Goal: Task Accomplishment & Management: Complete application form

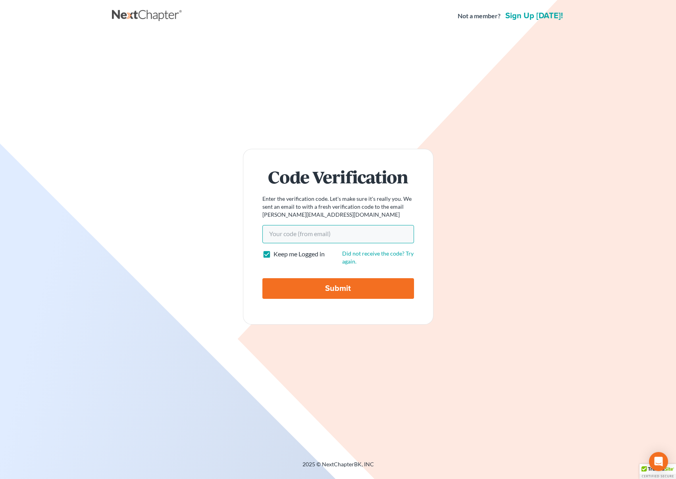
click at [373, 233] on input "Your code(from email)" at bounding box center [338, 234] width 152 height 18
type input "b2b791"
click at [262, 278] on input "Submit" at bounding box center [338, 288] width 152 height 21
type input "Thinking..."
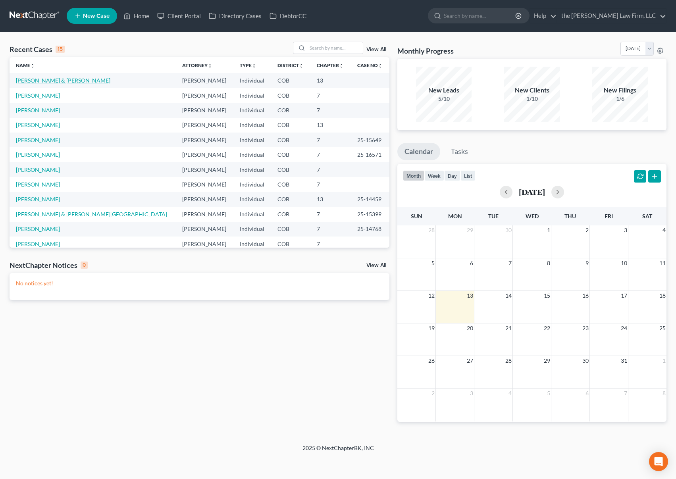
click at [53, 79] on link "[PERSON_NAME] & [PERSON_NAME]" at bounding box center [63, 80] width 94 height 7
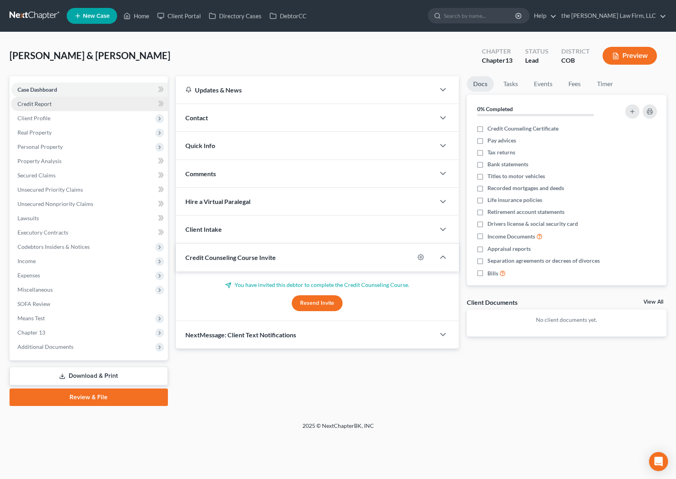
click at [67, 103] on link "Credit Report" at bounding box center [89, 104] width 157 height 14
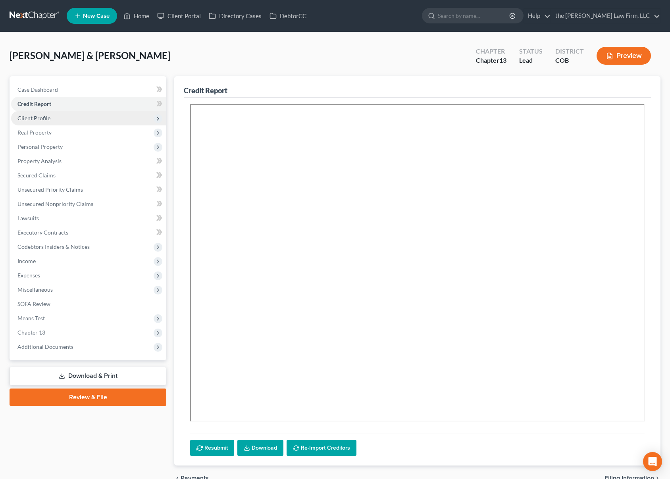
click at [73, 121] on span "Client Profile" at bounding box center [88, 118] width 155 height 14
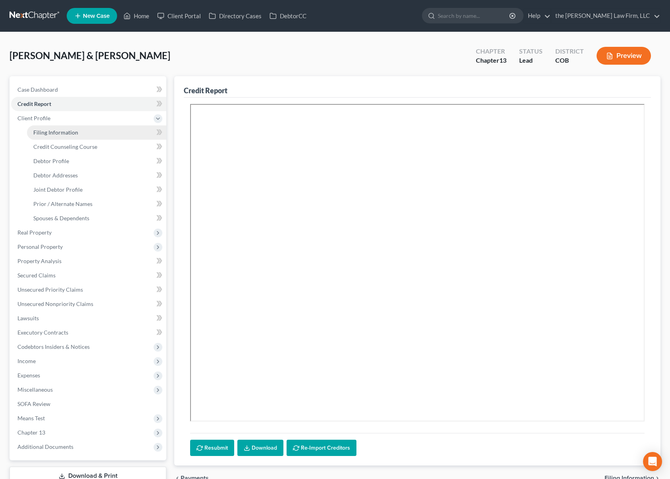
click at [70, 127] on link "Filing Information" at bounding box center [96, 132] width 139 height 14
select select "1"
select select "3"
select select "5"
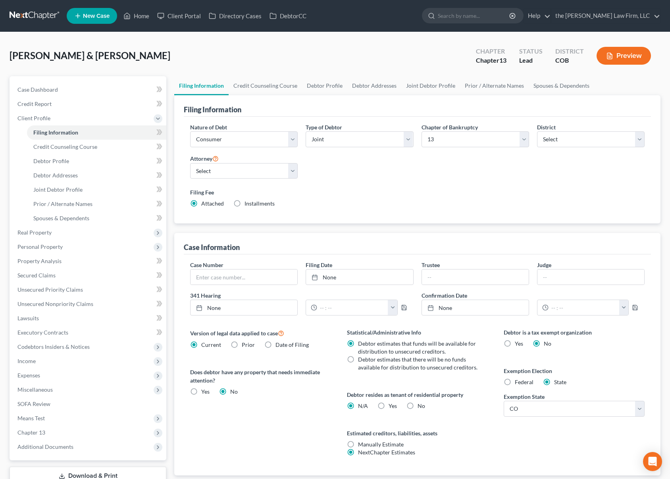
click at [417, 405] on label "No" at bounding box center [421, 406] width 8 height 8
click at [421, 405] on input "No" at bounding box center [423, 404] width 5 height 5
radio input "true"
click at [358, 407] on label "N/A" at bounding box center [363, 406] width 10 height 8
click at [361, 407] on input "N/A" at bounding box center [363, 404] width 5 height 5
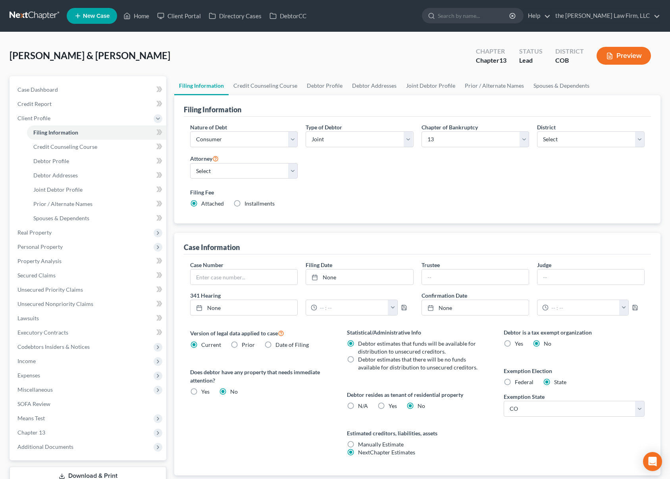
radio input "true"
radio input "false"
click at [67, 150] on link "Credit Counseling Course" at bounding box center [96, 147] width 139 height 14
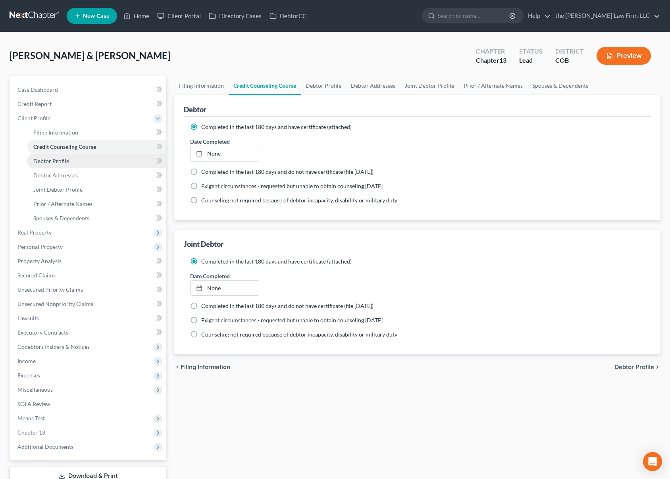
click at [67, 159] on span "Debtor Profile" at bounding box center [51, 161] width 36 height 7
select select "1"
select select "3"
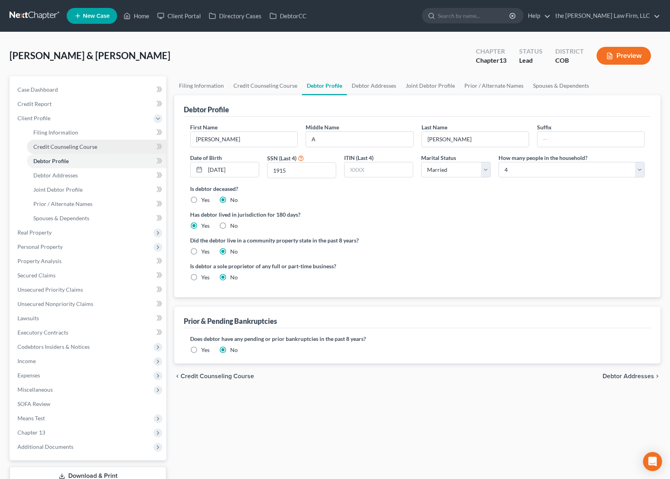
click at [69, 146] on span "Credit Counseling Course" at bounding box center [65, 146] width 64 height 7
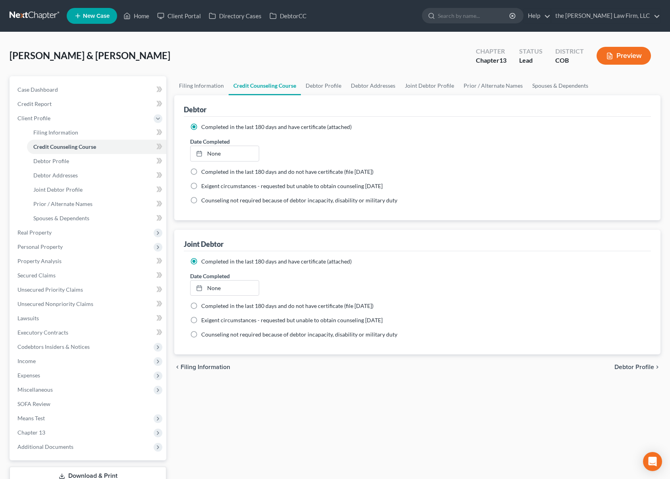
click at [40, 33] on div "[PERSON_NAME] & [PERSON_NAME] Upgraded Chapter Chapter 13 Status Lead District …" at bounding box center [335, 277] width 670 height 490
click at [95, 304] on link "Unsecured Nonpriority Claims" at bounding box center [88, 304] width 155 height 14
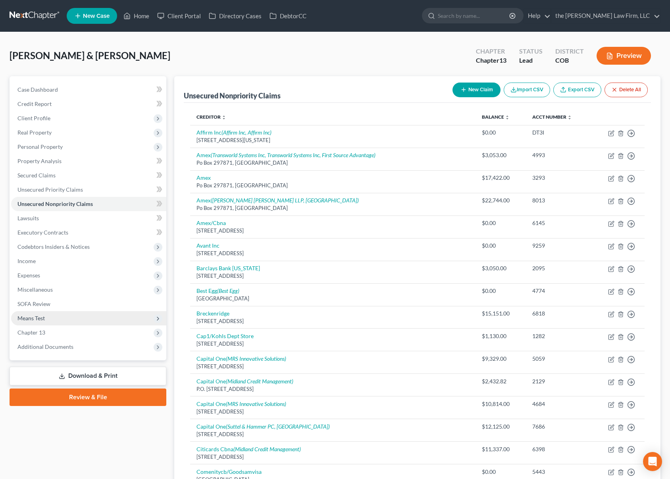
click at [67, 321] on span "Means Test" at bounding box center [88, 318] width 155 height 14
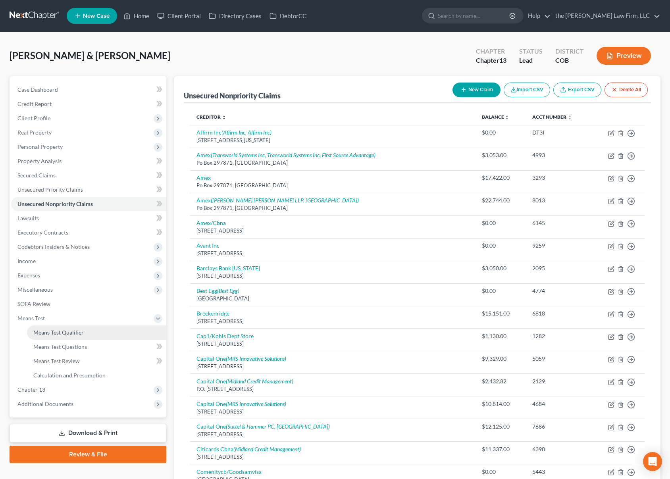
click at [73, 330] on span "Means Test Qualifier" at bounding box center [58, 332] width 50 height 7
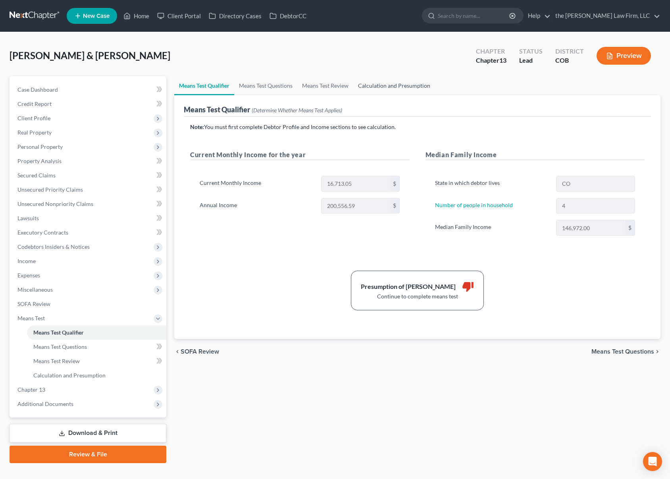
click at [380, 88] on link "Calculation and Presumption" at bounding box center [394, 85] width 82 height 19
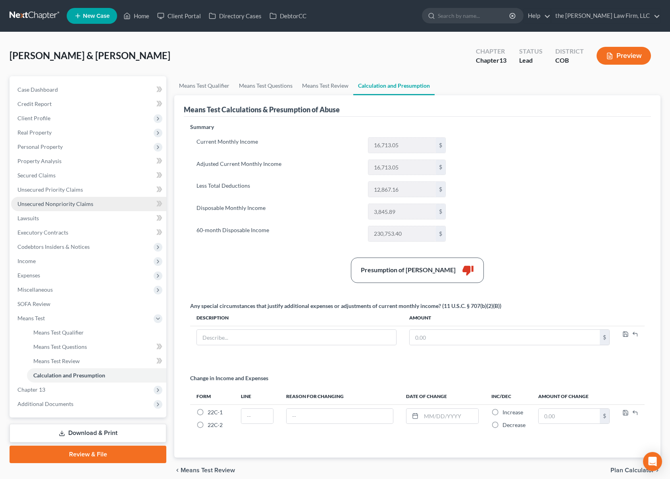
click at [65, 202] on span "Unsecured Nonpriority Claims" at bounding box center [55, 203] width 76 height 7
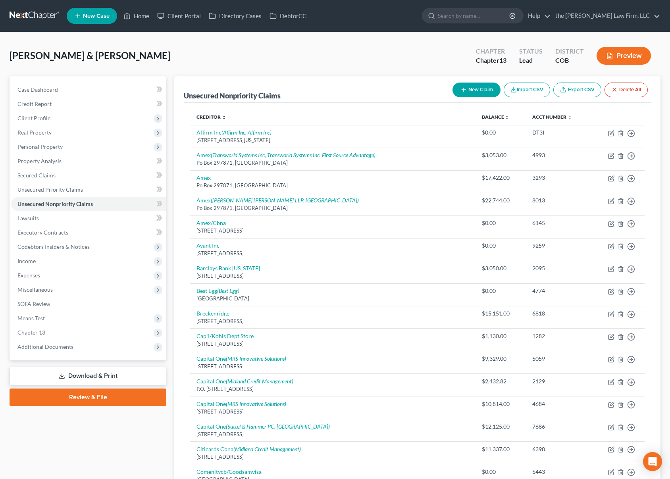
click at [32, 46] on div "[PERSON_NAME] & [PERSON_NAME] Upgraded Chapter Chapter 13 Status Lead District …" at bounding box center [335, 59] width 651 height 35
click at [59, 220] on link "Lawsuits" at bounding box center [88, 218] width 155 height 14
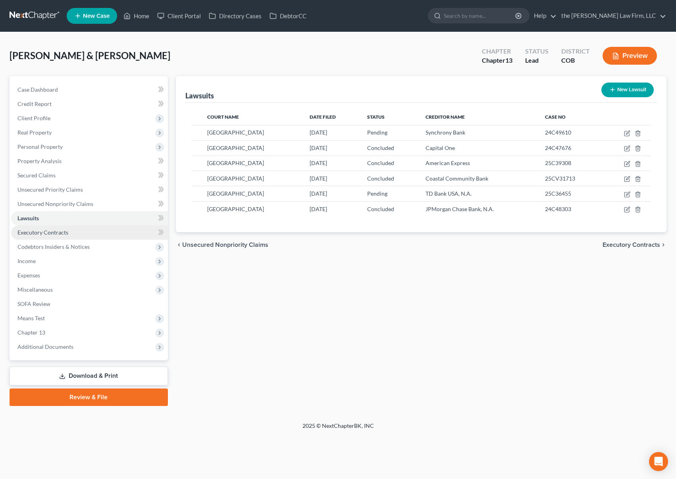
click at [50, 235] on span "Executory Contracts" at bounding box center [42, 232] width 51 height 7
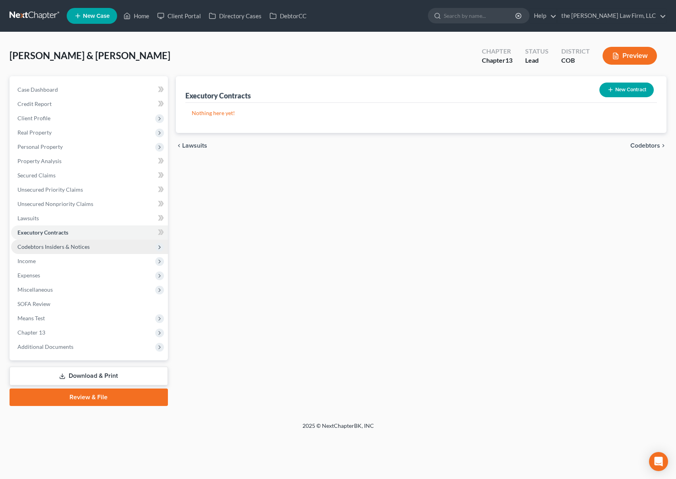
click at [54, 247] on span "Codebtors Insiders & Notices" at bounding box center [53, 246] width 72 height 7
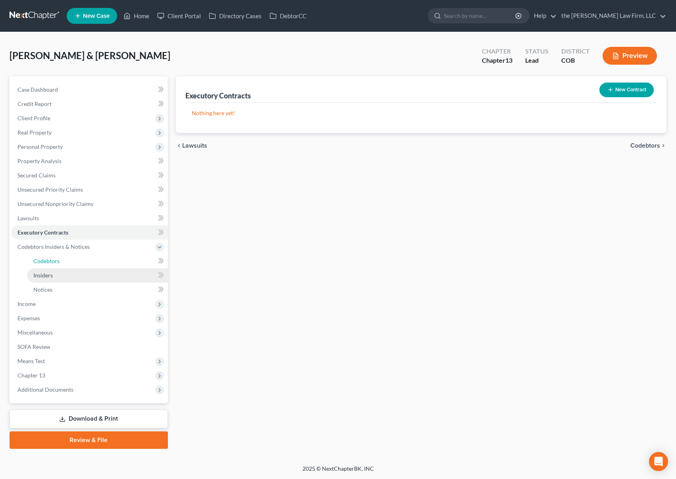
drag, startPoint x: 46, startPoint y: 265, endPoint x: 46, endPoint y: 276, distance: 11.5
click at [46, 265] on link "Codebtors" at bounding box center [97, 261] width 141 height 14
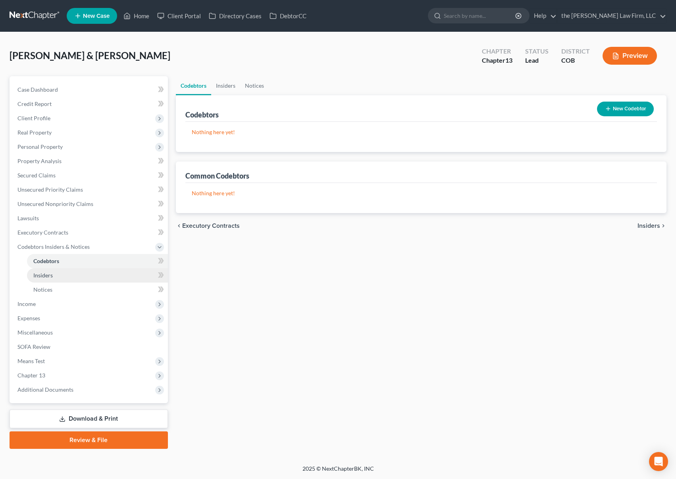
click at [46, 280] on link "Insiders" at bounding box center [97, 275] width 141 height 14
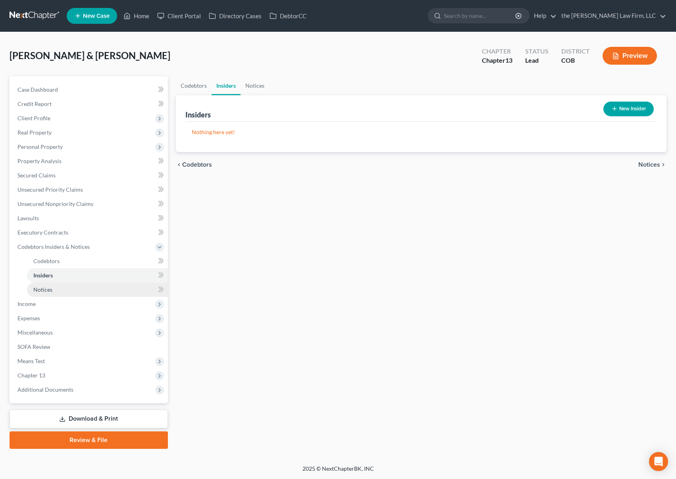
click at [45, 294] on link "Notices" at bounding box center [97, 289] width 141 height 14
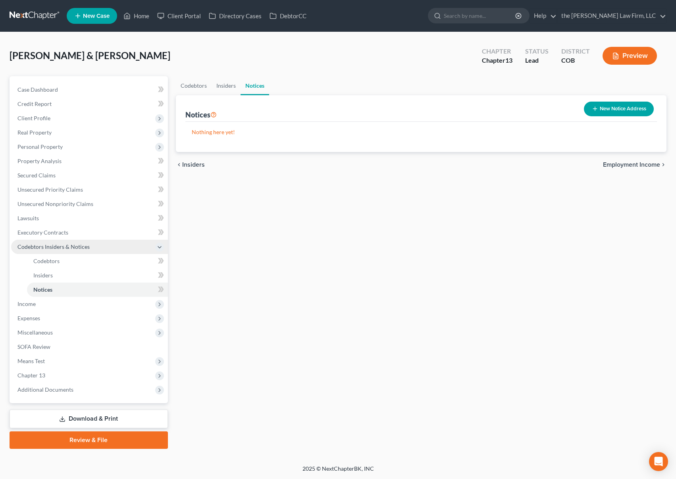
click at [68, 244] on span "Codebtors Insiders & Notices" at bounding box center [53, 246] width 72 height 7
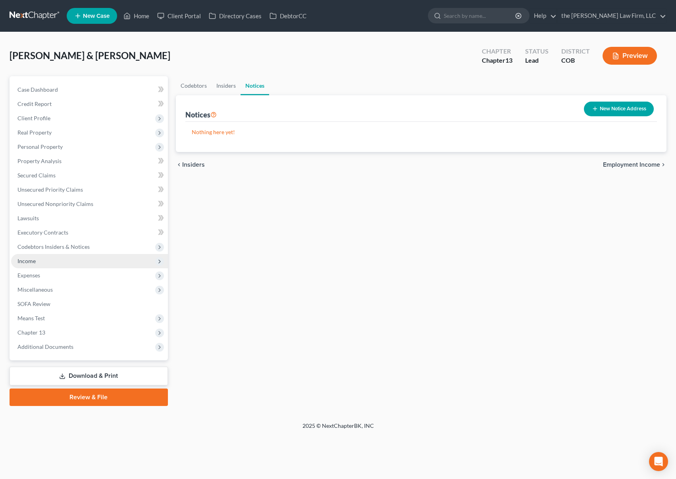
click at [52, 264] on span "Income" at bounding box center [89, 261] width 157 height 14
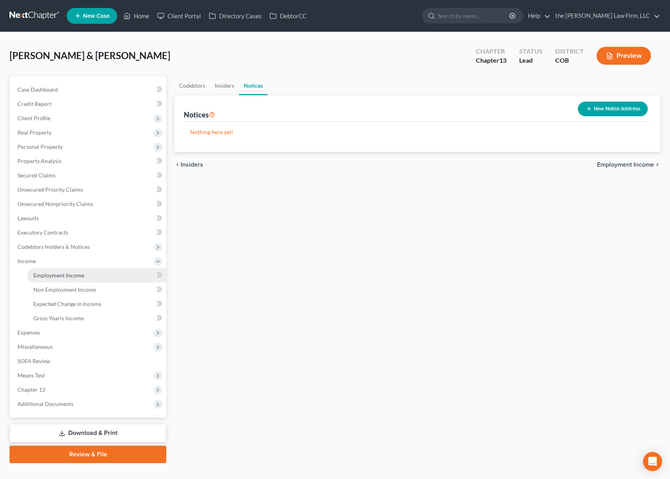
click at [53, 280] on link "Employment Income" at bounding box center [96, 275] width 139 height 14
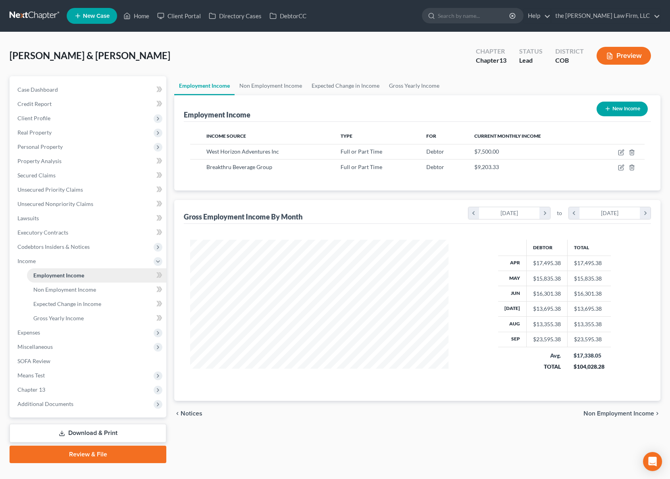
scroll to position [142, 275]
click at [71, 288] on span "Non Employment Income" at bounding box center [64, 289] width 63 height 7
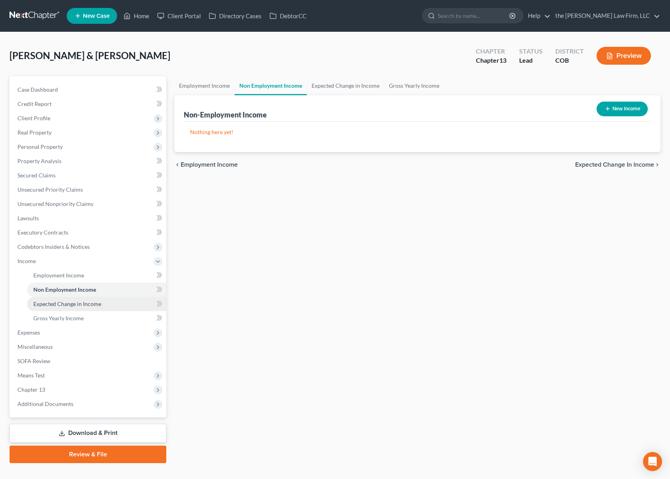
click at [72, 303] on span "Expected Change in Income" at bounding box center [67, 303] width 68 height 7
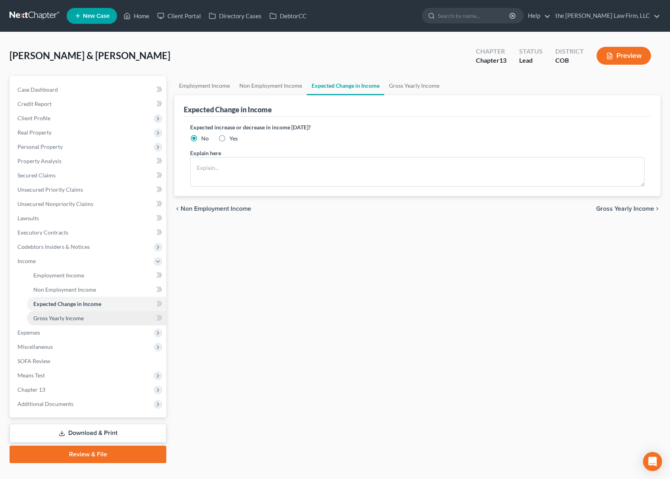
click at [69, 321] on span "Gross Yearly Income" at bounding box center [58, 318] width 50 height 7
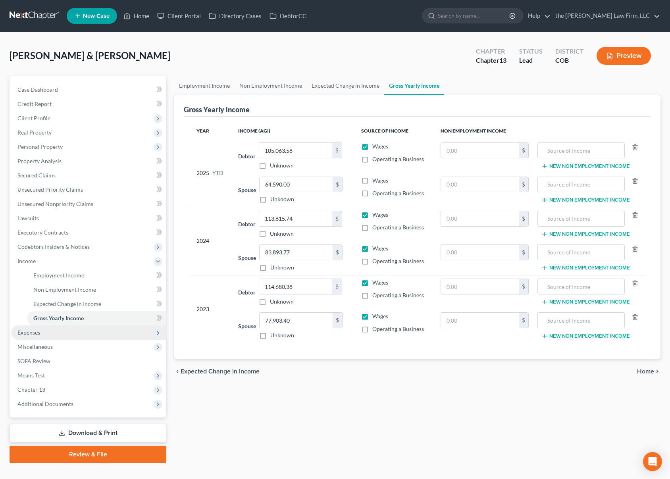
click at [63, 336] on span "Expenses" at bounding box center [88, 332] width 155 height 14
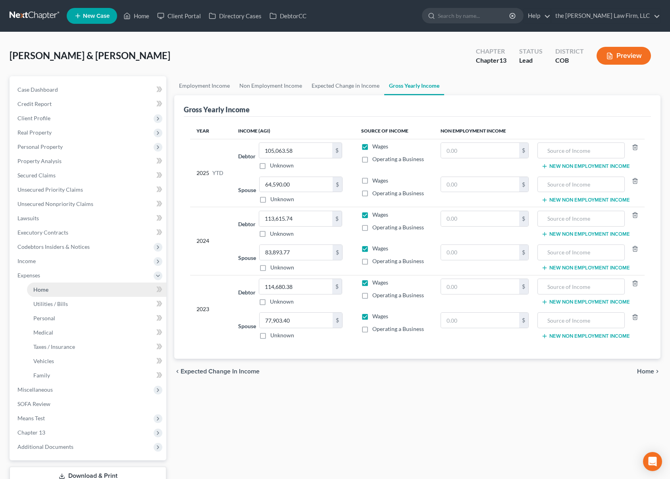
click at [73, 294] on link "Home" at bounding box center [96, 289] width 139 height 14
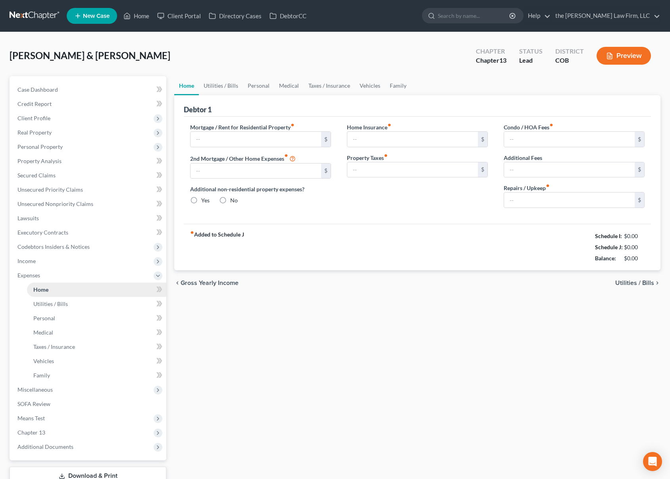
type input "3,489.00"
type input "1,274.00"
radio input "true"
type input "0.00"
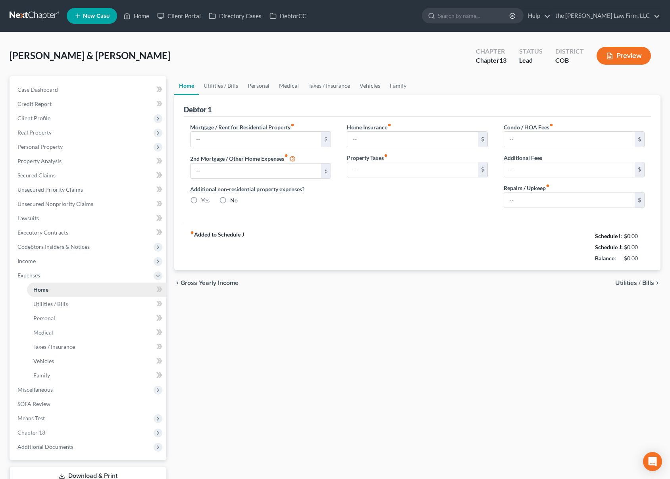
type input "0.00"
click at [90, 253] on span "Codebtors Insiders & Notices" at bounding box center [88, 247] width 155 height 14
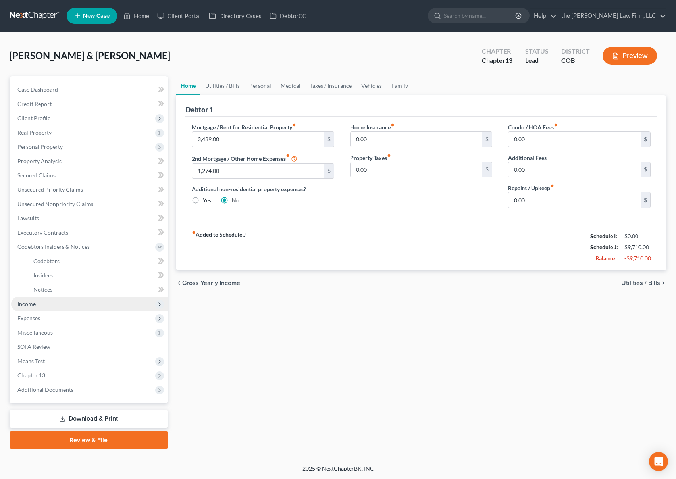
click at [74, 304] on span "Income" at bounding box center [89, 304] width 157 height 14
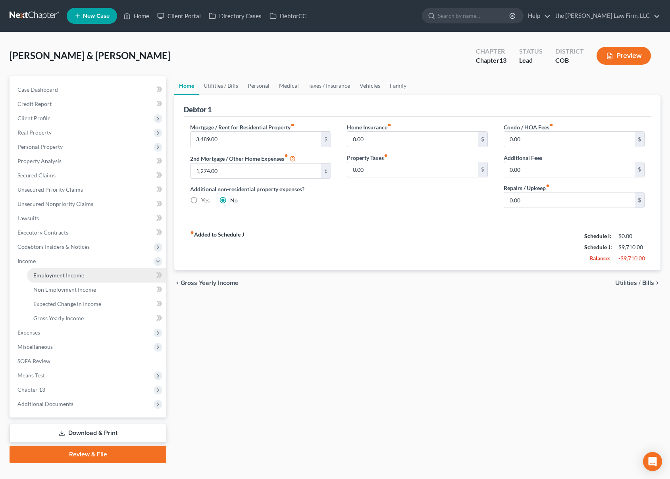
click at [82, 278] on span "Employment Income" at bounding box center [58, 275] width 51 height 7
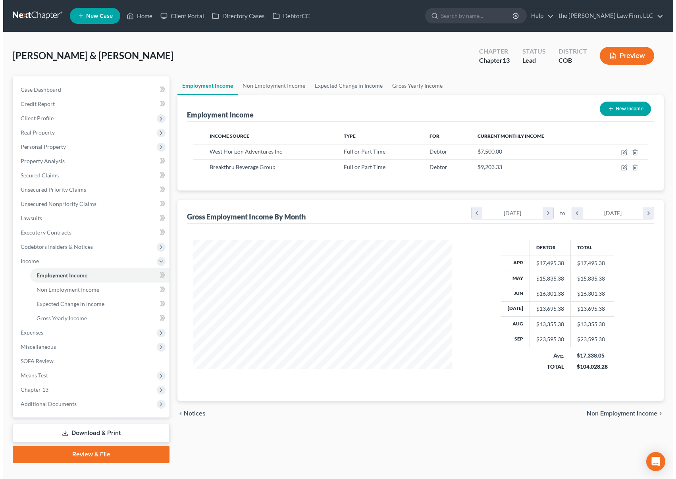
scroll to position [142, 275]
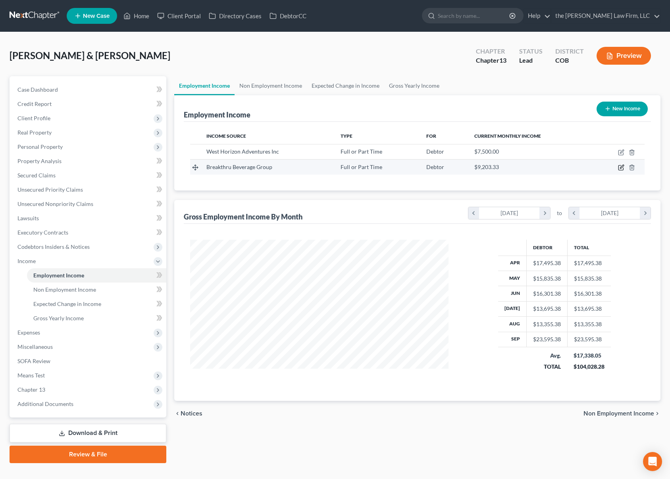
click at [620, 169] on icon "button" at bounding box center [622, 167] width 4 height 4
select select "0"
select select "5"
select select "2"
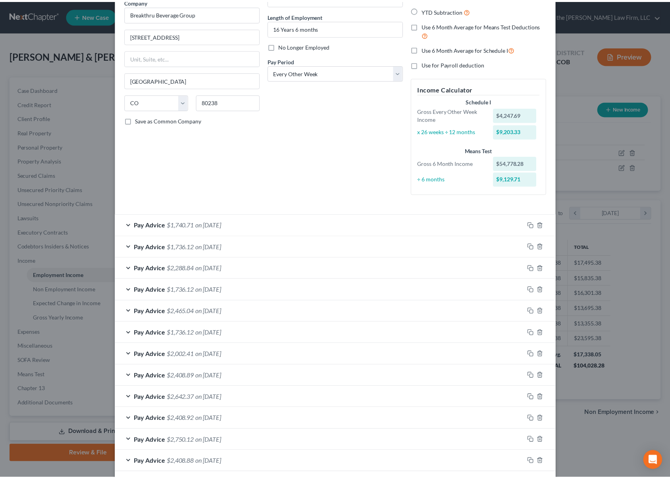
scroll to position [0, 0]
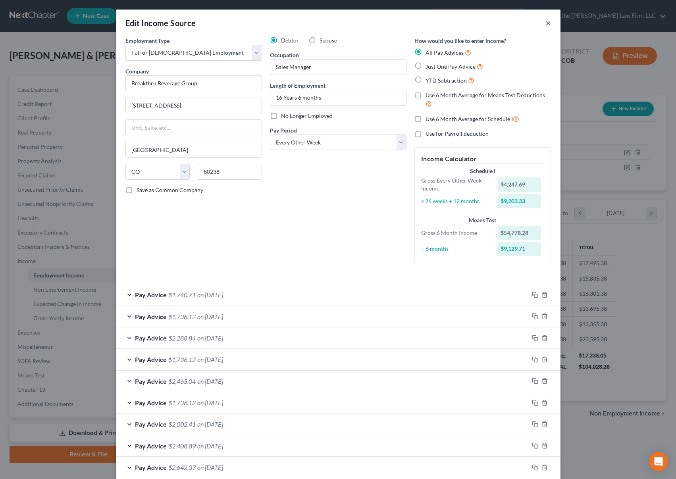
click at [546, 23] on button "×" at bounding box center [548, 23] width 6 height 10
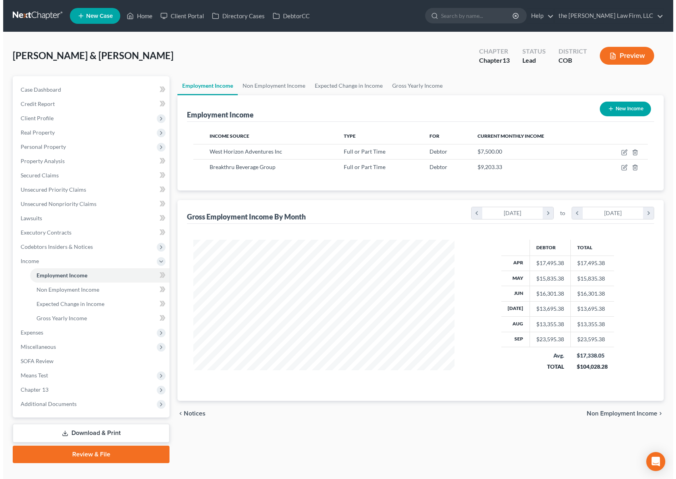
scroll to position [396627, 396495]
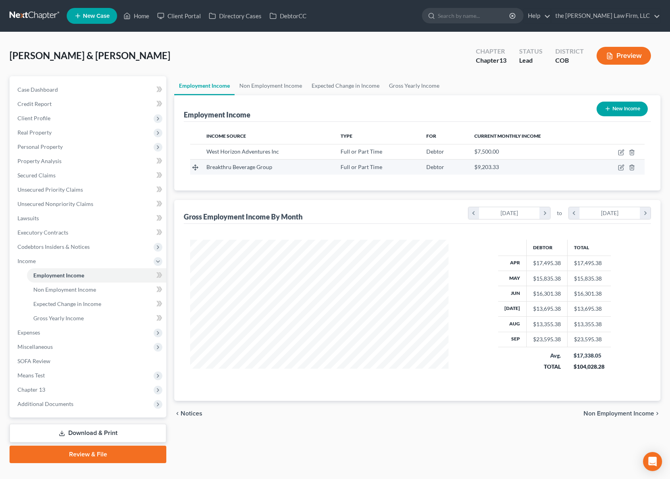
click at [625, 170] on td at bounding box center [618, 167] width 52 height 15
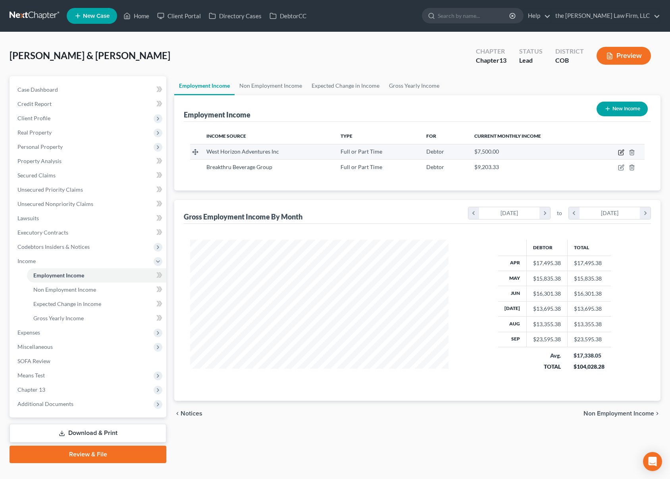
click at [621, 153] on icon "button" at bounding box center [622, 152] width 4 height 4
select select "0"
select select "5"
select select "1"
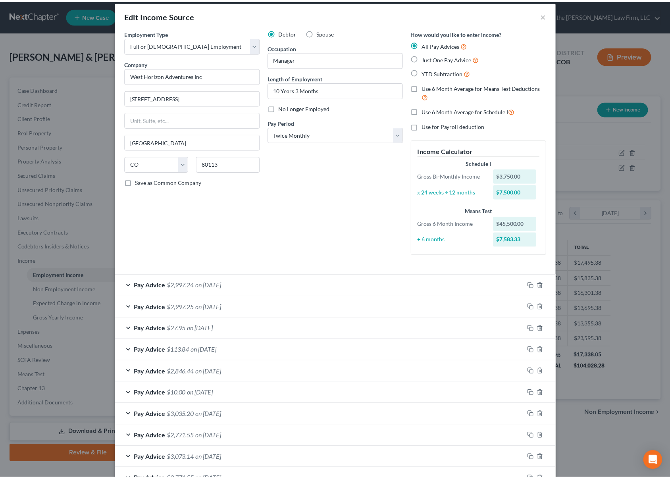
scroll to position [0, 0]
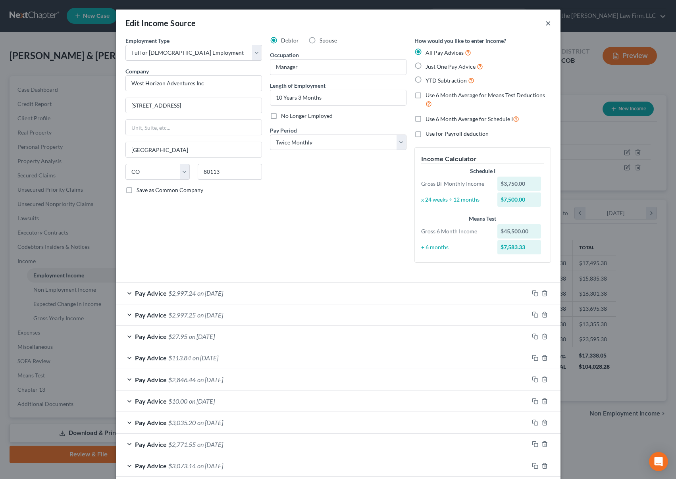
click at [545, 24] on button "×" at bounding box center [548, 23] width 6 height 10
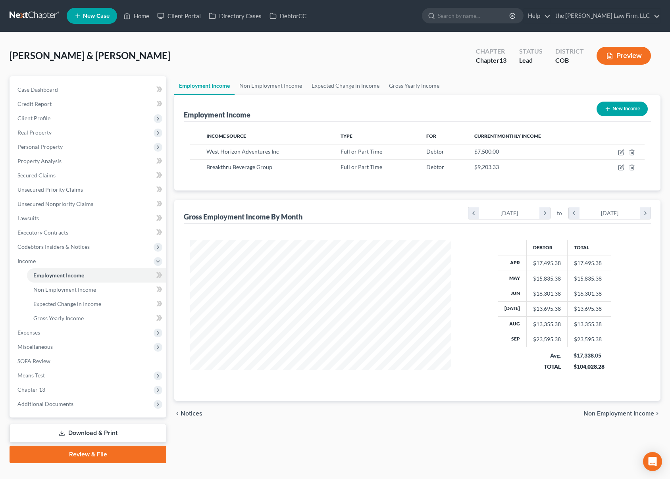
scroll to position [396627, 396495]
click at [60, 334] on span "Expenses" at bounding box center [88, 332] width 155 height 14
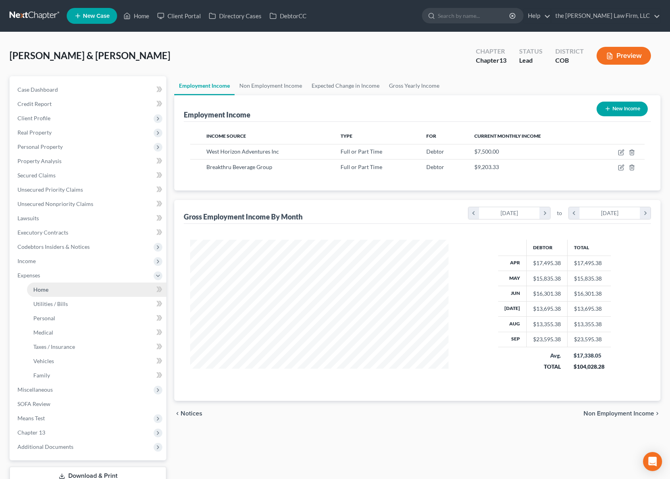
click at [58, 294] on link "Home" at bounding box center [96, 289] width 139 height 14
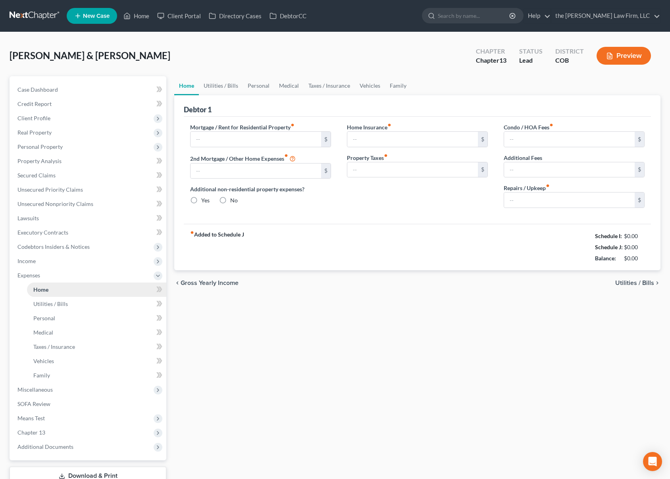
type input "3,489.00"
type input "1,274.00"
radio input "true"
type input "0.00"
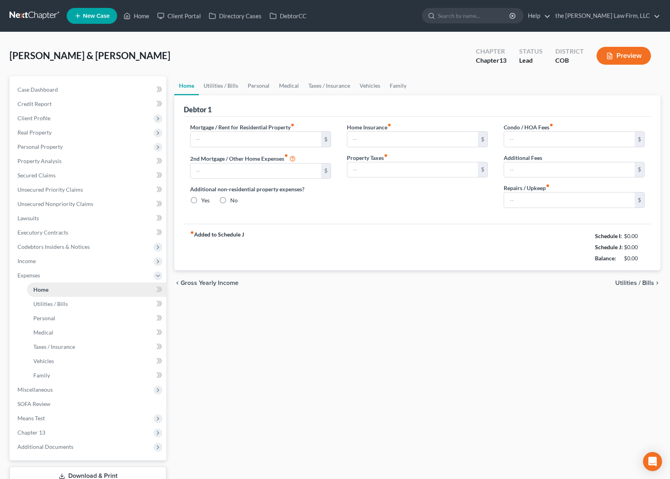
type input "0.00"
click at [235, 85] on link "Utilities / Bills" at bounding box center [221, 85] width 44 height 19
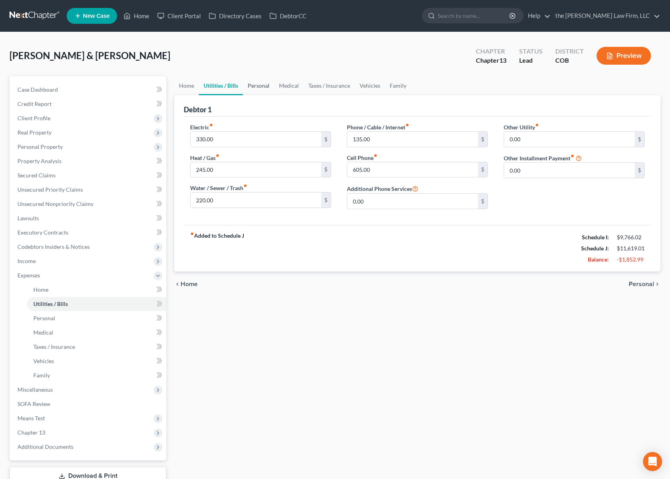
click at [269, 87] on link "Personal" at bounding box center [258, 85] width 31 height 19
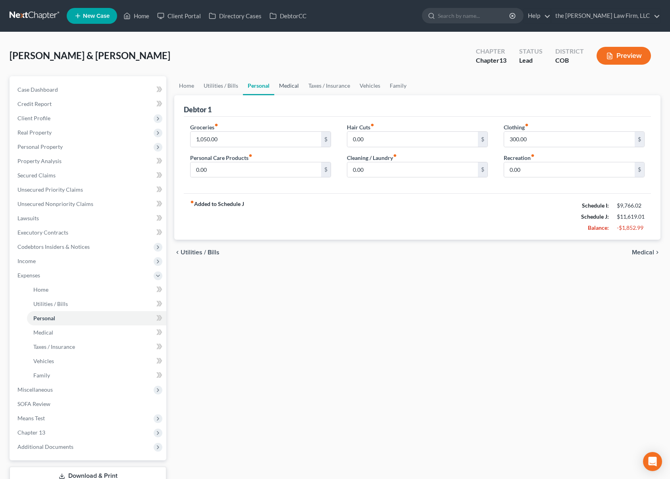
click at [292, 85] on link "Medical" at bounding box center [288, 85] width 29 height 19
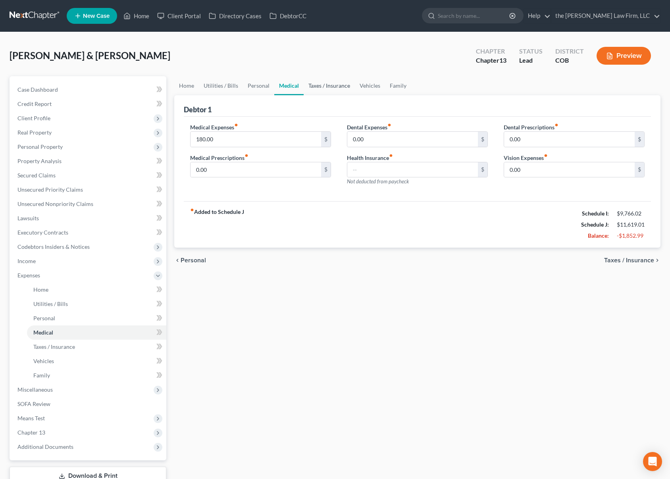
click at [334, 85] on link "Taxes / Insurance" at bounding box center [329, 85] width 51 height 19
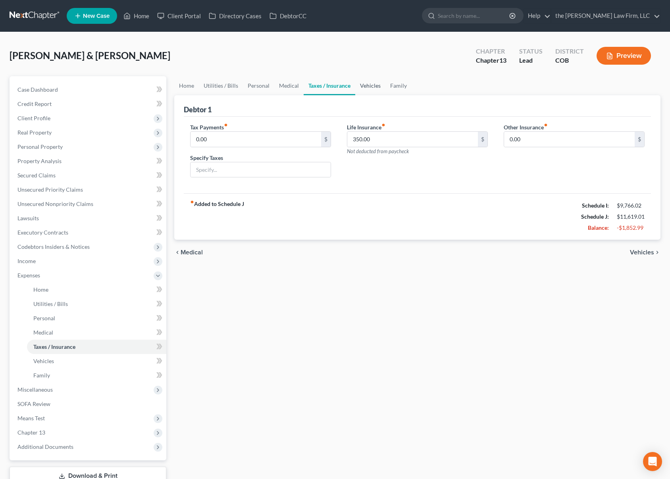
click at [371, 85] on link "Vehicles" at bounding box center [370, 85] width 30 height 19
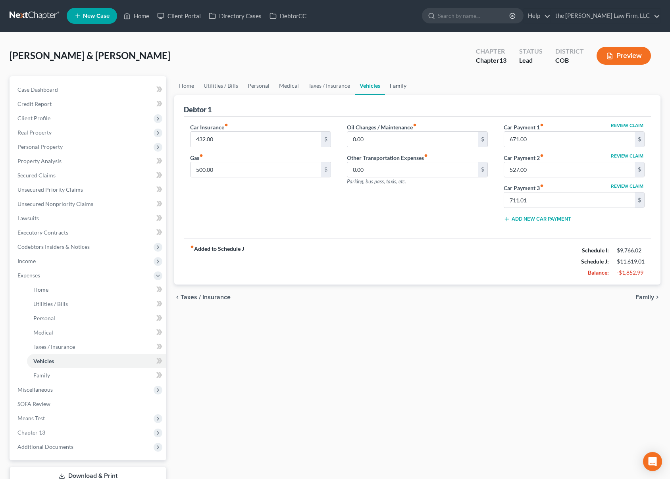
click at [398, 86] on link "Family" at bounding box center [398, 85] width 26 height 19
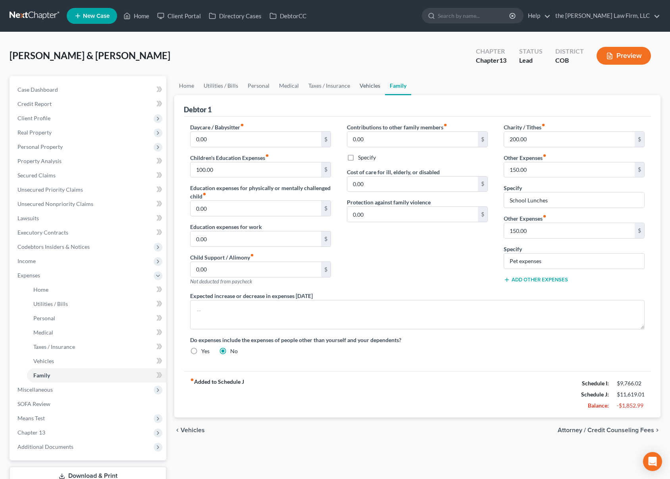
click at [360, 90] on link "Vehicles" at bounding box center [370, 85] width 30 height 19
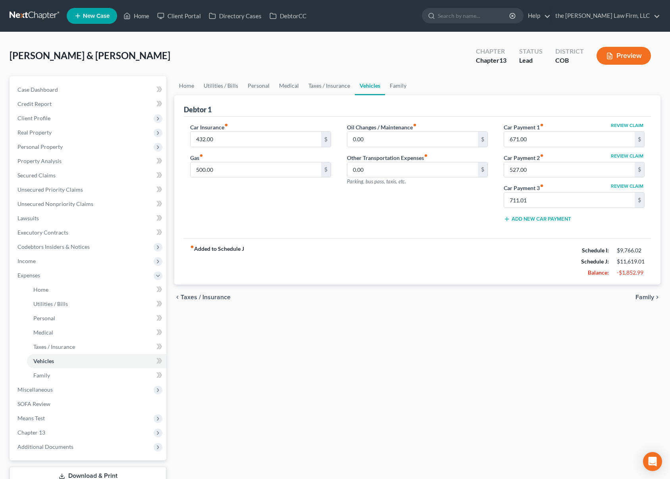
click at [371, 63] on div "[PERSON_NAME] & [PERSON_NAME] Upgraded Chapter Chapter 13 Status Lead District …" at bounding box center [335, 59] width 651 height 35
click at [88, 192] on link "Unsecured Priority Claims" at bounding box center [88, 190] width 155 height 14
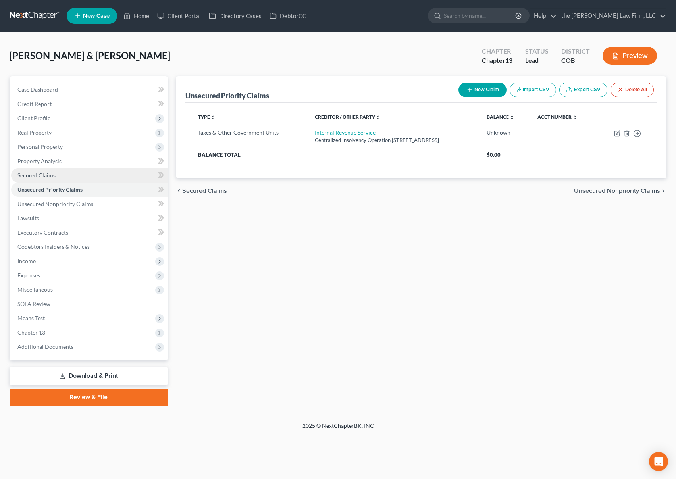
click at [71, 176] on link "Secured Claims" at bounding box center [89, 175] width 157 height 14
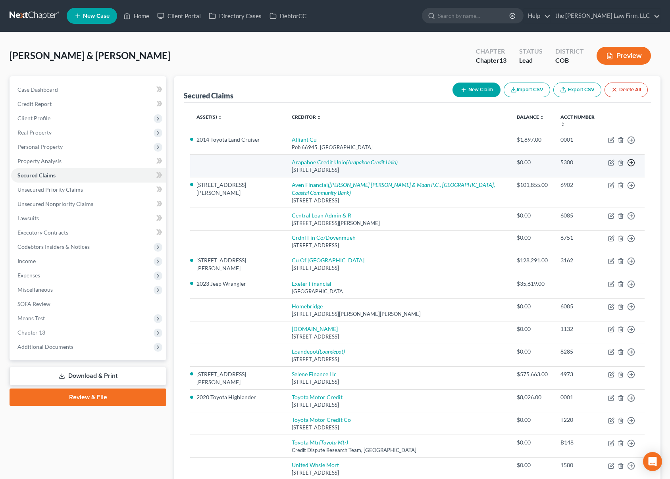
click at [631, 159] on icon "button" at bounding box center [631, 163] width 8 height 8
click at [594, 175] on link "Move to F" at bounding box center [594, 181] width 66 height 13
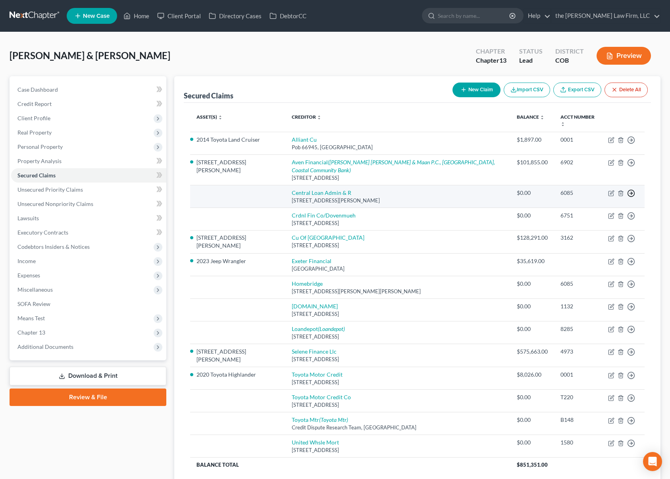
click at [632, 189] on icon "button" at bounding box center [631, 193] width 8 height 8
click at [611, 206] on link "Move to F" at bounding box center [594, 212] width 66 height 13
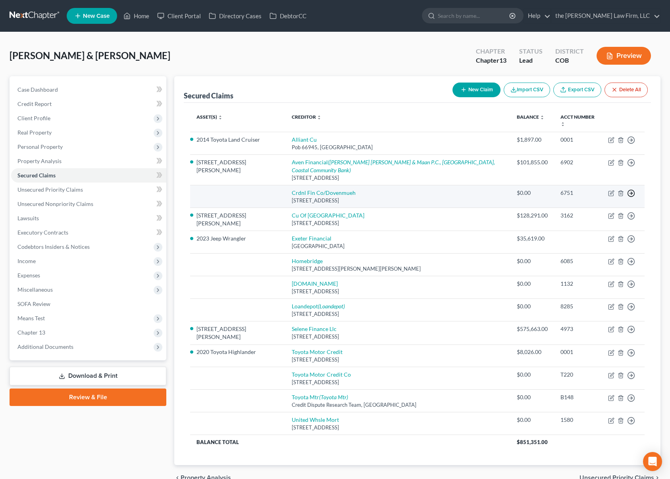
click at [634, 189] on icon "button" at bounding box center [631, 193] width 8 height 8
click at [591, 206] on link "Move to F" at bounding box center [594, 212] width 66 height 13
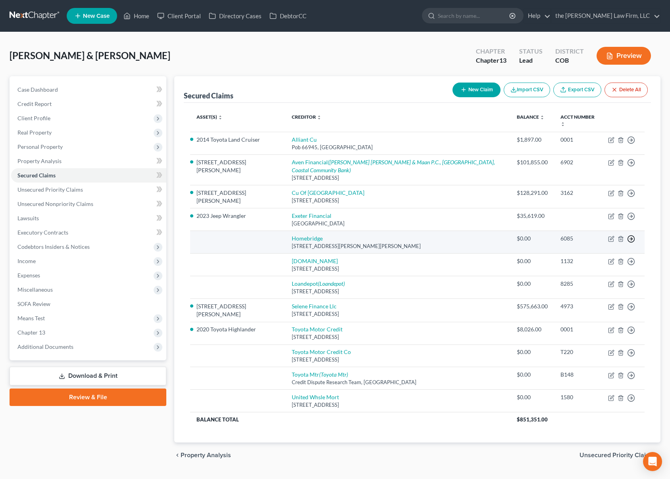
click at [632, 238] on polyline "button" at bounding box center [631, 239] width 1 height 3
click at [604, 252] on link "Move to F" at bounding box center [594, 258] width 66 height 13
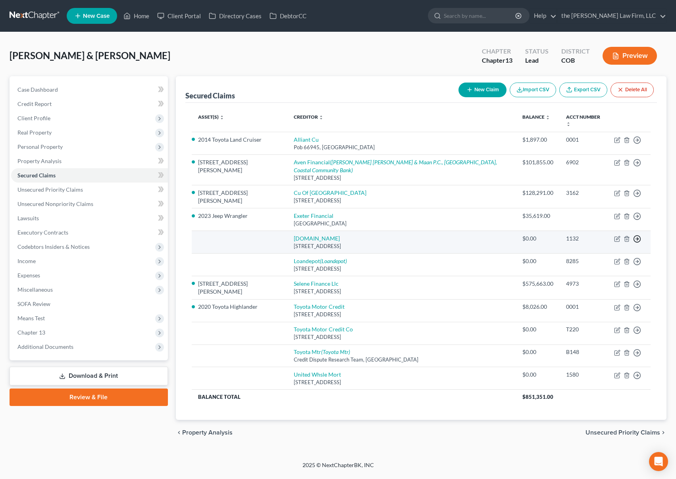
click at [638, 235] on icon "button" at bounding box center [637, 239] width 8 height 8
click at [592, 252] on link "Move to F" at bounding box center [600, 258] width 66 height 13
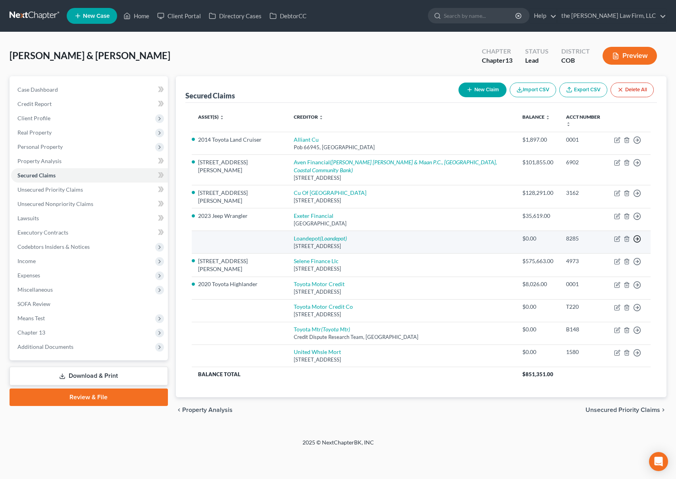
click at [639, 235] on icon "button" at bounding box center [637, 239] width 8 height 8
click at [594, 252] on link "Move to F" at bounding box center [600, 258] width 66 height 13
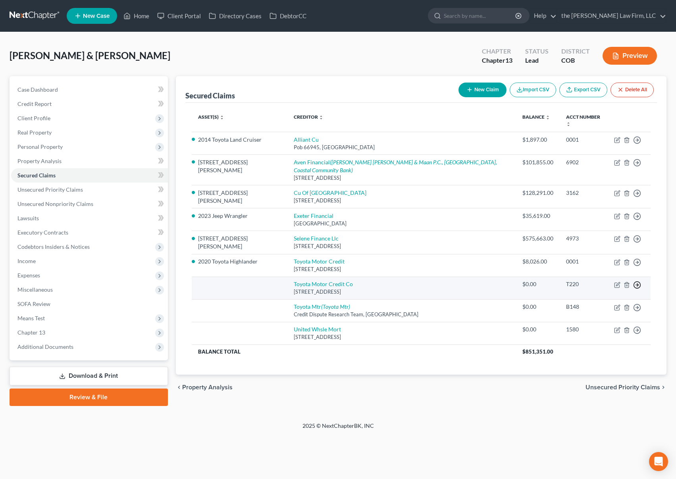
click at [638, 281] on icon "button" at bounding box center [637, 285] width 8 height 8
click at [610, 297] on link "Move to F" at bounding box center [600, 303] width 66 height 13
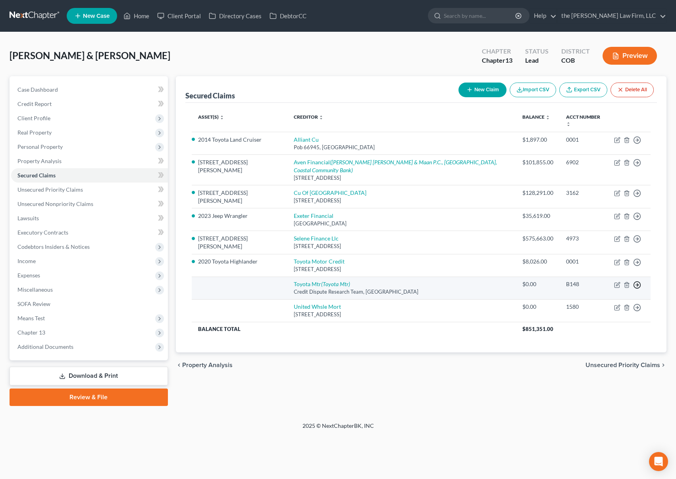
click at [639, 281] on icon "button" at bounding box center [637, 285] width 8 height 8
click at [607, 297] on link "Move to F" at bounding box center [600, 303] width 66 height 13
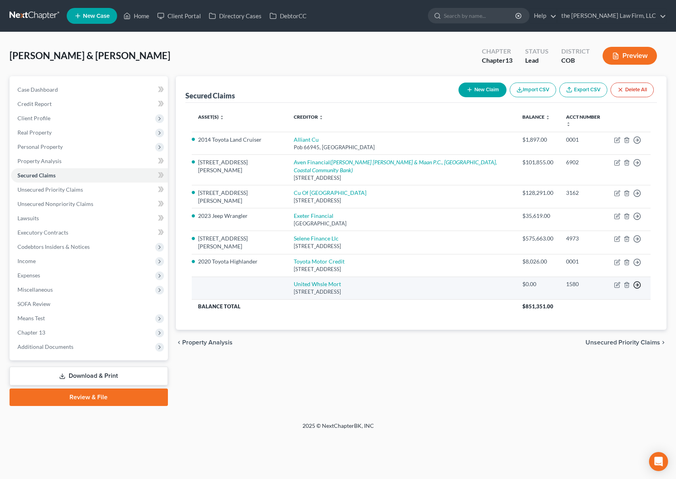
click at [636, 281] on icon "button" at bounding box center [637, 285] width 8 height 8
click at [612, 297] on link "Move to F" at bounding box center [600, 303] width 66 height 13
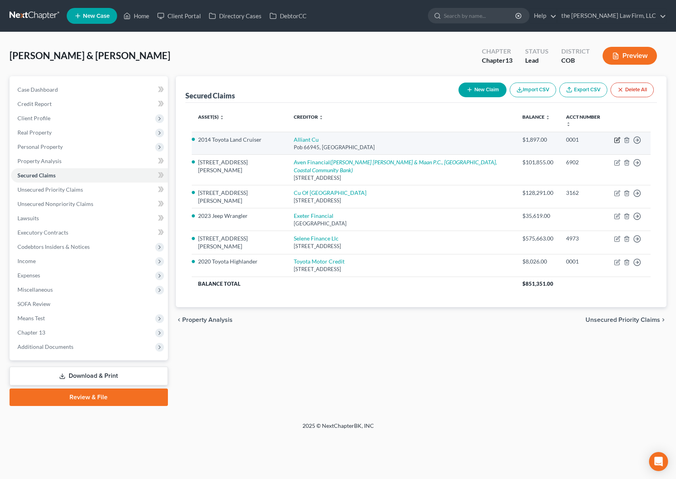
click at [617, 137] on icon "button" at bounding box center [617, 140] width 6 height 6
select select "14"
select select "3"
select select "2"
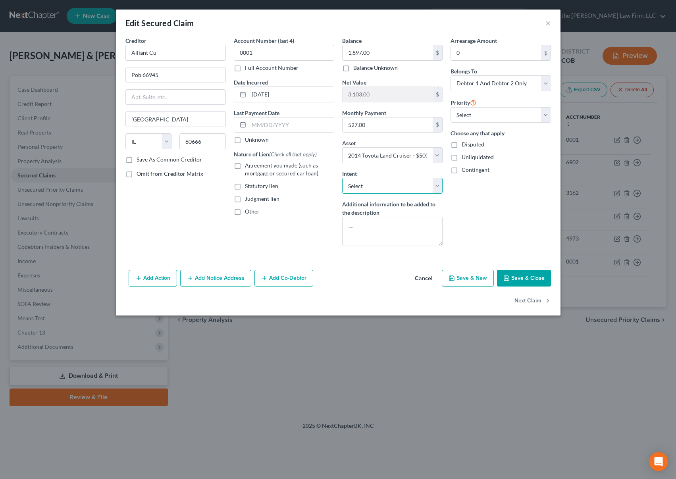
click at [437, 184] on select "Select Surrender Redeem Reaffirm Avoid Other" at bounding box center [392, 186] width 100 height 16
select select "4"
click at [342, 178] on select "Select Surrender Redeem Reaffirm Avoid Other" at bounding box center [392, 186] width 100 height 16
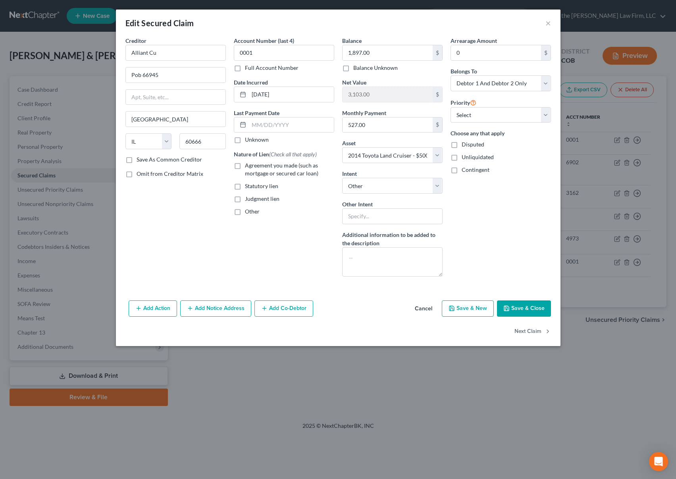
click at [526, 304] on button "Save & Close" at bounding box center [524, 308] width 54 height 17
select select
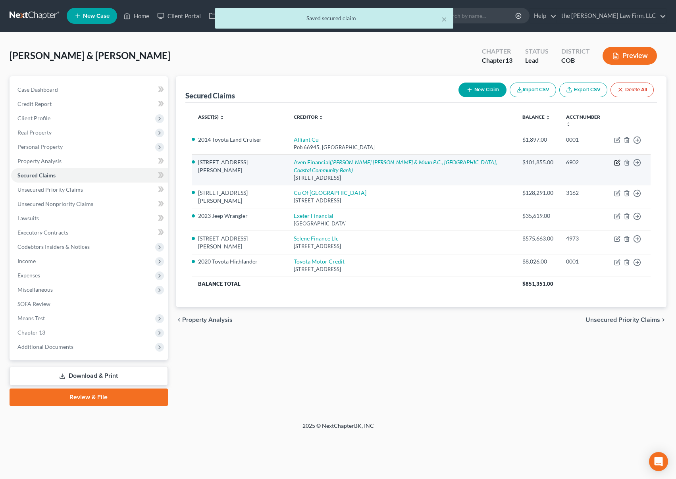
click at [619, 160] on icon "button" at bounding box center [617, 163] width 6 height 6
select select "4"
select select "27"
select select "2"
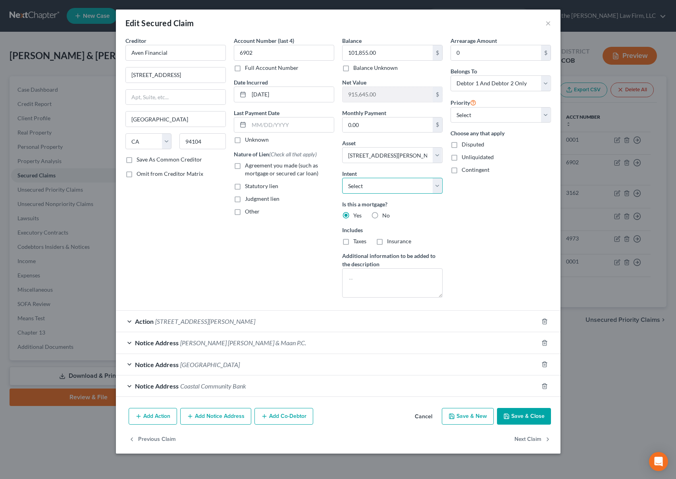
click at [438, 189] on select "Select Surrender Redeem Reaffirm Avoid Other" at bounding box center [392, 186] width 100 height 16
select select "2"
click at [342, 178] on select "Select Surrender Redeem Reaffirm Avoid Other" at bounding box center [392, 186] width 100 height 16
click at [534, 415] on button "Save & Close" at bounding box center [524, 416] width 54 height 17
select select
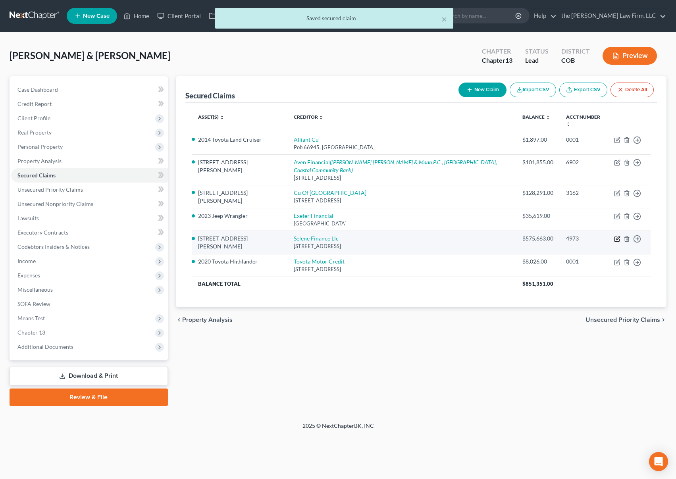
click at [619, 236] on icon "button" at bounding box center [618, 238] width 4 height 4
select select "45"
select select "2"
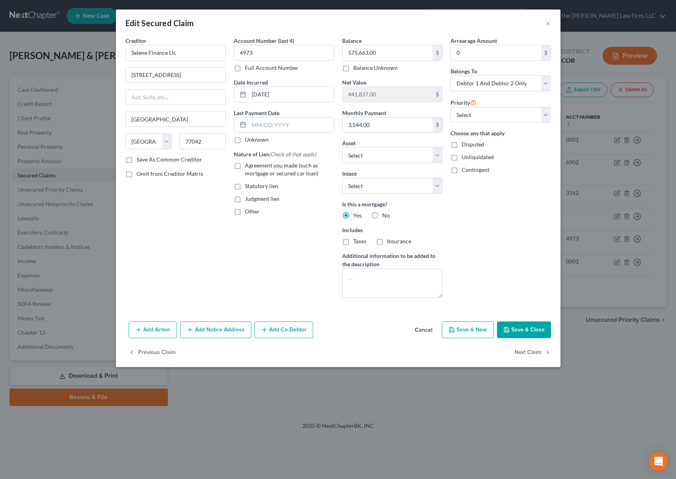
click at [387, 241] on label "Insurance" at bounding box center [399, 241] width 24 height 8
click at [390, 241] on input "Insurance" at bounding box center [392, 239] width 5 height 5
checkbox input "true"
click at [353, 243] on label "Taxes" at bounding box center [359, 241] width 13 height 8
click at [356, 242] on input "Taxes" at bounding box center [358, 239] width 5 height 5
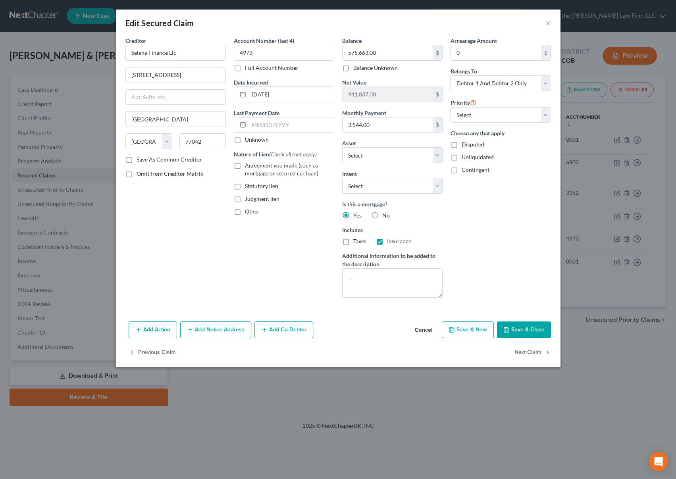
checkbox input "true"
click at [522, 328] on button "Save & Close" at bounding box center [524, 329] width 54 height 17
select select "27"
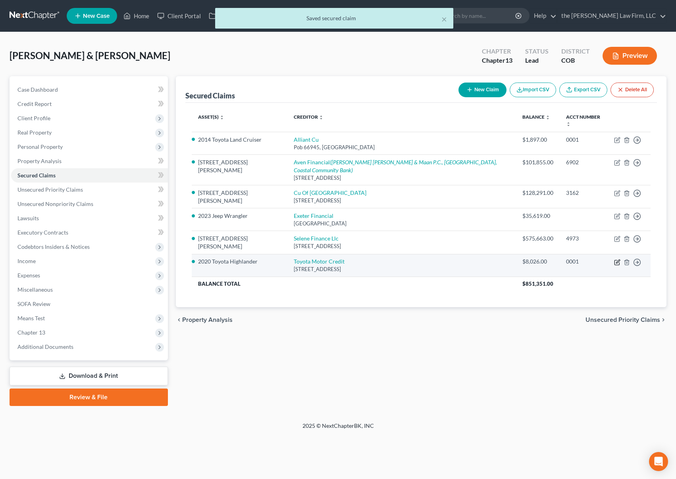
click at [616, 259] on icon "button" at bounding box center [617, 262] width 6 height 6
select select "16"
select select "4"
select select "0"
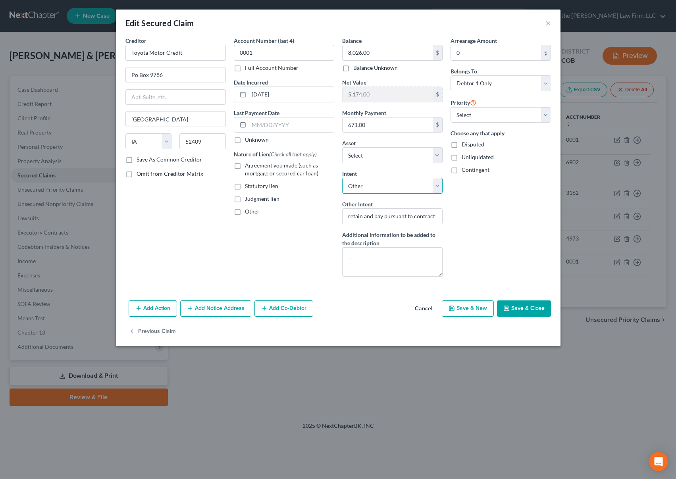
click at [437, 185] on select "Select Surrender Redeem Reaffirm Avoid Other" at bounding box center [392, 186] width 100 height 16
drag, startPoint x: 437, startPoint y: 185, endPoint x: 449, endPoint y: 193, distance: 14.1
click at [437, 185] on select "Select Surrender Redeem Reaffirm Avoid Other" at bounding box center [392, 186] width 100 height 16
click at [532, 310] on button "Save & Close" at bounding box center [524, 308] width 54 height 17
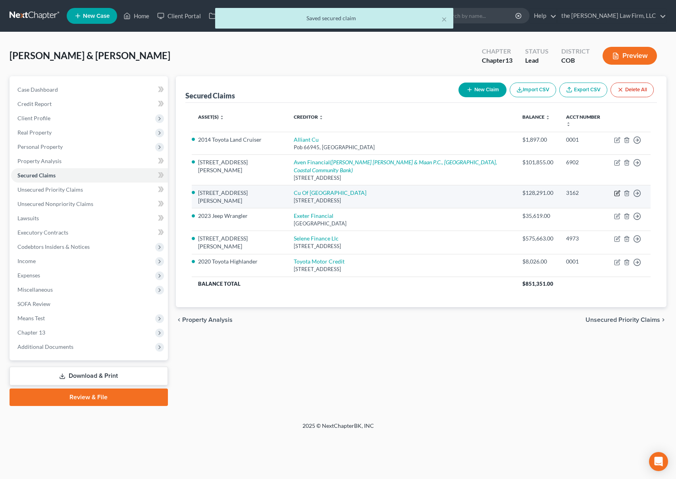
click at [614, 191] on icon "button" at bounding box center [616, 193] width 5 height 5
select select "5"
select select "2"
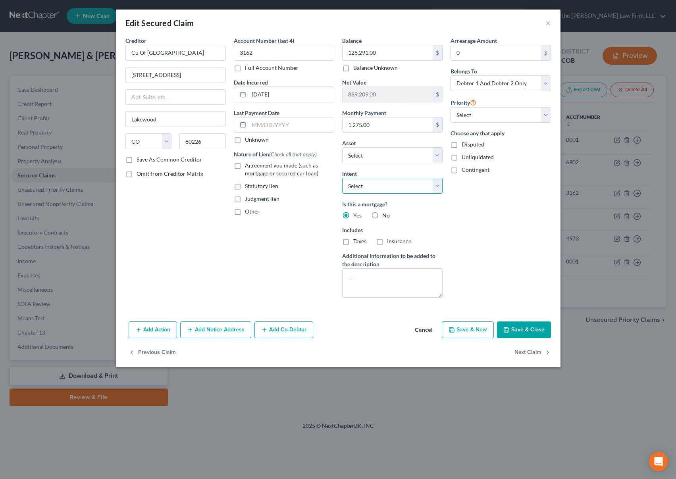
click at [438, 186] on select "Select Surrender Redeem Reaffirm Avoid Other" at bounding box center [392, 186] width 100 height 16
select select "2"
click at [342, 178] on select "Select Surrender Redeem Reaffirm Avoid Other" at bounding box center [392, 186] width 100 height 16
click at [526, 331] on button "Save & Close" at bounding box center [524, 329] width 54 height 17
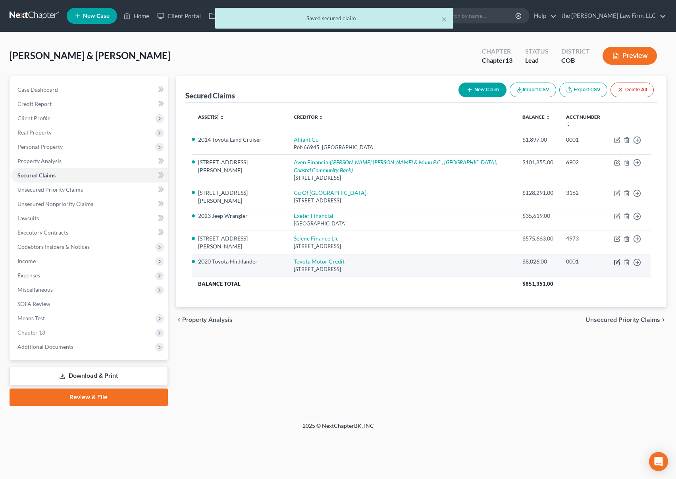
click at [617, 259] on icon "button" at bounding box center [617, 262] width 6 height 6
select select "16"
select select "4"
select select "0"
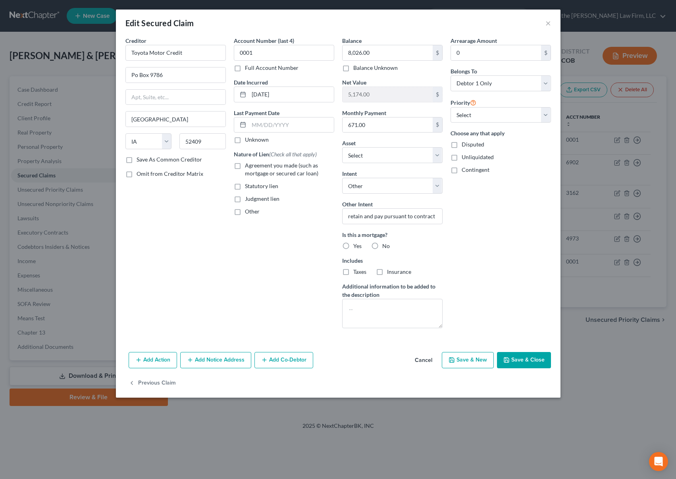
click at [382, 246] on label "No" at bounding box center [386, 246] width 8 height 8
click at [385, 246] on input "No" at bounding box center [387, 244] width 5 height 5
radio input "true"
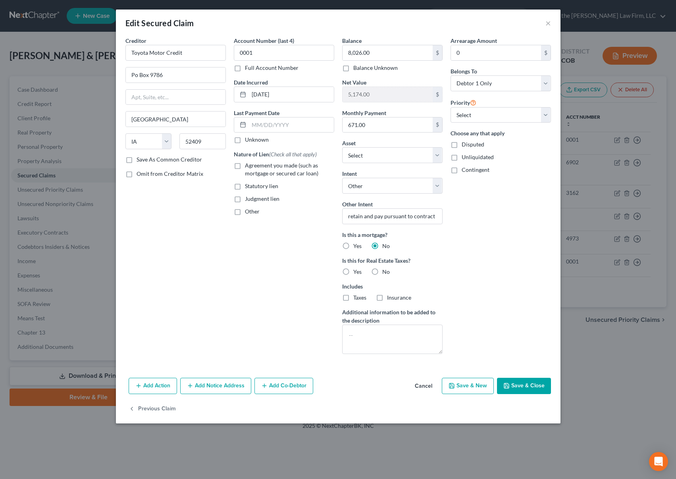
click at [382, 272] on label "No" at bounding box center [386, 272] width 8 height 8
click at [385, 272] on input "No" at bounding box center [387, 270] width 5 height 5
radio input "true"
click at [523, 384] on button "Save & Close" at bounding box center [524, 386] width 54 height 17
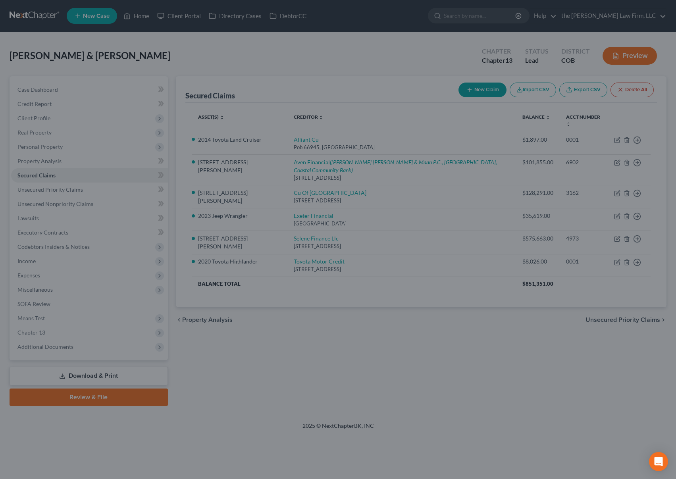
select select "7"
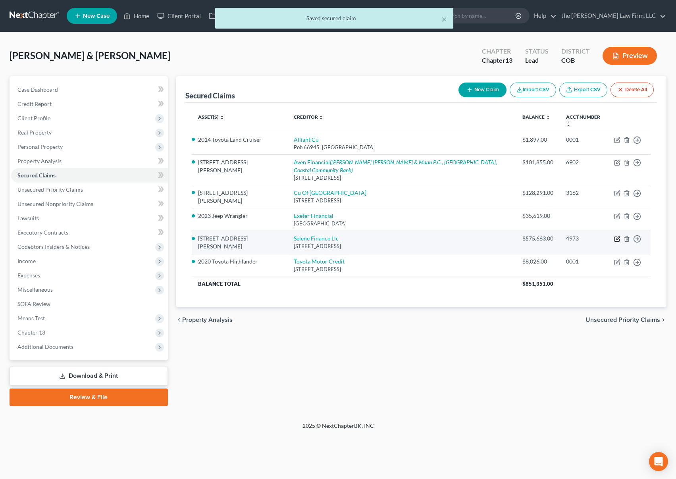
click at [619, 236] on icon "button" at bounding box center [617, 239] width 6 height 6
select select "45"
select select "2"
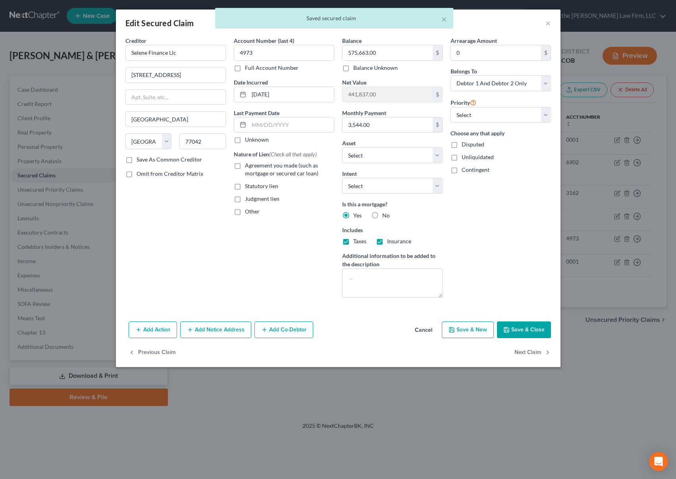
click at [511, 331] on button "Save & Close" at bounding box center [524, 329] width 54 height 17
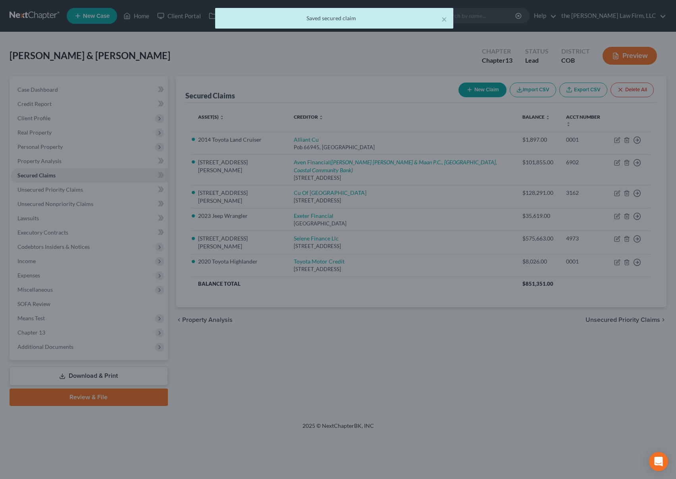
select select "27"
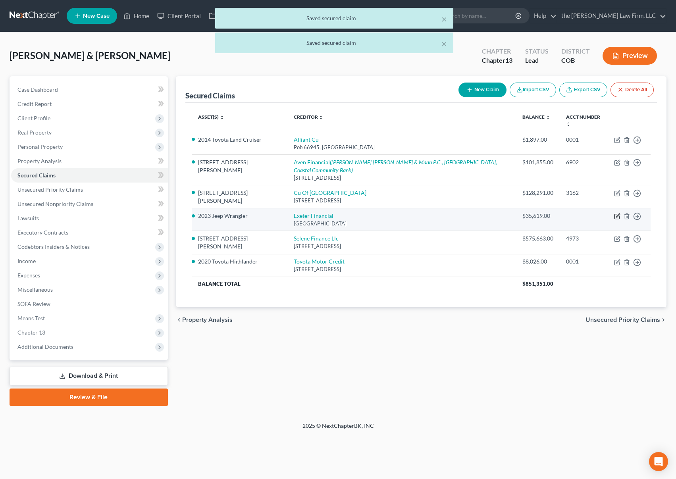
click at [618, 213] on icon "button" at bounding box center [617, 216] width 6 height 6
select select "45"
select select "8"
select select "4"
select select "2"
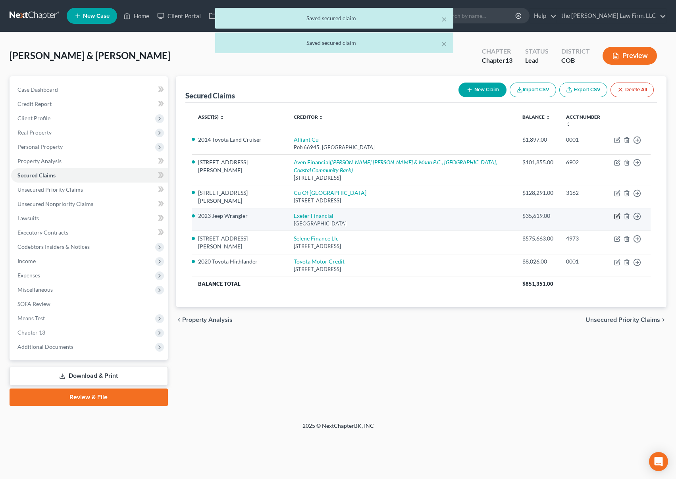
select select "0"
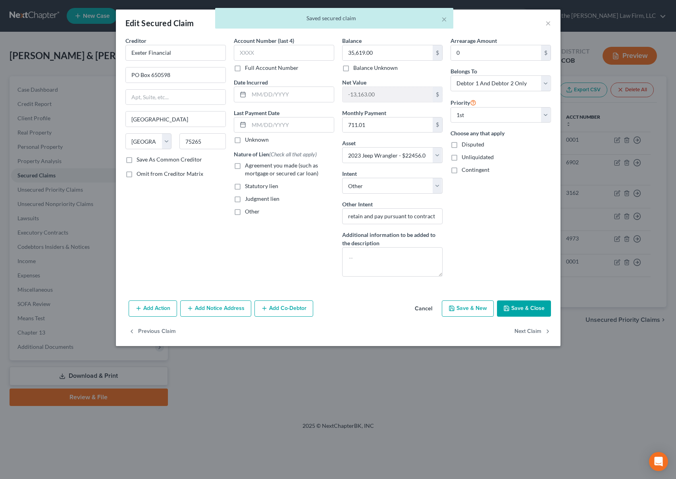
click at [516, 307] on button "Save & Close" at bounding box center [524, 308] width 54 height 17
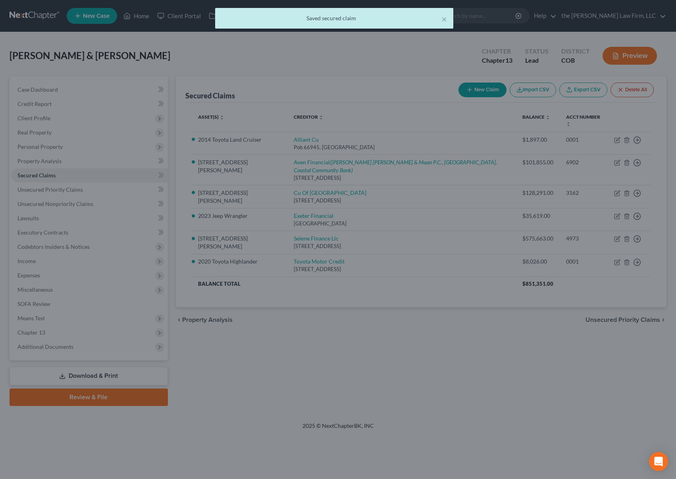
select select "8"
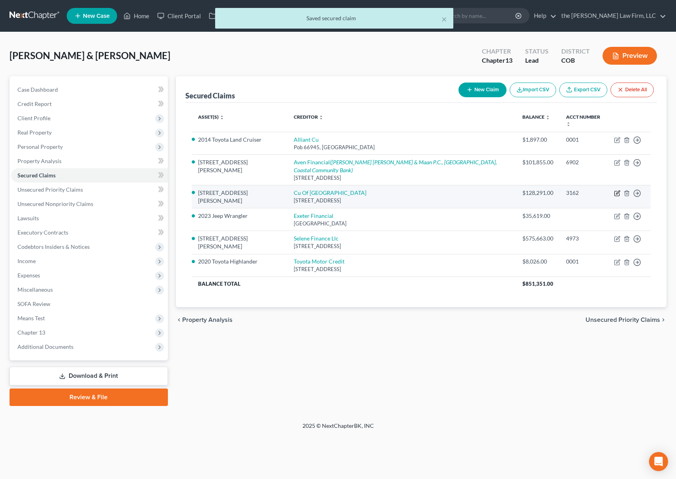
click at [618, 190] on icon "button" at bounding box center [617, 193] width 6 height 6
select select "5"
select select "27"
select select "2"
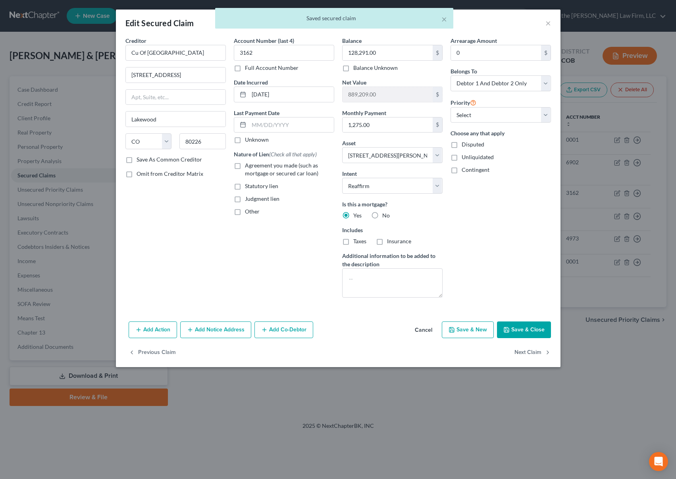
drag, startPoint x: 530, startPoint y: 332, endPoint x: 577, endPoint y: 234, distance: 108.6
click at [531, 331] on button "Save & Close" at bounding box center [524, 329] width 54 height 17
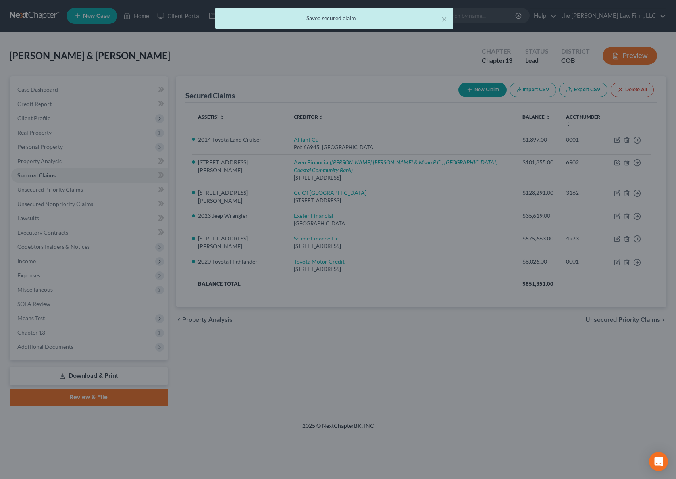
select select "27"
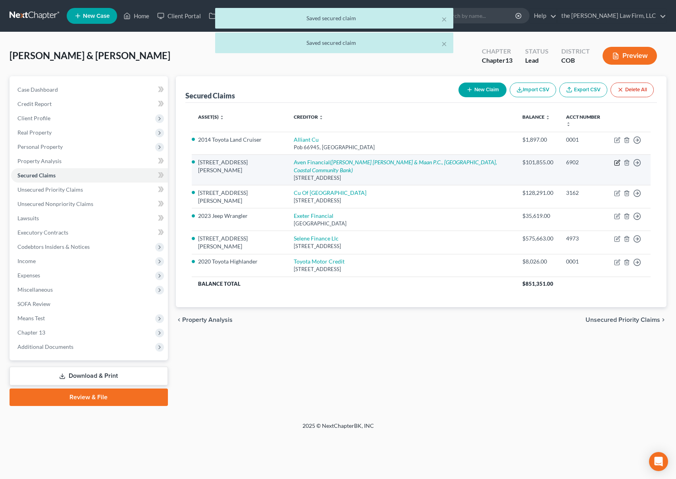
click at [617, 160] on icon "button" at bounding box center [617, 163] width 6 height 6
select select "4"
select select "27"
select select "2"
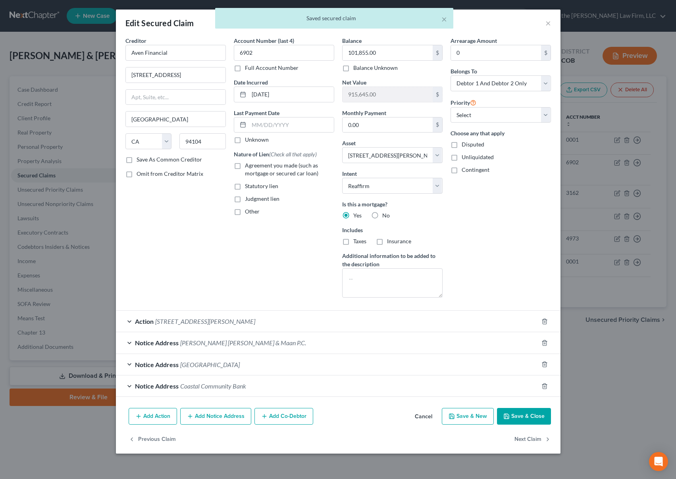
drag, startPoint x: 525, startPoint y: 418, endPoint x: 579, endPoint y: 246, distance: 181.1
click at [525, 417] on button "Save & Close" at bounding box center [524, 416] width 54 height 17
select select
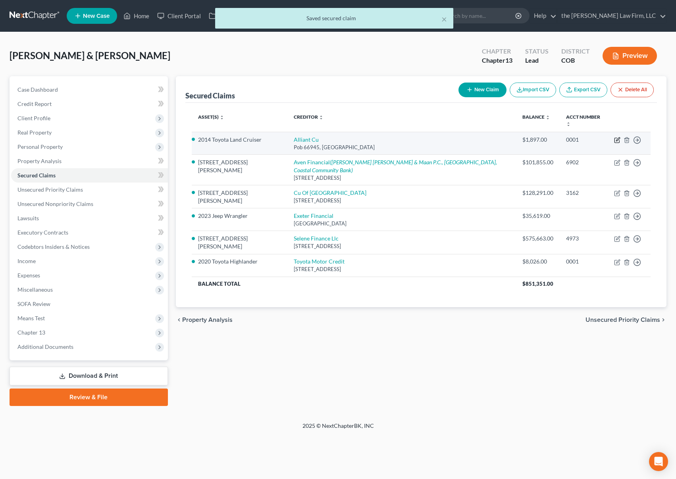
click at [617, 137] on icon "button" at bounding box center [617, 140] width 6 height 6
select select "14"
select select "4"
select select "2"
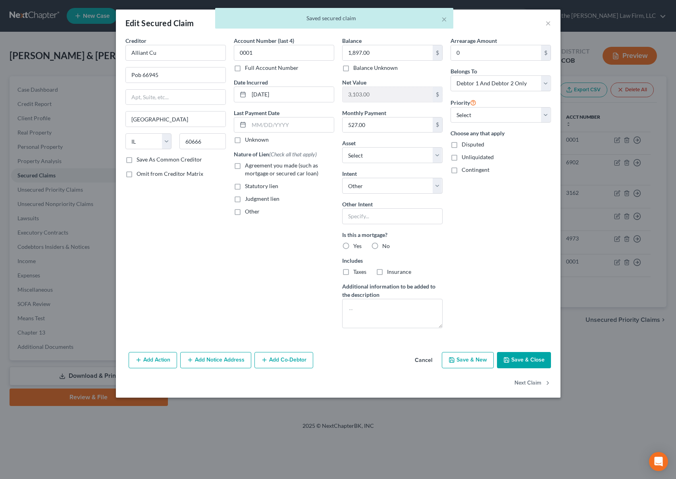
click at [382, 246] on label "No" at bounding box center [386, 246] width 8 height 8
click at [385, 246] on input "No" at bounding box center [387, 244] width 5 height 5
radio input "true"
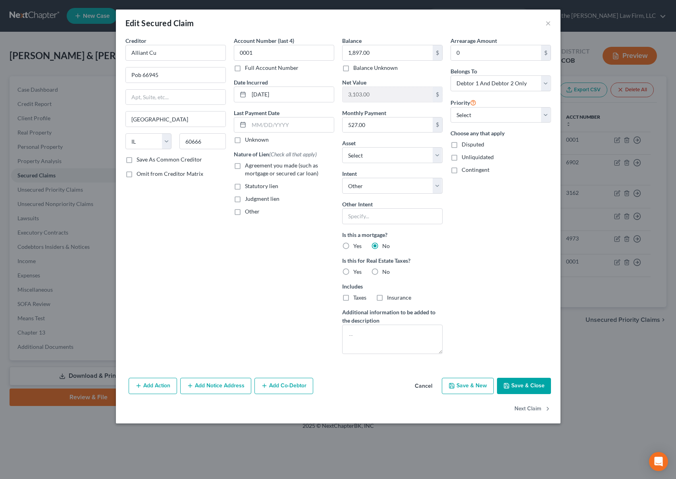
click at [382, 268] on label "No" at bounding box center [386, 272] width 8 height 8
click at [385, 268] on input "No" at bounding box center [387, 270] width 5 height 5
radio input "true"
click at [528, 384] on button "Save & Close" at bounding box center [524, 386] width 54 height 17
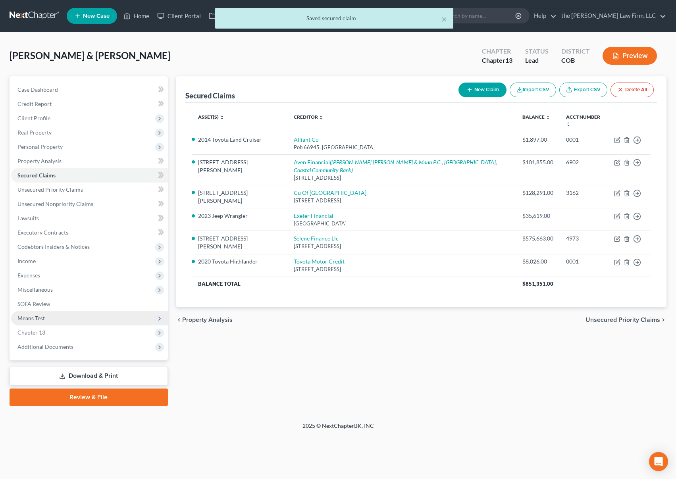
click at [56, 317] on span "Means Test" at bounding box center [89, 318] width 157 height 14
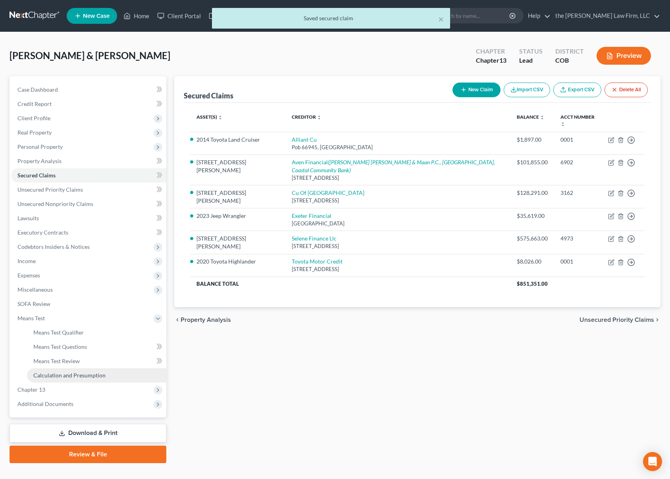
click at [86, 373] on span "Calculation and Presumption" at bounding box center [69, 375] width 72 height 7
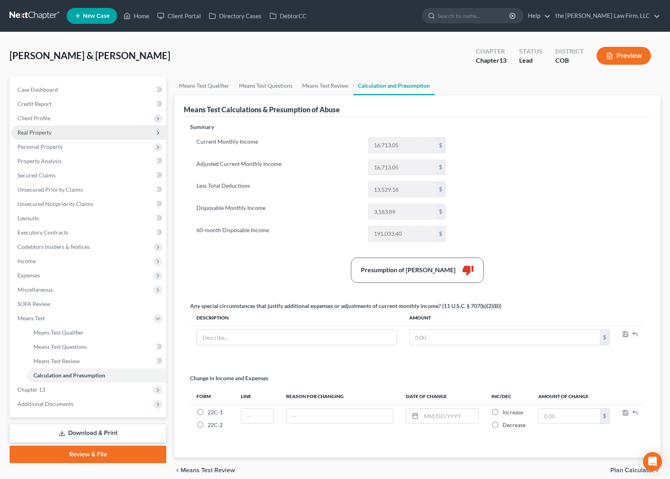
click at [96, 129] on span "Real Property" at bounding box center [88, 132] width 155 height 14
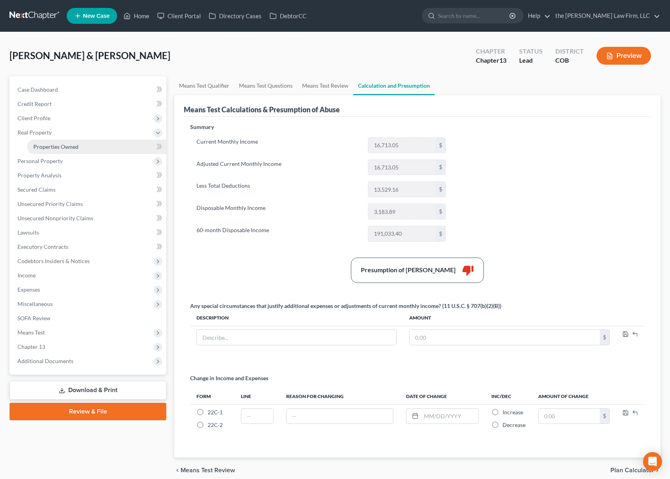
click at [93, 147] on link "Properties Owned" at bounding box center [96, 147] width 139 height 14
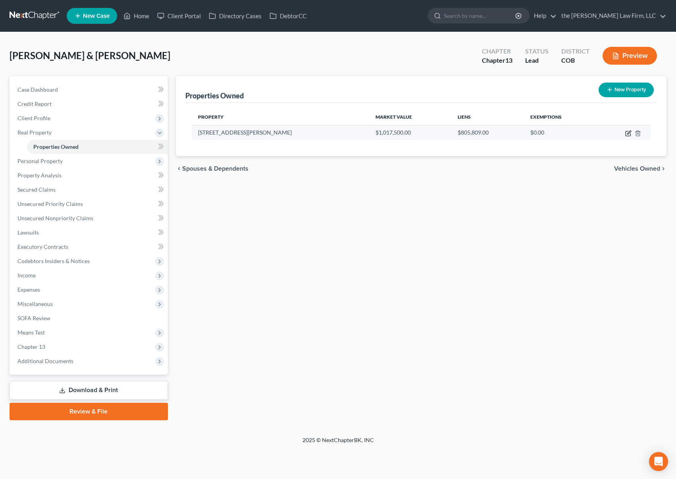
click at [628, 132] on icon "button" at bounding box center [629, 133] width 4 height 4
select select "5"
select select "2"
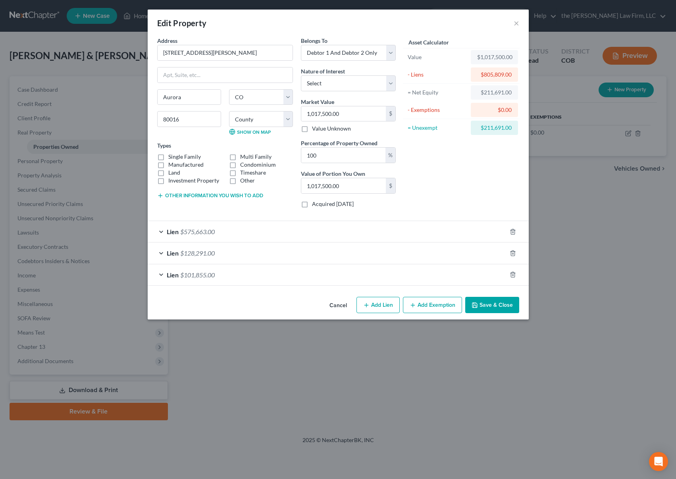
click at [436, 236] on div "Lien $575,663.00" at bounding box center [327, 231] width 359 height 21
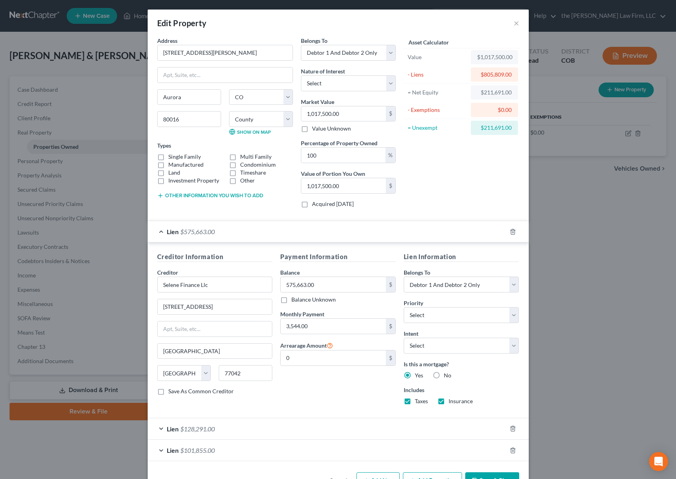
click at [389, 230] on div "Lien $575,663.00" at bounding box center [327, 231] width 359 height 21
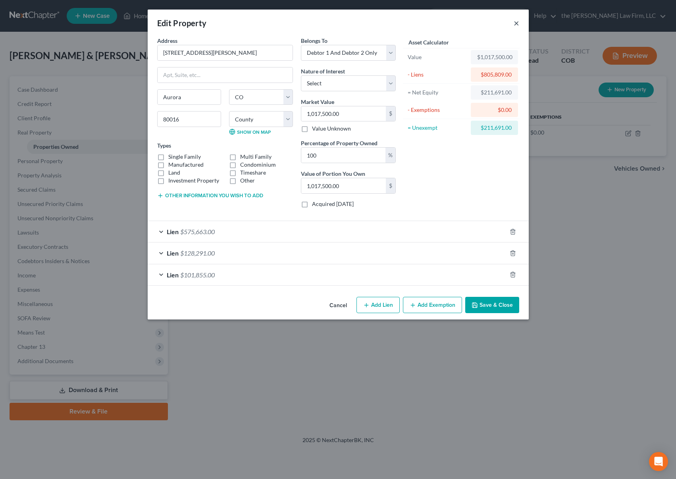
click at [517, 21] on button "×" at bounding box center [516, 23] width 6 height 10
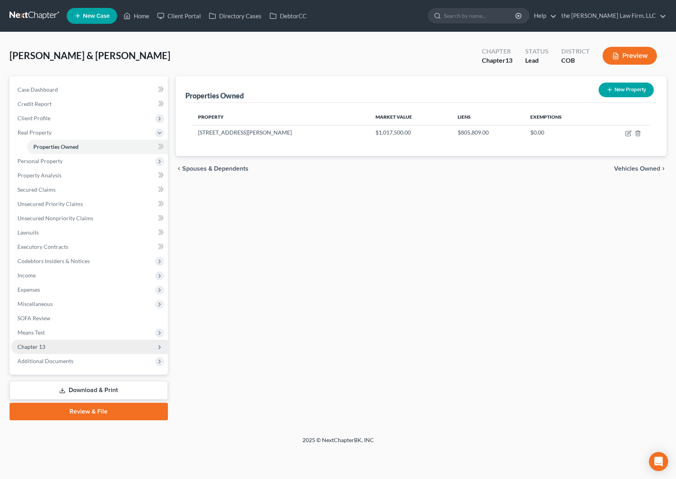
click at [44, 347] on span "Chapter 13" at bounding box center [31, 346] width 28 height 7
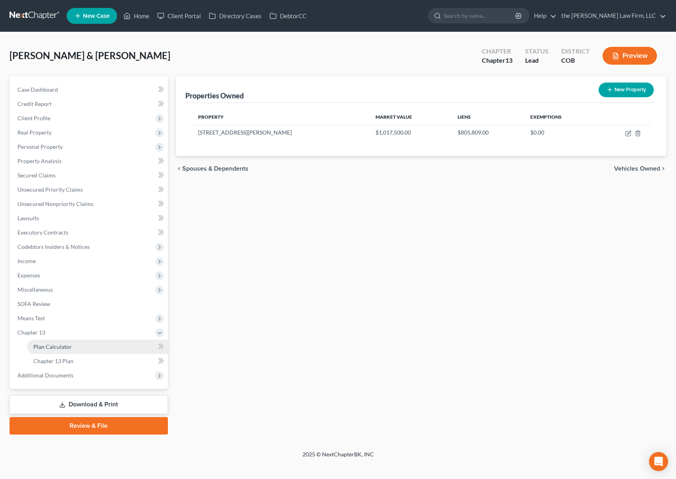
click at [74, 349] on link "Plan Calculator" at bounding box center [97, 347] width 141 height 14
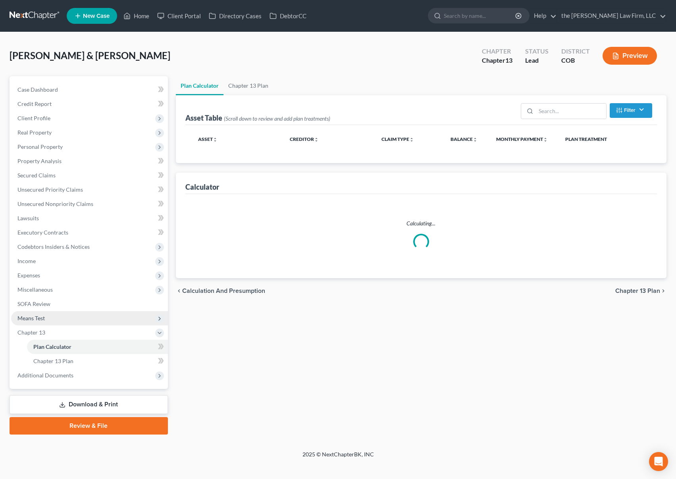
click at [55, 317] on span "Means Test" at bounding box center [89, 318] width 157 height 14
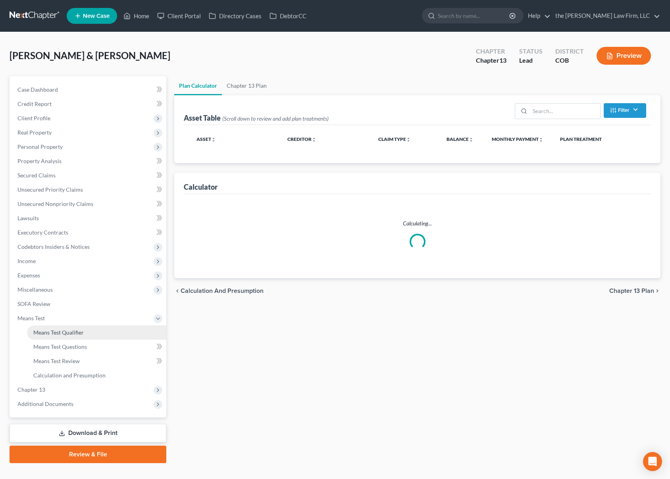
click at [59, 332] on span "Means Test Qualifier" at bounding box center [58, 332] width 50 height 7
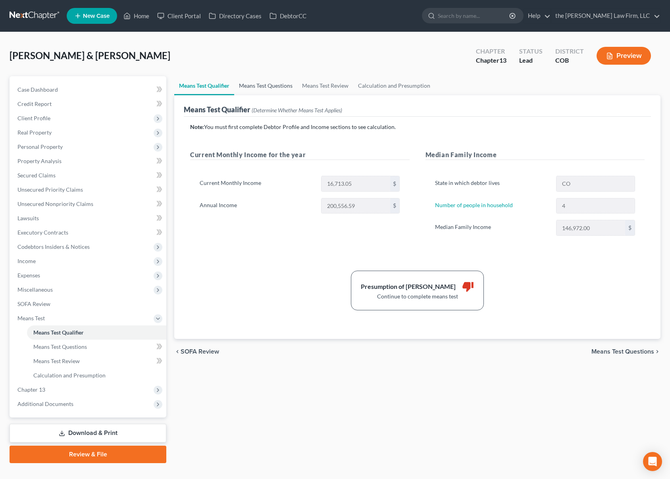
click at [267, 87] on link "Means Test Questions" at bounding box center [265, 85] width 63 height 19
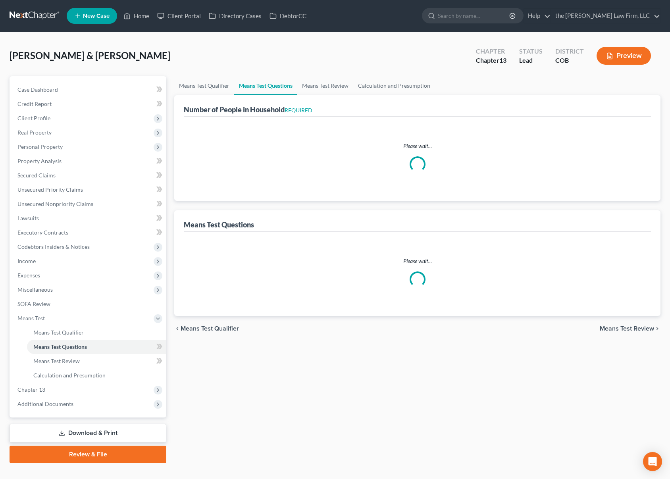
select select "0"
select select "60"
select select "0"
select select "60"
select select "0"
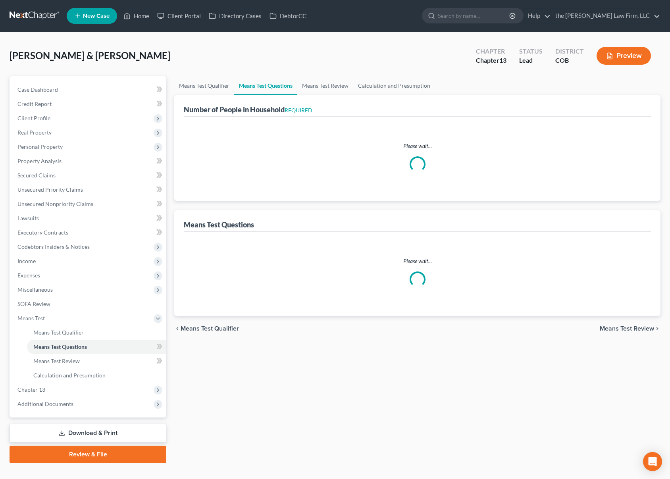
select select "60"
select select "1"
select select "60"
select select "1"
select select "60"
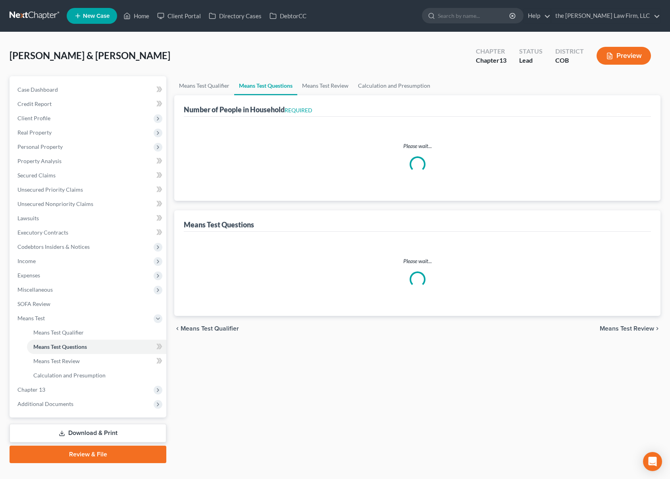
select select "1"
select select "60"
select select "3"
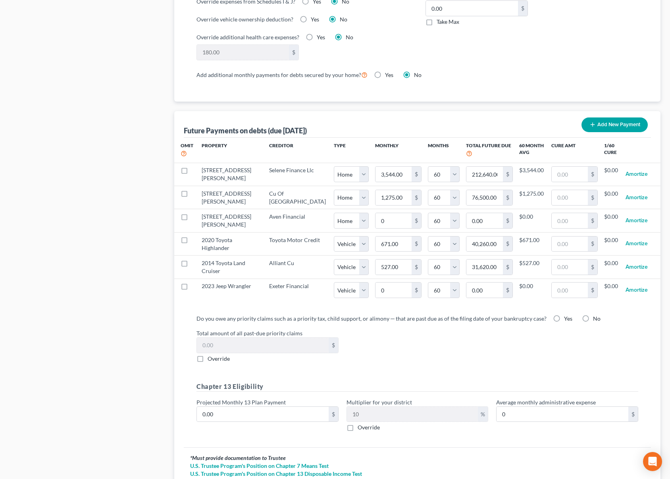
scroll to position [714, 0]
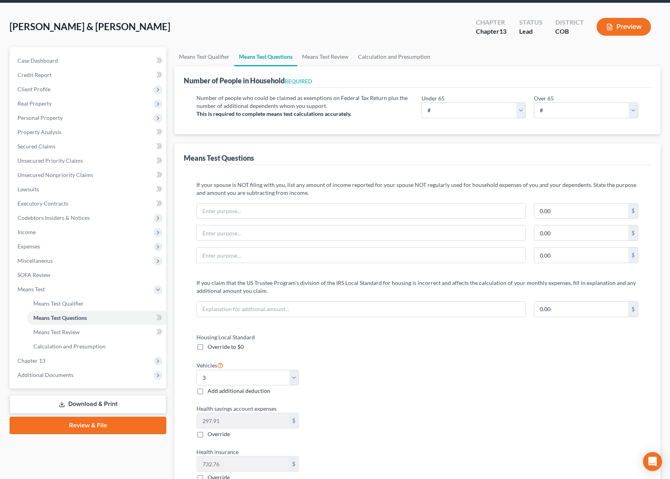
scroll to position [0, 0]
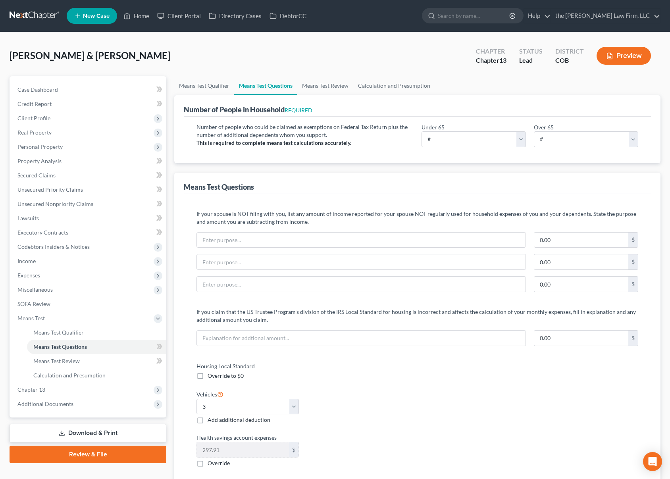
click at [398, 186] on div "Means Test Questions" at bounding box center [417, 183] width 467 height 21
click at [79, 278] on span "Expenses" at bounding box center [88, 275] width 155 height 14
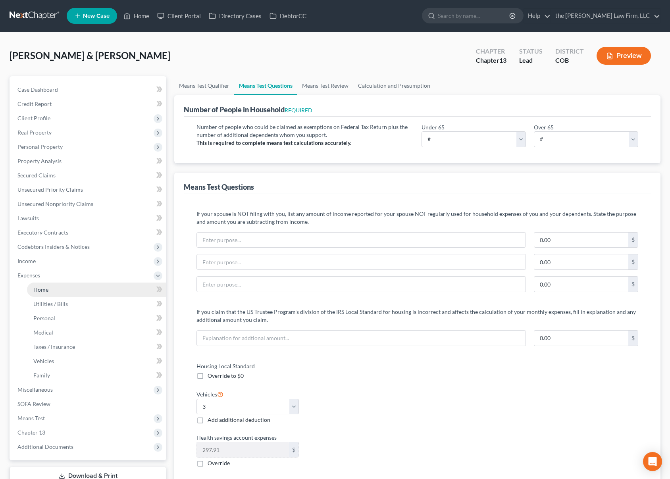
click at [74, 287] on link "Home" at bounding box center [96, 289] width 139 height 14
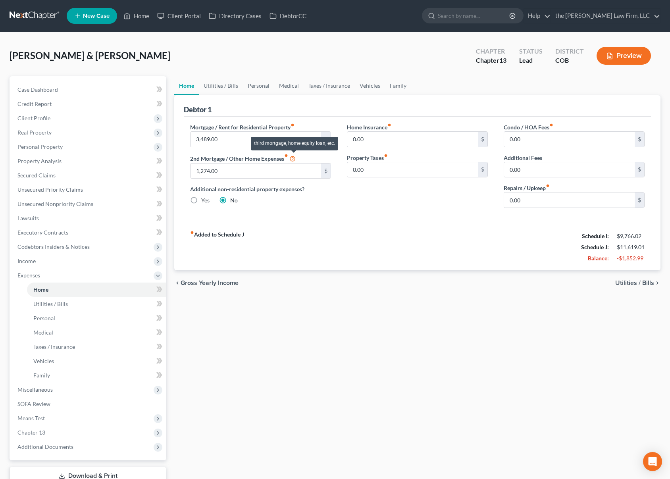
click at [296, 158] on icon at bounding box center [292, 158] width 6 height 8
click at [269, 169] on input "1,274.00" at bounding box center [255, 170] width 131 height 15
drag, startPoint x: 75, startPoint y: 106, endPoint x: 103, endPoint y: 113, distance: 28.2
click at [75, 106] on link "Credit Report" at bounding box center [88, 104] width 155 height 14
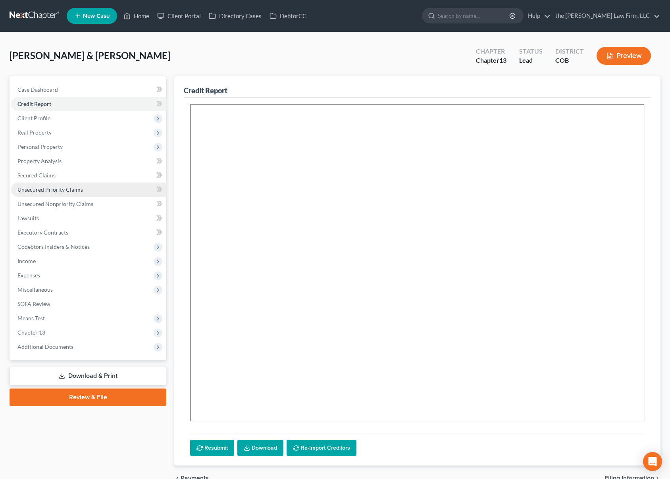
click at [69, 189] on span "Unsecured Priority Claims" at bounding box center [49, 189] width 65 height 7
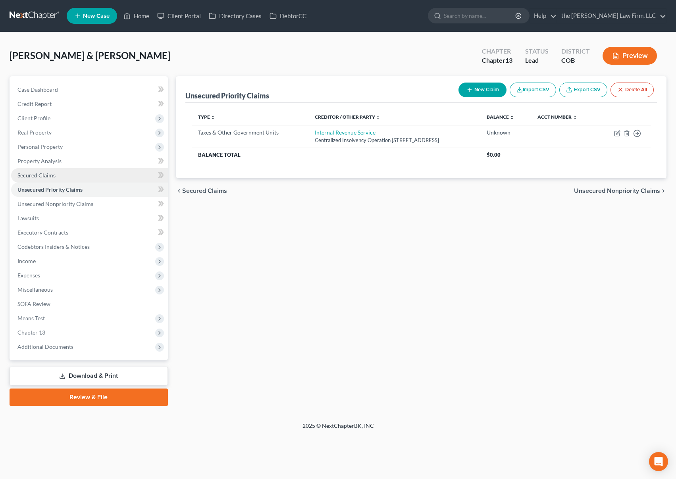
click at [71, 175] on link "Secured Claims" at bounding box center [89, 175] width 157 height 14
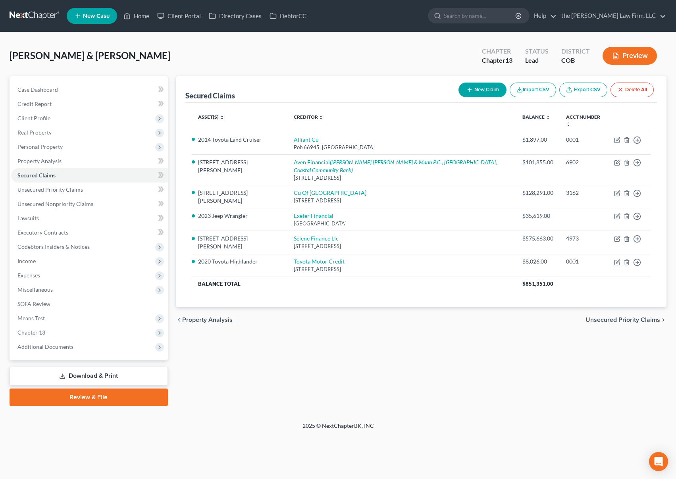
click at [377, 363] on div "Secured Claims New Claim Import CSV Export CSV Delete All Asset(s) expand_more …" at bounding box center [421, 241] width 498 height 330
drag, startPoint x: 35, startPoint y: 149, endPoint x: 54, endPoint y: 148, distance: 18.7
click at [35, 149] on span "Personal Property" at bounding box center [39, 146] width 45 height 7
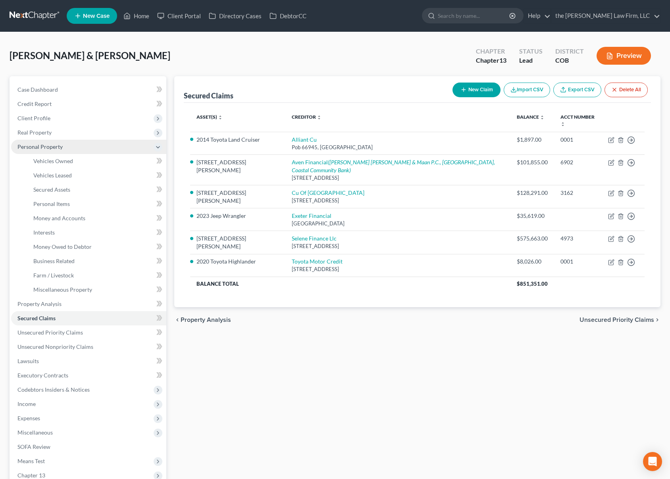
click at [60, 147] on span "Personal Property" at bounding box center [39, 146] width 45 height 7
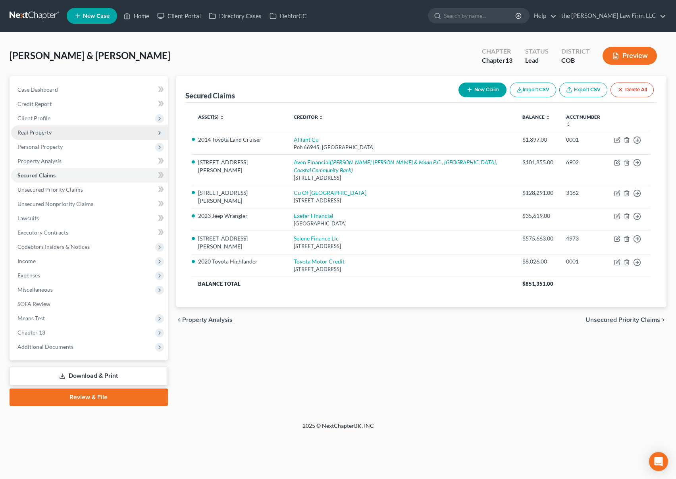
click at [59, 132] on span "Real Property" at bounding box center [89, 132] width 157 height 14
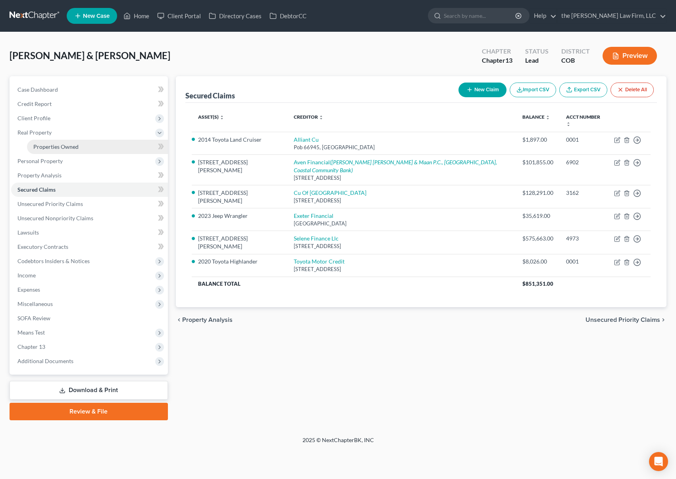
click at [78, 147] on span "Properties Owned" at bounding box center [55, 146] width 45 height 7
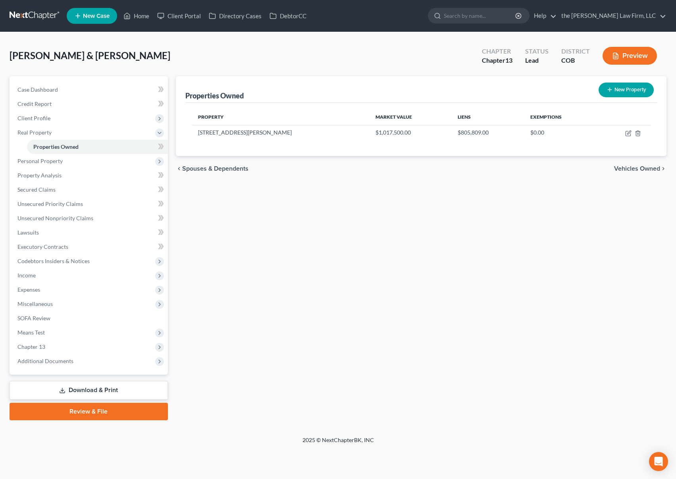
click at [626, 88] on button "New Property" at bounding box center [625, 90] width 55 height 15
select select "5"
select select "2"
select select "0"
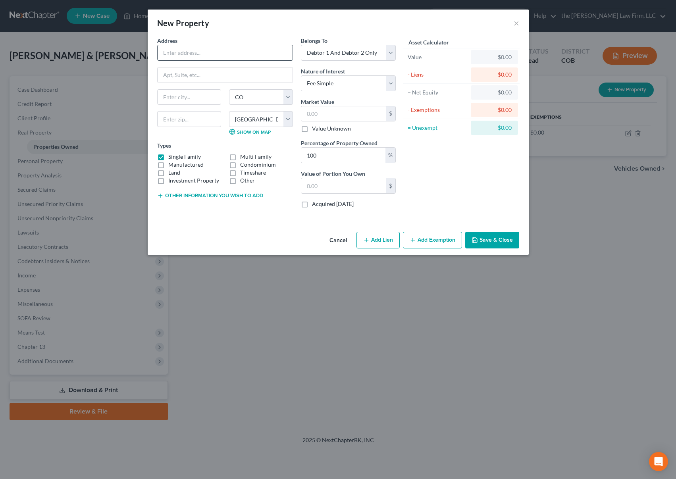
click at [233, 57] on input "text" at bounding box center [225, 52] width 135 height 15
click at [394, 10] on div "New Property ×" at bounding box center [338, 23] width 381 height 27
click at [223, 49] on input "text" at bounding box center [225, 52] width 135 height 15
type input "Peak 8 Properties"
click at [229, 55] on input "Peak 8 Properties" at bounding box center [225, 52] width 135 height 15
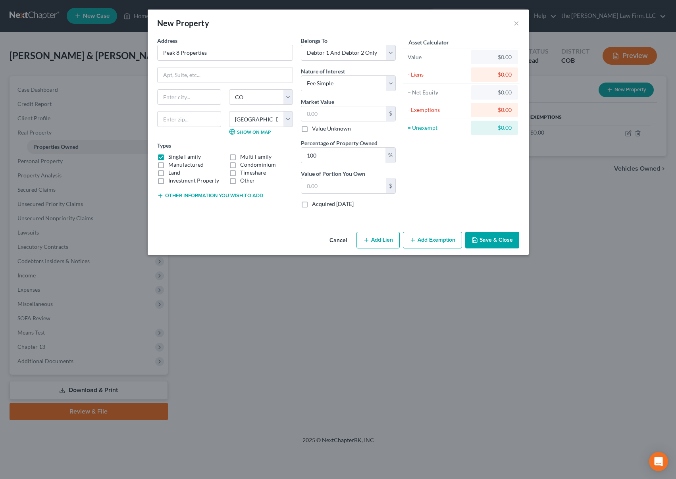
click at [476, 163] on div "Asset Calculator Value $0.00 - Liens $0.00 = Net Equity $0.00 - Exemptions $0.0…" at bounding box center [461, 126] width 123 height 178
click at [236, 76] on input "text" at bounding box center [225, 74] width 135 height 15
type input "[STREET_ADDRESS]"
type input "[PERSON_NAME]"
type input "80424"
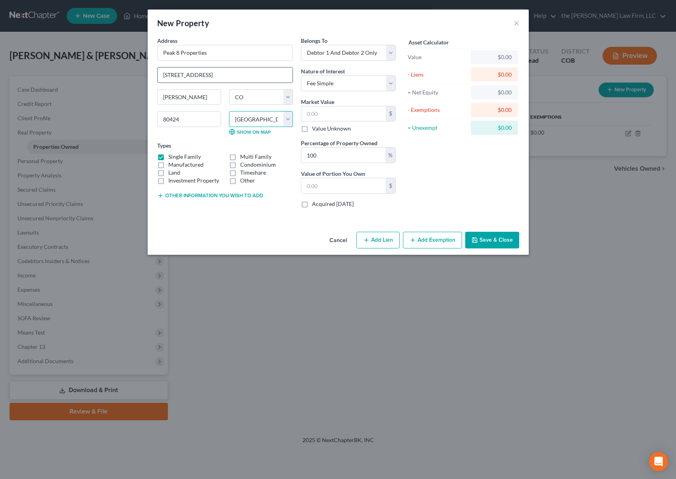
type input "Breckenridge"
click at [393, 81] on select "Select Fee Simple Joint Tenant Life Estate Equitable Interest Future Interest T…" at bounding box center [348, 83] width 95 height 16
select select "7"
click at [301, 75] on select "Select Fee Simple Joint Tenant Life Estate Equitable Interest Future Interest T…" at bounding box center [348, 83] width 95 height 16
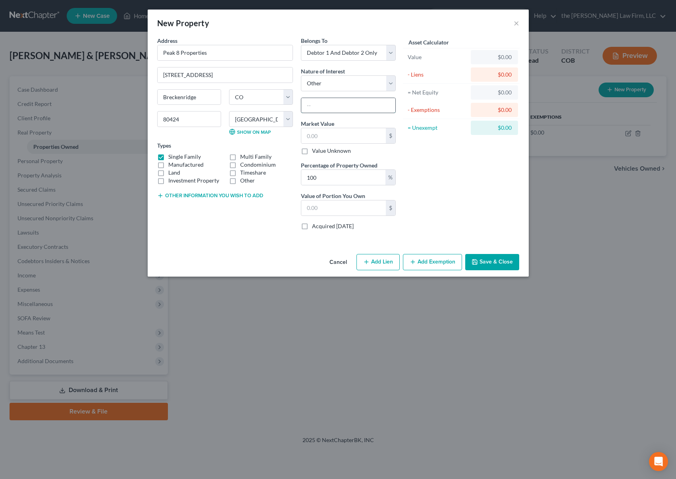
click at [352, 106] on input "text" at bounding box center [348, 105] width 94 height 15
type input "Timeshare"
click at [337, 149] on label "Value Unknown" at bounding box center [331, 151] width 39 height 8
click at [320, 149] on input "Value Unknown" at bounding box center [317, 149] width 5 height 5
checkbox input "true"
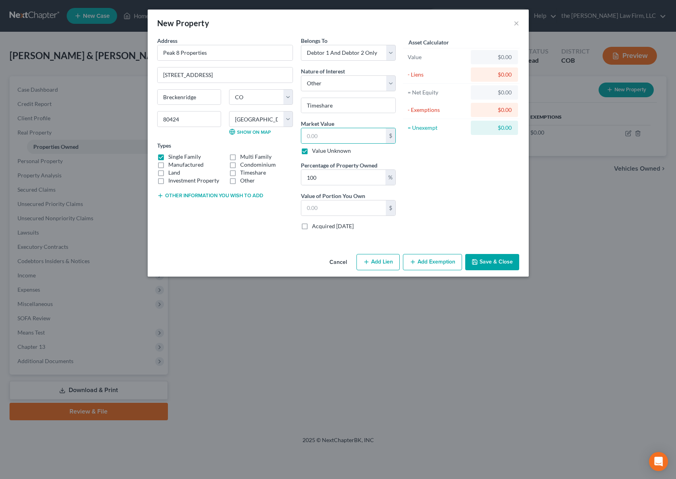
type input "0.00"
click at [376, 265] on button "Add Lien" at bounding box center [377, 262] width 43 height 17
select select "2"
select select "0"
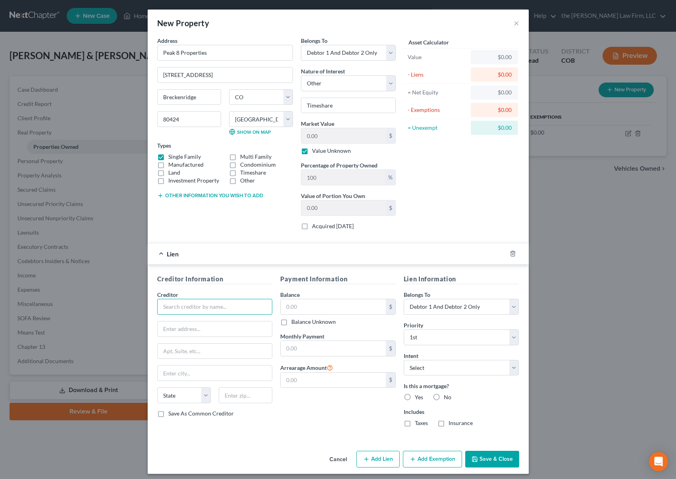
click at [202, 308] on input "text" at bounding box center [214, 307] width 115 height 16
click at [215, 306] on input "Peak" at bounding box center [214, 307] width 115 height 16
type input "Peak 8 Properties, LLC`"
click at [203, 327] on input "text" at bounding box center [215, 328] width 115 height 15
type input "[STREET_ADDRESS]"
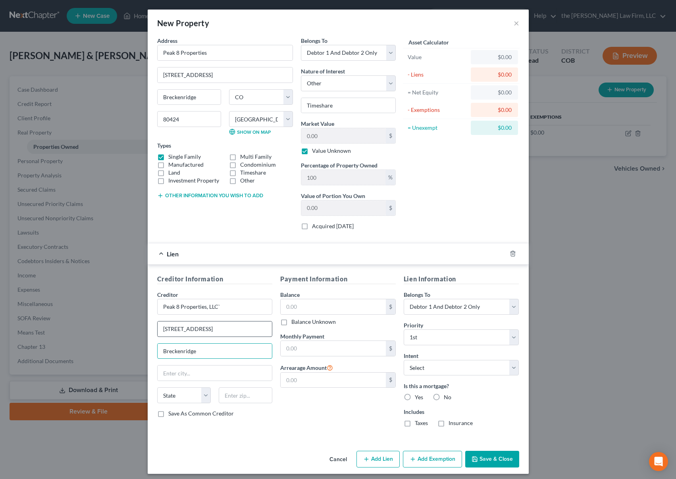
type input "Breckenridge"
select select "5"
type input "80424"
click at [291, 322] on label "Balance Unknown" at bounding box center [313, 322] width 44 height 8
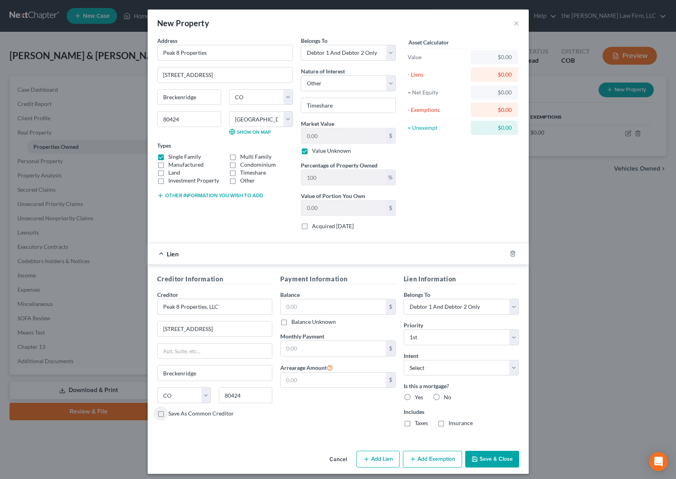
click at [294, 322] on input "Balance Unknown" at bounding box center [296, 320] width 5 height 5
checkbox input "true"
type input "0.00"
click at [495, 368] on select "Select Surrender Redeem Reaffirm Avoid Other" at bounding box center [461, 368] width 115 height 16
select select "0"
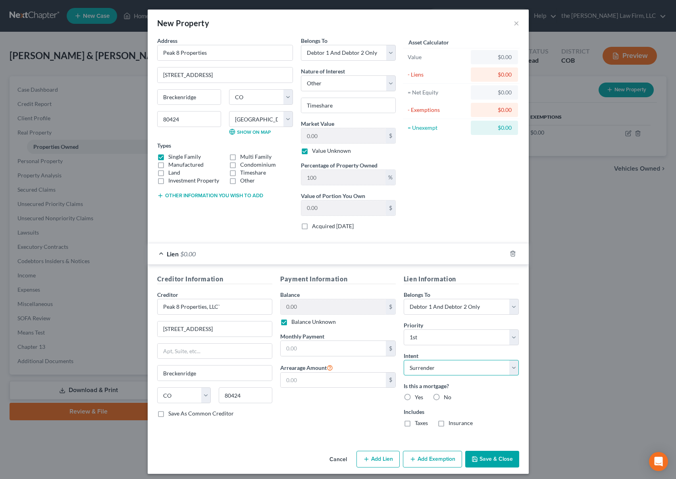
click at [404, 360] on select "Select Surrender Redeem Reaffirm Avoid Other" at bounding box center [461, 368] width 115 height 16
click at [415, 398] on label "Yes" at bounding box center [419, 397] width 8 height 8
click at [418, 398] on input "Yes" at bounding box center [420, 395] width 5 height 5
radio input "true"
click at [483, 457] on button "Save & Close" at bounding box center [492, 459] width 54 height 17
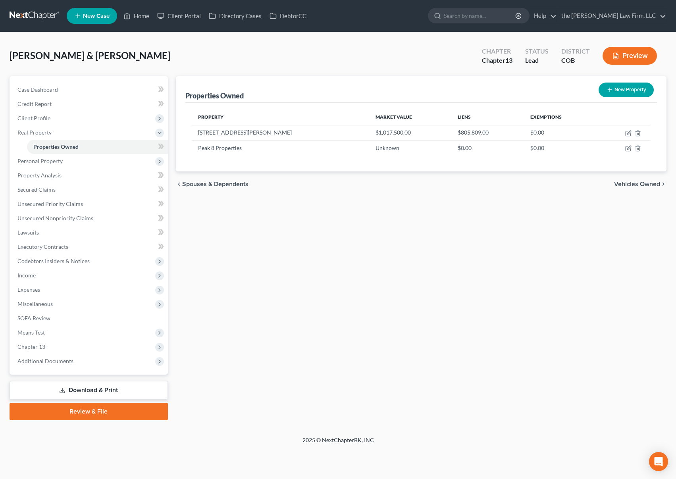
drag, startPoint x: 388, startPoint y: 281, endPoint x: 389, endPoint y: 277, distance: 4.8
click at [389, 281] on div "Properties Owned New Property Property Market Value Liens Exemptions [STREET_AD…" at bounding box center [421, 248] width 498 height 344
drag, startPoint x: 77, startPoint y: 190, endPoint x: 159, endPoint y: 188, distance: 82.6
click at [77, 190] on link "Secured Claims" at bounding box center [89, 190] width 157 height 14
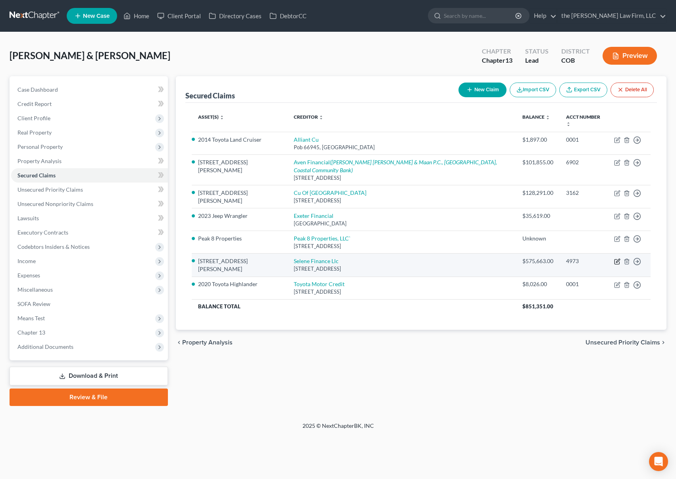
click at [616, 259] on icon "button" at bounding box center [618, 261] width 4 height 4
select select "45"
select select "28"
select select "2"
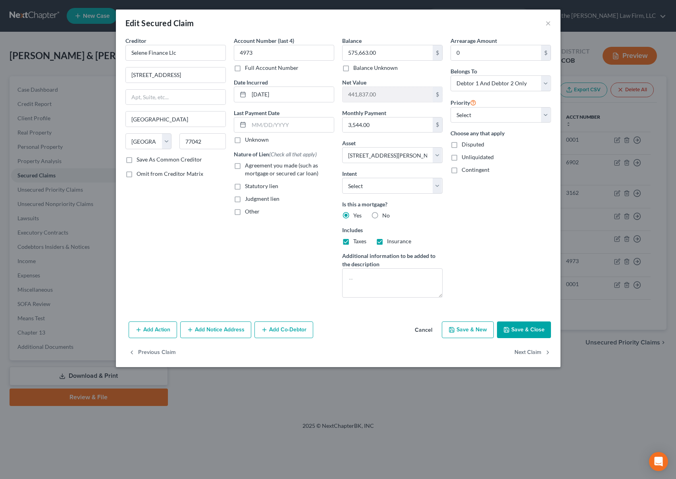
click at [509, 274] on div "Arrearage Amount 0 $ Belongs To * Select Debtor 1 Only Debtor 2 Only Debtor 1 A…" at bounding box center [500, 170] width 108 height 267
click at [550, 24] on button "×" at bounding box center [548, 23] width 6 height 10
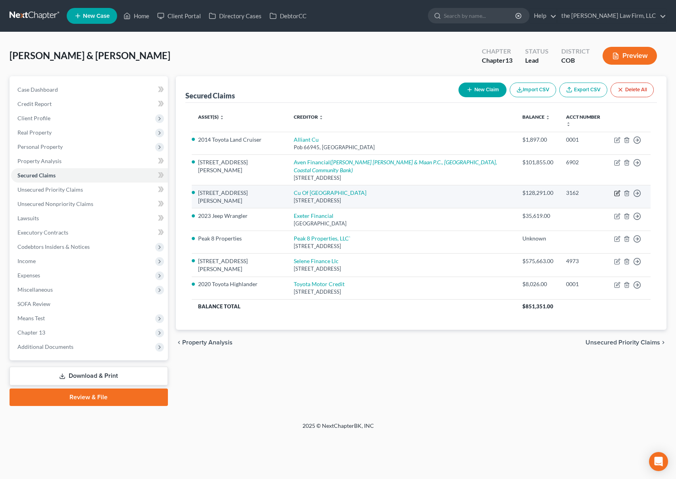
click at [617, 190] on icon "button" at bounding box center [617, 193] width 6 height 6
select select "5"
select select "28"
select select "2"
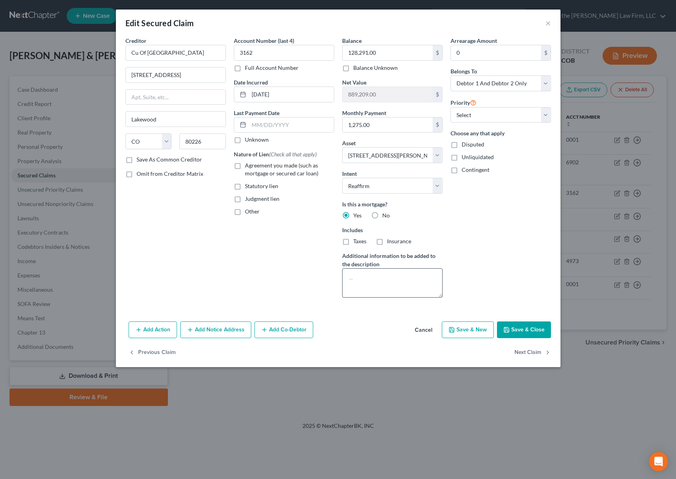
drag, startPoint x: 225, startPoint y: 250, endPoint x: 367, endPoint y: 281, distance: 145.5
click at [225, 250] on div "Creditor * Cu Of Denver 9305 W [GEOGRAPHIC_DATA] [US_STATE][GEOGRAPHIC_DATA] [G…" at bounding box center [175, 170] width 108 height 267
click at [532, 328] on button "Save & Close" at bounding box center [524, 329] width 54 height 17
select select
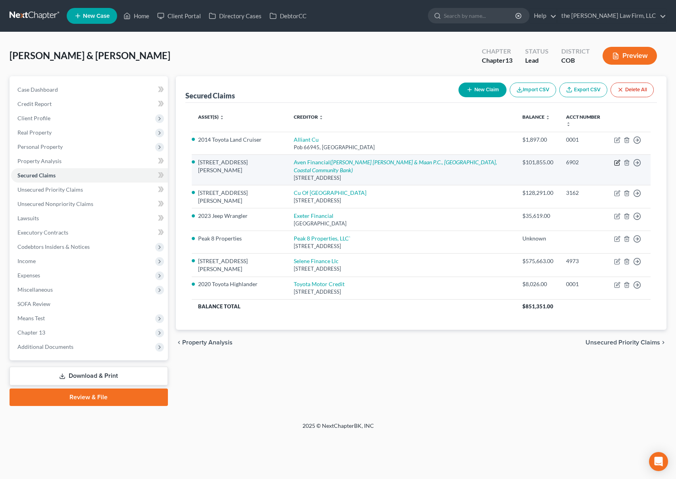
click at [618, 160] on icon "button" at bounding box center [618, 162] width 4 height 4
select select "4"
select select "28"
select select "2"
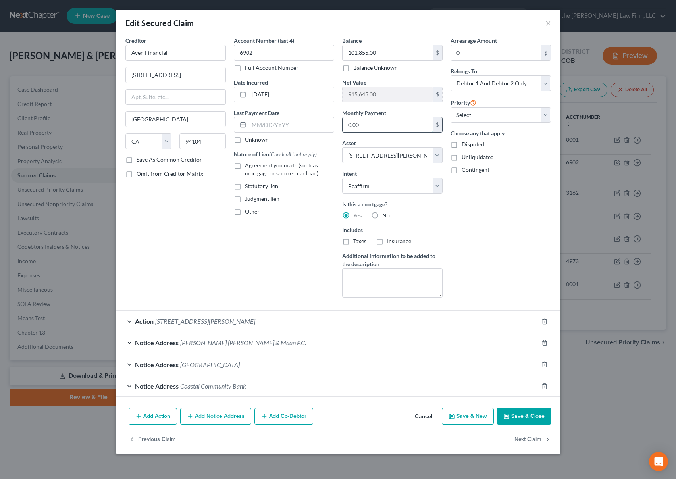
click at [375, 123] on input "0.00" at bounding box center [387, 124] width 90 height 15
type input "2,083"
click at [526, 413] on button "Save & Close" at bounding box center [524, 416] width 54 height 17
select select
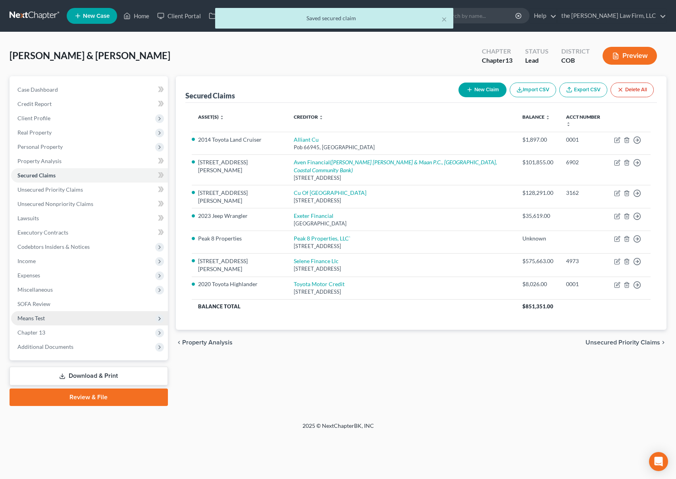
click at [59, 319] on span "Means Test" at bounding box center [89, 318] width 157 height 14
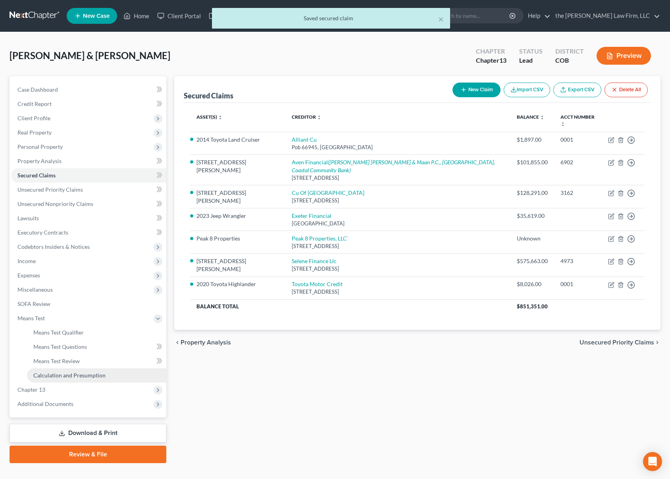
click at [88, 372] on span "Calculation and Presumption" at bounding box center [69, 375] width 72 height 7
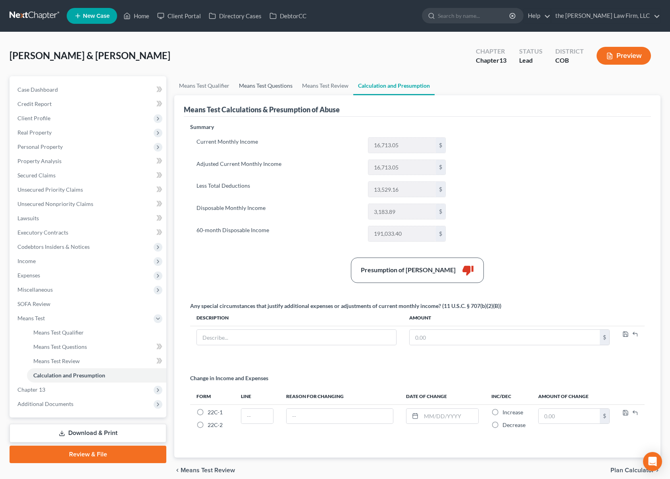
click at [261, 88] on link "Means Test Questions" at bounding box center [265, 85] width 63 height 19
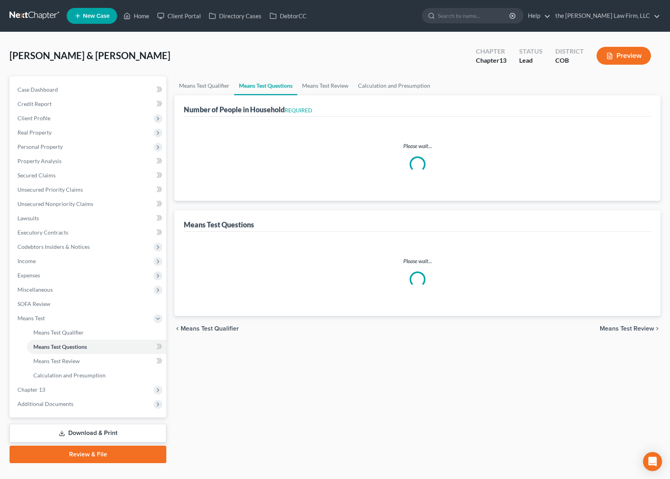
select select "0"
select select "60"
select select "0"
select select "60"
select select "0"
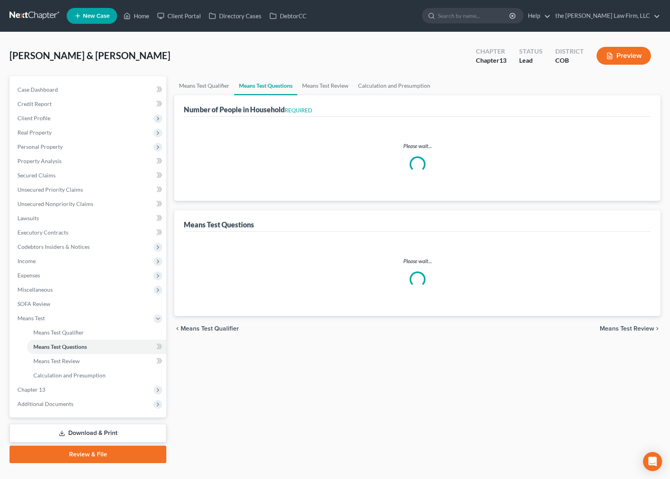
select select "60"
select select "1"
select select "60"
select select "1"
select select "60"
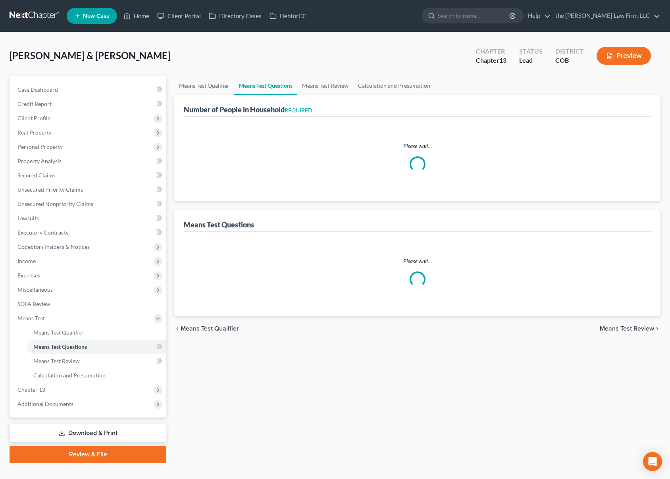
select select "1"
select select "60"
select select "0"
select select "60"
select select "3"
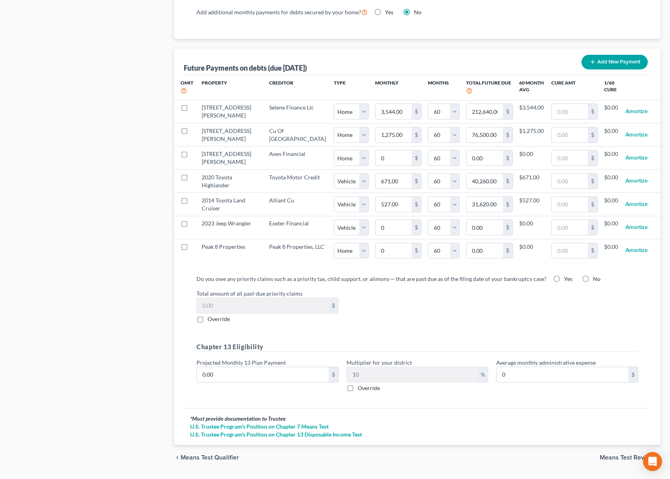
scroll to position [739, 0]
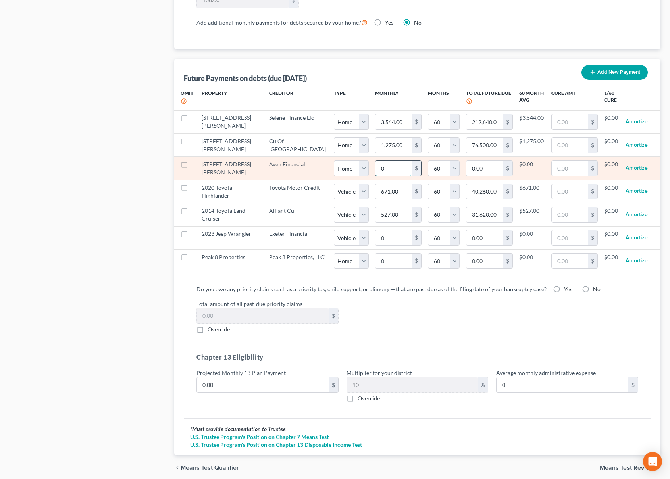
click at [375, 169] on input "0" at bounding box center [393, 168] width 36 height 15
type input "2"
type input "120.00"
type input "20"
type input "1,200.00"
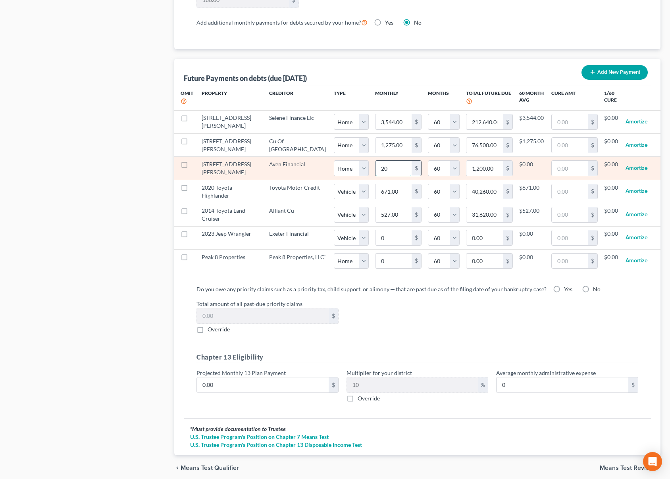
type input "208"
type input "12,480.00"
type input "2083"
type input "124,980.00"
type input "2,083"
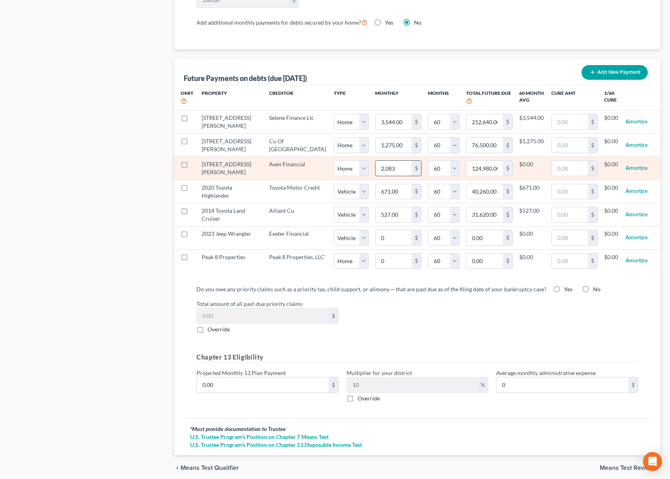
select select "0"
select select "60"
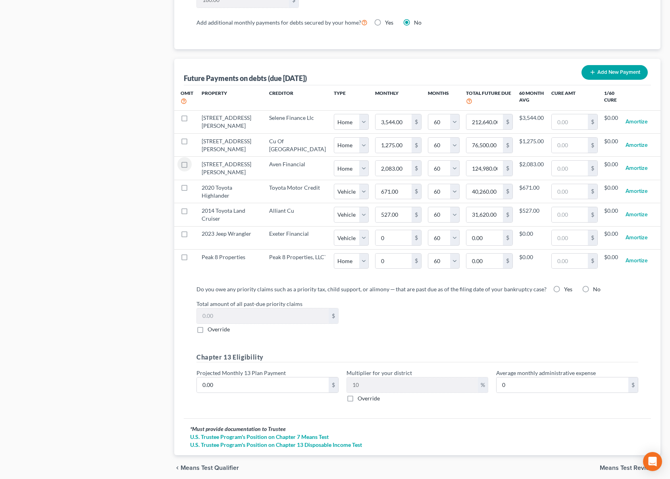
select select "0"
select select "60"
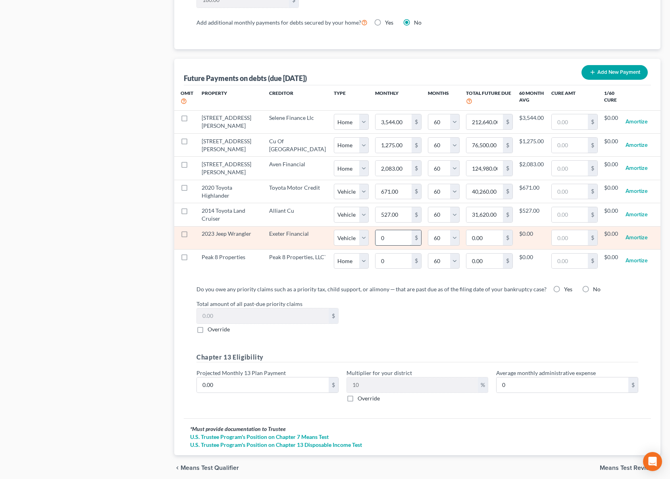
click at [375, 240] on input "0" at bounding box center [393, 237] width 36 height 15
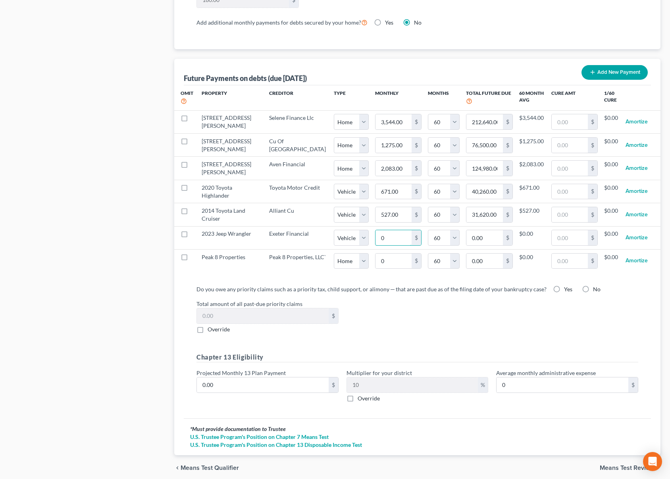
type input "7"
type input "420.00"
type input "71"
type input "4,260.00"
type input "711"
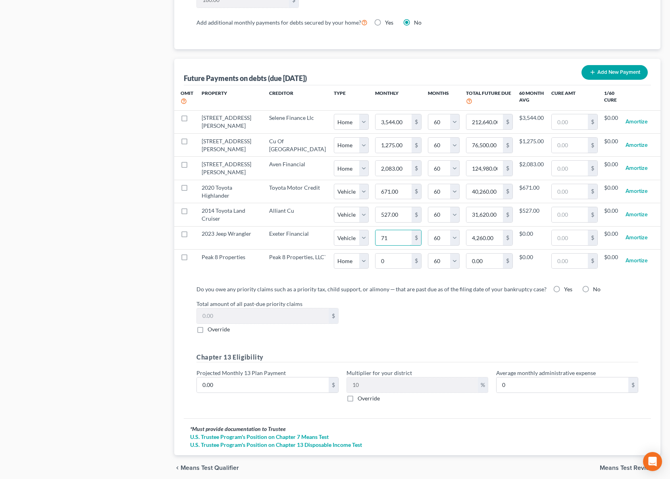
type input "42,660.00"
select select "1"
select select "60"
select select "1"
select select "60"
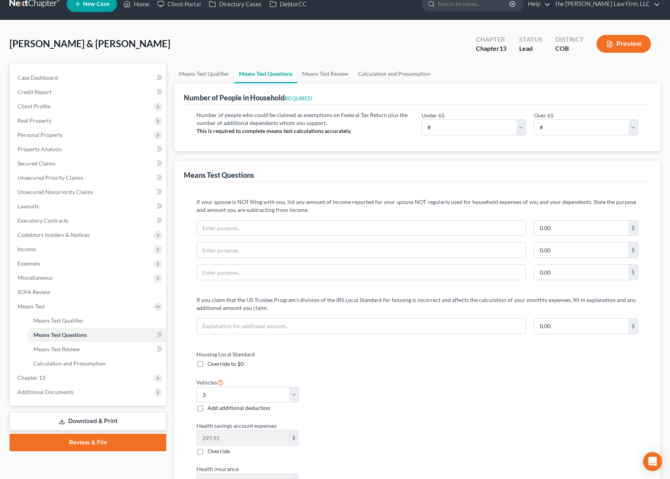
scroll to position [0, 0]
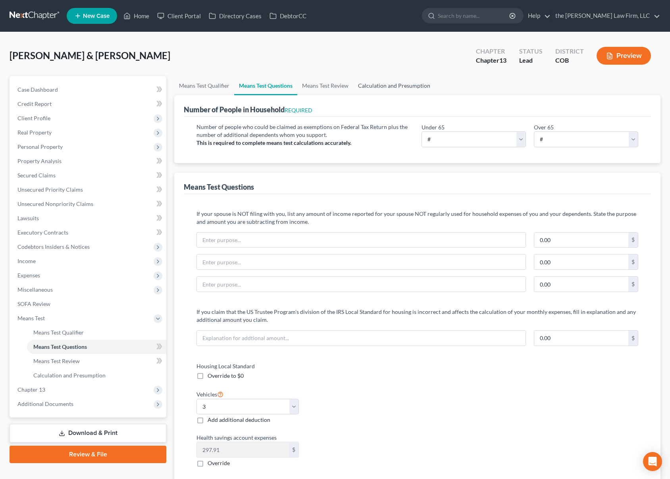
click at [394, 86] on link "Calculation and Presumption" at bounding box center [394, 85] width 82 height 19
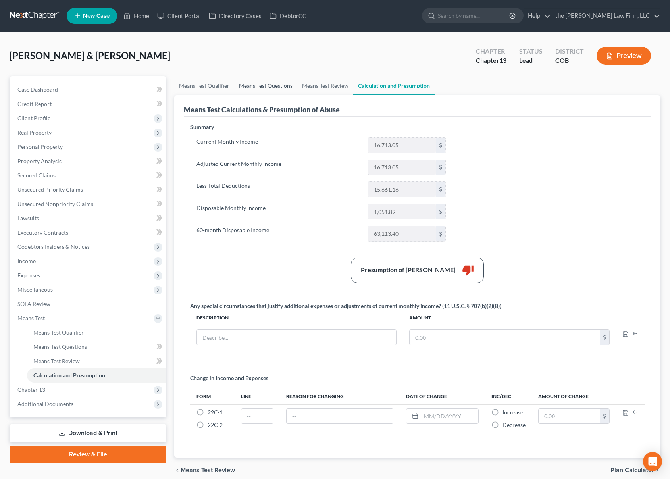
click at [260, 86] on link "Means Test Questions" at bounding box center [265, 85] width 63 height 19
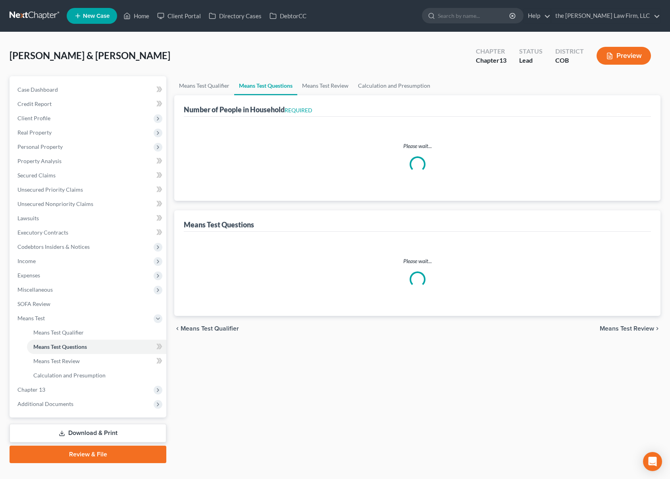
select select "0"
select select "60"
select select "0"
select select "60"
select select "0"
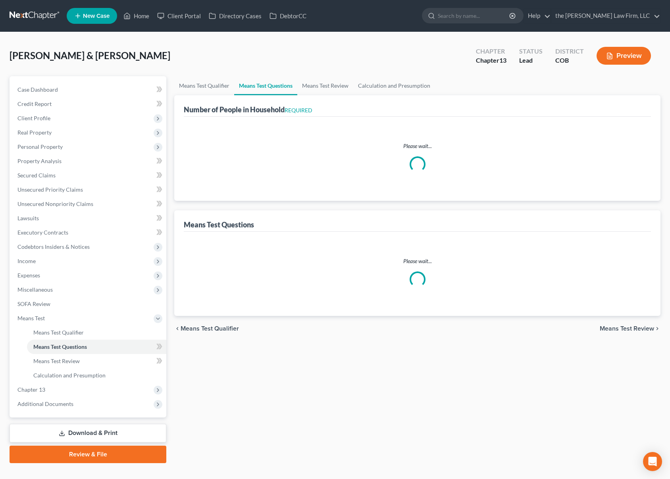
select select "60"
select select "1"
select select "60"
select select "1"
select select "60"
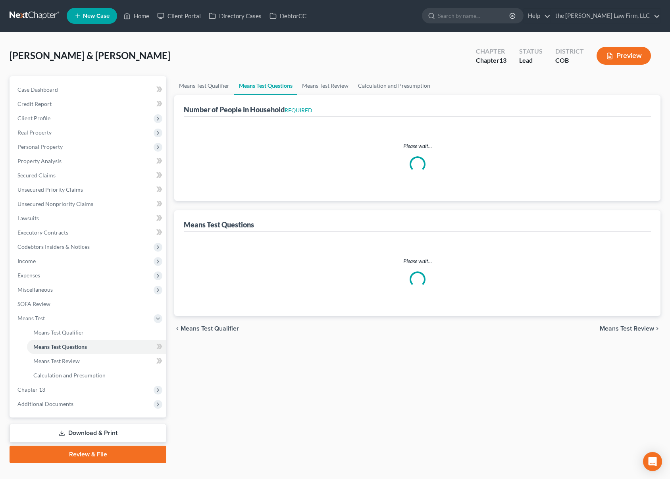
select select "1"
select select "60"
select select "0"
select select "60"
select select "3"
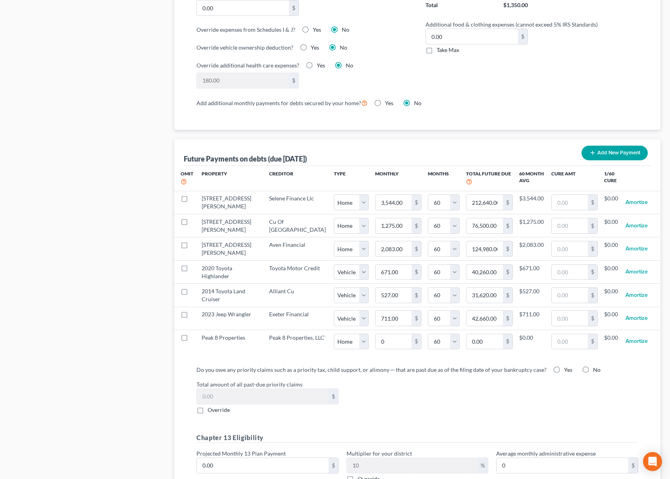
scroll to position [660, 0]
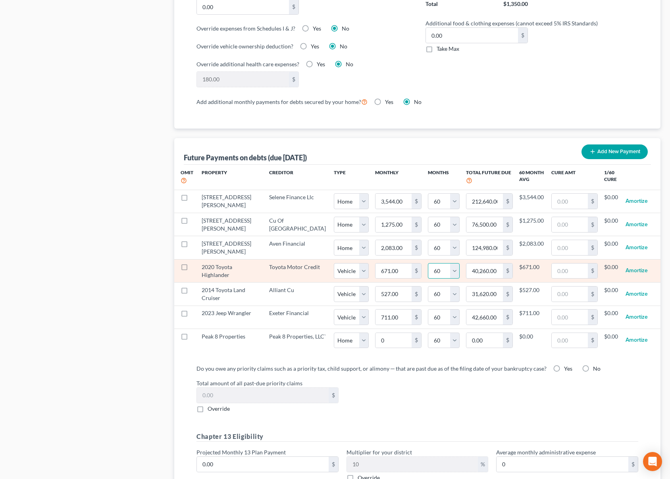
click at [429, 273] on select "0 1 2 3 4 5 6 7 8 9 10 11 12 13 14 15 16 17 18 19 20 21 22 23 24 25 26 27 28 29…" at bounding box center [444, 271] width 32 height 16
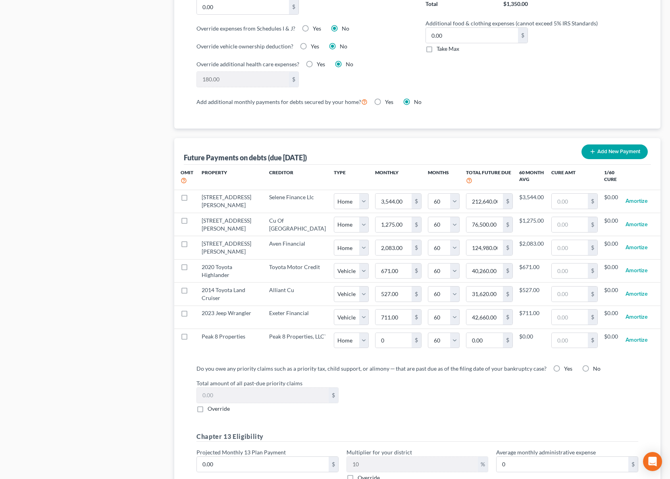
click at [480, 401] on div "Total amount of all past-due priority claims $ Override" at bounding box center [417, 396] width 450 height 34
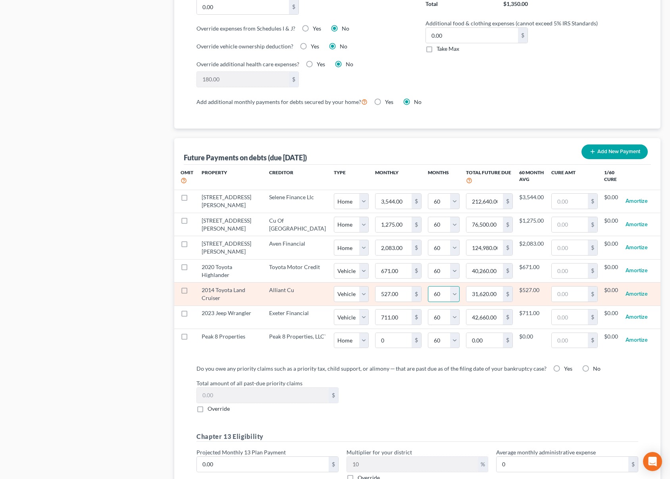
click at [430, 296] on select "0 1 2 3 4 5 6 7 8 9 10 11 12 13 14 15 16 17 18 19 20 21 22 23 24 25 26 27 28 29…" at bounding box center [444, 294] width 32 height 16
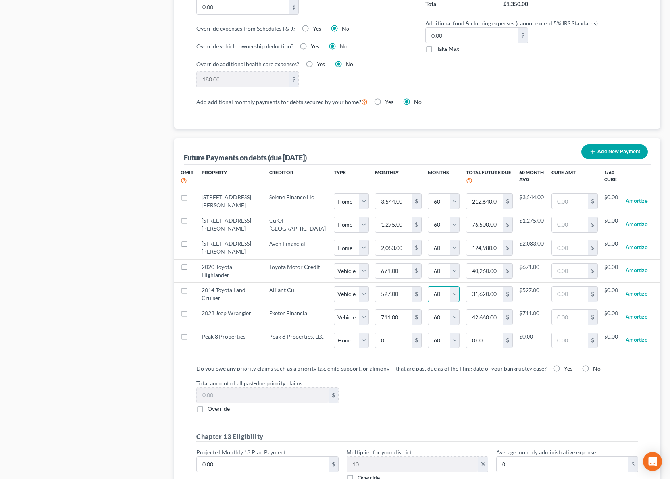
select select "4"
click at [428, 286] on select "0 1 2 3 4 5 6 7 8 9 10 11 12 13 14 15 16 17 18 19 20 21 22 23 24 25 26 27 28 29…" at bounding box center [444, 294] width 32 height 16
select select "1"
select select "4"
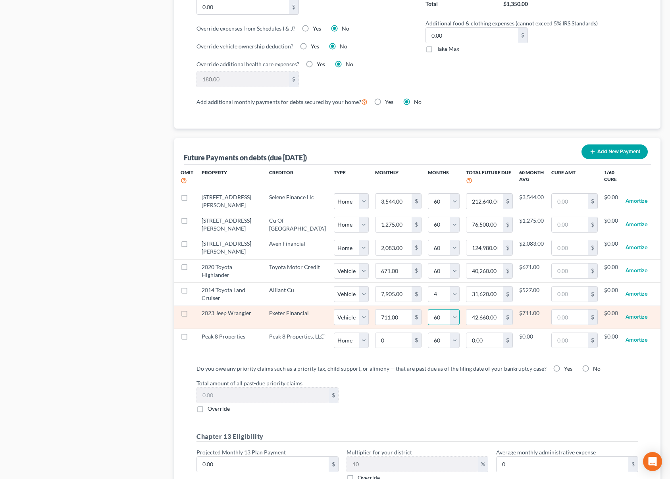
click at [431, 317] on select "0 1 2 3 4 5 6 7 8 9 10 11 12 13 14 15 16 17 18 19 20 21 22 23 24 25 26 27 28 29…" at bounding box center [444, 317] width 32 height 16
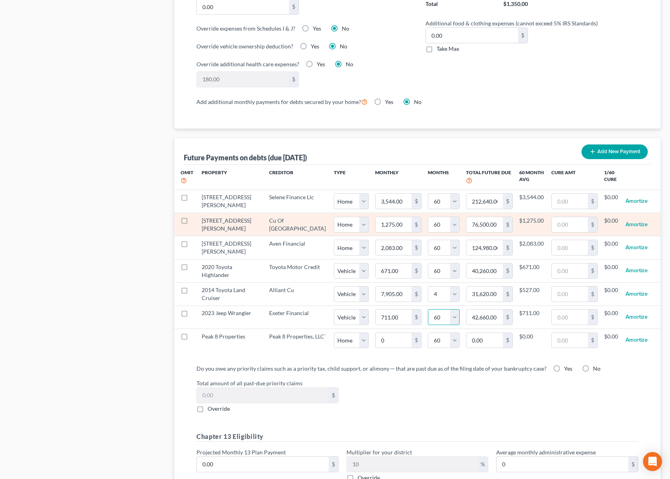
select select "84"
click at [428, 309] on select "0 1 2 3 4 5 6 7 8 9 10 11 12 13 14 15 16 17 18 19 20 21 22 23 24 25 26 27 28 29…" at bounding box center [444, 317] width 32 height 16
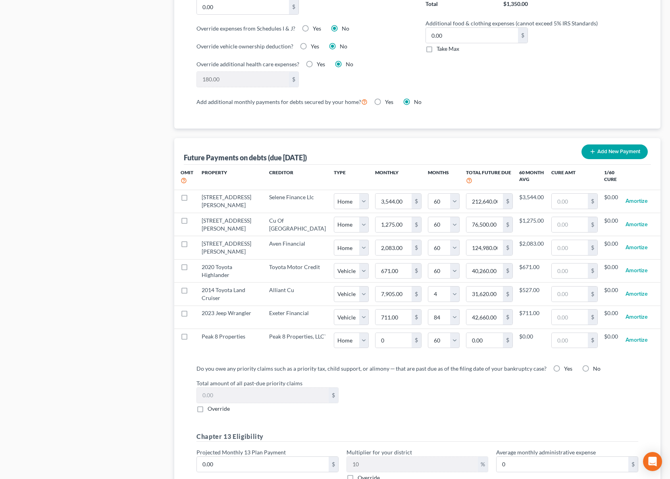
select select "1"
select select "84"
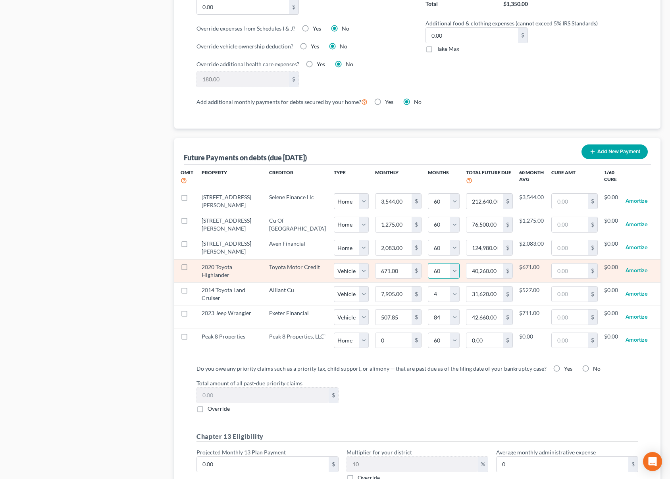
click at [429, 272] on select "0 1 2 3 4 5 6 7 8 9 10 11 12 13 14 15 16 17 18 19 20 21 22 23 24 25 26 27 28 29…" at bounding box center [444, 271] width 32 height 16
select select "14"
click at [428, 263] on select "0 1 2 3 4 5 6 7 8 9 10 11 12 13 14 15 16 17 18 19 20 21 22 23 24 25 26 27 28 29…" at bounding box center [444, 271] width 32 height 16
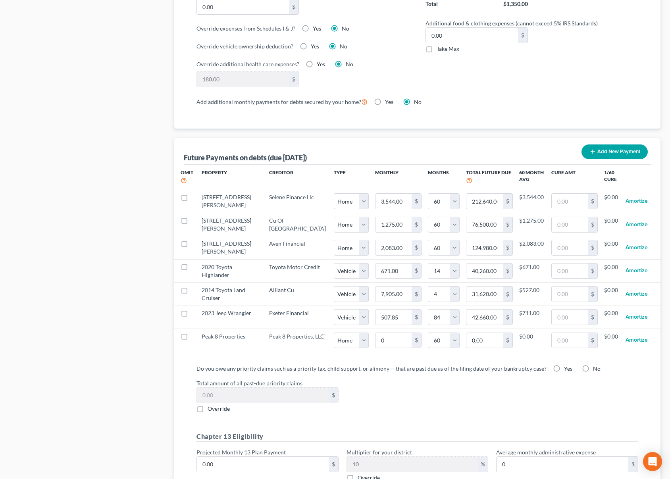
click at [400, 413] on div "Total amount of all past-due priority claims $ Override" at bounding box center [417, 396] width 450 height 34
select select "1"
select select "14"
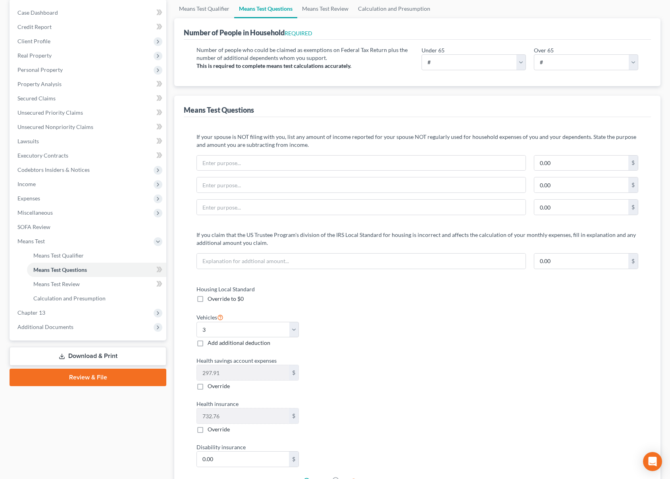
scroll to position [0, 0]
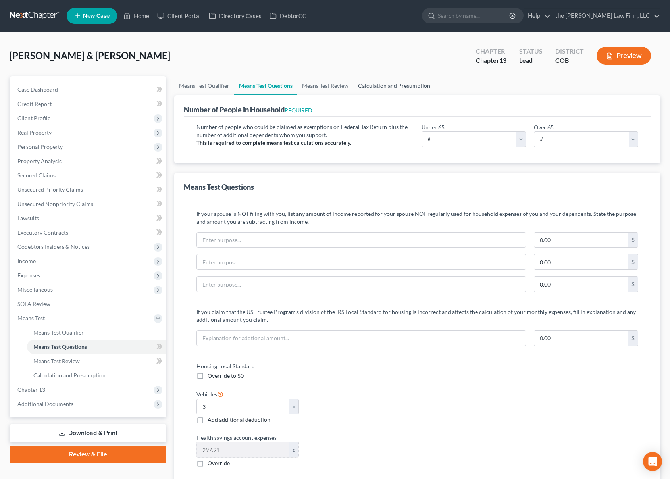
click at [402, 85] on link "Calculation and Presumption" at bounding box center [394, 85] width 82 height 19
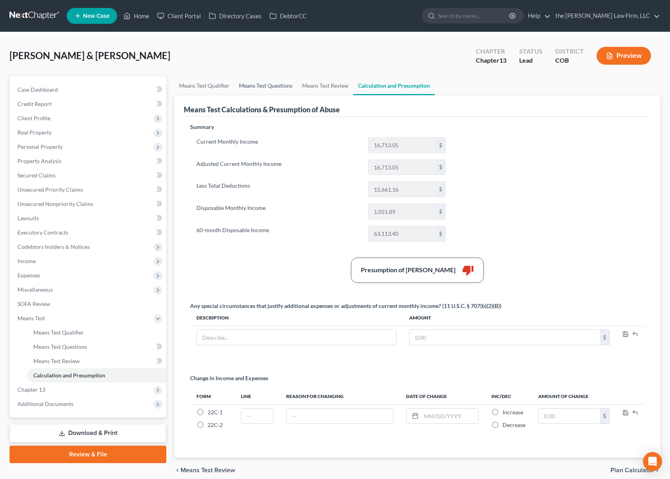
click at [268, 88] on link "Means Test Questions" at bounding box center [265, 85] width 63 height 19
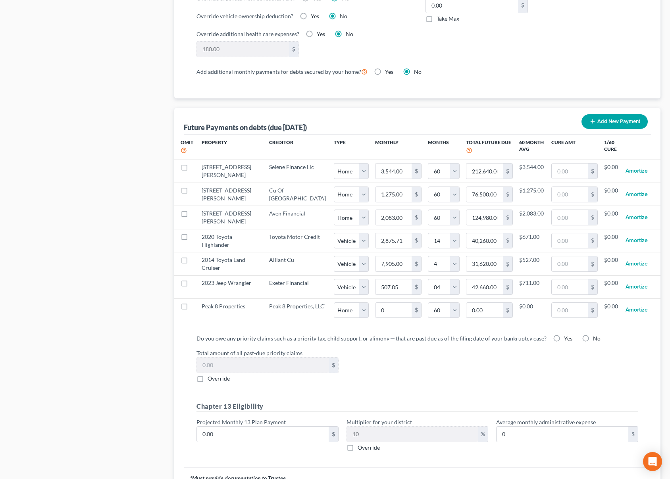
scroll to position [714, 0]
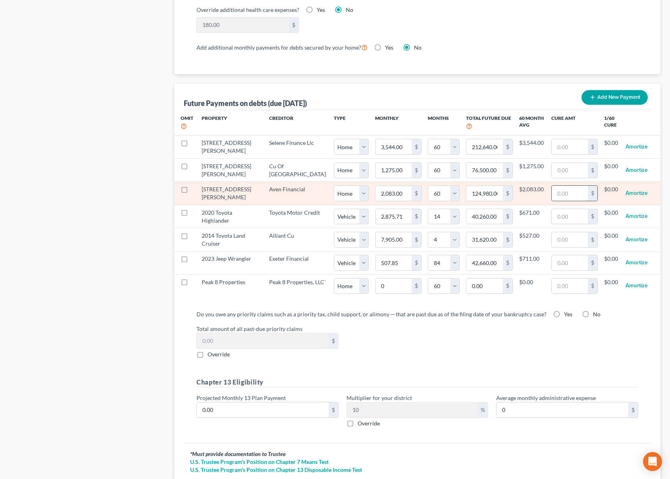
click at [563, 190] on input "text" at bounding box center [570, 193] width 36 height 15
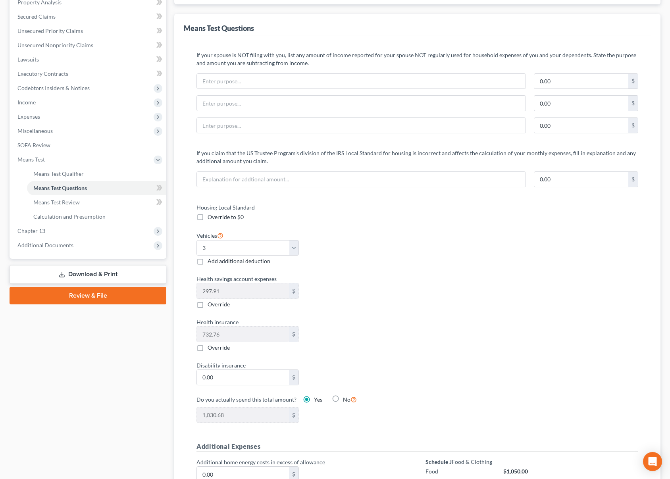
scroll to position [0, 0]
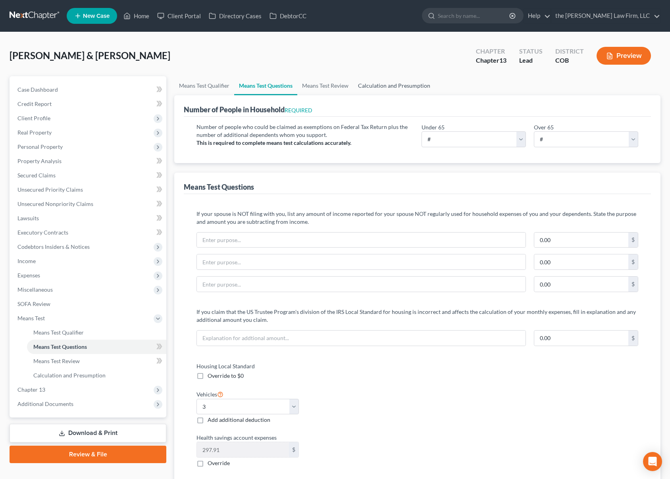
click at [412, 87] on link "Calculation and Presumption" at bounding box center [394, 85] width 82 height 19
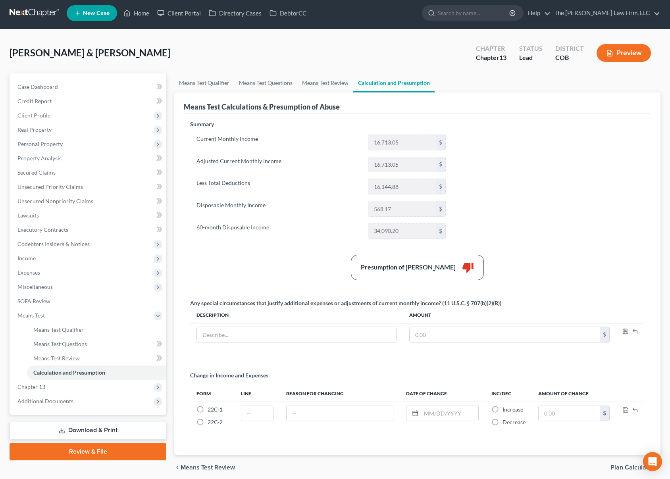
scroll to position [34, 0]
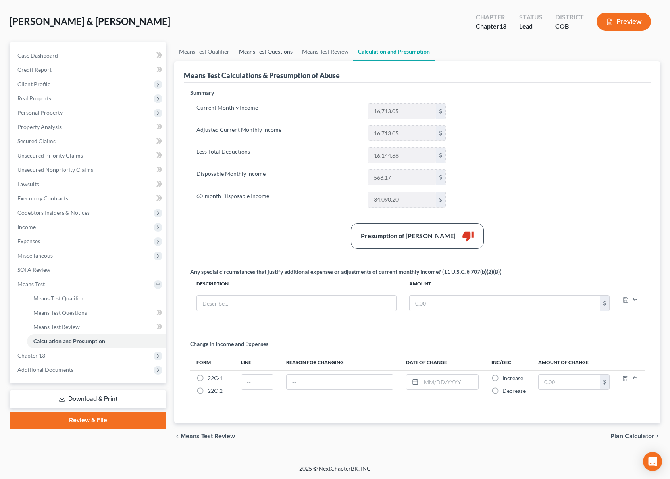
click at [263, 48] on link "Means Test Questions" at bounding box center [265, 51] width 63 height 19
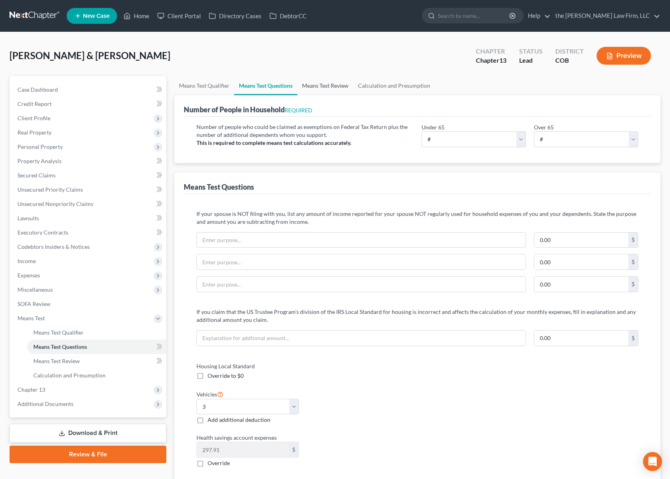
click at [330, 88] on link "Means Test Review" at bounding box center [325, 85] width 56 height 19
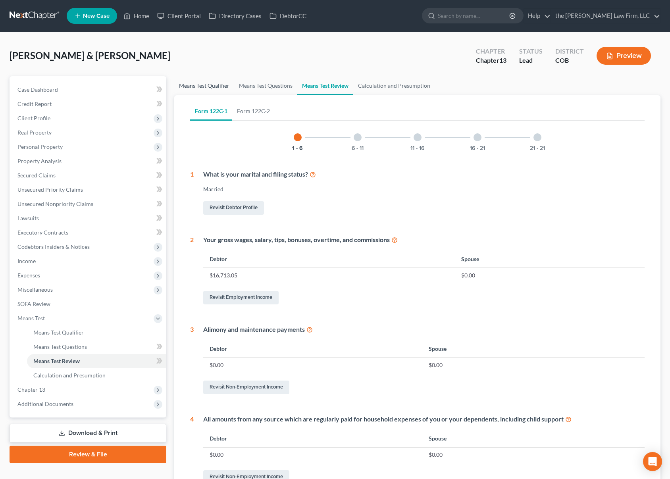
click at [219, 85] on link "Means Test Qualifier" at bounding box center [204, 85] width 60 height 19
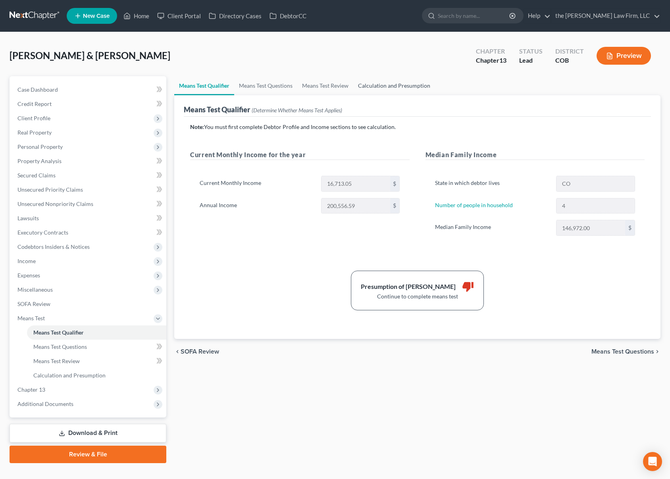
click at [383, 85] on link "Calculation and Presumption" at bounding box center [394, 85] width 82 height 19
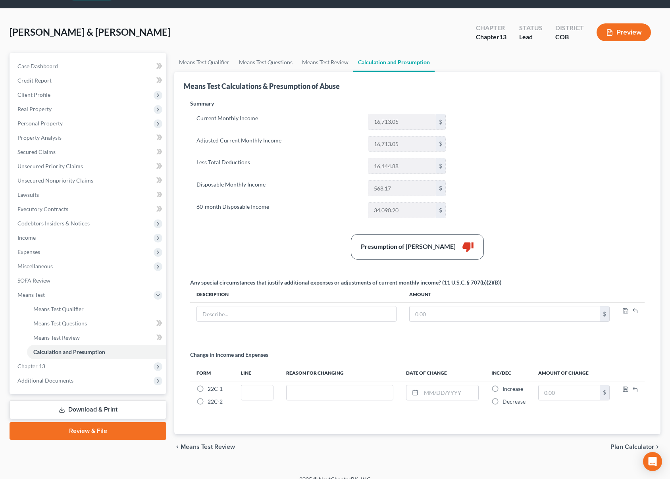
scroll to position [34, 0]
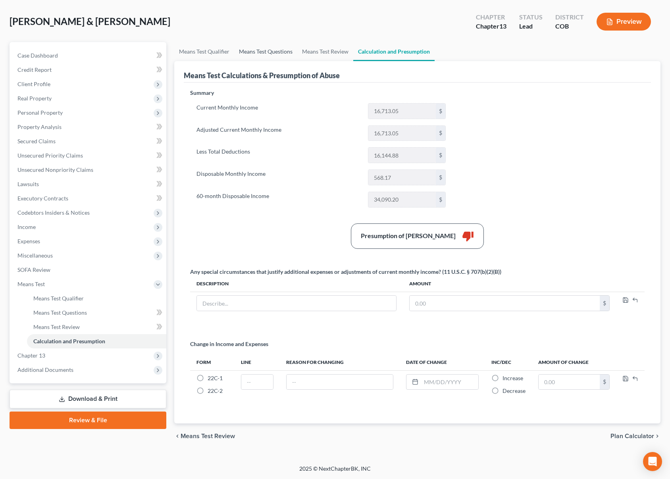
drag, startPoint x: 276, startPoint y: 50, endPoint x: 285, endPoint y: 100, distance: 50.1
click at [276, 50] on link "Means Test Questions" at bounding box center [265, 51] width 63 height 19
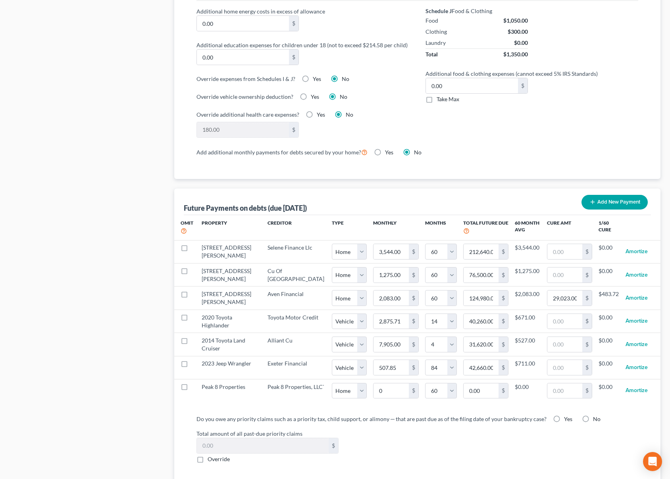
scroll to position [675, 0]
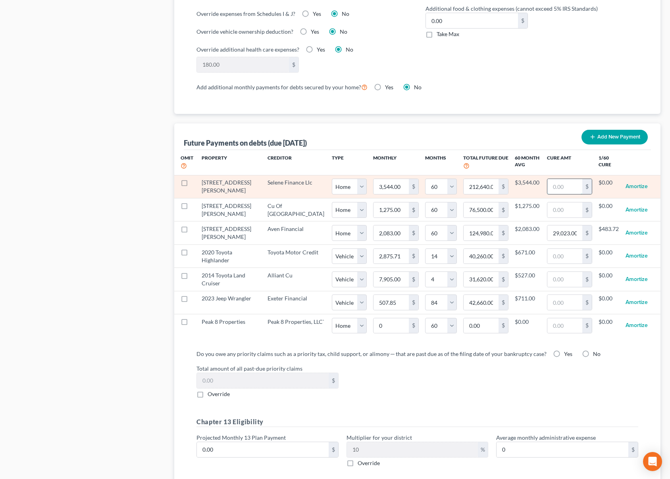
click at [558, 184] on input "text" at bounding box center [564, 186] width 35 height 15
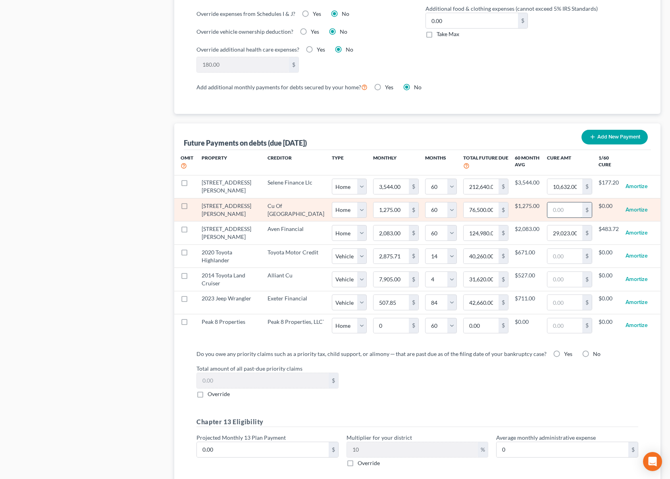
click at [573, 213] on input "text" at bounding box center [564, 209] width 35 height 15
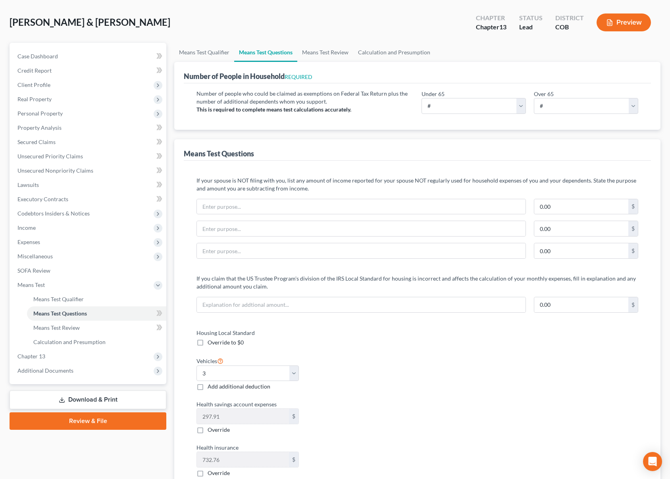
scroll to position [0, 0]
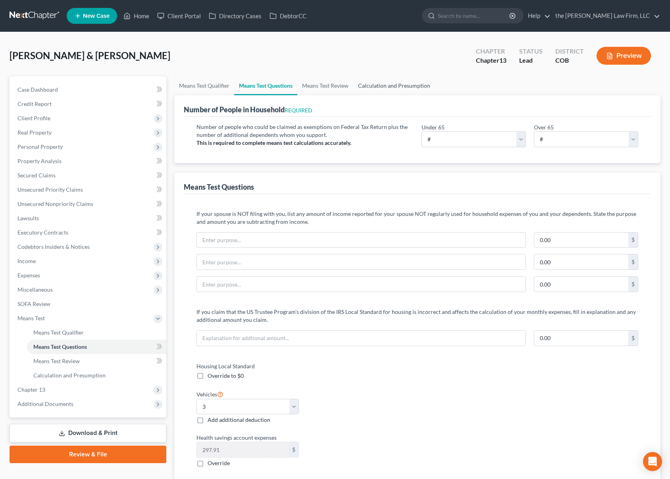
click at [379, 86] on link "Calculation and Presumption" at bounding box center [394, 85] width 82 height 19
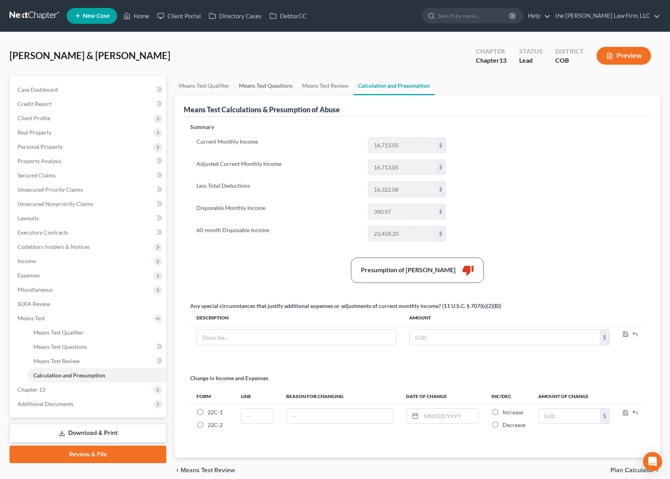
click at [256, 84] on link "Means Test Questions" at bounding box center [265, 85] width 63 height 19
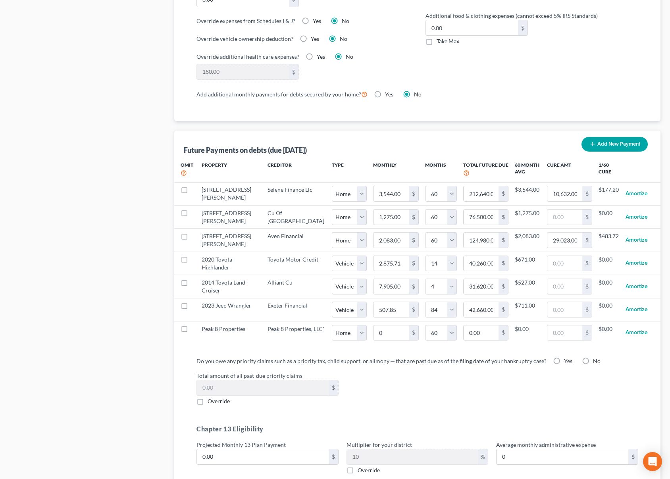
scroll to position [675, 0]
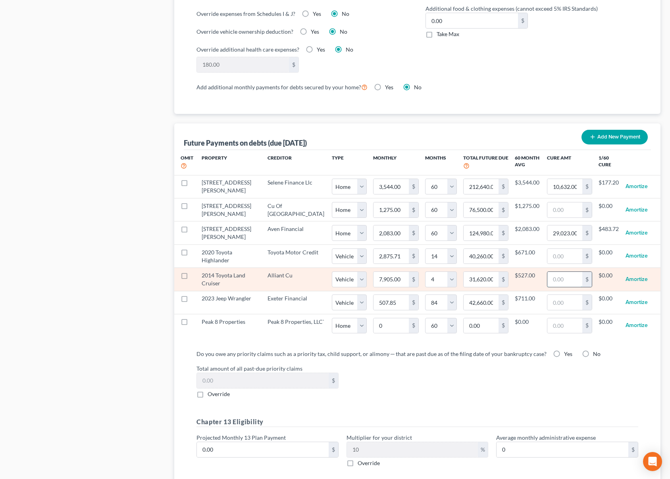
click at [561, 281] on input "text" at bounding box center [564, 279] width 35 height 15
click at [375, 283] on input "7,905.00" at bounding box center [390, 279] width 35 height 15
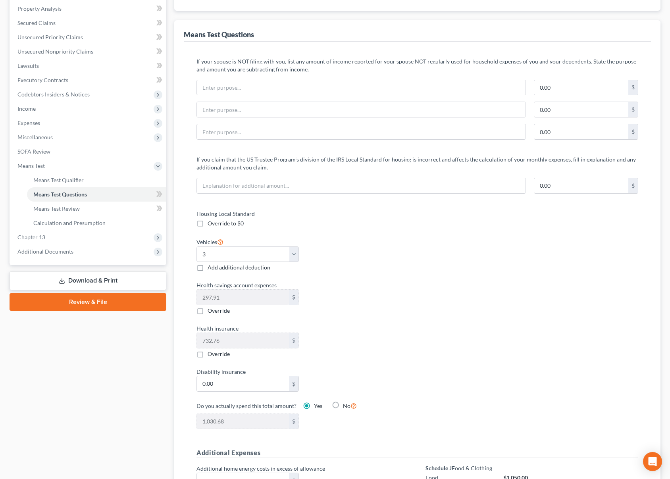
scroll to position [0, 0]
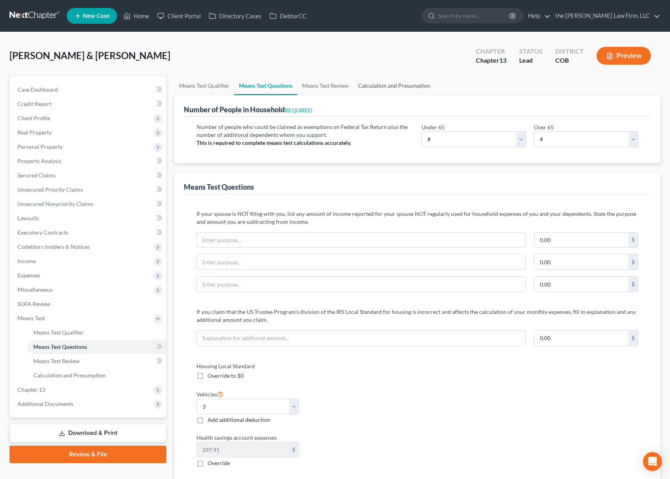
click at [396, 88] on link "Calculation and Presumption" at bounding box center [394, 85] width 82 height 19
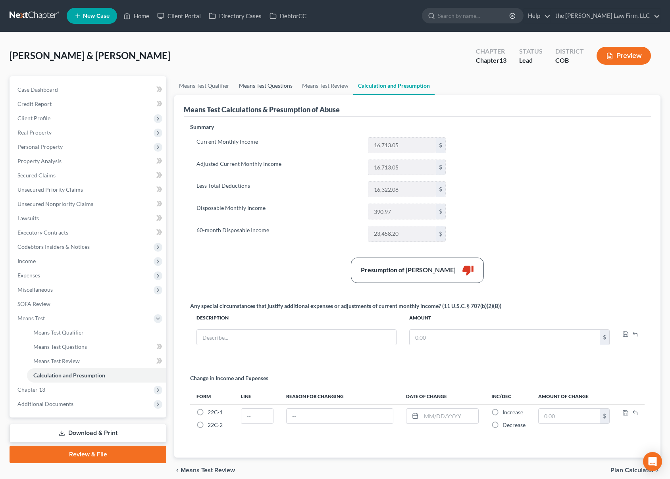
click at [250, 85] on link "Means Test Questions" at bounding box center [265, 85] width 63 height 19
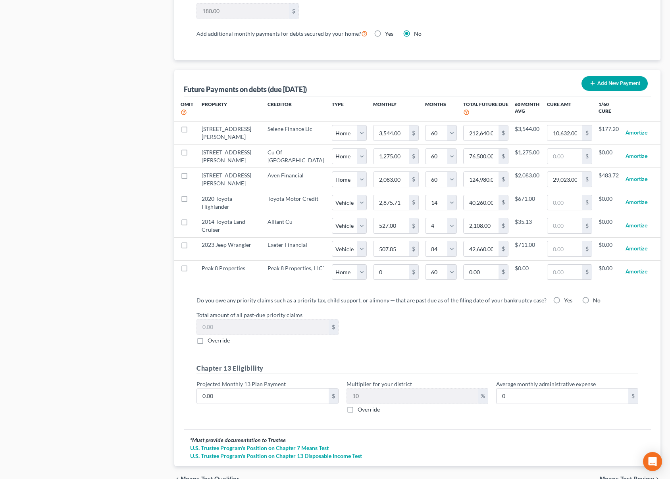
scroll to position [754, 0]
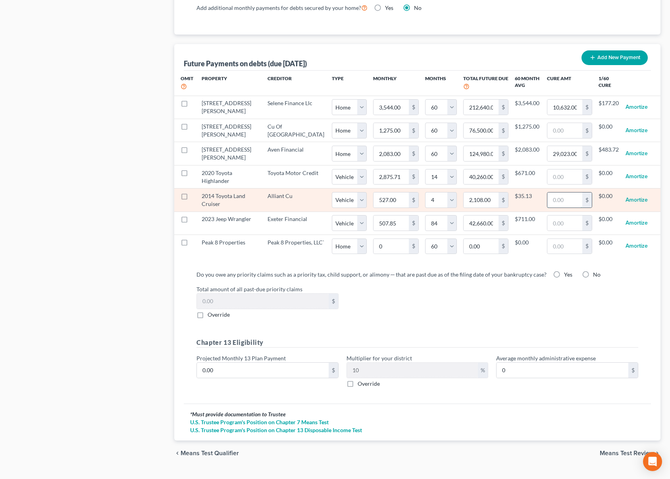
click at [579, 199] on input "text" at bounding box center [564, 199] width 35 height 15
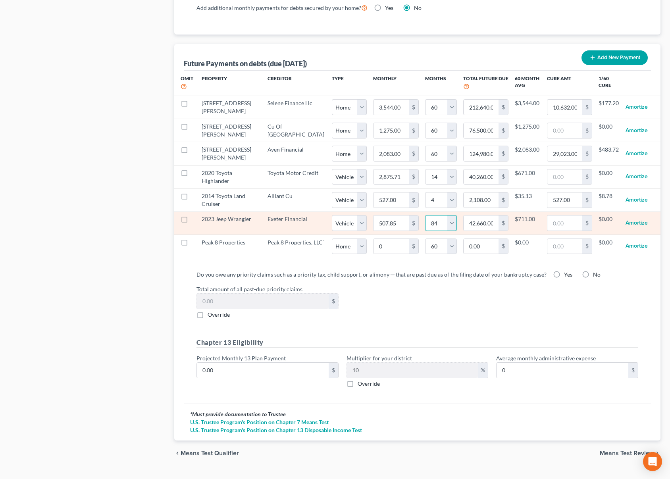
click at [430, 225] on select "0 1 2 3 4 5 6 7 8 9 10 11 12 13 14 15 16 17 18 19 20 21 22 23 24 25 26 27 28 29…" at bounding box center [441, 223] width 32 height 16
click at [425, 215] on select "0 1 2 3 4 5 6 7 8 9 10 11 12 13 14 15 16 17 18 19 20 21 22 23 24 25 26 27 28 29…" at bounding box center [441, 223] width 32 height 16
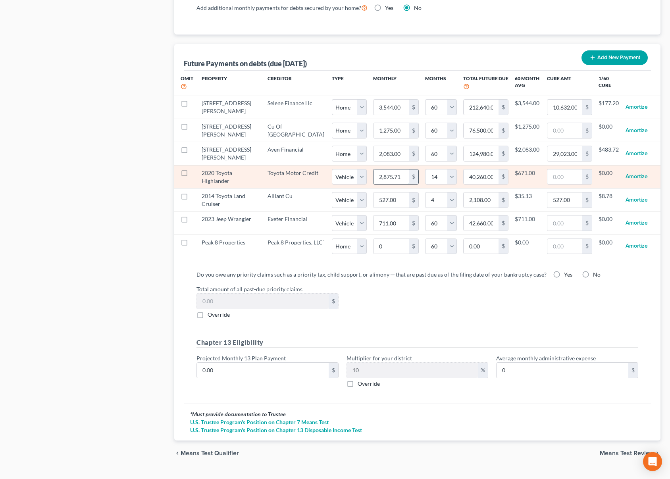
click at [376, 177] on input "2,875.71" at bounding box center [390, 176] width 35 height 15
click at [588, 180] on div "$" at bounding box center [587, 176] width 10 height 15
click at [557, 177] on input "text" at bounding box center [564, 176] width 35 height 15
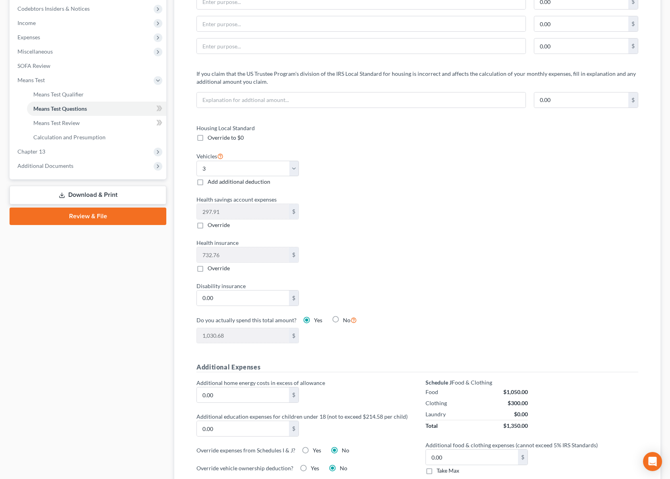
scroll to position [0, 0]
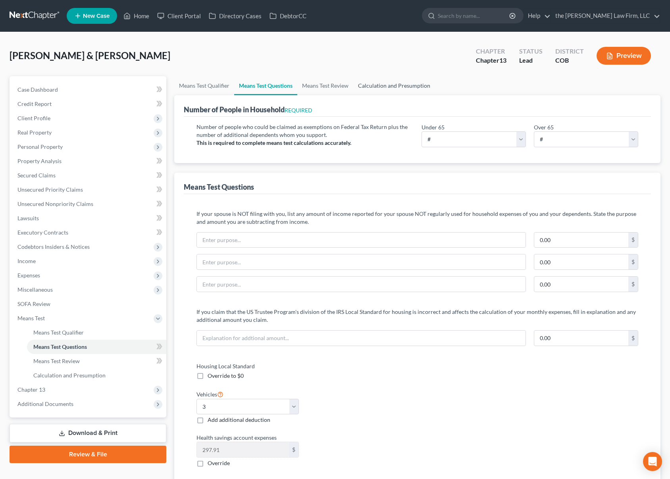
click at [398, 86] on link "Calculation and Presumption" at bounding box center [394, 85] width 82 height 19
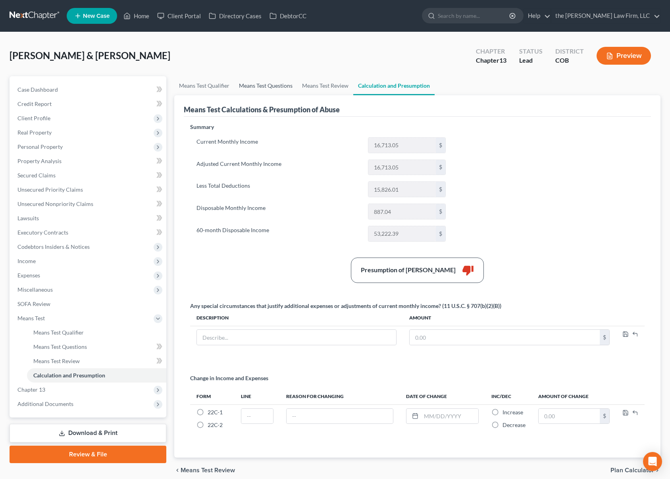
click at [256, 85] on link "Means Test Questions" at bounding box center [265, 85] width 63 height 19
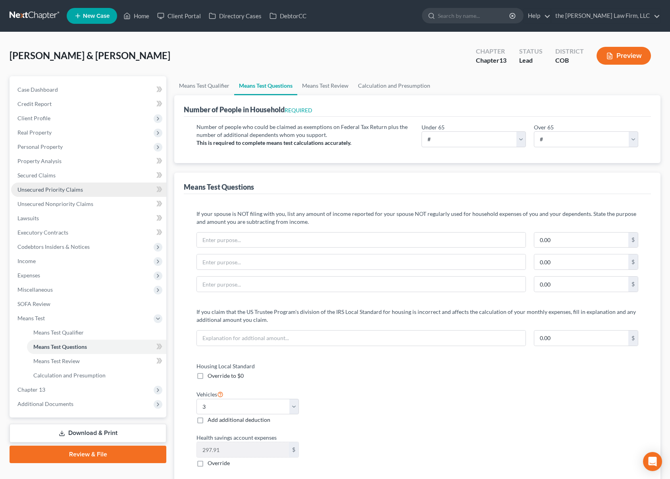
click at [59, 191] on span "Unsecured Priority Claims" at bounding box center [49, 189] width 65 height 7
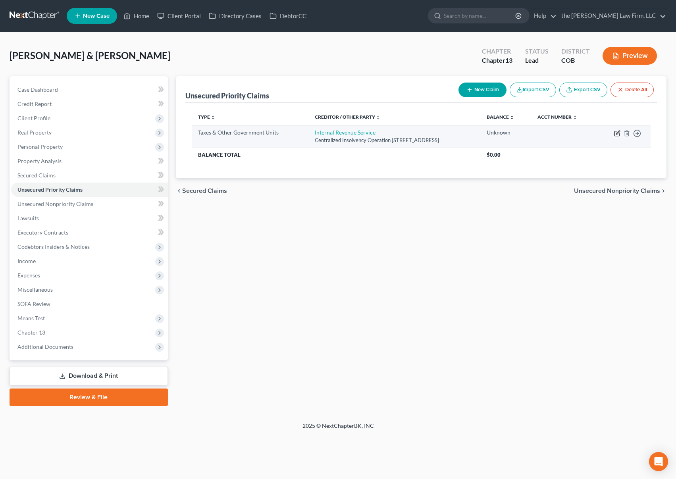
click at [617, 133] on icon "button" at bounding box center [617, 133] width 6 height 6
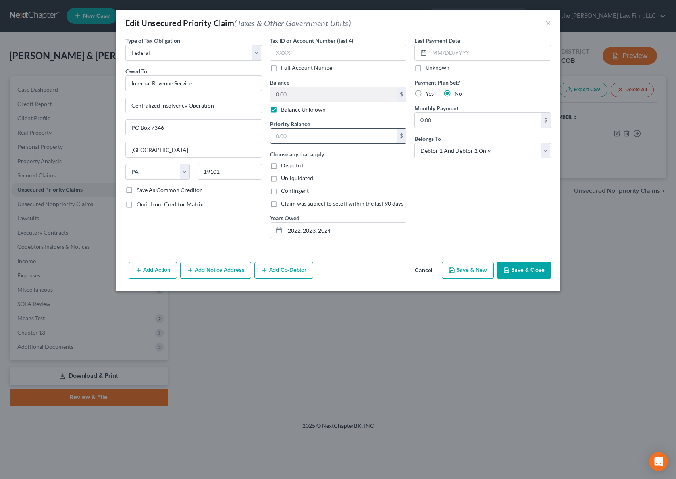
click at [317, 136] on input "text" at bounding box center [333, 136] width 126 height 15
click at [281, 109] on label "Balance Unknown" at bounding box center [303, 110] width 44 height 8
click at [284, 109] on input "Balance Unknown" at bounding box center [286, 108] width 5 height 5
click at [322, 94] on input "0.00" at bounding box center [333, 94] width 126 height 15
click at [344, 138] on input "text" at bounding box center [333, 136] width 126 height 15
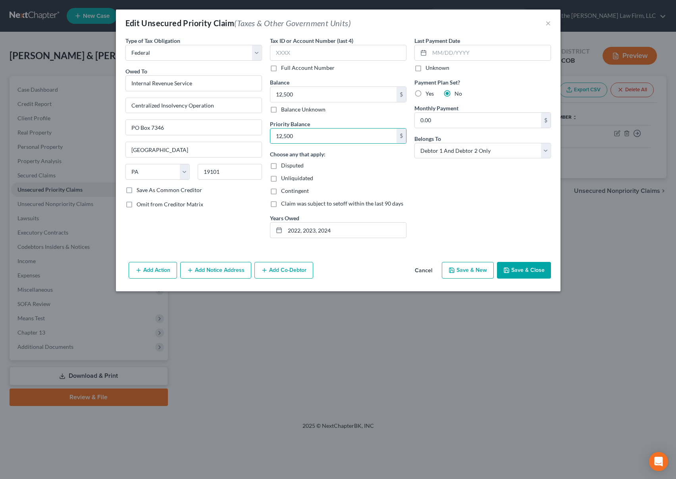
drag, startPoint x: 530, startPoint y: 263, endPoint x: 526, endPoint y: 261, distance: 4.3
click at [530, 263] on button "Save & Close" at bounding box center [524, 270] width 54 height 17
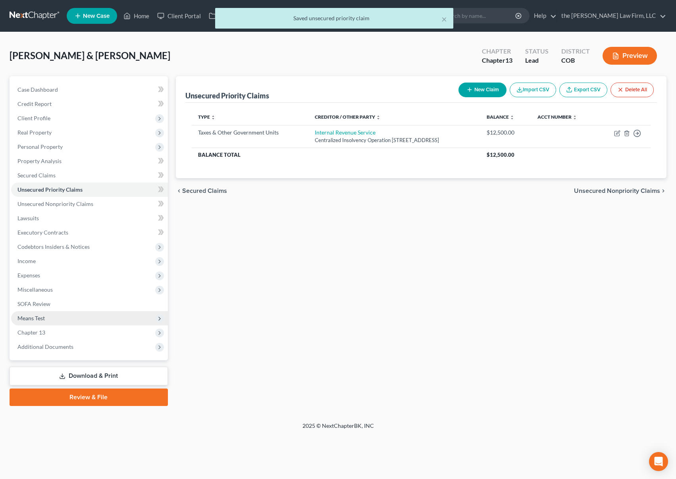
click at [55, 318] on span "Means Test" at bounding box center [89, 318] width 157 height 14
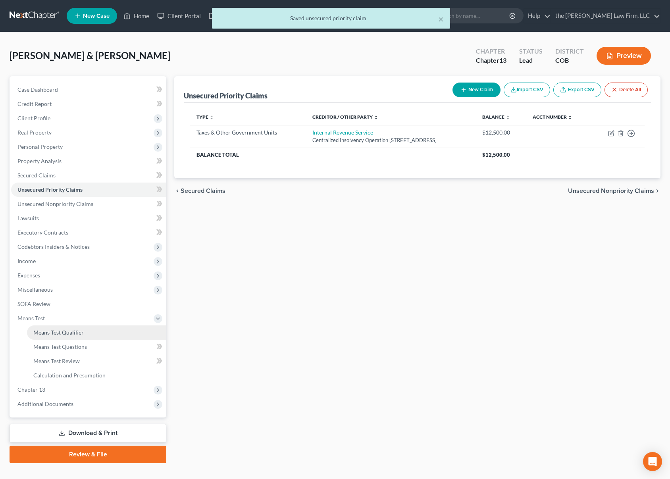
click at [87, 331] on link "Means Test Qualifier" at bounding box center [96, 332] width 139 height 14
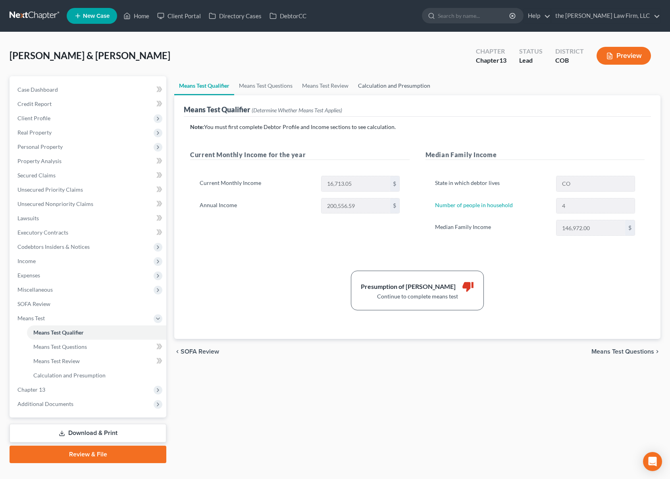
click at [404, 83] on link "Calculation and Presumption" at bounding box center [394, 85] width 82 height 19
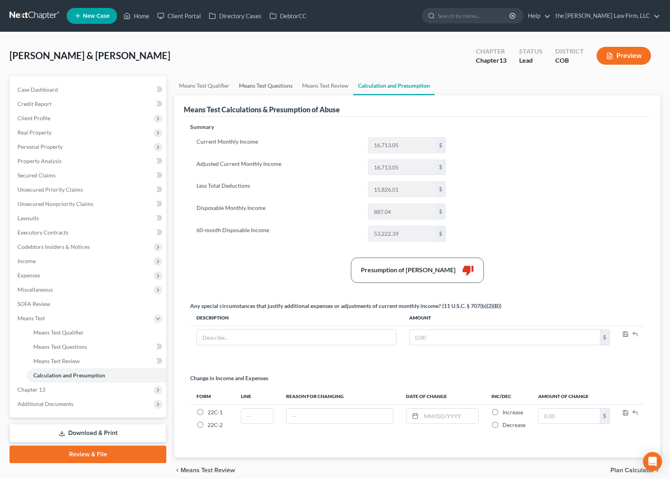
click at [265, 88] on link "Means Test Questions" at bounding box center [265, 85] width 63 height 19
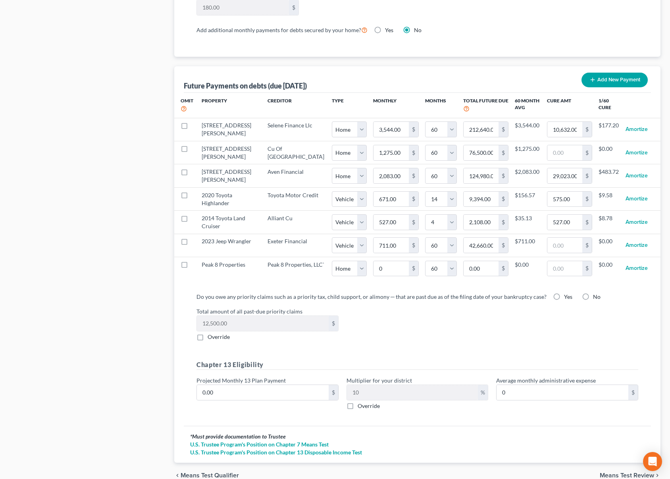
scroll to position [779, 0]
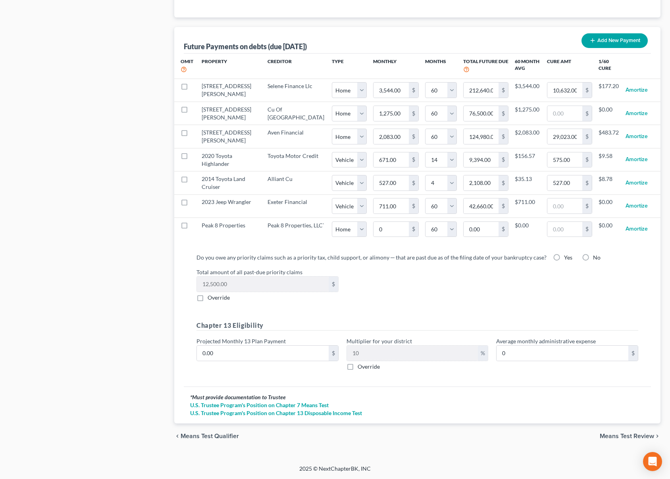
click at [564, 258] on label "Yes" at bounding box center [568, 258] width 8 height 8
click at [567, 258] on input "Yes" at bounding box center [569, 256] width 5 height 5
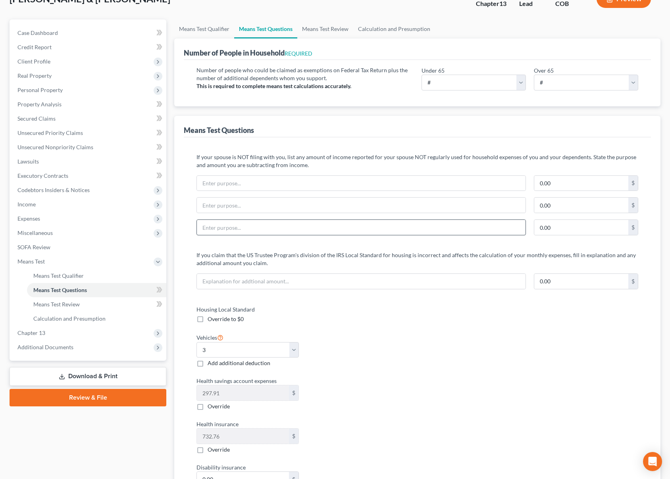
scroll to position [0, 0]
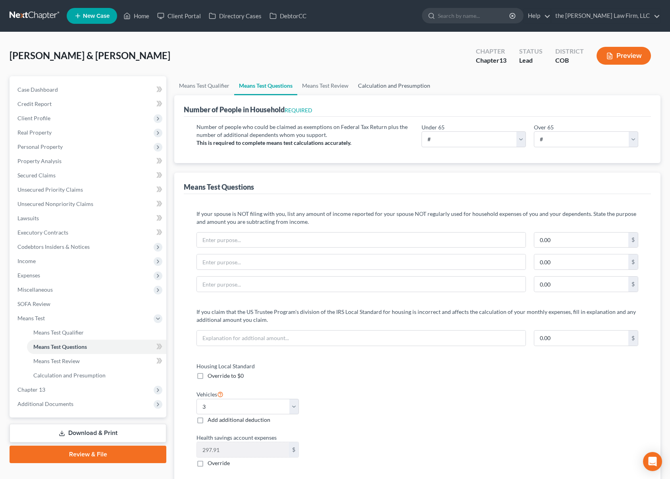
click at [389, 85] on link "Calculation and Presumption" at bounding box center [394, 85] width 82 height 19
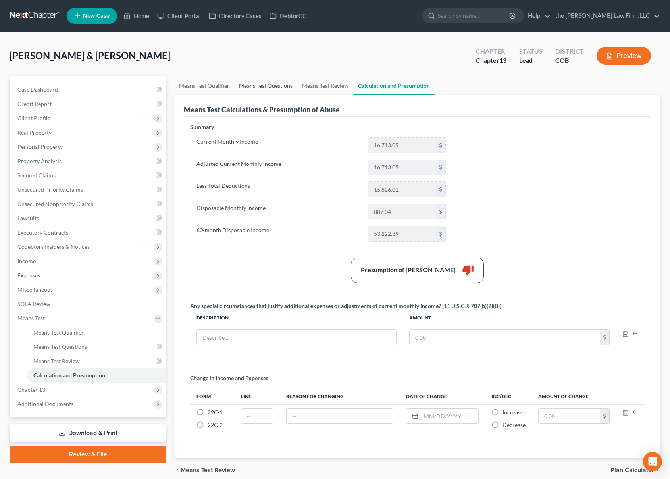
click at [248, 86] on link "Means Test Questions" at bounding box center [265, 85] width 63 height 19
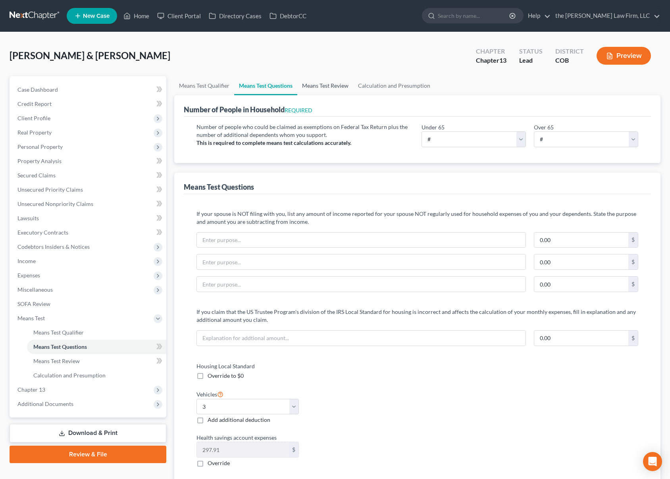
click at [330, 87] on link "Means Test Review" at bounding box center [325, 85] width 56 height 19
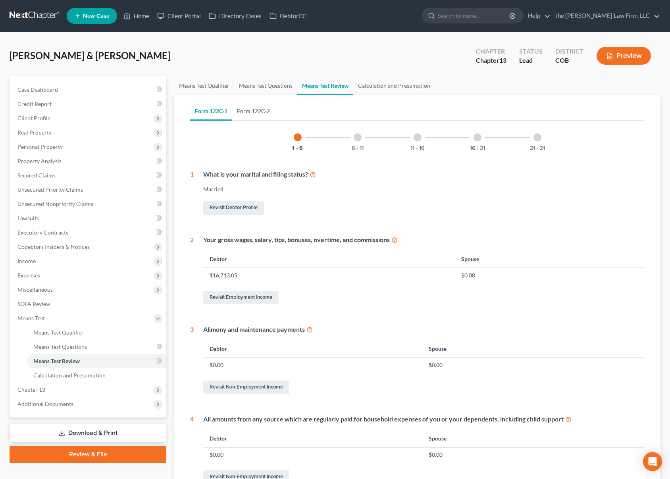
click at [258, 118] on link "Form 122C-2" at bounding box center [253, 111] width 42 height 19
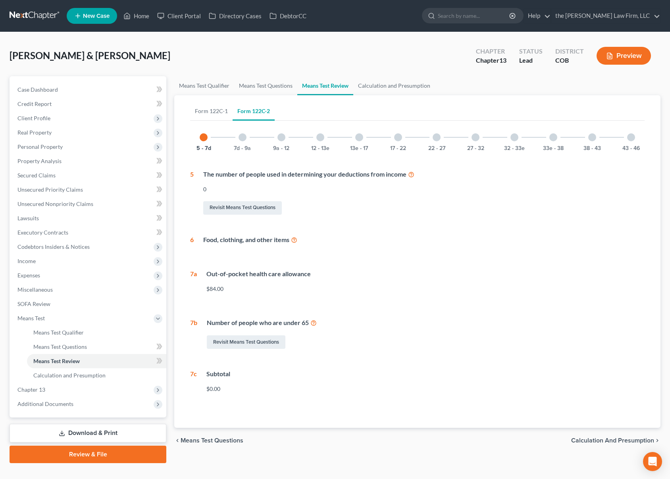
click at [243, 140] on div at bounding box center [242, 137] width 8 height 8
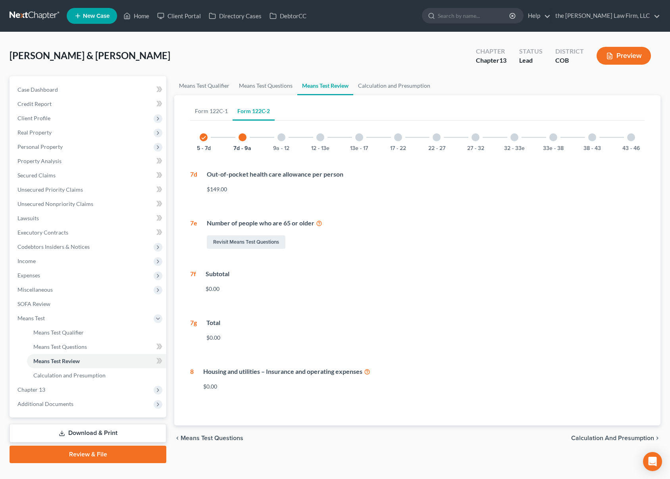
click at [280, 138] on div at bounding box center [281, 137] width 8 height 8
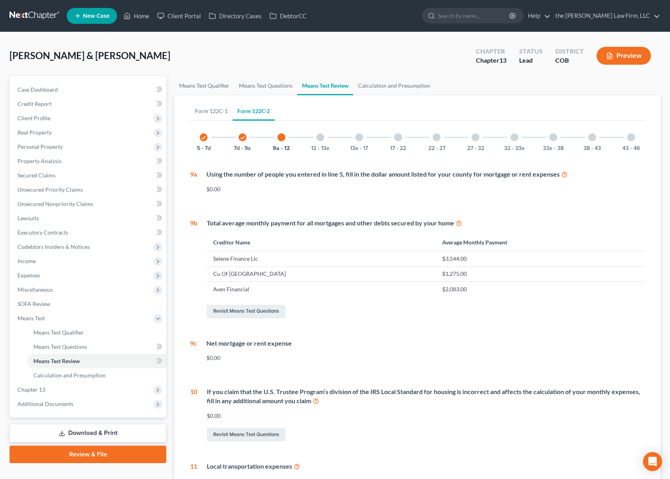
click at [322, 137] on div at bounding box center [320, 137] width 8 height 8
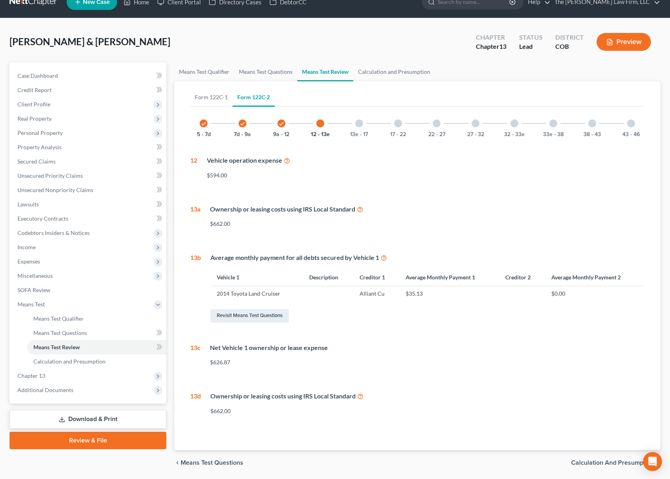
scroll to position [1, 0]
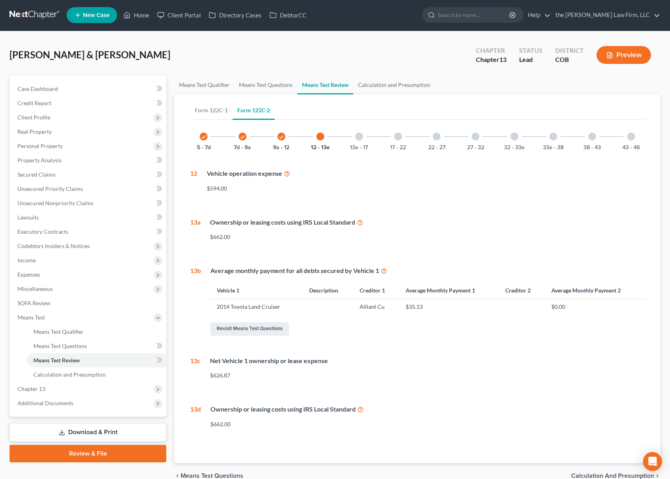
click at [361, 138] on div at bounding box center [359, 137] width 8 height 8
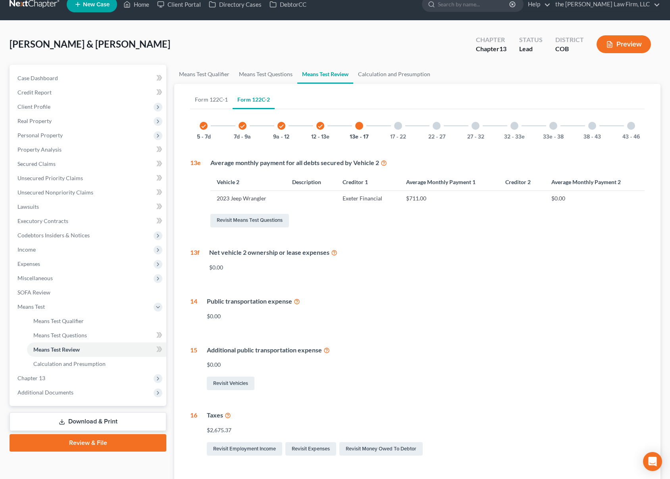
scroll to position [0, 0]
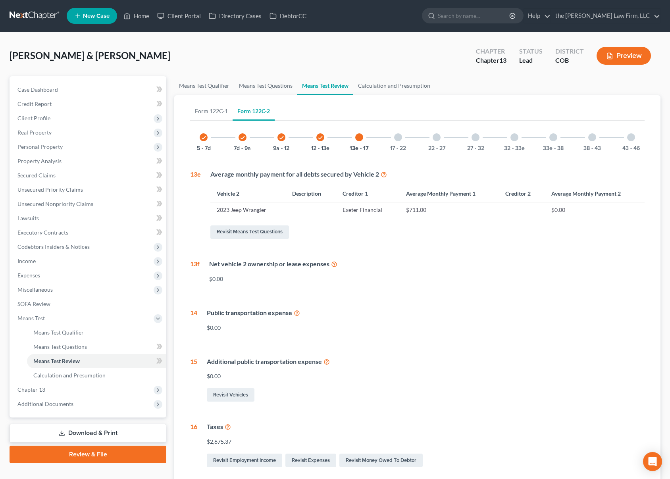
click at [399, 138] on div at bounding box center [398, 137] width 8 height 8
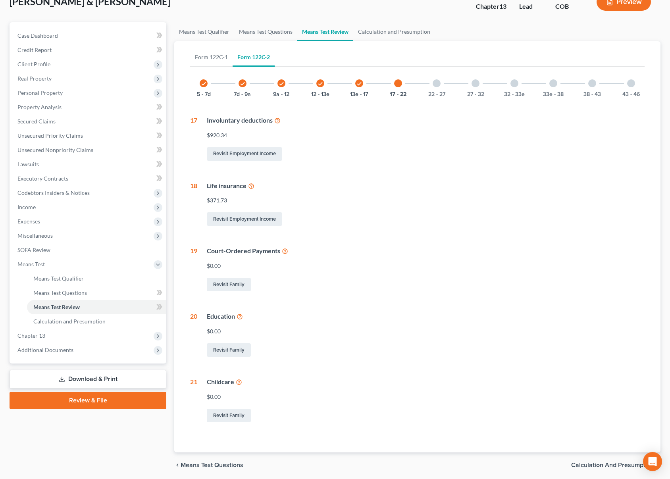
scroll to position [43, 0]
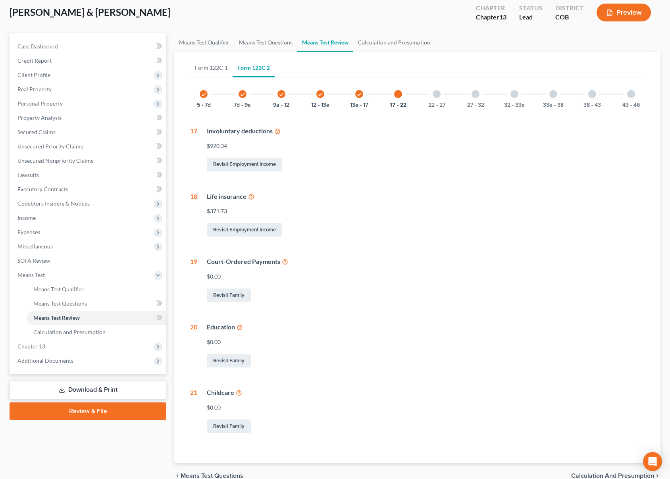
click at [438, 95] on div at bounding box center [436, 94] width 8 height 8
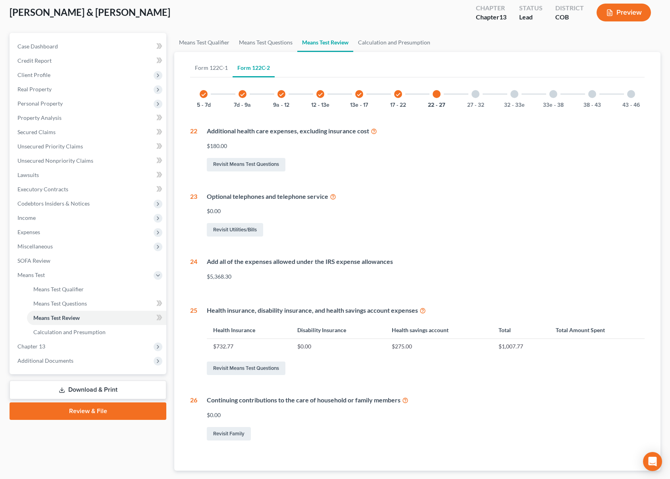
click at [479, 100] on div "27 - 32" at bounding box center [475, 94] width 27 height 27
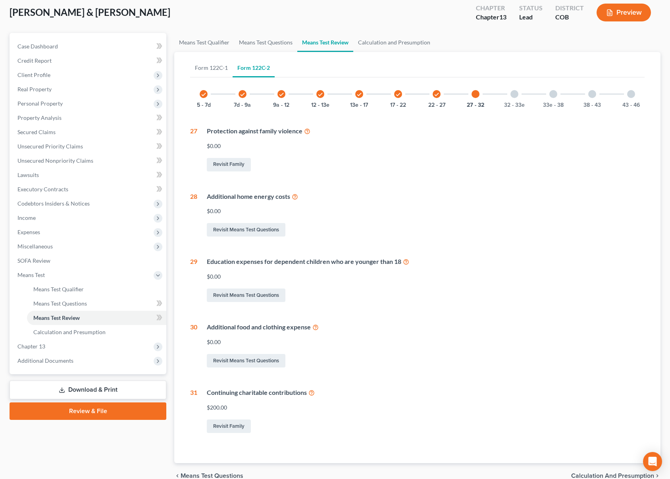
click at [517, 96] on div at bounding box center [514, 94] width 8 height 8
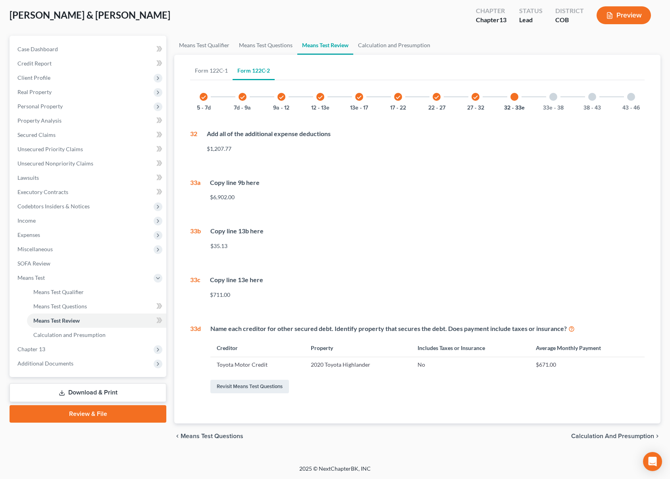
scroll to position [40, 0]
click at [554, 96] on div at bounding box center [553, 97] width 8 height 8
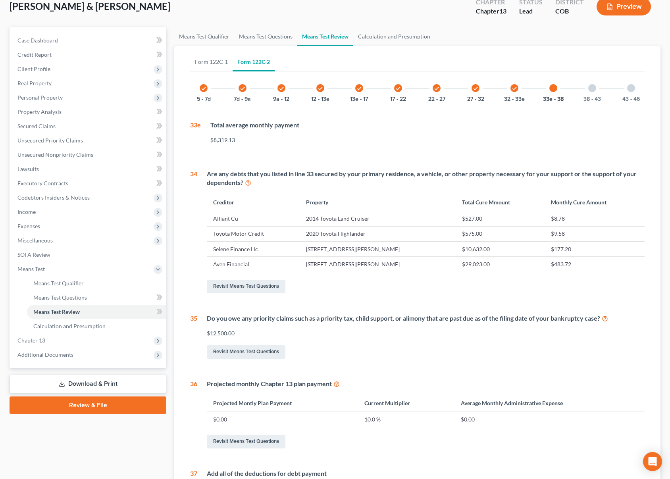
scroll to position [34, 0]
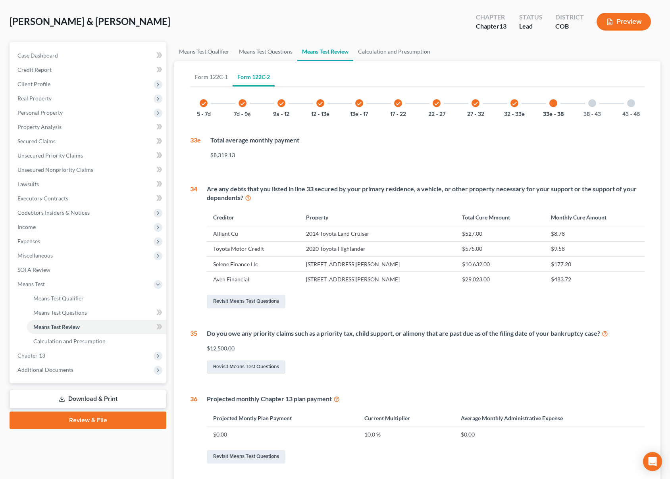
click at [590, 104] on div at bounding box center [592, 103] width 8 height 8
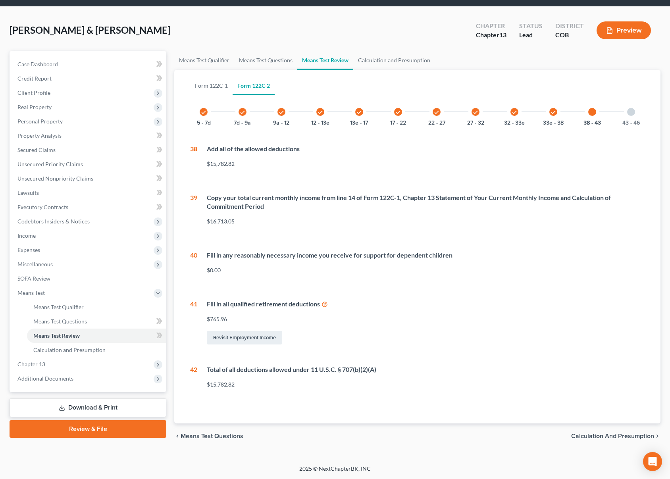
scroll to position [25, 0]
click at [631, 112] on div at bounding box center [631, 112] width 8 height 8
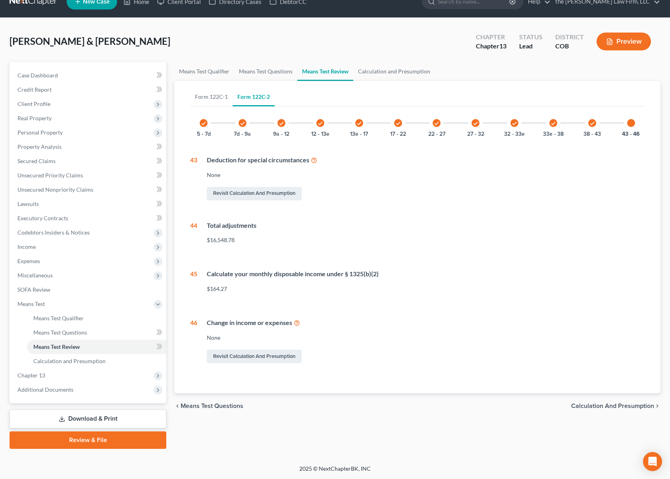
scroll to position [14, 0]
click at [67, 257] on span "Expenses" at bounding box center [88, 261] width 155 height 14
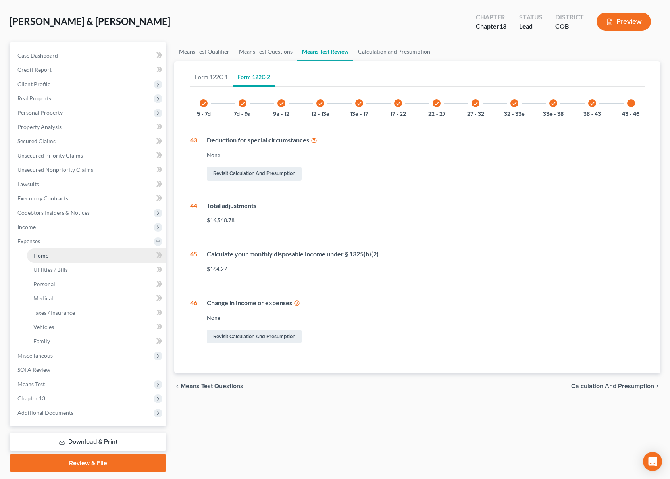
click at [67, 259] on link "Home" at bounding box center [96, 255] width 139 height 14
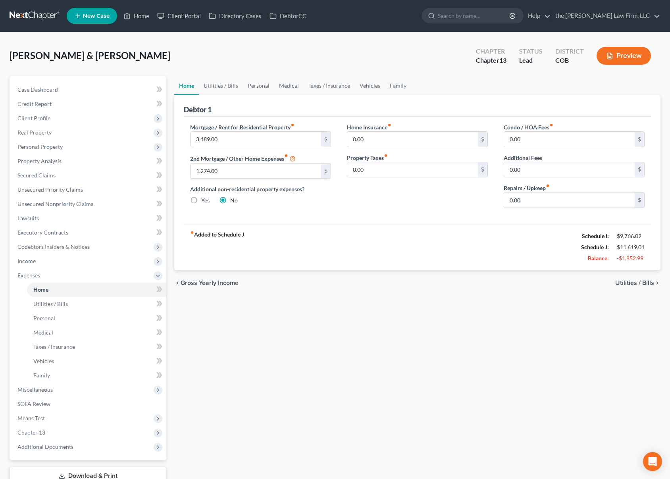
click at [442, 248] on div "fiber_manual_record Added to Schedule J Schedule I: $9,766.02 Schedule J: $11,6…" at bounding box center [417, 247] width 467 height 46
click at [226, 83] on link "Utilities / Bills" at bounding box center [221, 85] width 44 height 19
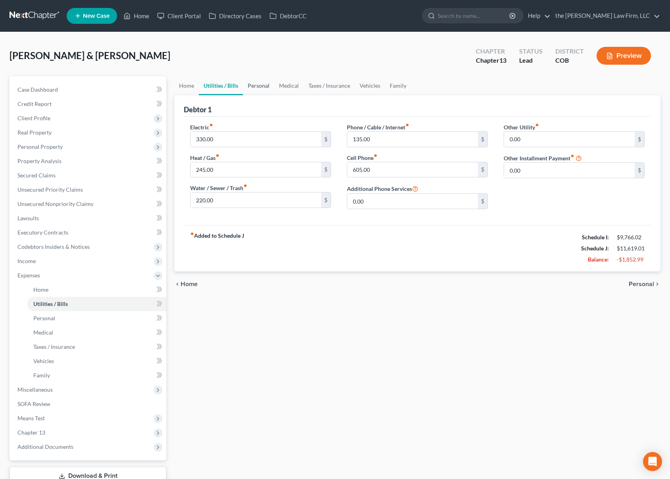
click at [262, 80] on link "Personal" at bounding box center [258, 85] width 31 height 19
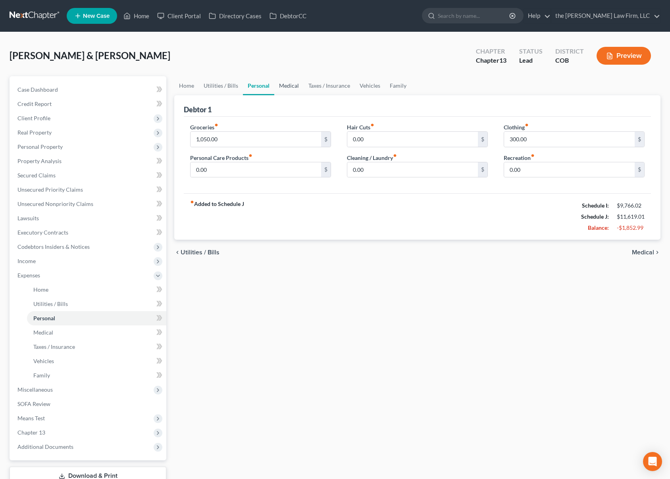
click at [291, 83] on link "Medical" at bounding box center [288, 85] width 29 height 19
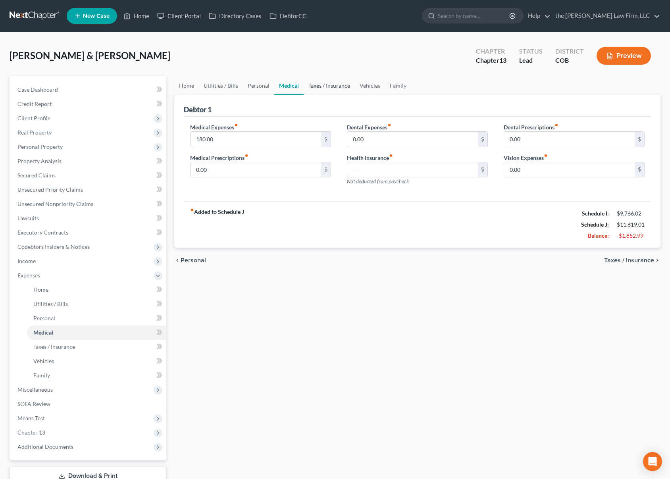
click at [323, 86] on link "Taxes / Insurance" at bounding box center [329, 85] width 51 height 19
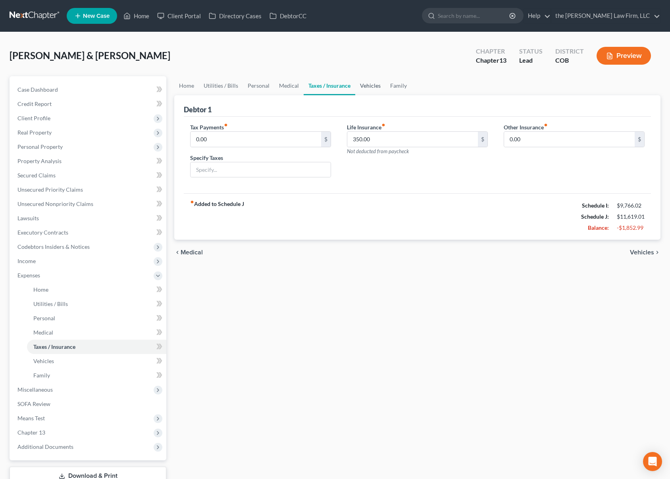
click at [372, 87] on link "Vehicles" at bounding box center [370, 85] width 30 height 19
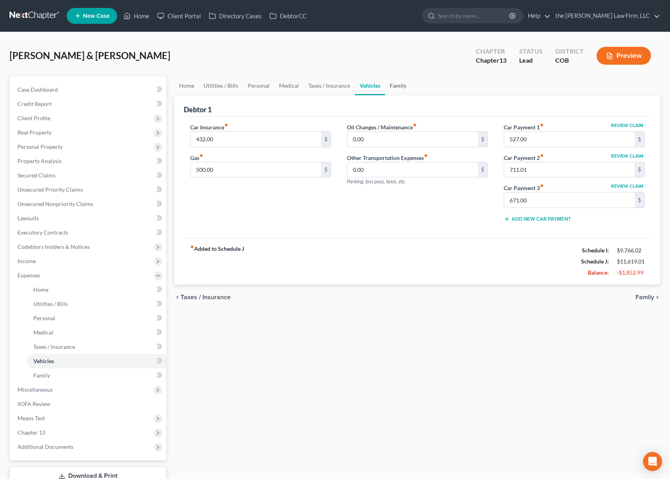
click at [401, 87] on link "Family" at bounding box center [398, 85] width 26 height 19
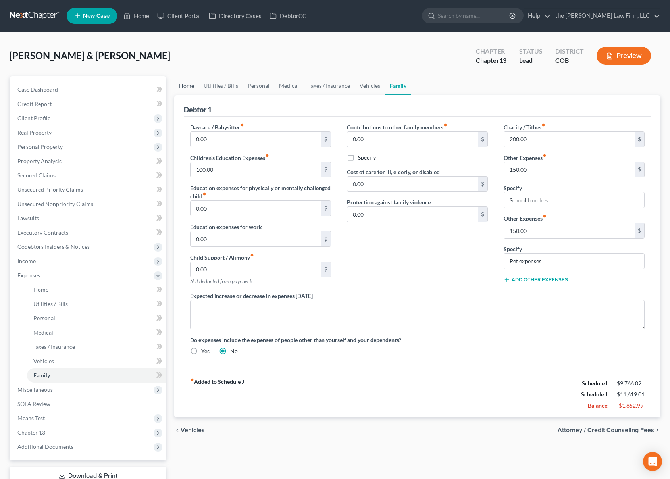
click at [190, 88] on link "Home" at bounding box center [186, 85] width 25 height 19
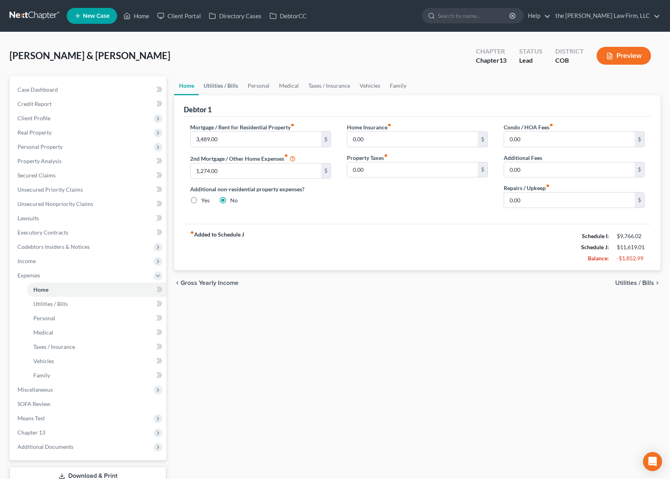
click at [215, 84] on link "Utilities / Bills" at bounding box center [221, 85] width 44 height 19
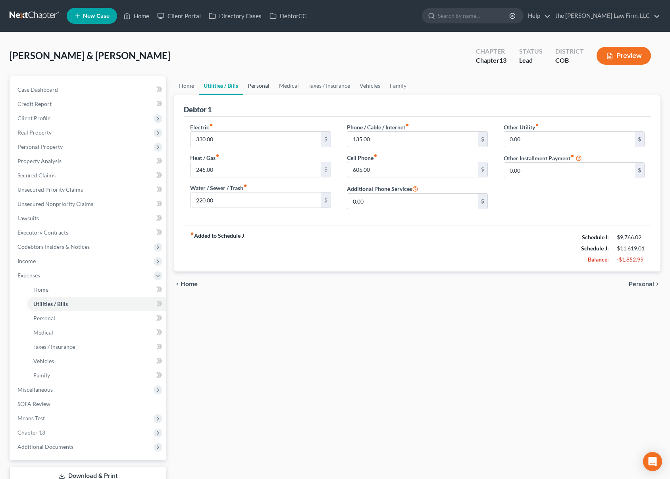
click at [263, 82] on link "Personal" at bounding box center [258, 85] width 31 height 19
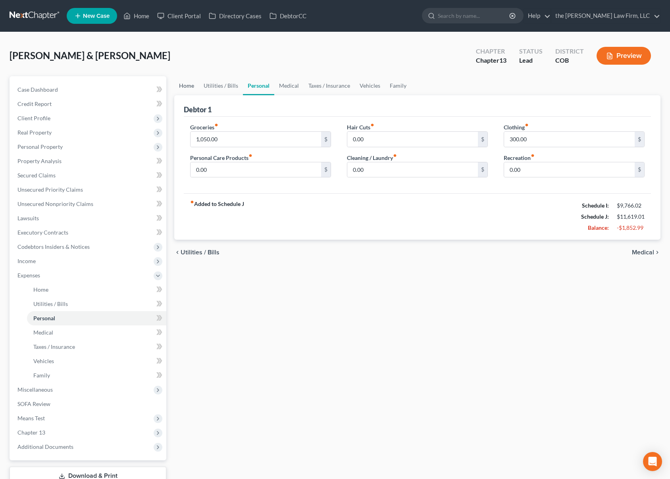
click at [189, 85] on link "Home" at bounding box center [186, 85] width 25 height 19
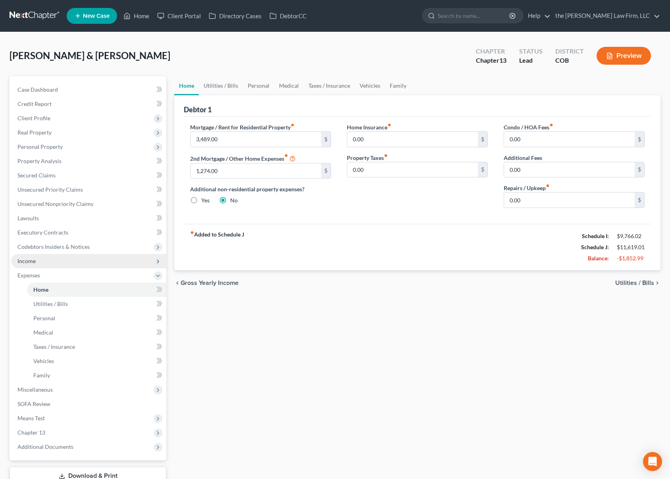
click at [90, 256] on span "Income" at bounding box center [88, 261] width 155 height 14
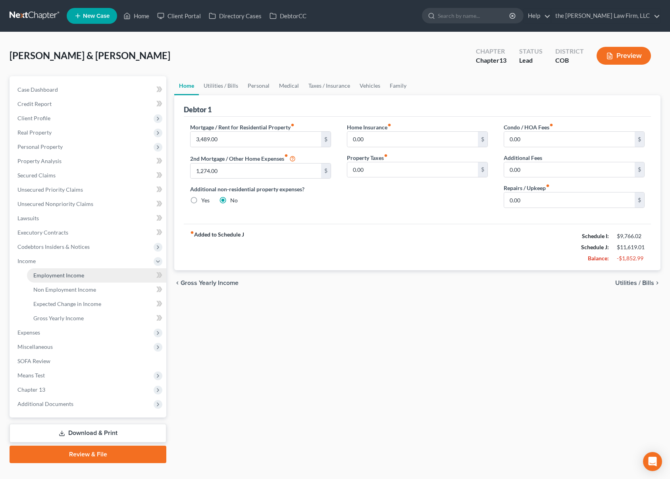
click at [85, 269] on link "Employment Income" at bounding box center [96, 275] width 139 height 14
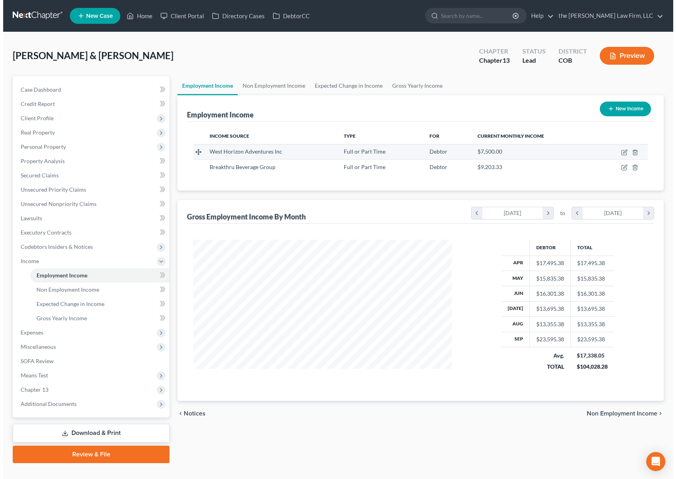
scroll to position [142, 275]
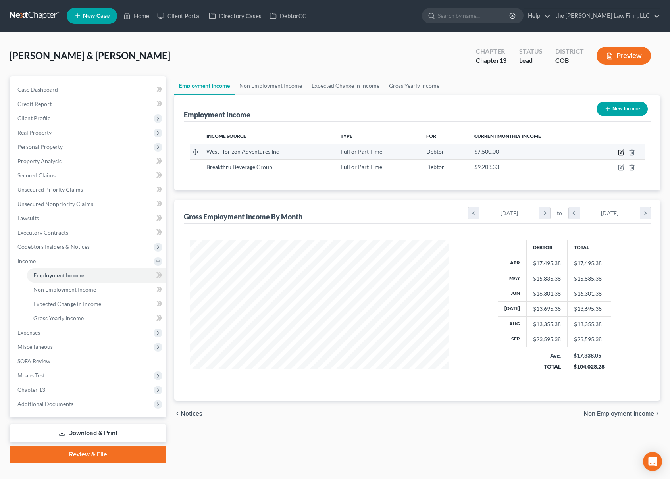
click at [620, 155] on icon "button" at bounding box center [620, 152] width 5 height 5
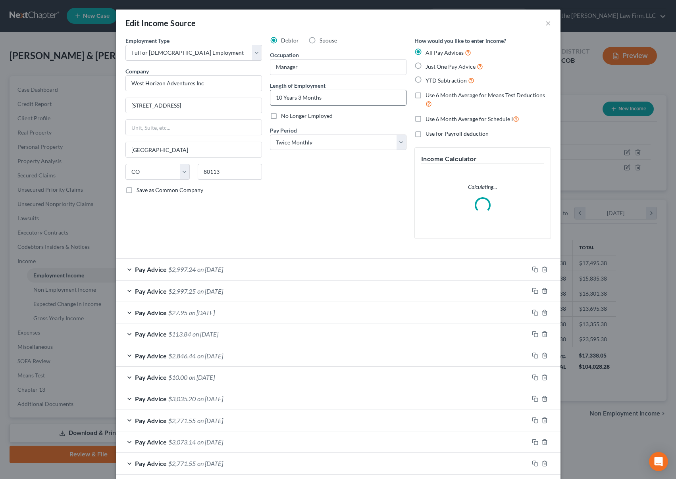
scroll to position [142, 277]
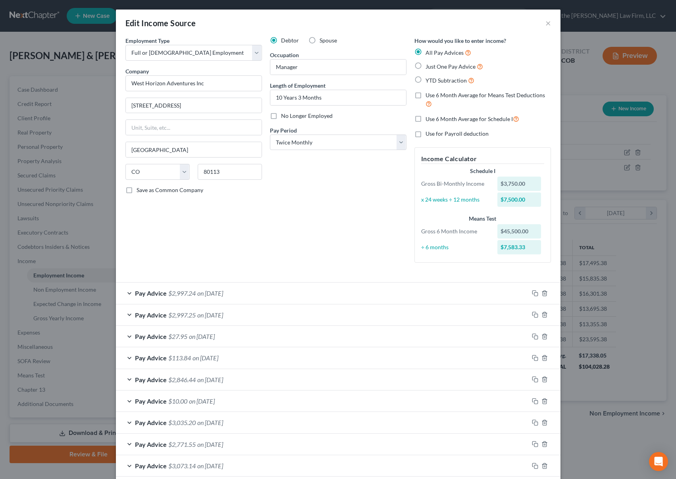
click at [319, 44] on label "Spouse" at bounding box center [327, 41] width 17 height 8
click at [323, 42] on input "Spouse" at bounding box center [325, 39] width 5 height 5
drag, startPoint x: 306, startPoint y: 227, endPoint x: 293, endPoint y: 217, distance: 16.2
click at [306, 227] on div "Debtor Spouse Occupation Manager Length of Employment 10 Years 3 Months No Long…" at bounding box center [338, 153] width 144 height 233
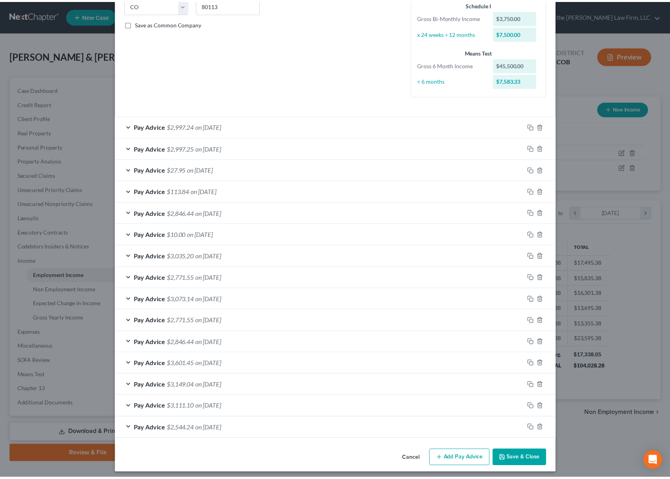
scroll to position [171, 0]
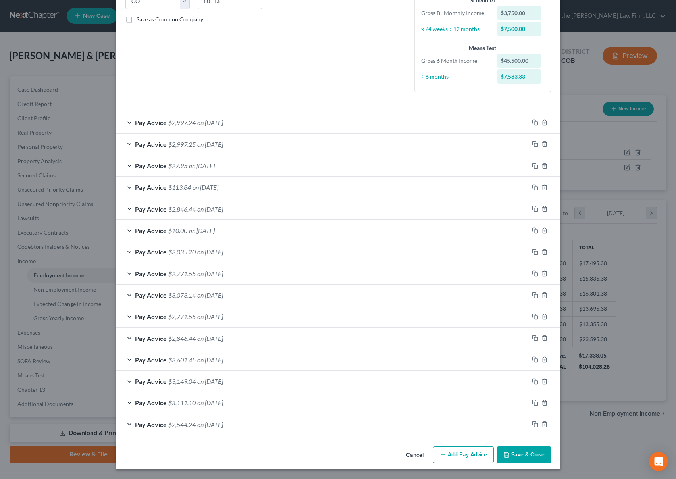
click at [513, 457] on button "Save & Close" at bounding box center [524, 454] width 54 height 17
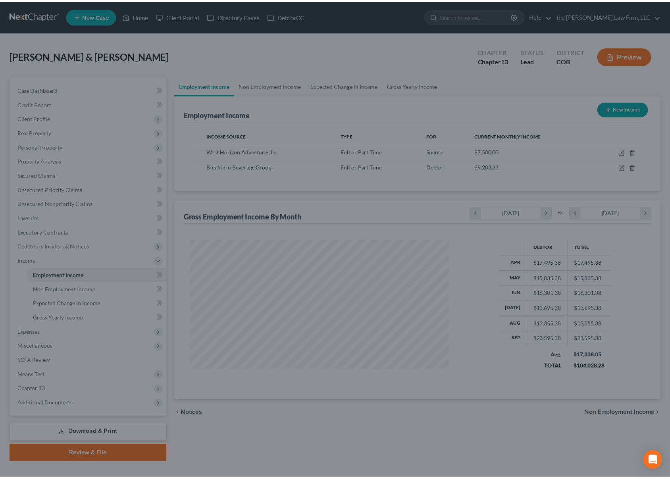
scroll to position [396627, 396495]
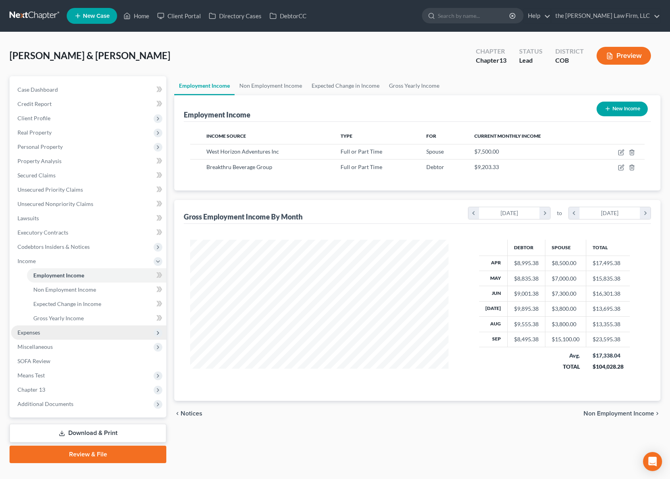
click at [89, 329] on span "Expenses" at bounding box center [88, 332] width 155 height 14
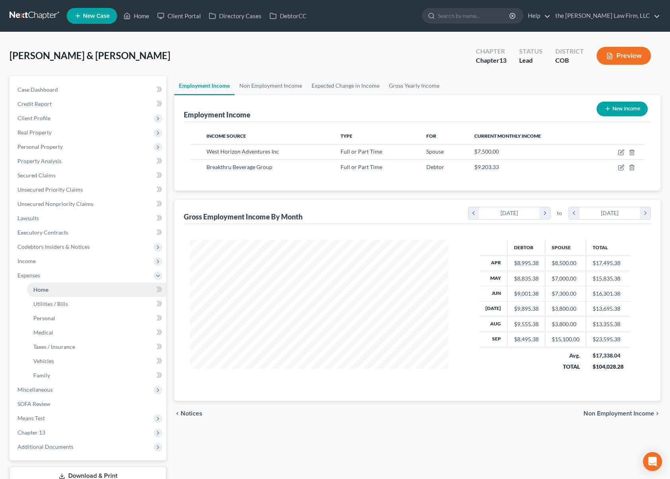
click at [79, 290] on link "Home" at bounding box center [96, 289] width 139 height 14
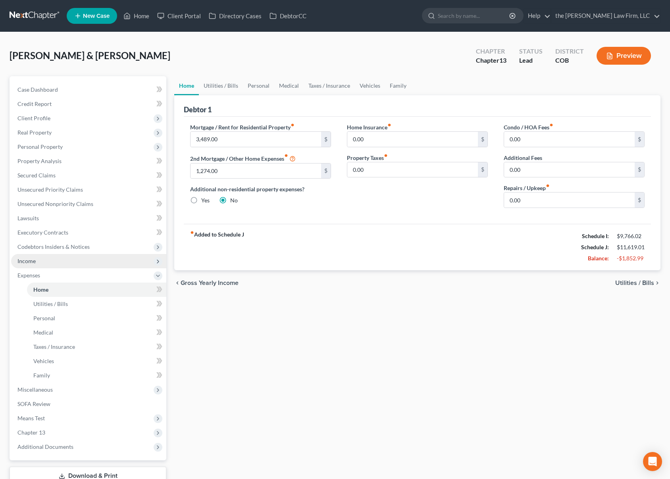
click at [75, 261] on span "Income" at bounding box center [88, 261] width 155 height 14
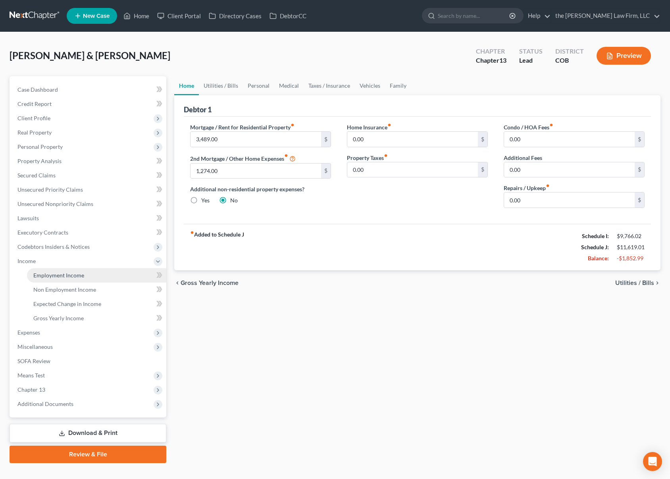
click at [72, 279] on link "Employment Income" at bounding box center [96, 275] width 139 height 14
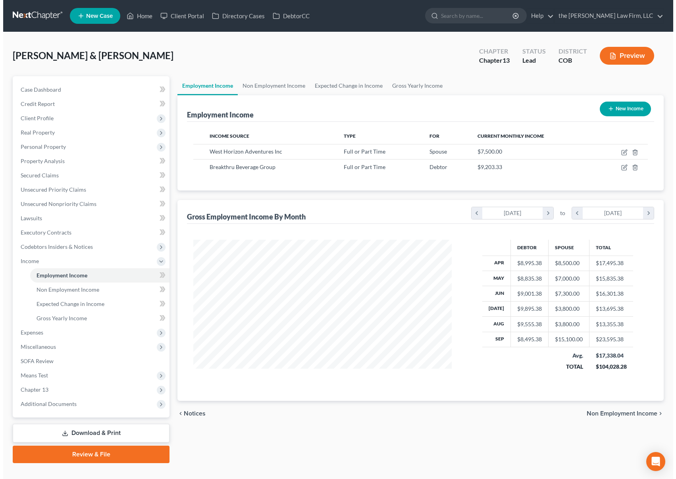
scroll to position [142, 275]
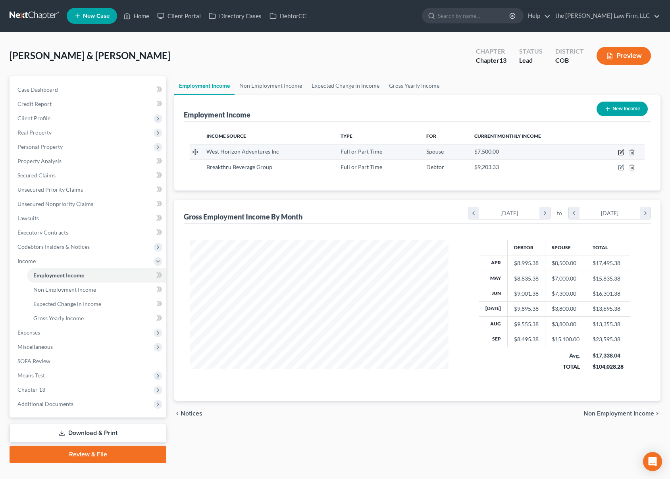
click at [623, 152] on icon "button" at bounding box center [621, 152] width 6 height 6
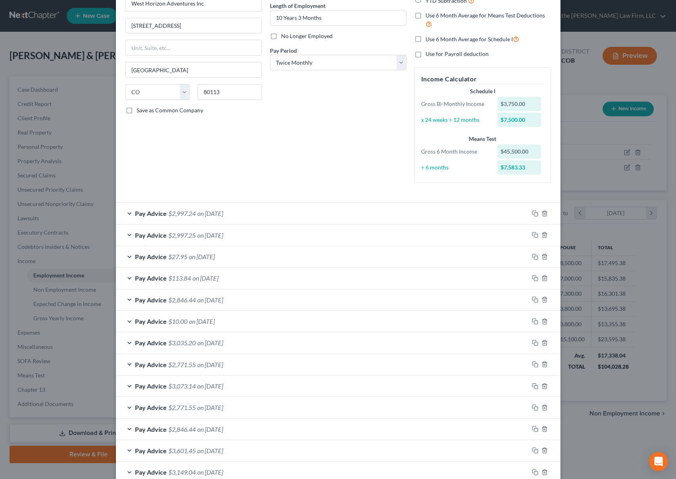
scroll to position [79, 0]
click at [532, 257] on icon "button" at bounding box center [535, 257] width 6 height 6
click at [239, 234] on div "Pay Advice $2,997.25 on [DATE]" at bounding box center [322, 235] width 413 height 21
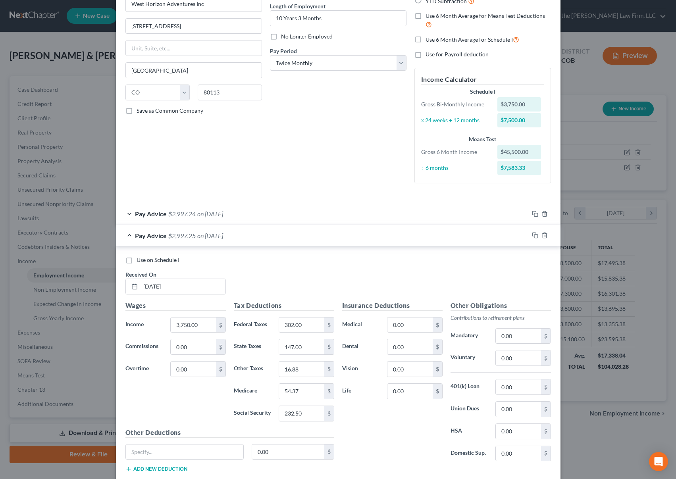
click at [240, 234] on div "Pay Advice $2,997.25 on [DATE]" at bounding box center [322, 235] width 413 height 21
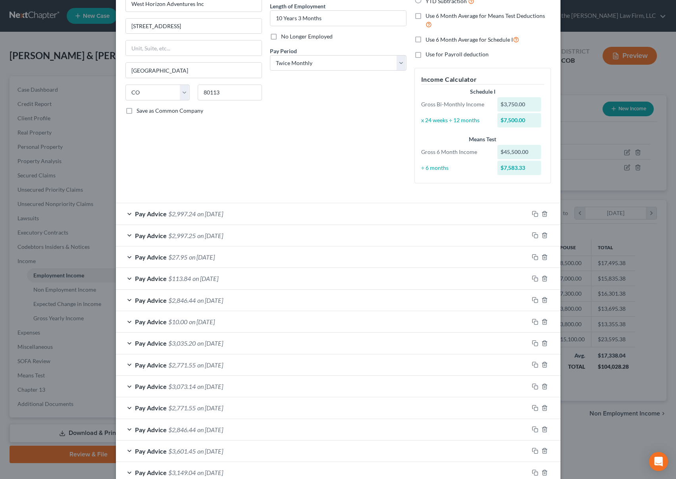
click at [215, 259] on span "on [DATE]" at bounding box center [202, 257] width 26 height 8
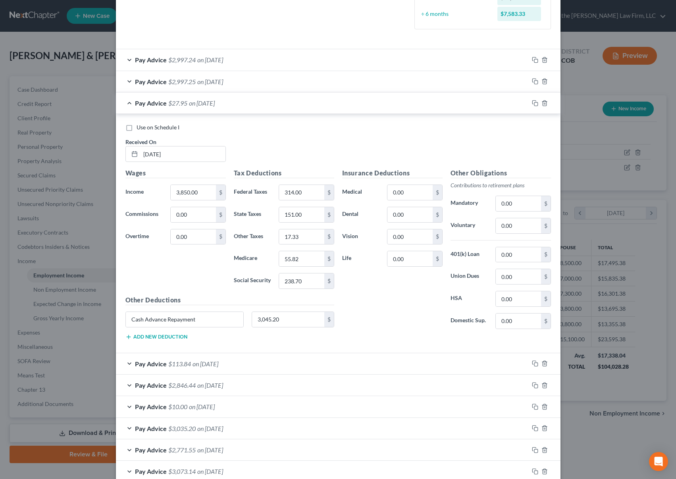
scroll to position [238, 0]
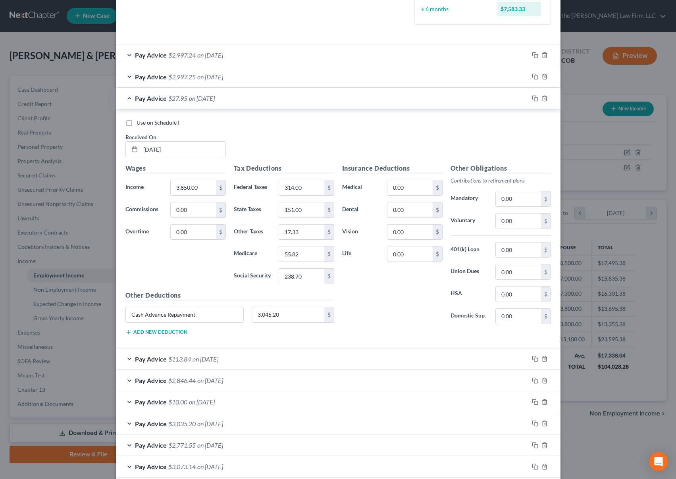
click at [193, 361] on span "on [DATE]" at bounding box center [205, 359] width 26 height 8
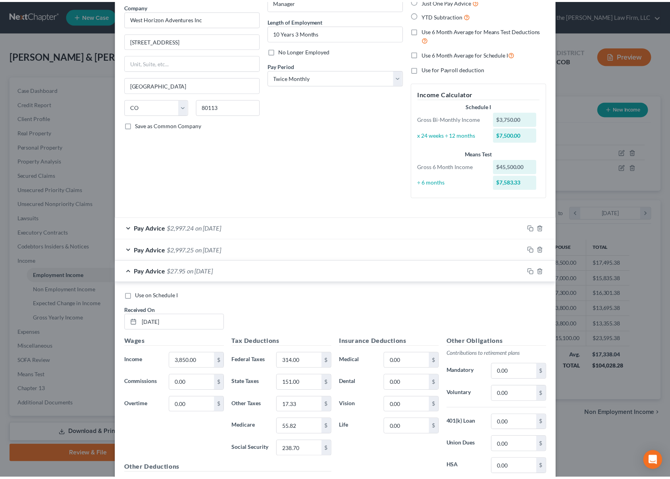
scroll to position [0, 0]
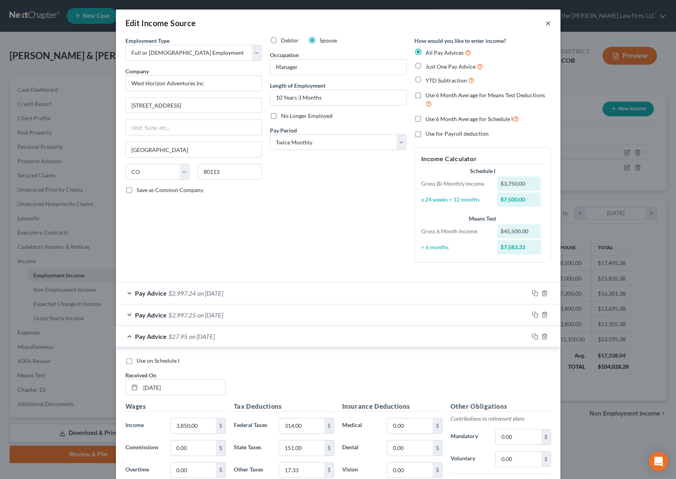
click at [545, 23] on button "×" at bounding box center [548, 23] width 6 height 10
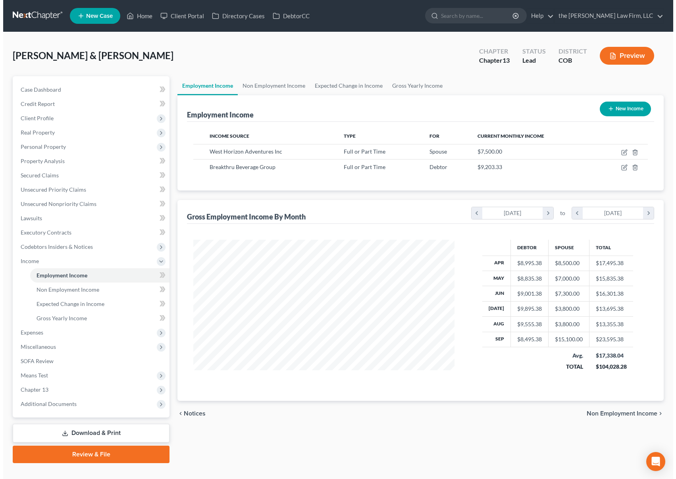
scroll to position [396627, 396495]
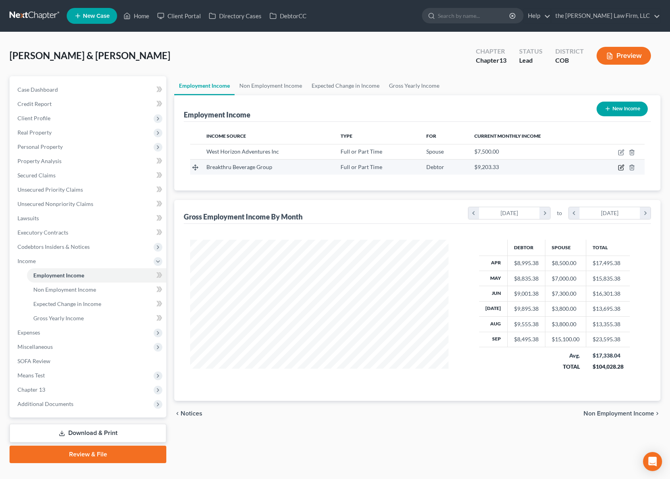
click at [623, 169] on icon "button" at bounding box center [621, 167] width 6 height 6
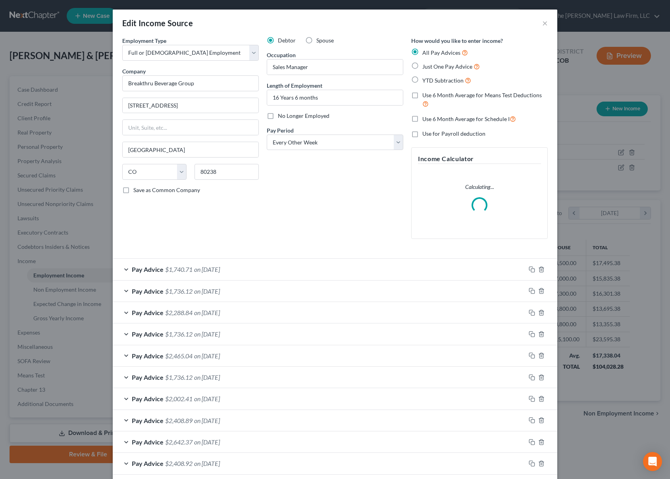
scroll to position [142, 277]
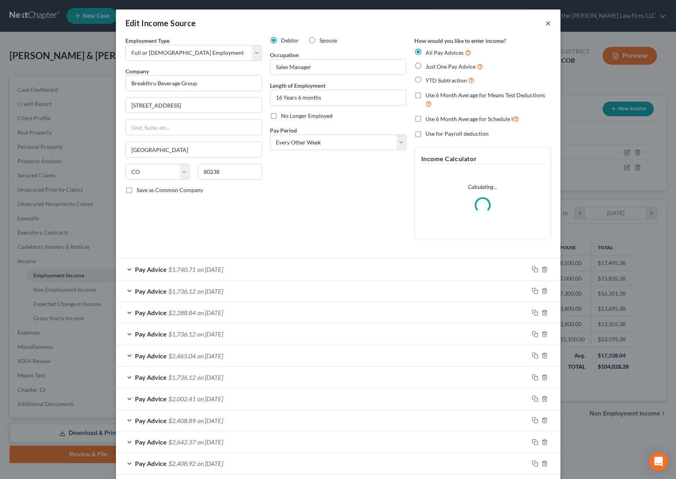
click at [546, 24] on button "×" at bounding box center [548, 23] width 6 height 10
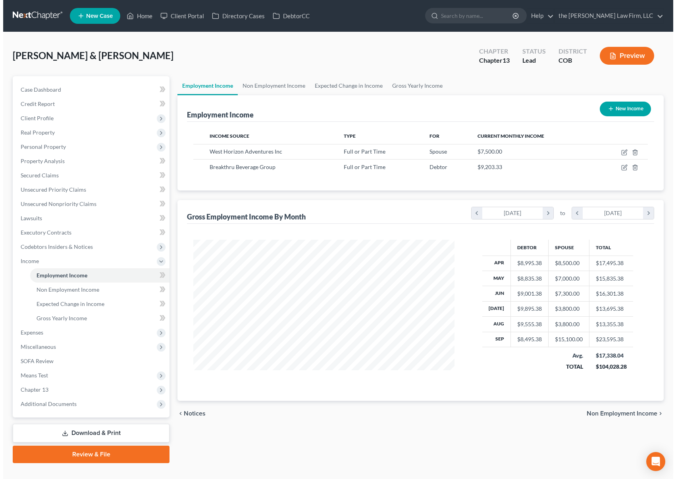
scroll to position [396627, 396495]
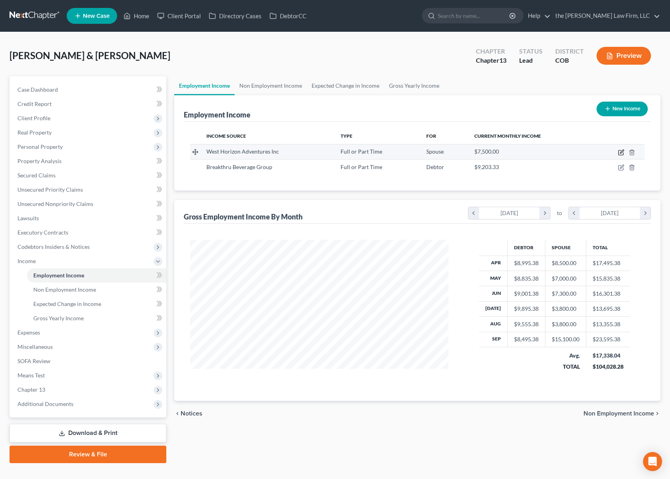
click at [622, 154] on icon "button" at bounding box center [621, 152] width 6 height 6
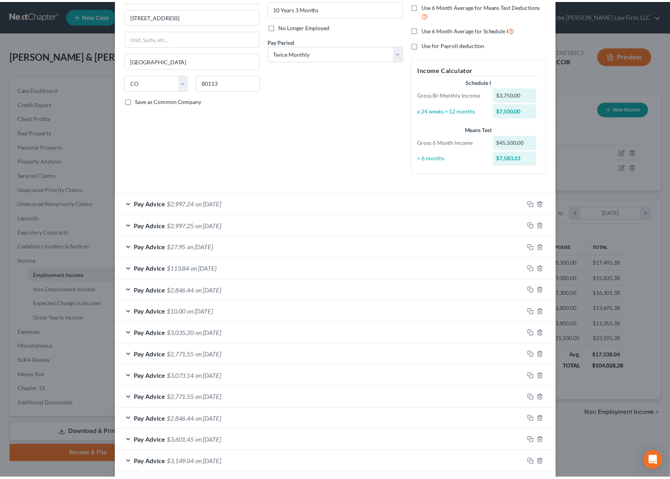
scroll to position [12, 0]
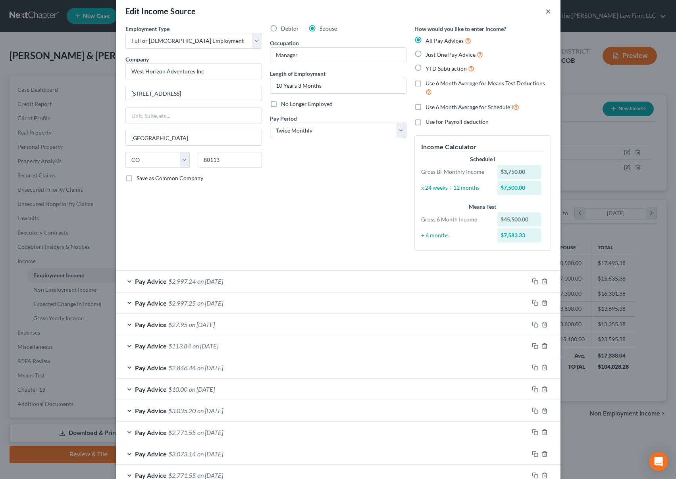
click at [545, 12] on button "×" at bounding box center [548, 11] width 6 height 10
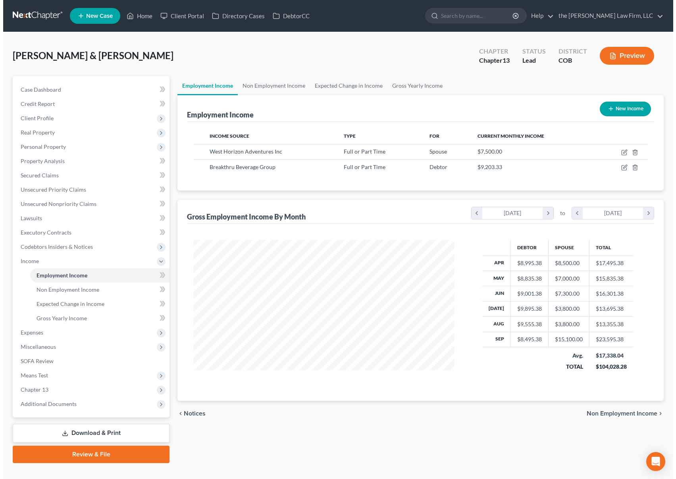
scroll to position [396627, 396495]
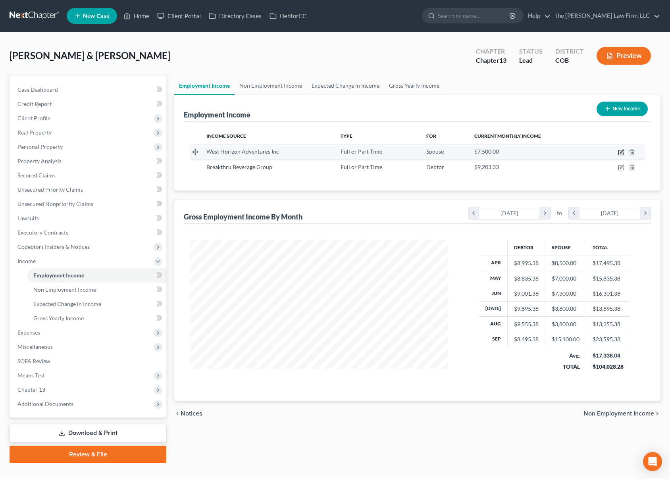
click at [621, 152] on icon "button" at bounding box center [621, 152] width 6 height 6
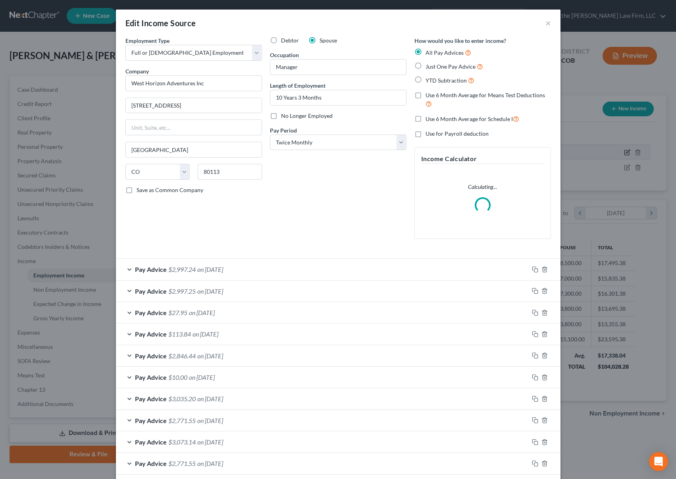
scroll to position [142, 277]
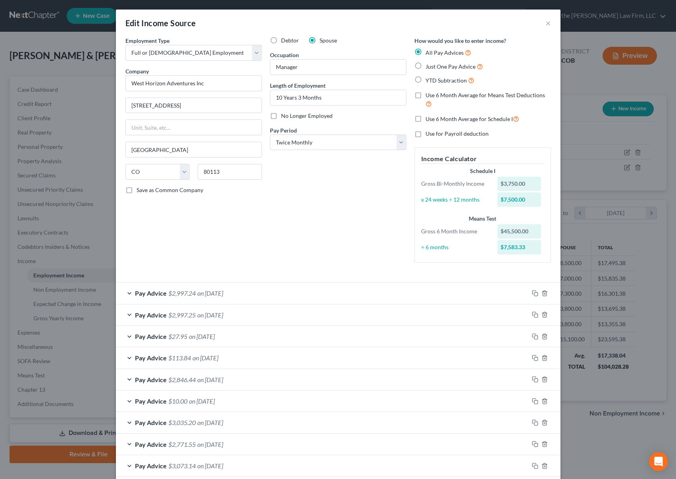
click at [425, 119] on label "Use 6 Month Average for Schedule I" at bounding box center [472, 118] width 94 height 9
click at [429, 119] on input "Use 6 Month Average for Schedule I" at bounding box center [431, 116] width 5 height 5
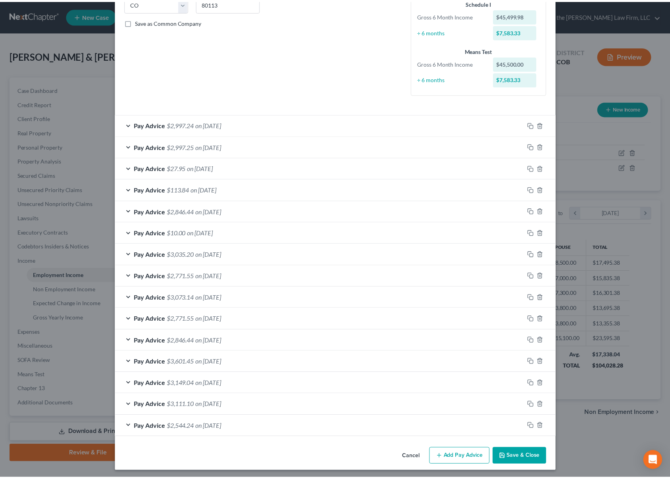
scroll to position [171, 0]
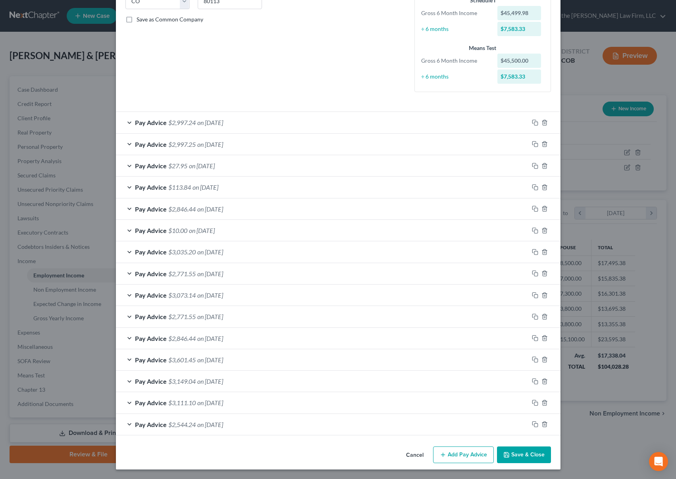
click at [521, 454] on button "Save & Close" at bounding box center [524, 454] width 54 height 17
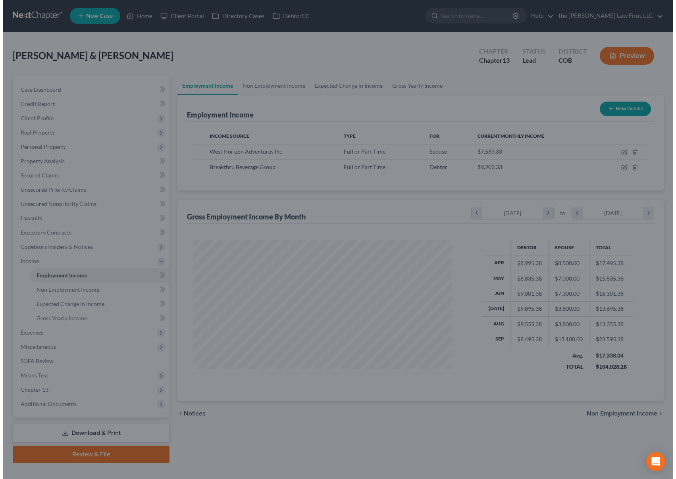
scroll to position [396627, 396495]
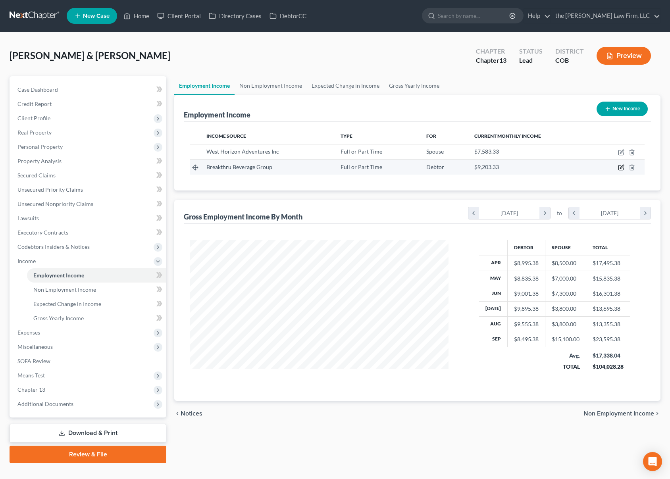
click at [624, 168] on icon "button" at bounding box center [621, 167] width 6 height 6
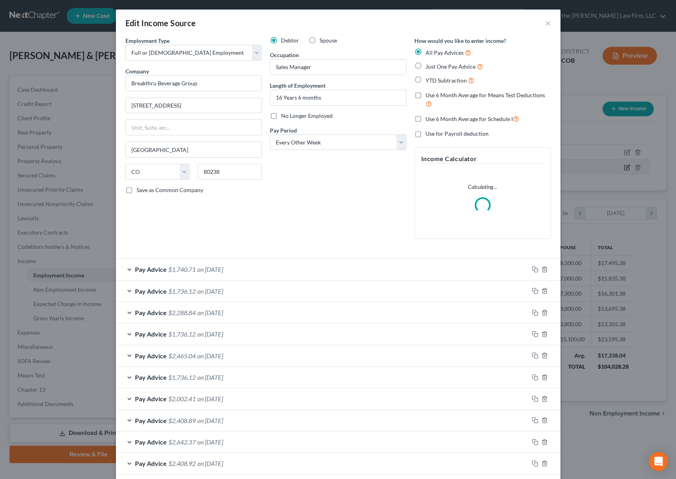
scroll to position [142, 277]
click at [425, 117] on label "Use 6 Month Average for Schedule I" at bounding box center [472, 118] width 94 height 9
click at [429, 117] on input "Use 6 Month Average for Schedule I" at bounding box center [431, 116] width 5 height 5
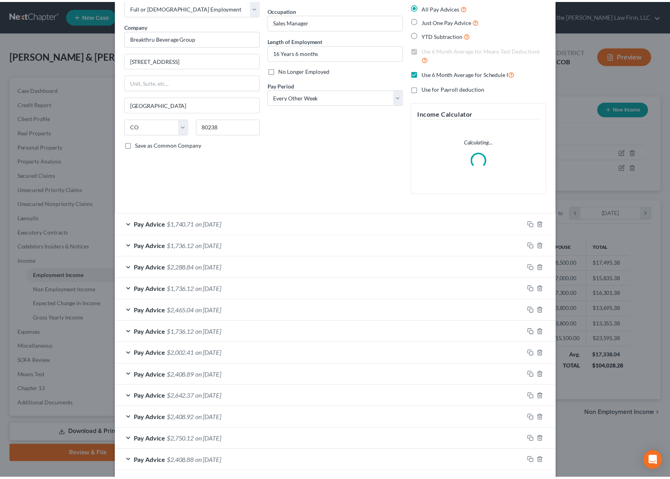
scroll to position [125, 0]
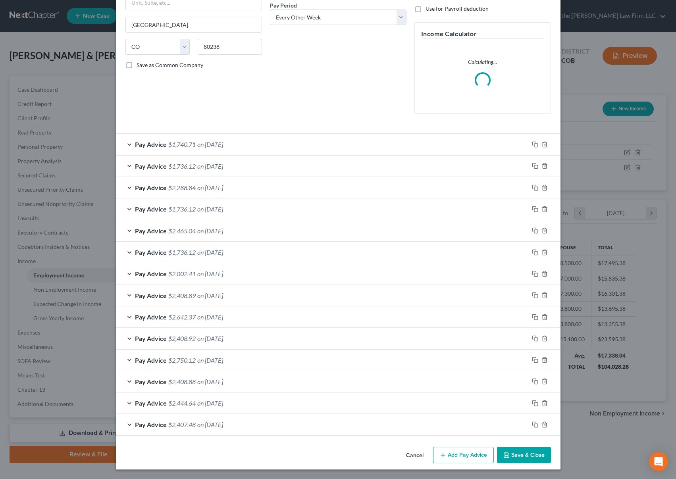
click at [517, 452] on button "Save & Close" at bounding box center [524, 455] width 54 height 17
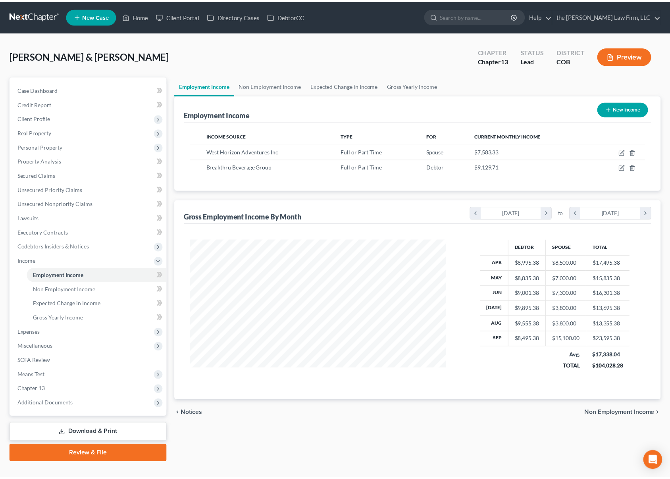
scroll to position [396627, 396495]
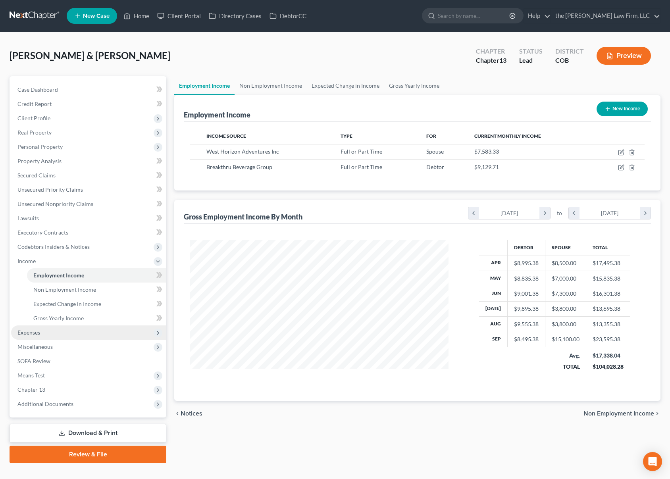
click at [51, 336] on span "Expenses" at bounding box center [88, 332] width 155 height 14
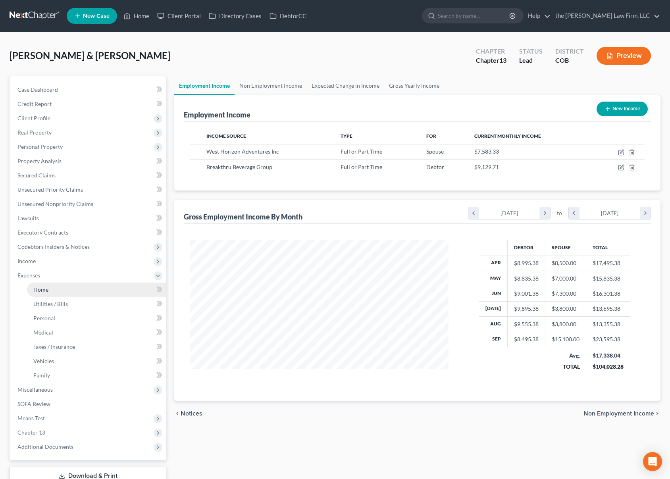
click at [65, 285] on link "Home" at bounding box center [96, 289] width 139 height 14
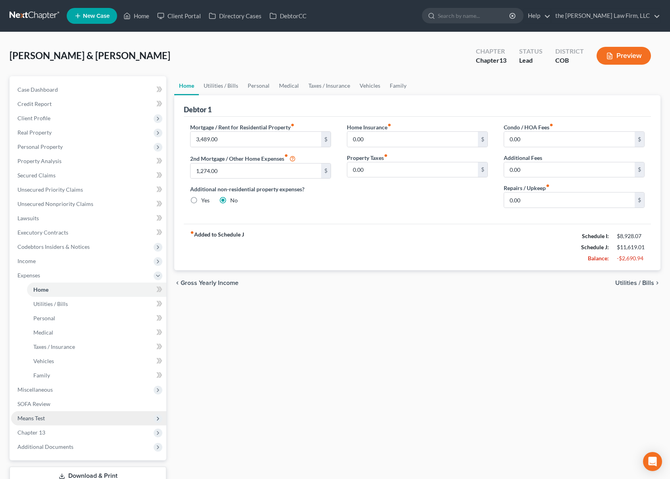
click at [62, 419] on span "Means Test" at bounding box center [88, 418] width 155 height 14
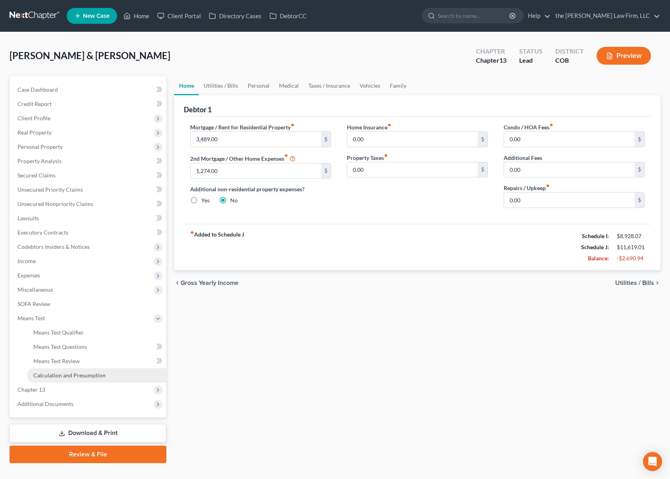
click at [82, 375] on span "Calculation and Presumption" at bounding box center [69, 375] width 72 height 7
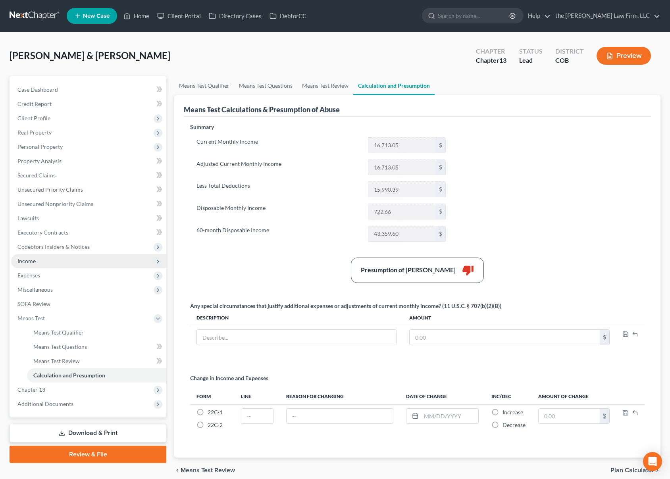
click at [122, 260] on span "Income" at bounding box center [88, 261] width 155 height 14
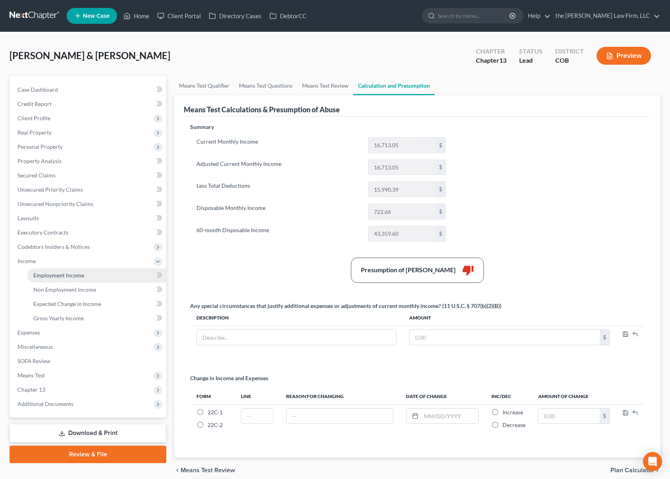
click at [82, 272] on span "Employment Income" at bounding box center [58, 275] width 51 height 7
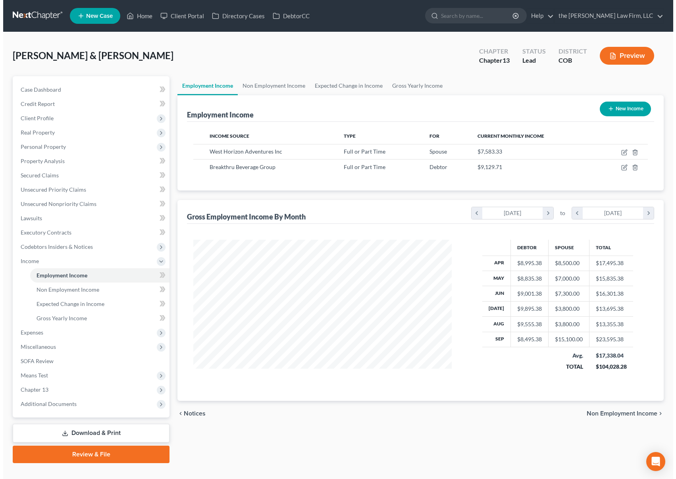
scroll to position [142, 275]
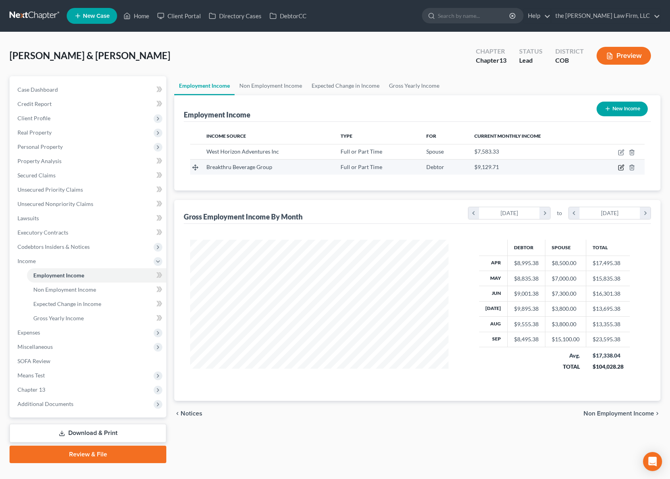
click at [623, 170] on icon "button" at bounding box center [620, 167] width 5 height 5
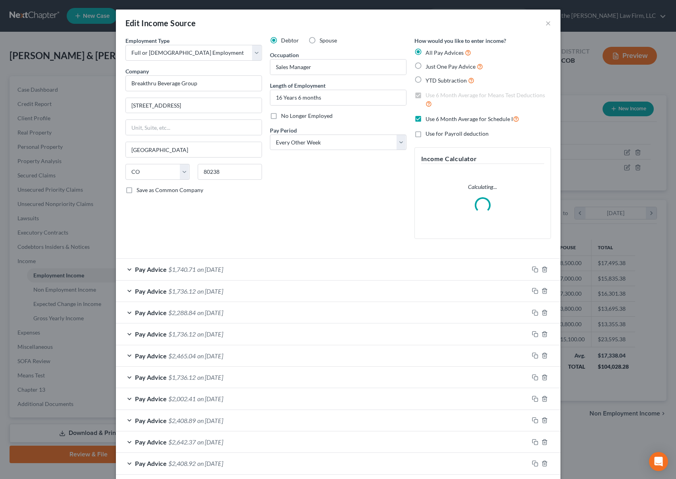
scroll to position [142, 277]
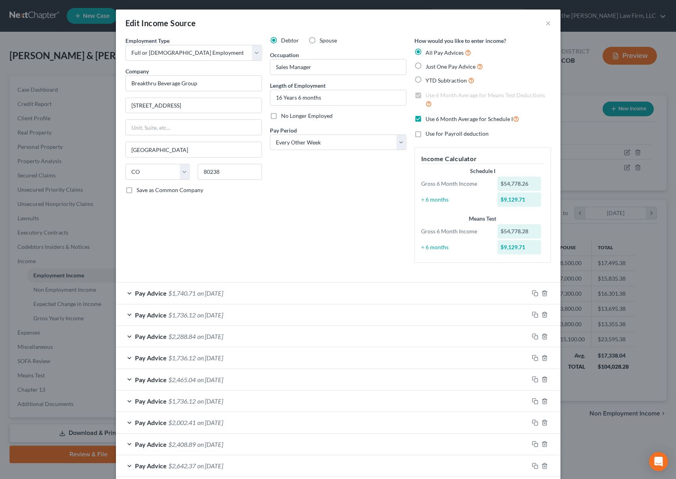
click at [425, 119] on label "Use 6 Month Average for Schedule I" at bounding box center [472, 118] width 94 height 9
click at [429, 119] on input "Use 6 Month Average for Schedule I" at bounding box center [431, 116] width 5 height 5
click at [425, 94] on label "Use 6 Month Average for Means Test Deductions" at bounding box center [487, 99] width 125 height 17
click at [429, 94] on input "Use 6 Month Average for Means Test Deductions" at bounding box center [431, 93] width 5 height 5
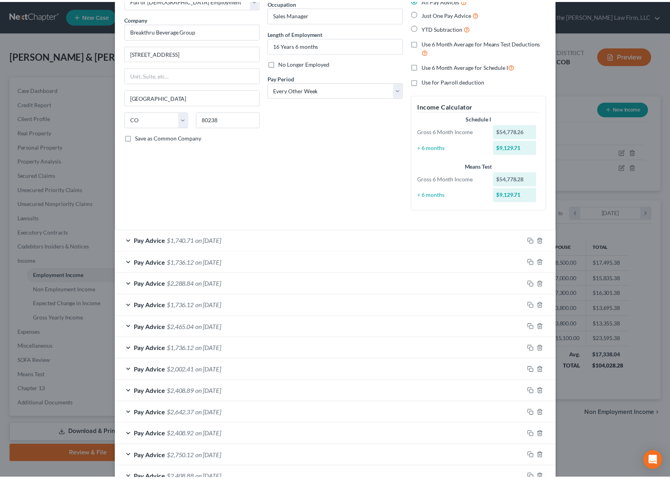
scroll to position [149, 0]
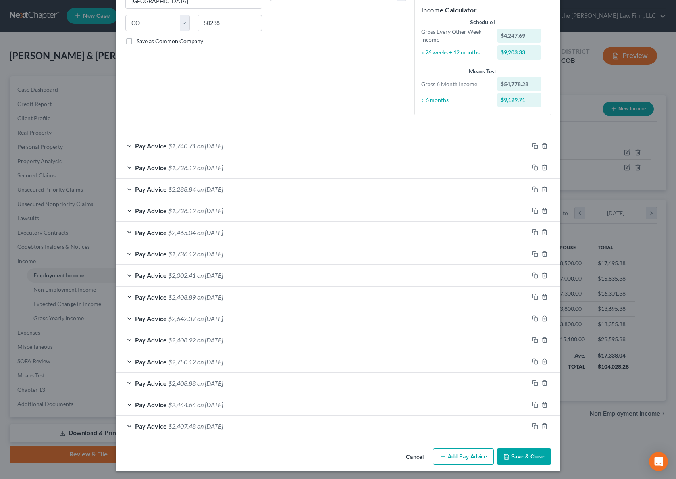
click at [512, 452] on button "Save & Close" at bounding box center [524, 456] width 54 height 17
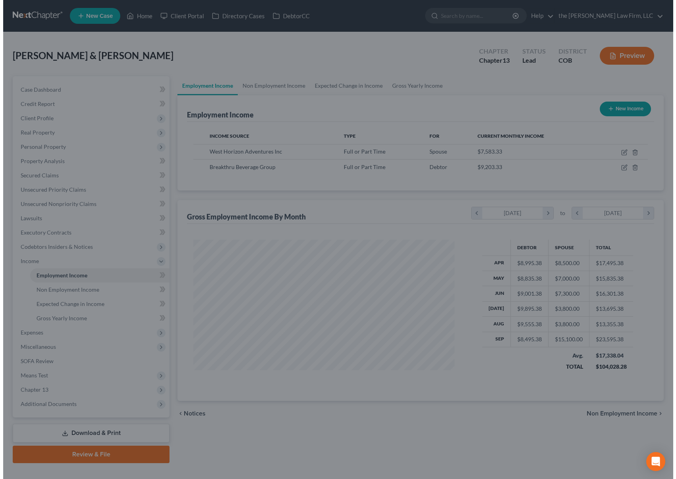
scroll to position [396627, 396495]
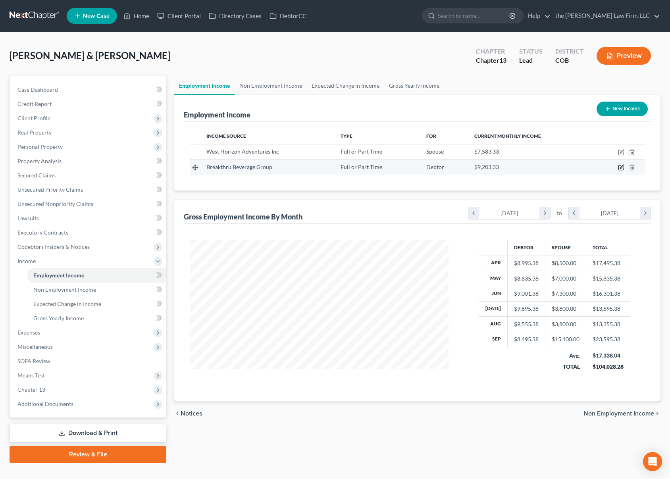
click at [622, 165] on icon "button" at bounding box center [621, 167] width 6 height 6
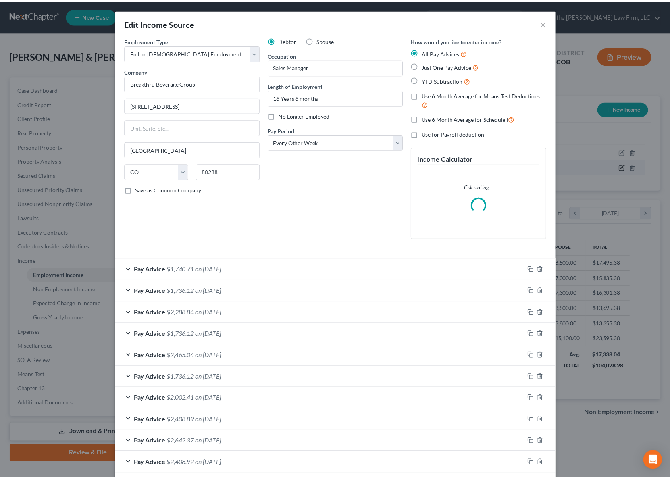
scroll to position [142, 277]
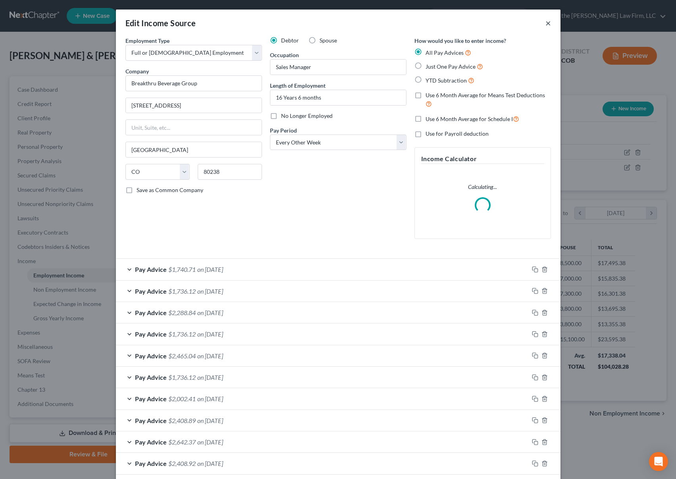
click at [546, 25] on button "×" at bounding box center [548, 23] width 6 height 10
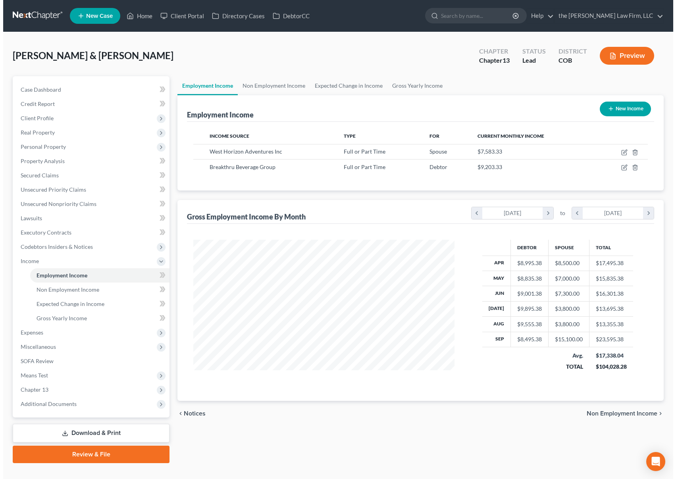
scroll to position [396627, 396495]
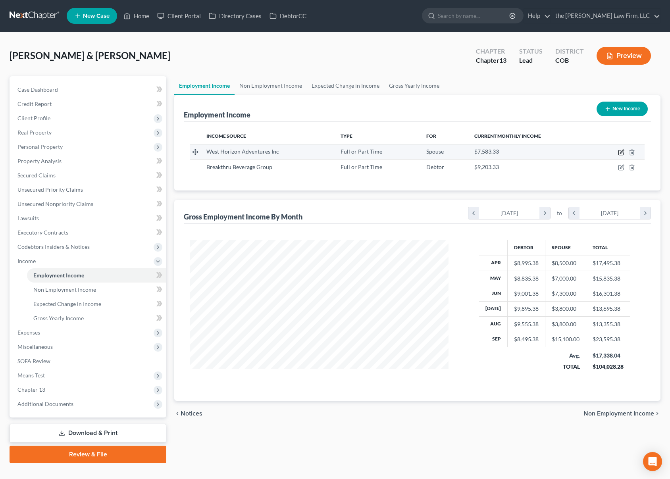
click at [624, 152] on icon "button" at bounding box center [621, 152] width 6 height 6
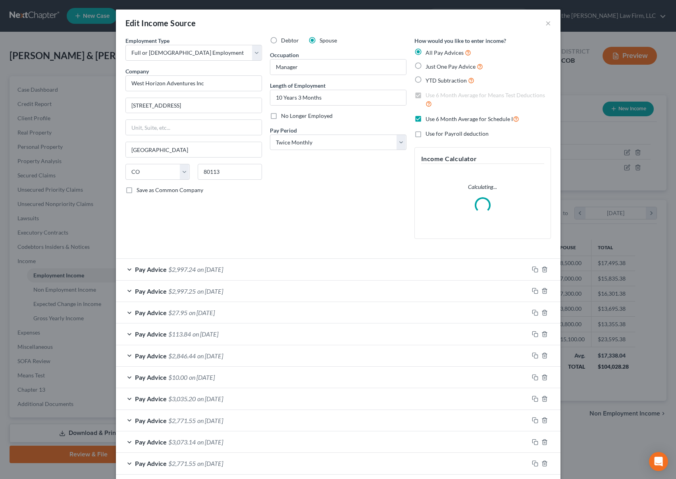
scroll to position [142, 277]
click at [425, 119] on label "Use 6 Month Average for Schedule I" at bounding box center [472, 118] width 94 height 9
click at [429, 119] on input "Use 6 Month Average for Schedule I" at bounding box center [431, 116] width 5 height 5
click at [425, 97] on label "Use 6 Month Average for Means Test Deductions" at bounding box center [487, 99] width 125 height 17
click at [429, 96] on input "Use 6 Month Average for Means Test Deductions" at bounding box center [431, 93] width 5 height 5
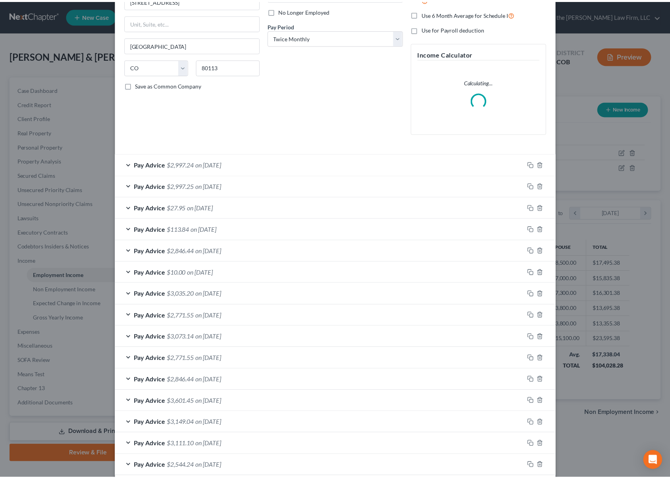
scroll to position [147, 0]
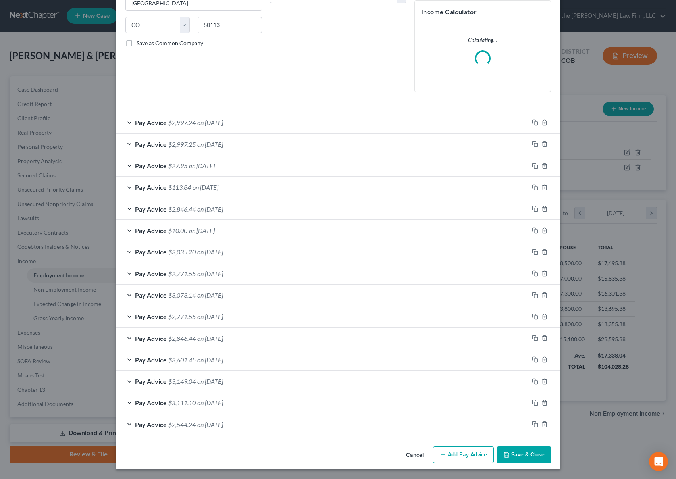
click at [519, 449] on button "Save & Close" at bounding box center [524, 454] width 54 height 17
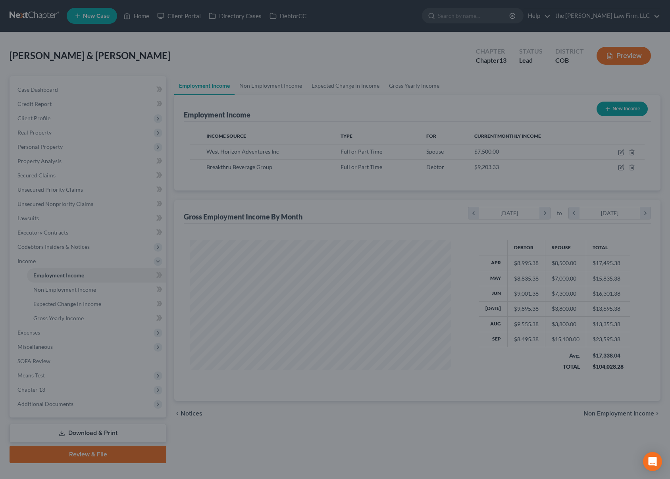
scroll to position [396627, 396495]
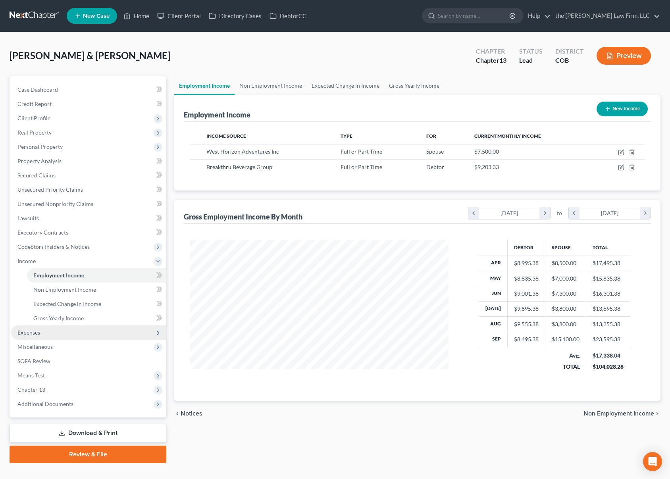
click at [64, 334] on span "Expenses" at bounding box center [88, 332] width 155 height 14
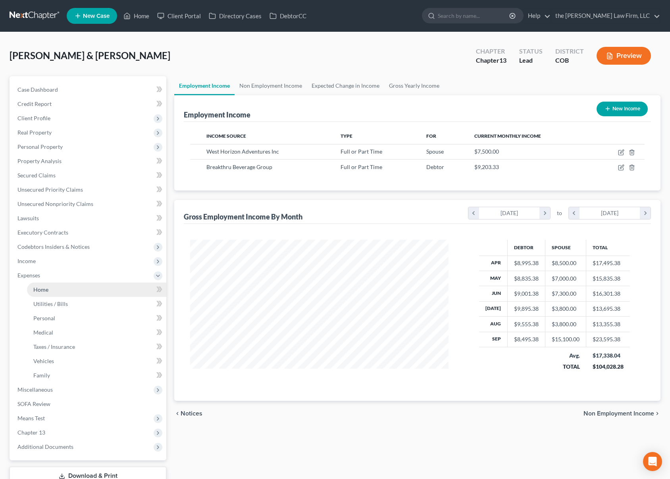
click at [65, 286] on link "Home" at bounding box center [96, 289] width 139 height 14
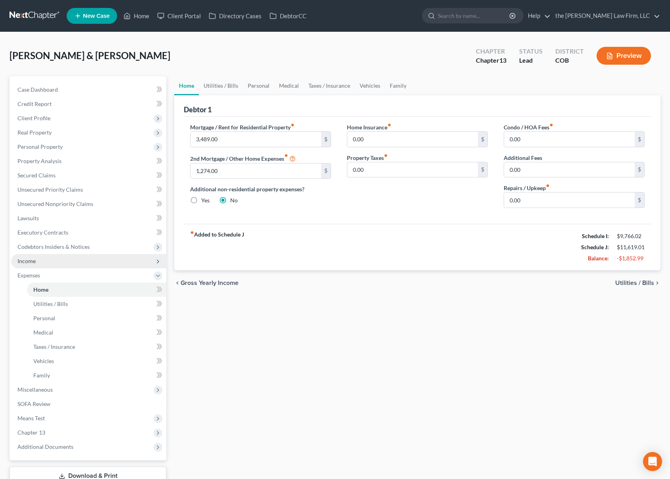
click at [76, 262] on span "Income" at bounding box center [88, 261] width 155 height 14
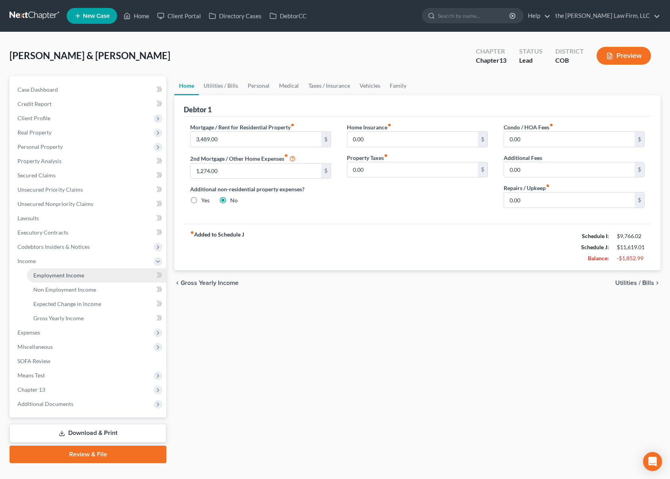
click at [77, 270] on link "Employment Income" at bounding box center [96, 275] width 139 height 14
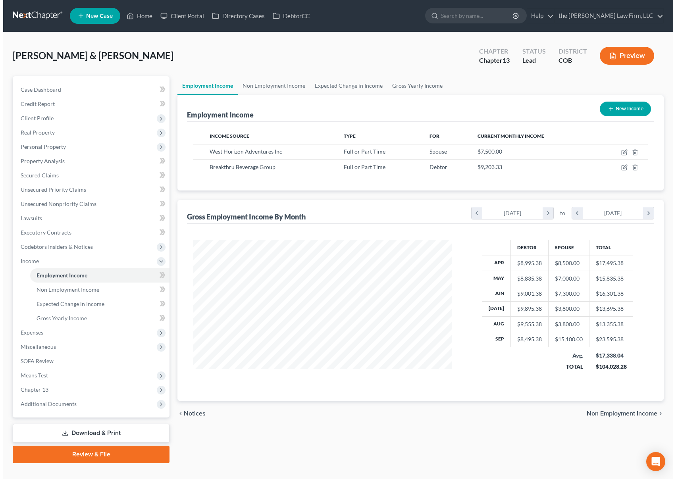
scroll to position [142, 275]
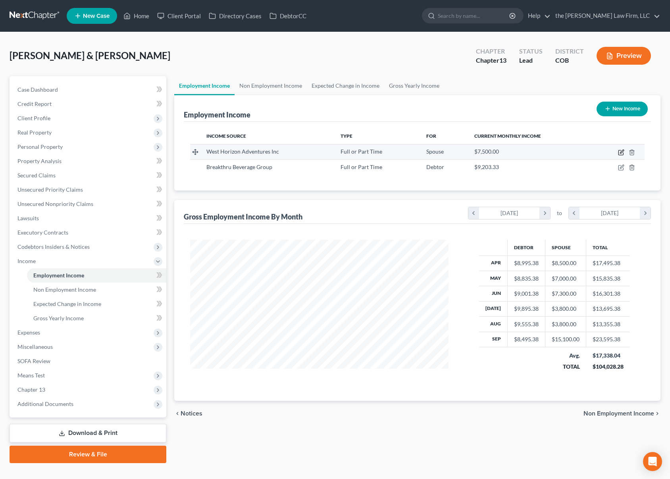
click at [623, 152] on icon "button" at bounding box center [622, 152] width 4 height 4
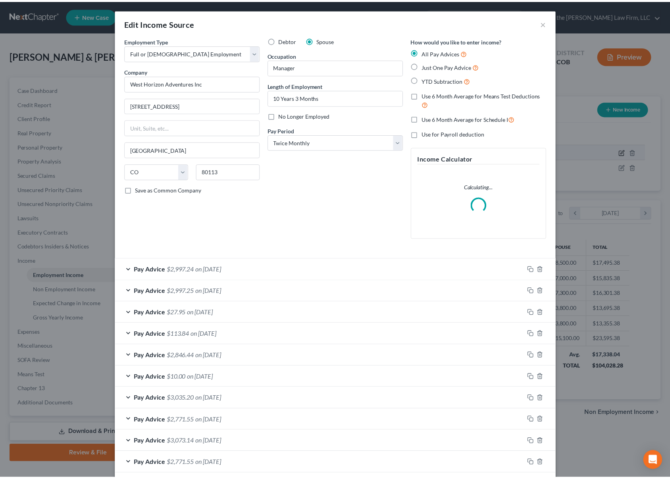
scroll to position [142, 277]
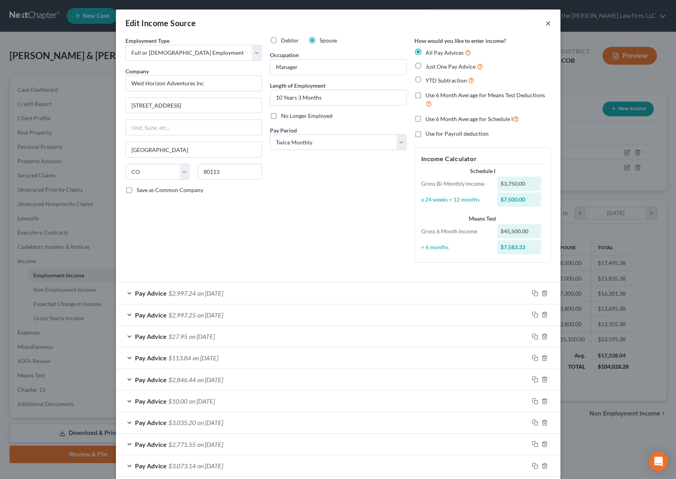
click at [546, 23] on button "×" at bounding box center [548, 23] width 6 height 10
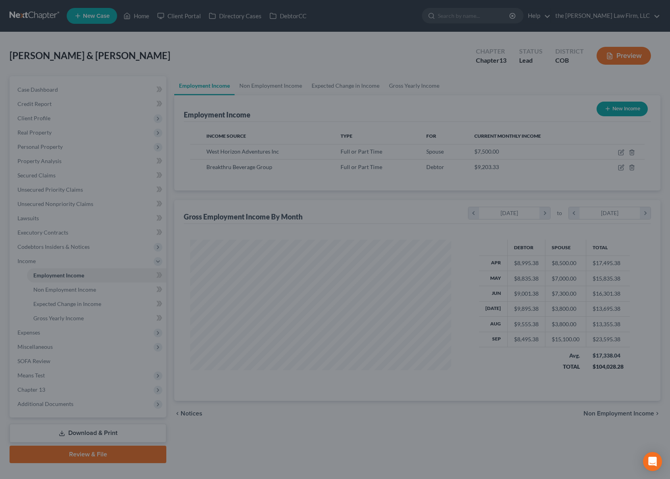
scroll to position [396627, 396495]
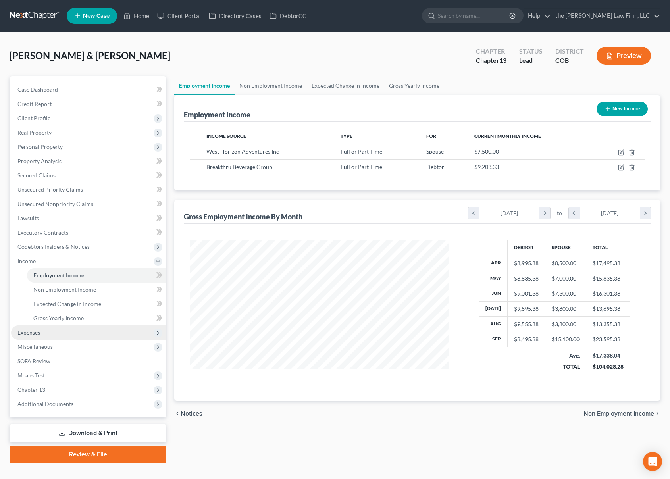
click at [58, 334] on span "Expenses" at bounding box center [88, 332] width 155 height 14
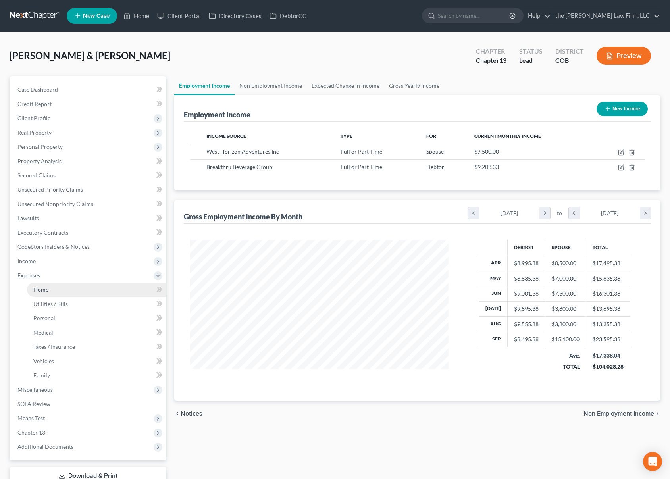
click at [47, 293] on link "Home" at bounding box center [96, 289] width 139 height 14
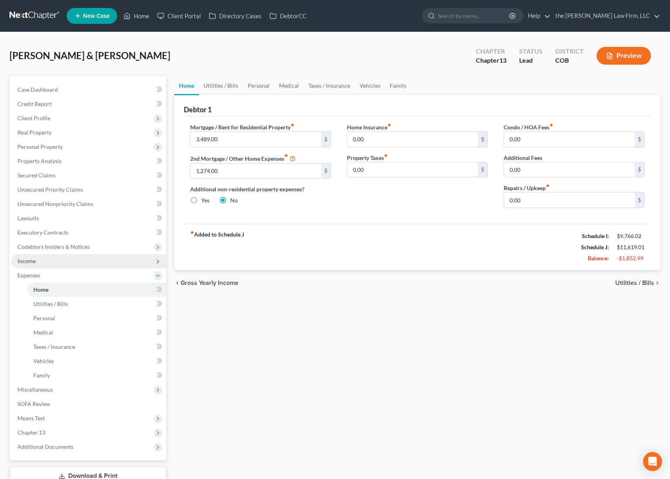
click at [63, 266] on span "Income" at bounding box center [88, 261] width 155 height 14
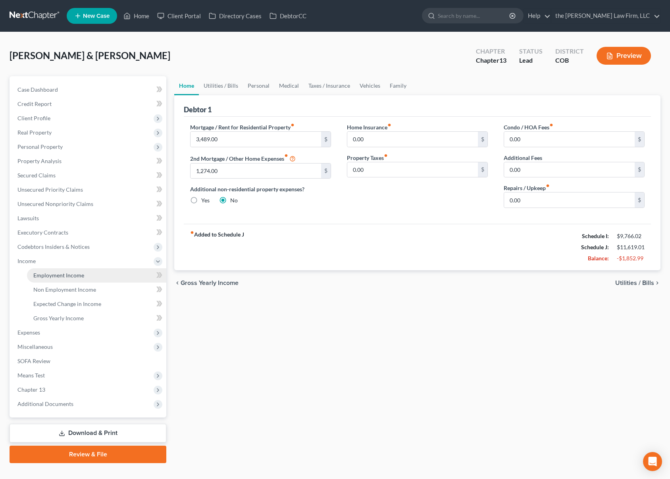
click at [75, 277] on span "Employment Income" at bounding box center [58, 275] width 51 height 7
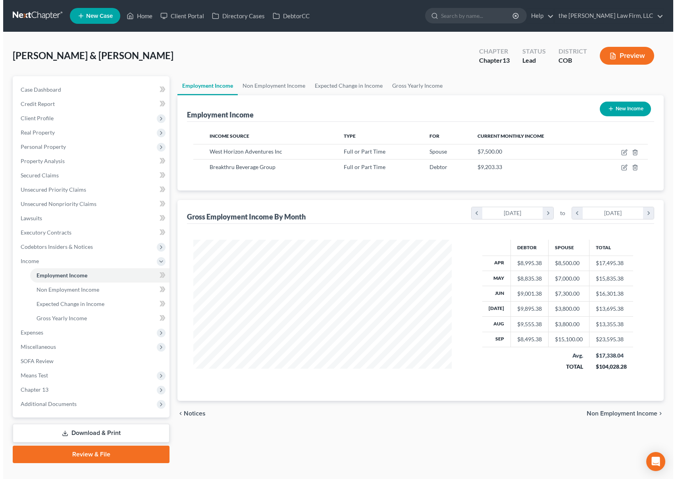
scroll to position [142, 275]
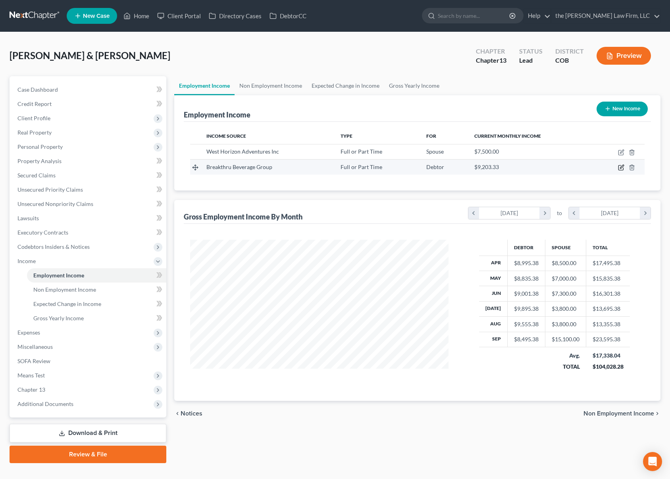
click at [620, 169] on icon "button" at bounding box center [622, 167] width 4 height 4
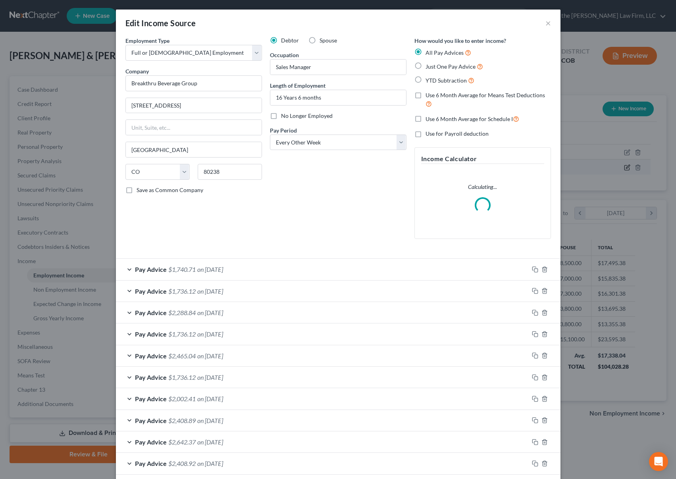
scroll to position [142, 277]
click at [244, 270] on div "Pay Advice $1,740.71 on [DATE]" at bounding box center [322, 269] width 413 height 21
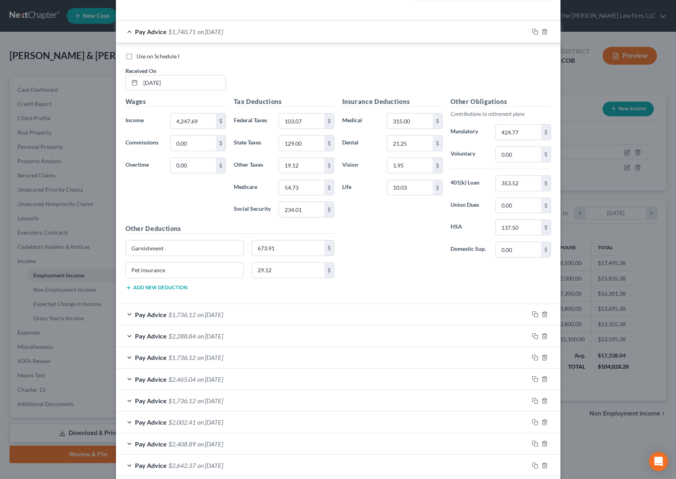
scroll to position [278, 0]
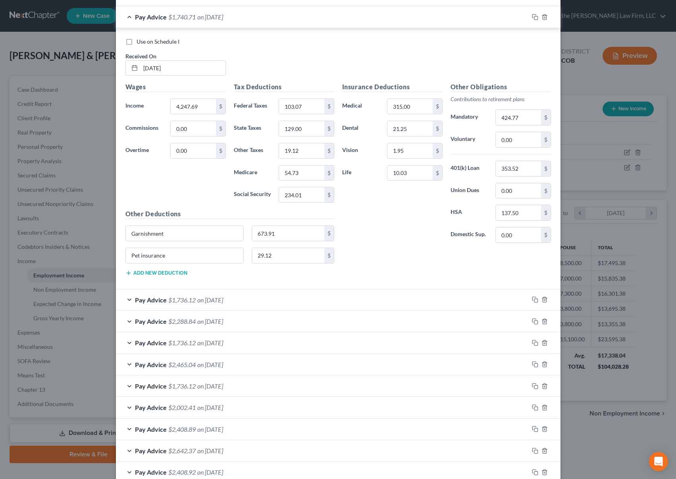
click at [259, 302] on div "Pay Advice $1,736.12 on [DATE]" at bounding box center [322, 299] width 413 height 21
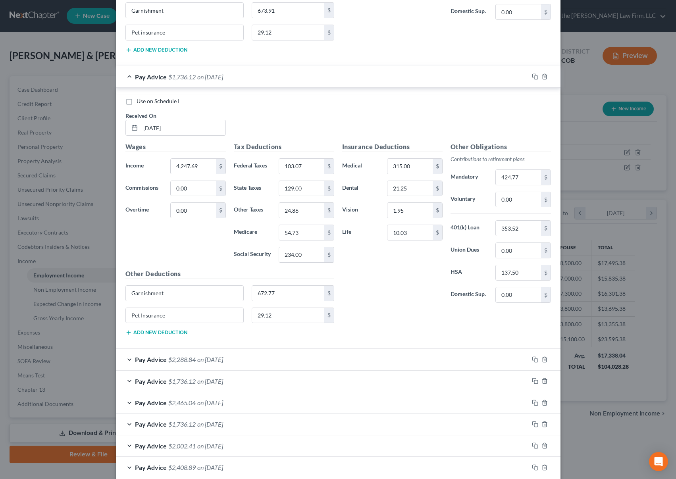
scroll to position [516, 0]
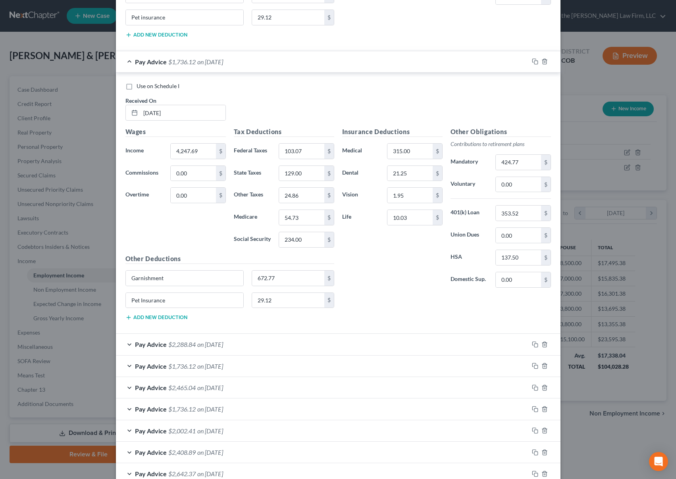
click at [280, 342] on div "Pay Advice $2,288.84 on [DATE]" at bounding box center [322, 344] width 413 height 21
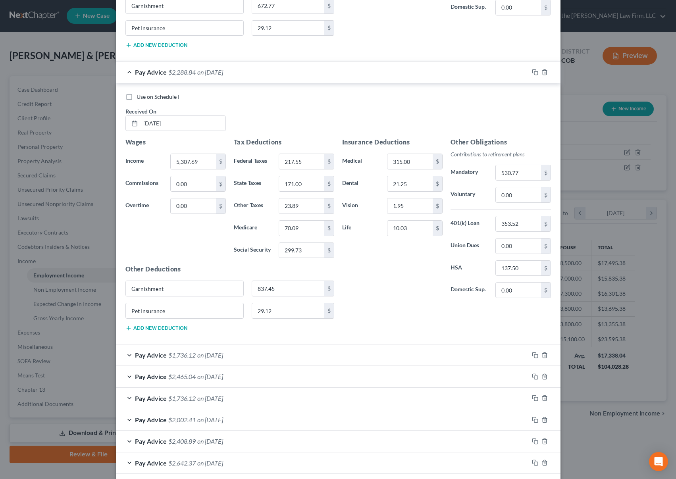
scroll to position [833, 0]
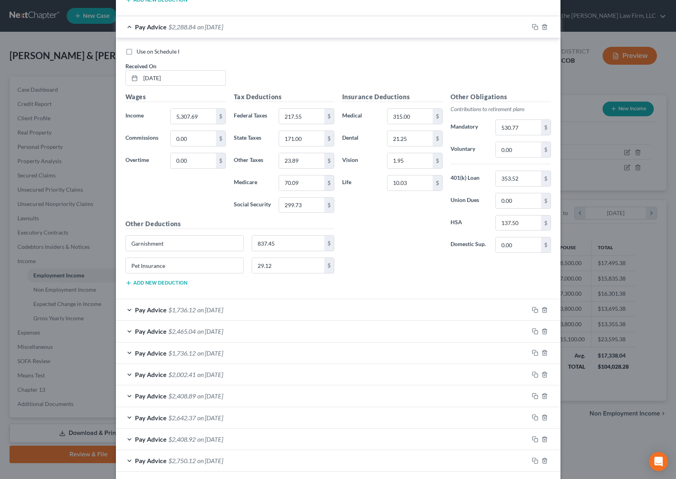
click at [270, 311] on div "Pay Advice $1,736.12 on [DATE]" at bounding box center [322, 309] width 413 height 21
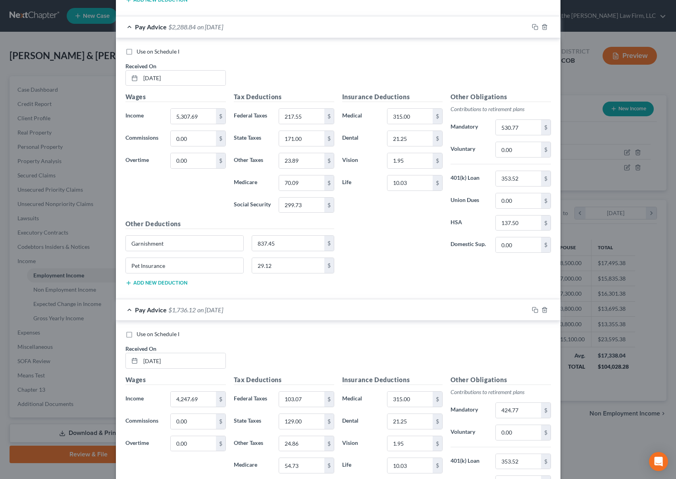
click at [364, 234] on div "Insurance Deductions Medical 315.00 $ Dental 21.25 $ Vision 1.95 $ Life 10.03 $" at bounding box center [392, 175] width 108 height 167
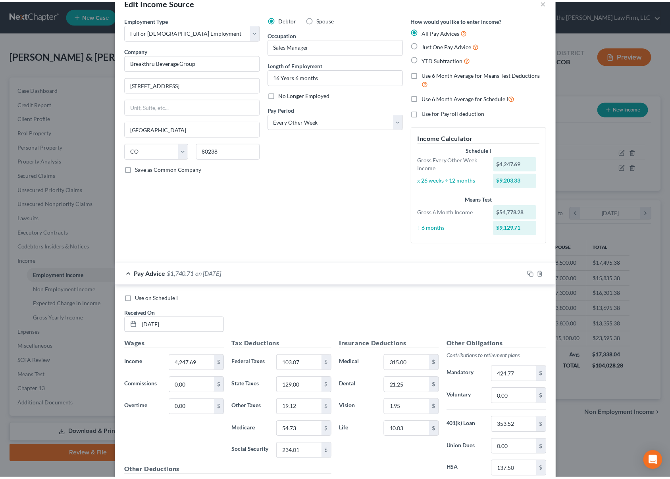
scroll to position [0, 0]
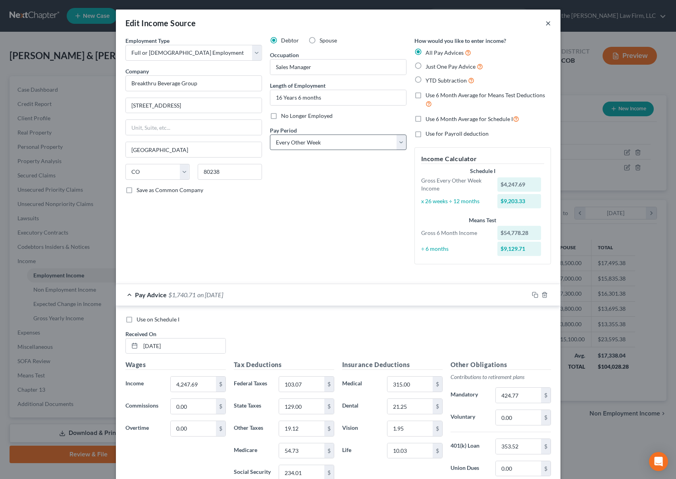
drag, startPoint x: 546, startPoint y: 23, endPoint x: 397, endPoint y: 147, distance: 193.0
click at [546, 23] on button "×" at bounding box center [548, 23] width 6 height 10
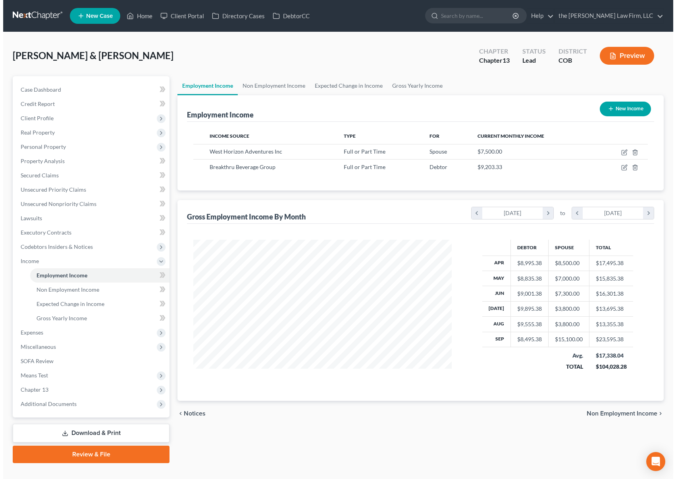
scroll to position [396627, 396495]
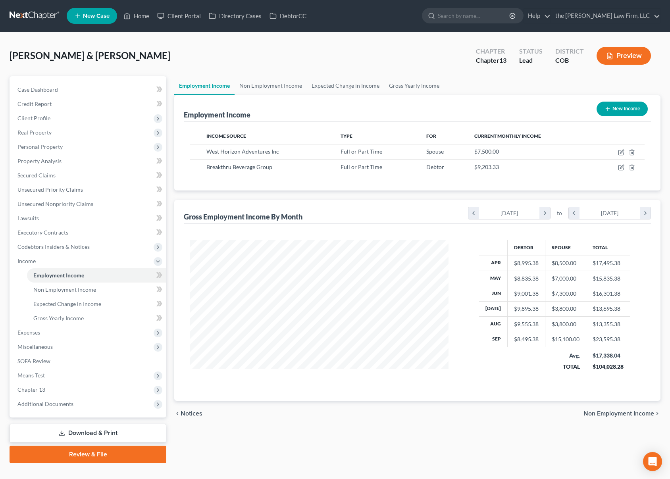
click at [628, 54] on button "Preview" at bounding box center [623, 56] width 54 height 18
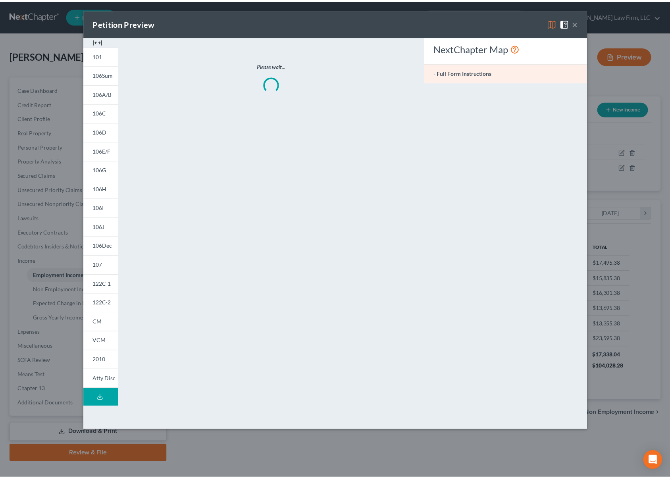
scroll to position [142, 277]
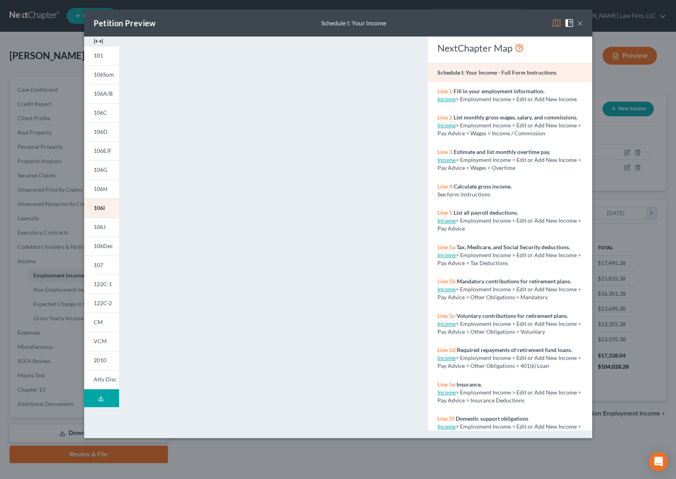
click at [580, 23] on button "×" at bounding box center [580, 23] width 6 height 10
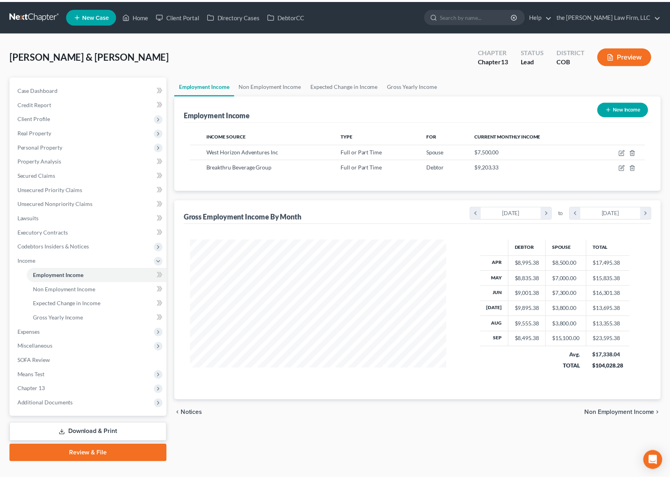
scroll to position [396627, 396495]
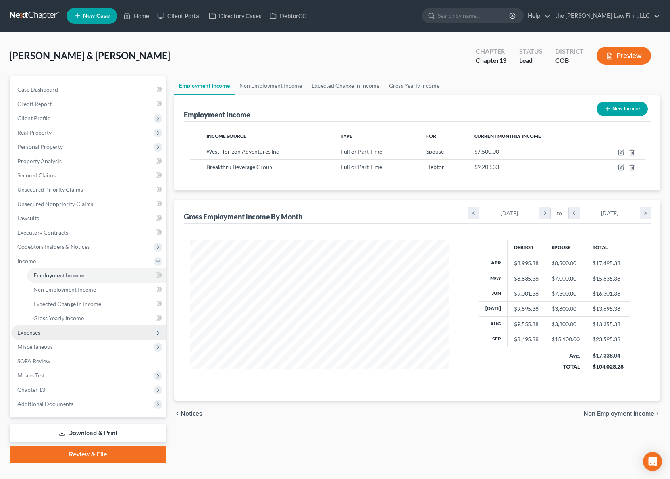
click at [62, 333] on span "Expenses" at bounding box center [88, 332] width 155 height 14
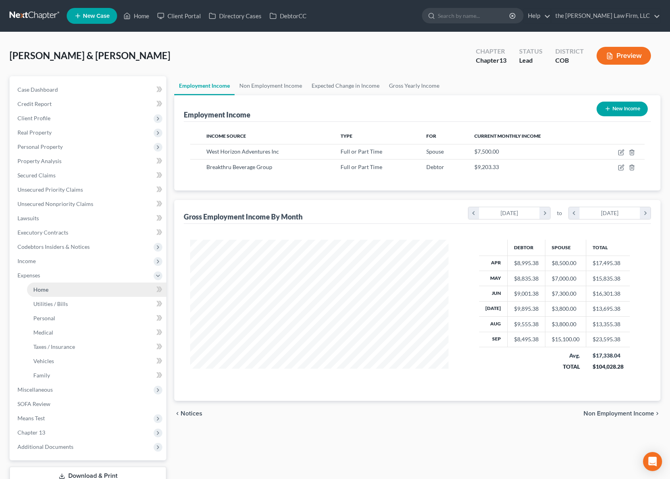
click at [83, 289] on link "Home" at bounding box center [96, 289] width 139 height 14
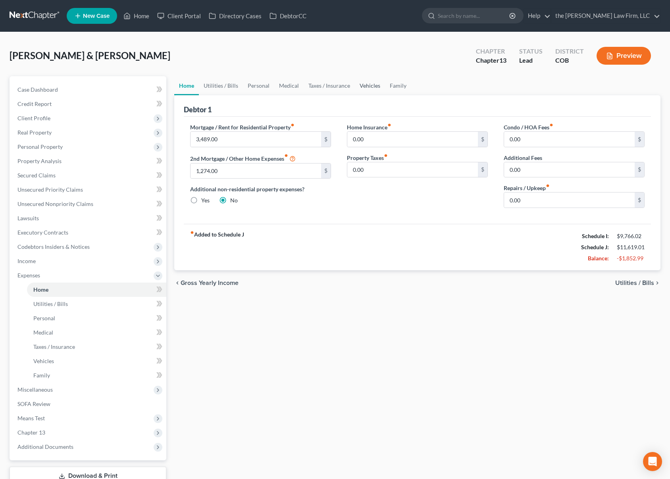
click at [361, 87] on link "Vehicles" at bounding box center [370, 85] width 30 height 19
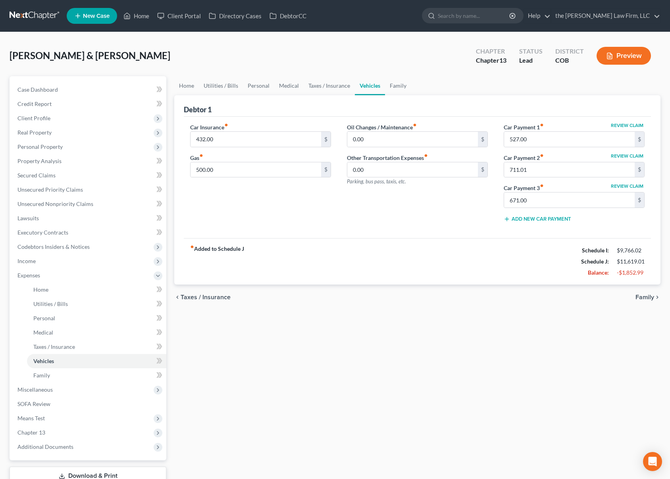
click at [425, 57] on div "[PERSON_NAME] & [PERSON_NAME] Upgraded Chapter Chapter 13 Status Lead District …" at bounding box center [335, 59] width 651 height 35
click at [395, 88] on link "Family" at bounding box center [398, 85] width 26 height 19
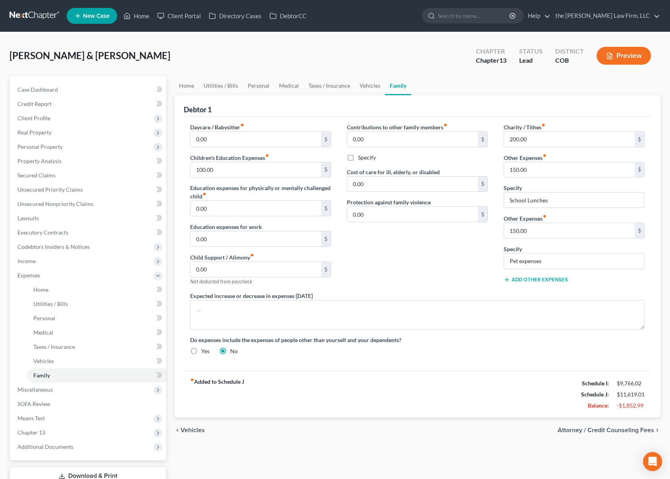
click at [632, 58] on button "Preview" at bounding box center [623, 56] width 54 height 18
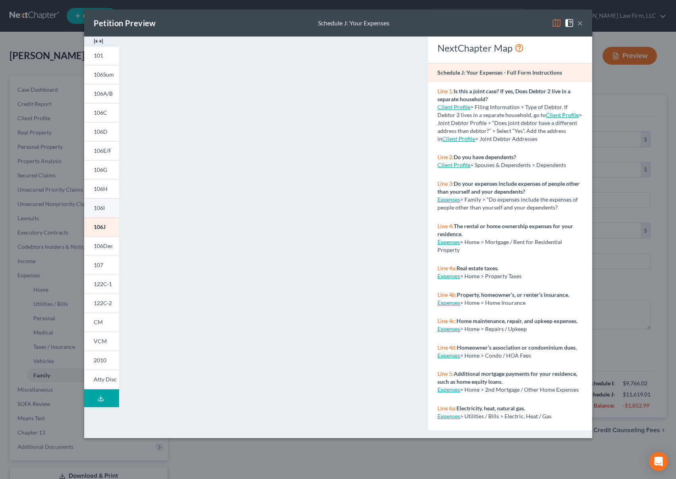
click at [99, 204] on span "106I" at bounding box center [99, 207] width 11 height 7
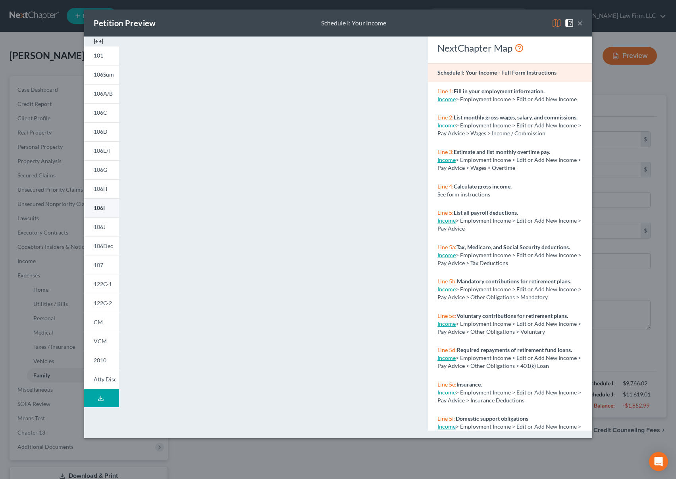
click at [90, 206] on link "106I" at bounding box center [101, 207] width 35 height 19
click at [581, 23] on button "×" at bounding box center [580, 23] width 6 height 10
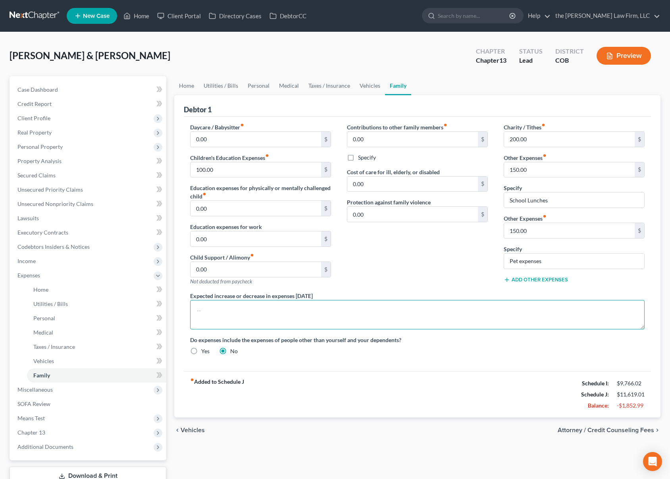
click at [396, 314] on textarea at bounding box center [417, 314] width 454 height 29
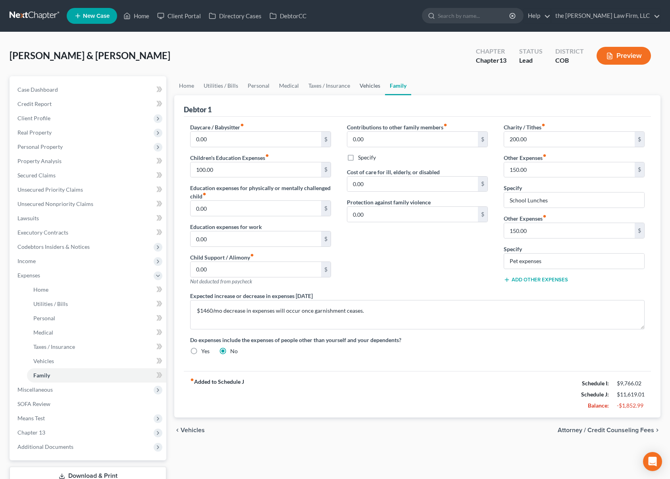
click at [367, 85] on link "Vehicles" at bounding box center [370, 85] width 30 height 19
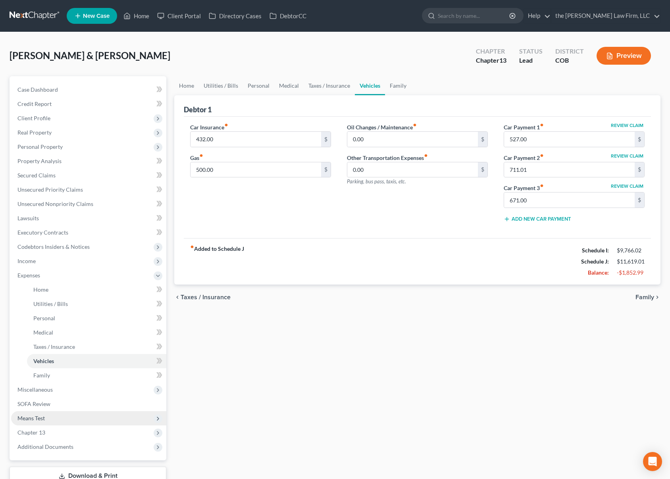
click at [63, 417] on span "Means Test" at bounding box center [88, 418] width 155 height 14
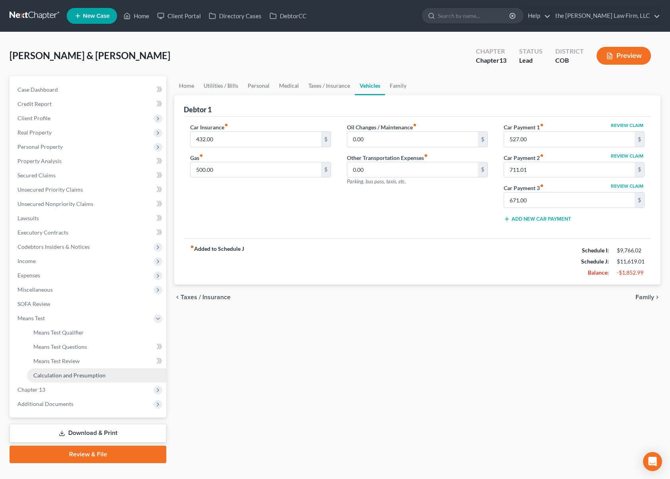
click at [90, 371] on link "Calculation and Presumption" at bounding box center [96, 375] width 139 height 14
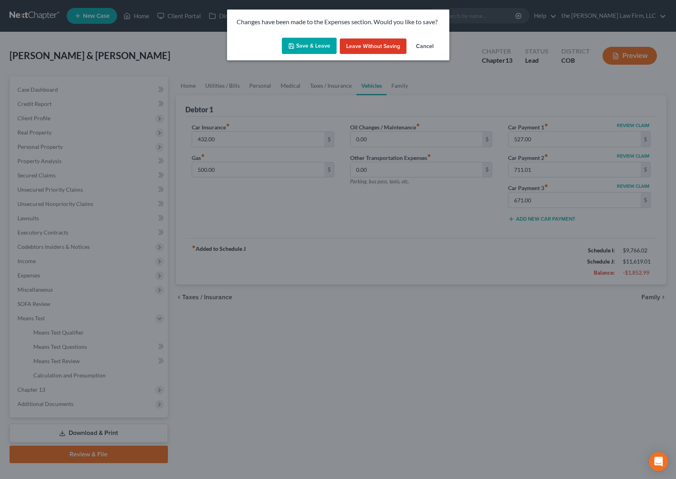
click at [307, 46] on button "Save & Leave" at bounding box center [309, 46] width 55 height 17
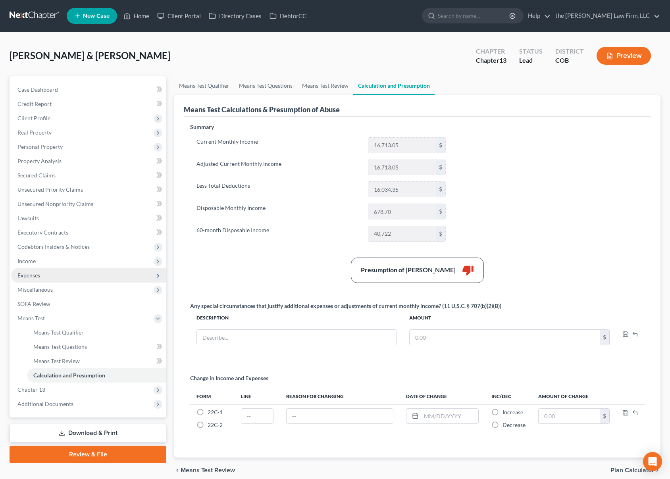
click at [65, 273] on span "Expenses" at bounding box center [88, 275] width 155 height 14
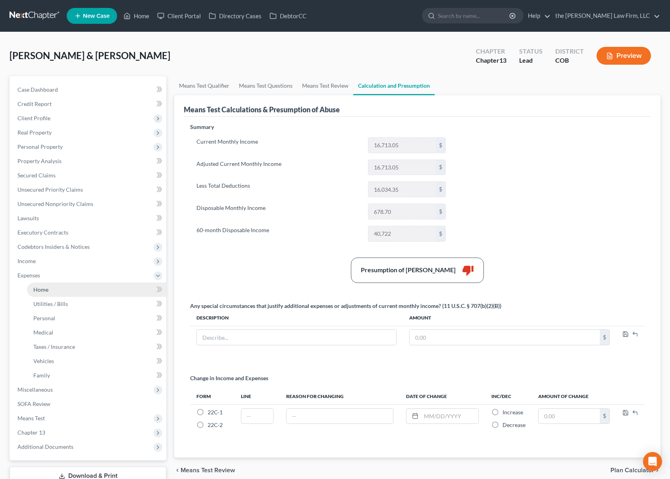
click at [77, 291] on link "Home" at bounding box center [96, 289] width 139 height 14
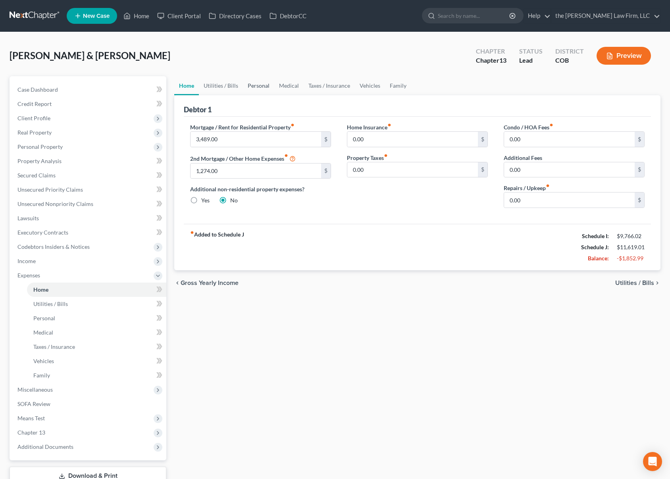
drag, startPoint x: 261, startPoint y: 85, endPoint x: 329, endPoint y: 63, distance: 70.8
click at [261, 84] on link "Personal" at bounding box center [258, 85] width 31 height 19
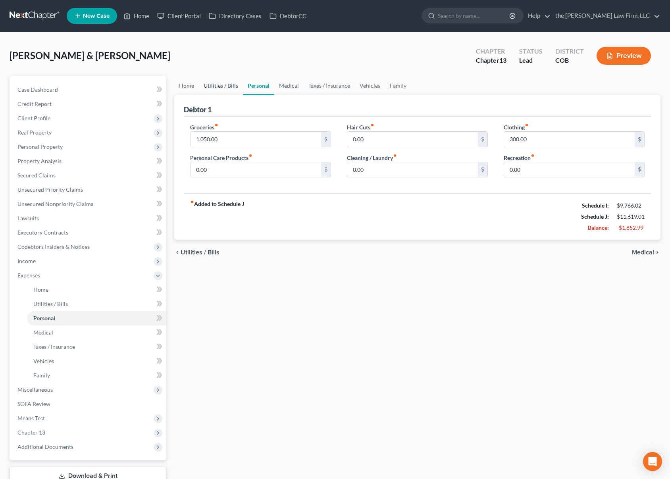
click at [223, 86] on link "Utilities / Bills" at bounding box center [221, 85] width 44 height 19
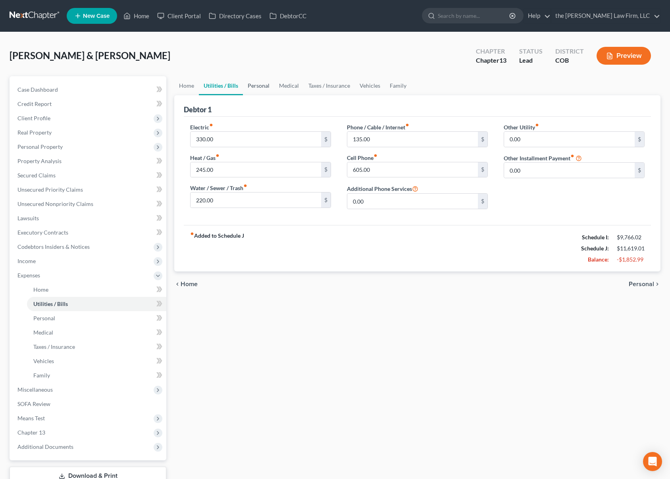
click at [262, 87] on link "Personal" at bounding box center [258, 85] width 31 height 19
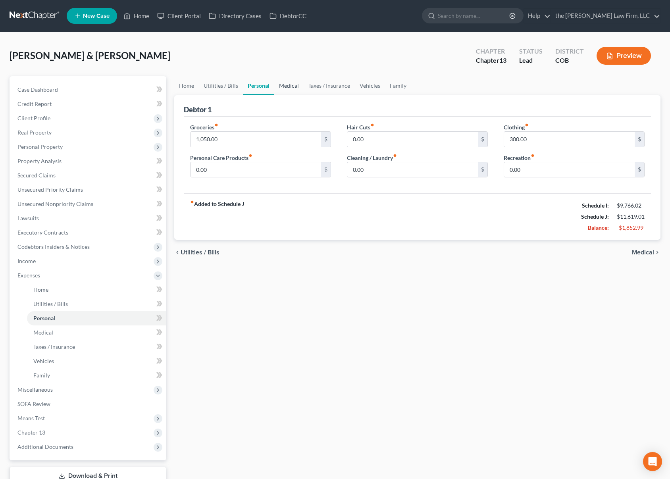
click at [295, 88] on link "Medical" at bounding box center [288, 85] width 29 height 19
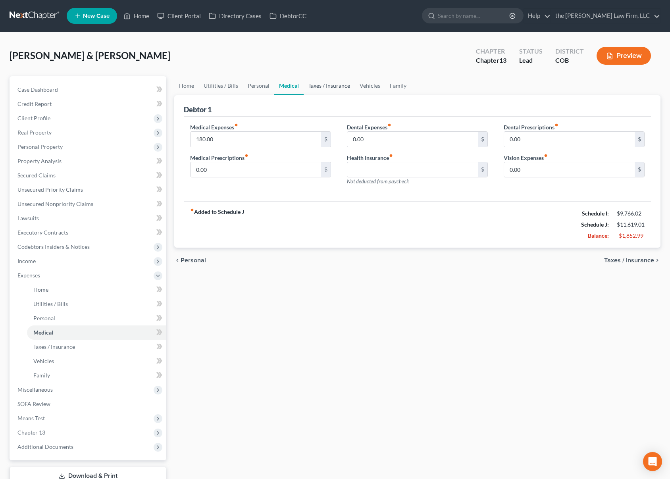
click at [338, 90] on link "Taxes / Insurance" at bounding box center [329, 85] width 51 height 19
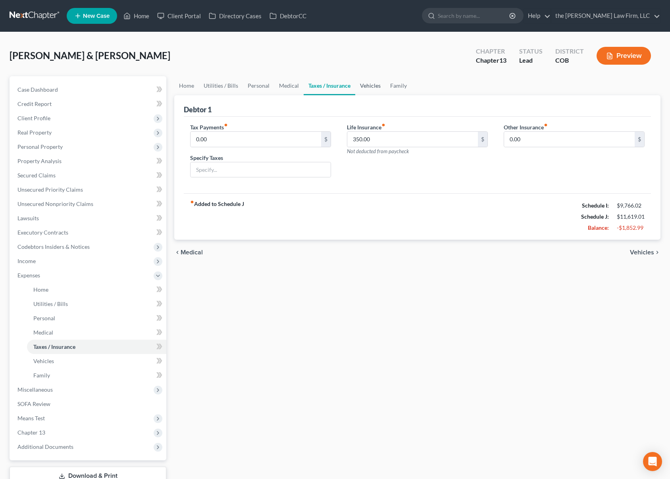
click at [376, 91] on link "Vehicles" at bounding box center [370, 85] width 30 height 19
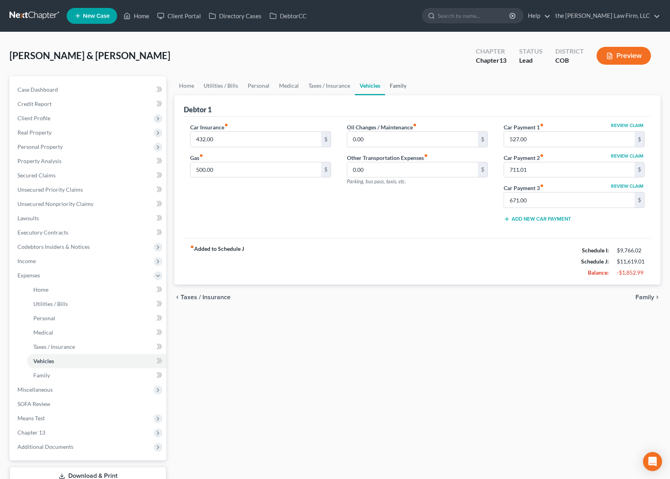
click at [389, 90] on link "Family" at bounding box center [398, 85] width 26 height 19
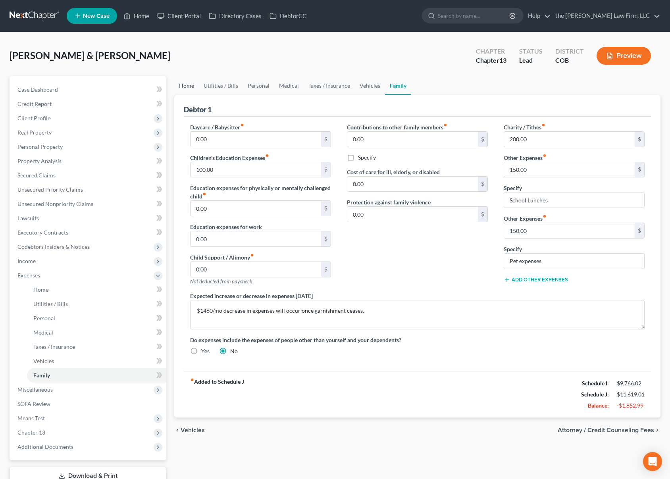
click at [190, 90] on link "Home" at bounding box center [186, 85] width 25 height 19
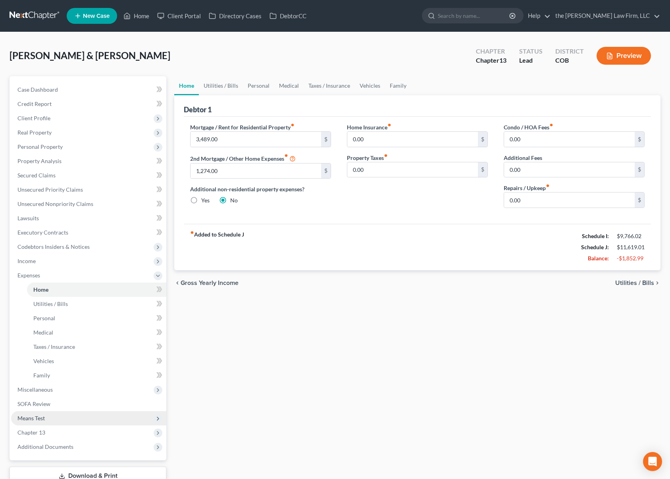
click at [60, 421] on span "Means Test" at bounding box center [88, 418] width 155 height 14
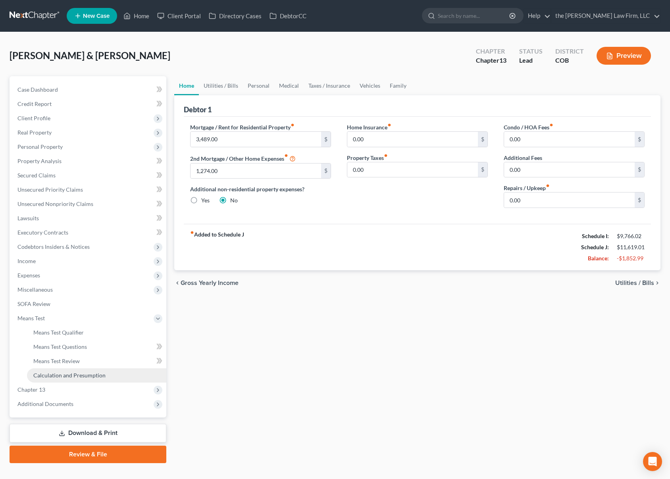
click at [77, 374] on span "Calculation and Presumption" at bounding box center [69, 375] width 72 height 7
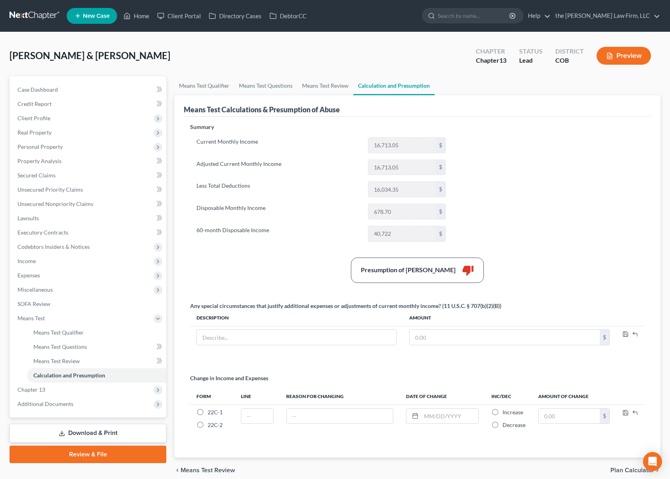
click at [259, 287] on div "Summary Current Monthly Income 16,713.05 $ Adjusted Current Monthly Income 16,7…" at bounding box center [417, 285] width 462 height 325
drag, startPoint x: 70, startPoint y: 272, endPoint x: 81, endPoint y: 300, distance: 30.1
click at [69, 273] on span "Expenses" at bounding box center [88, 275] width 155 height 14
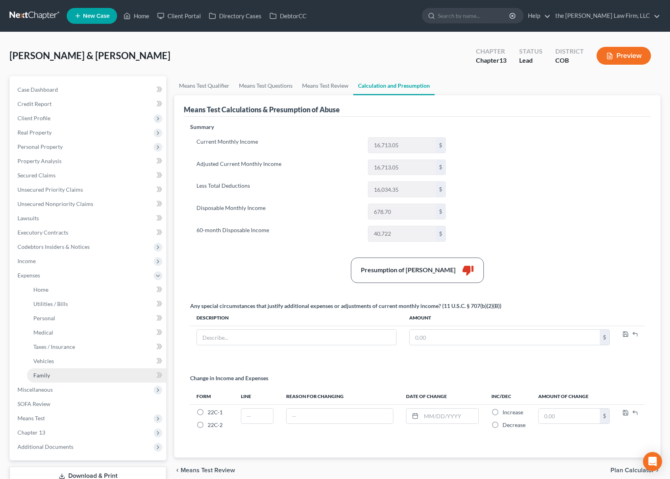
click at [76, 374] on link "Family" at bounding box center [96, 375] width 139 height 14
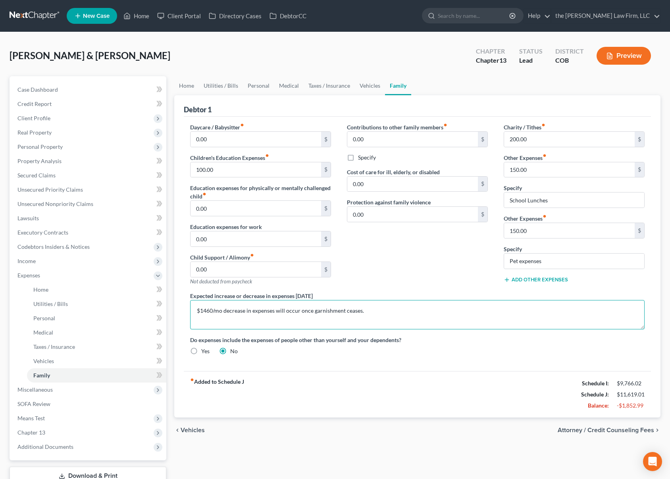
click at [406, 316] on textarea "$1460/mo decrease in expenses will occur once garnishment ceases." at bounding box center [417, 314] width 454 height 29
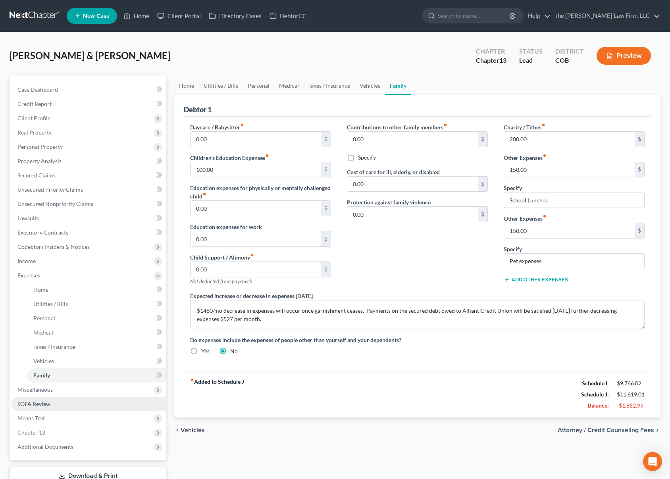
click at [102, 404] on link "SOFA Review" at bounding box center [88, 404] width 155 height 14
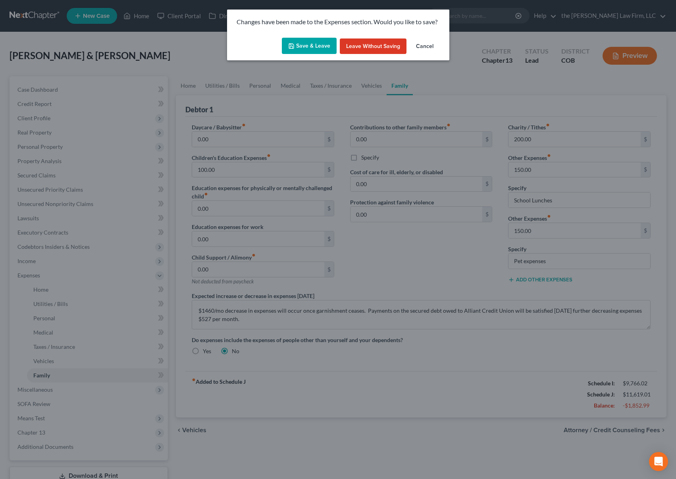
click at [317, 47] on button "Save & Leave" at bounding box center [309, 46] width 55 height 17
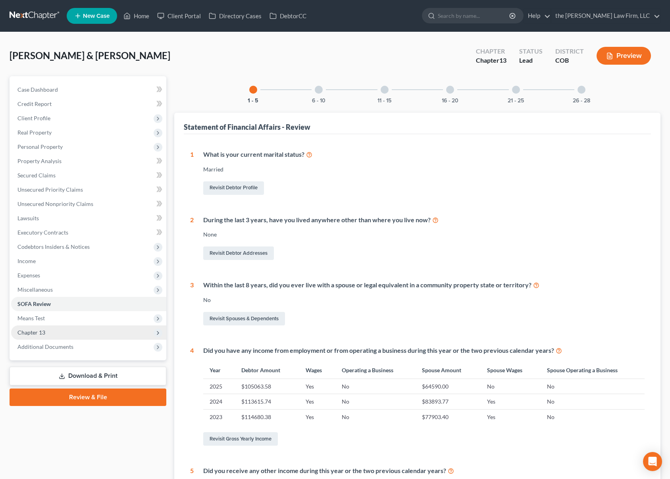
click at [85, 330] on span "Chapter 13" at bounding box center [88, 332] width 155 height 14
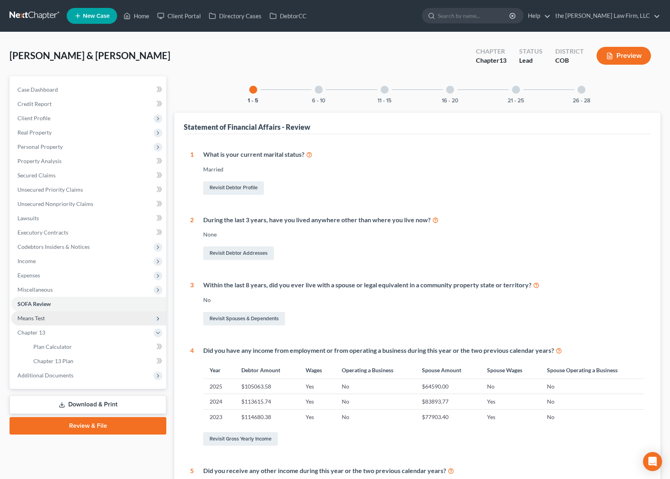
click at [71, 312] on span "Means Test" at bounding box center [88, 318] width 155 height 14
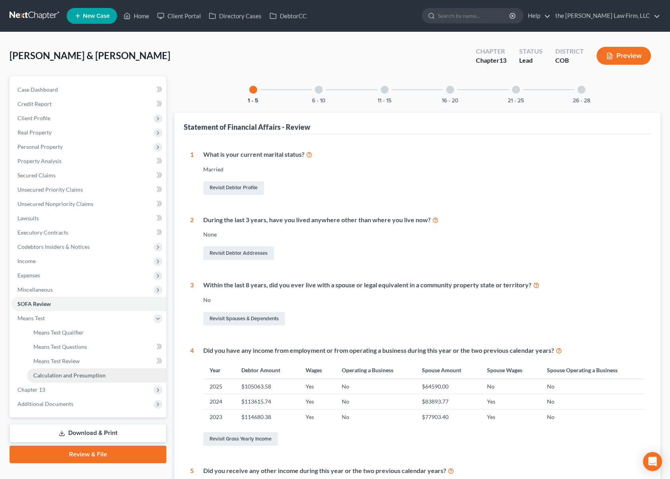
click at [91, 380] on link "Calculation and Presumption" at bounding box center [96, 375] width 139 height 14
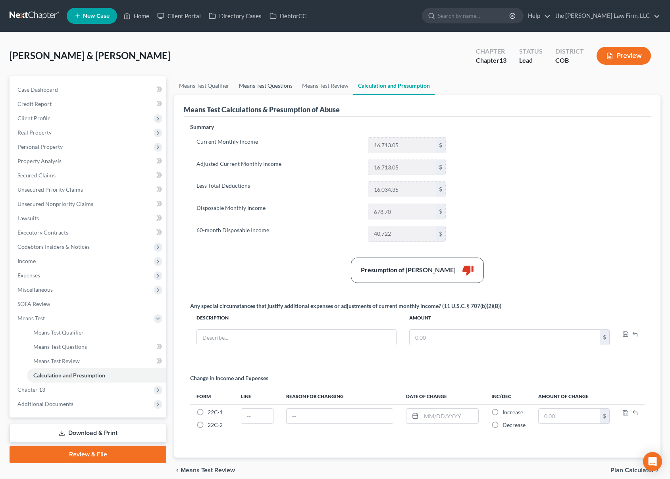
click at [271, 85] on link "Means Test Questions" at bounding box center [265, 85] width 63 height 19
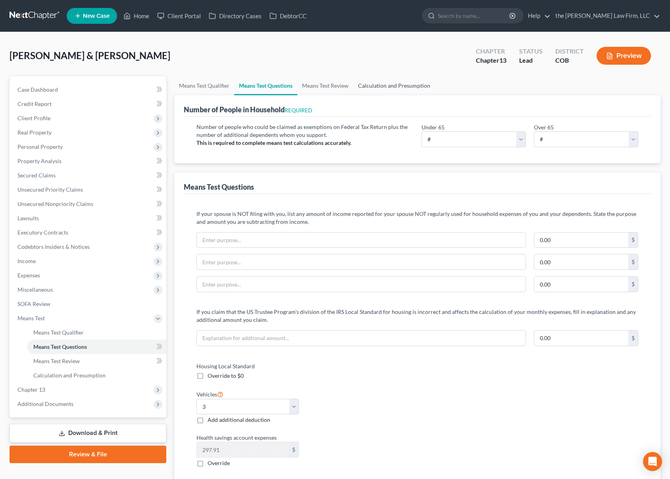
click at [401, 85] on link "Calculation and Presumption" at bounding box center [394, 85] width 82 height 19
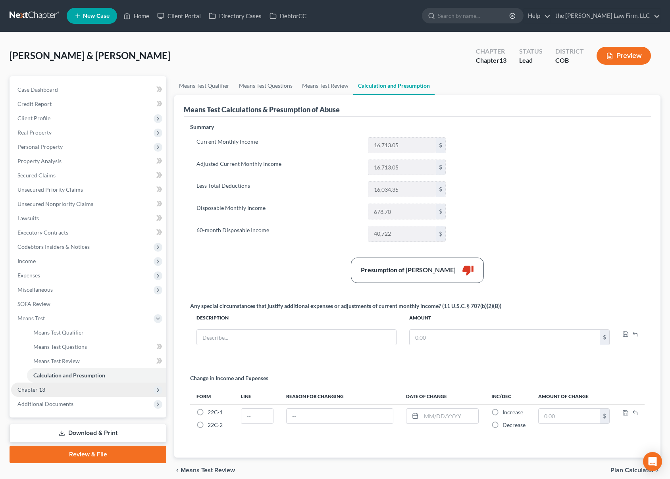
click at [73, 391] on span "Chapter 13" at bounding box center [88, 389] width 155 height 14
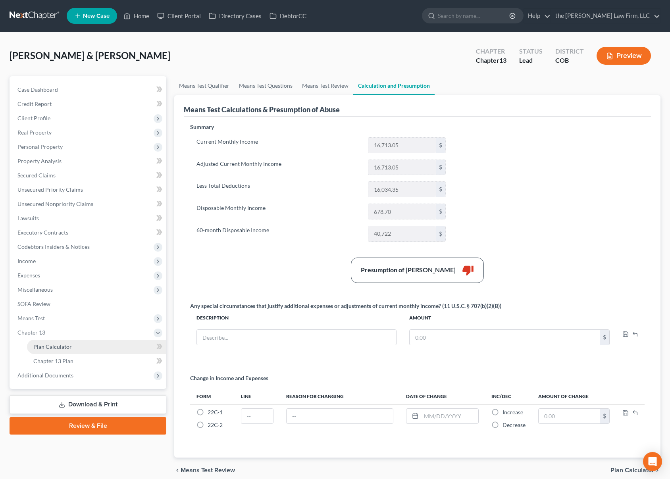
click at [76, 348] on link "Plan Calculator" at bounding box center [96, 347] width 139 height 14
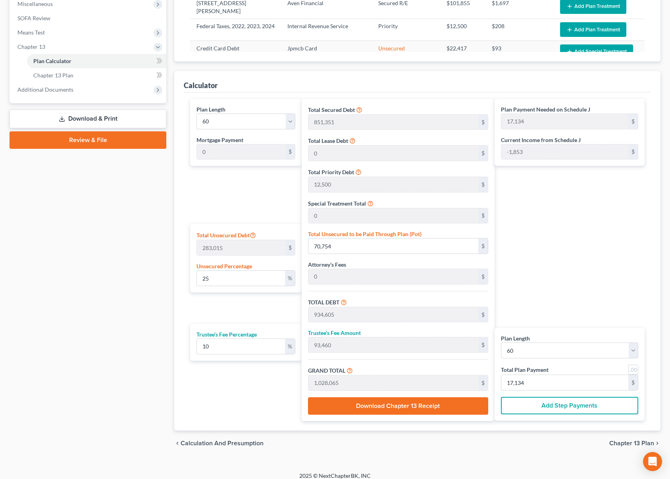
scroll to position [293, 0]
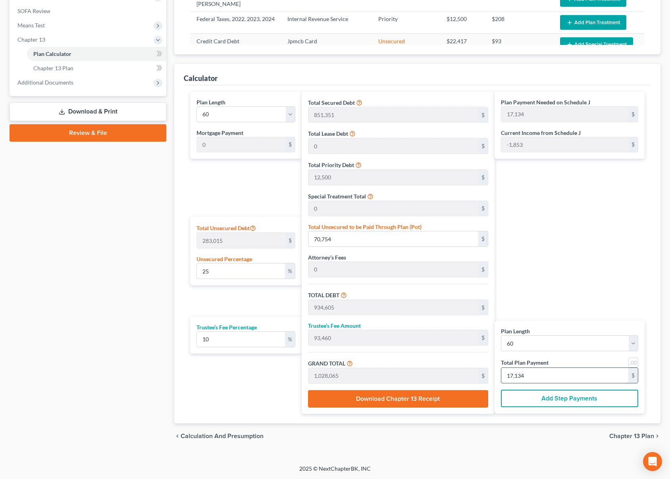
click at [555, 379] on input "17,134" at bounding box center [564, 375] width 127 height 15
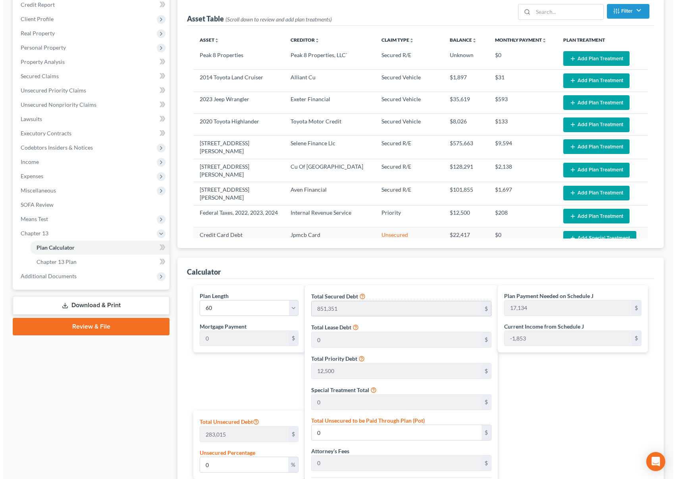
scroll to position [94, 0]
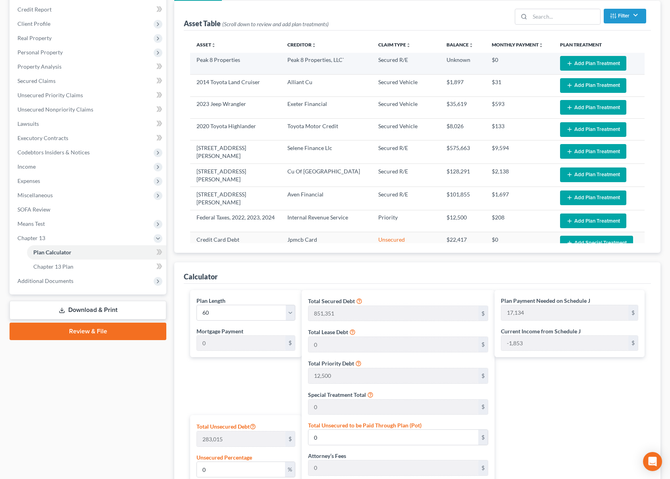
click at [583, 63] on button "Add Plan Treatment" at bounding box center [593, 63] width 66 height 15
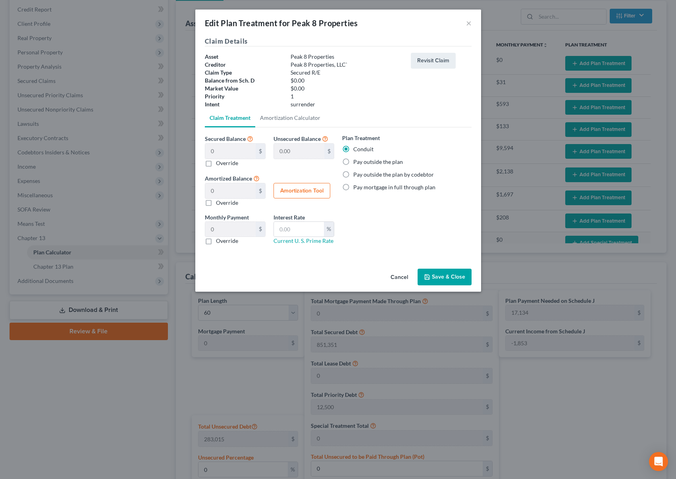
drag, startPoint x: 438, startPoint y: 274, endPoint x: 555, endPoint y: 96, distance: 212.7
click at [440, 273] on button "Save & Close" at bounding box center [444, 277] width 54 height 17
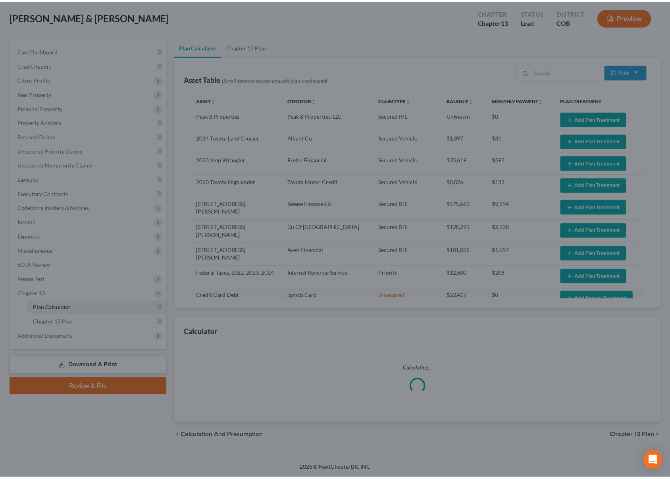
scroll to position [39, 0]
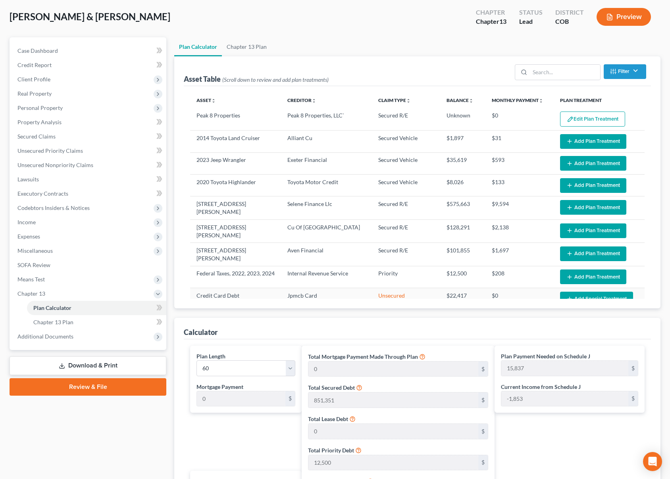
click at [588, 142] on button "Add Plan Treatment" at bounding box center [593, 141] width 66 height 15
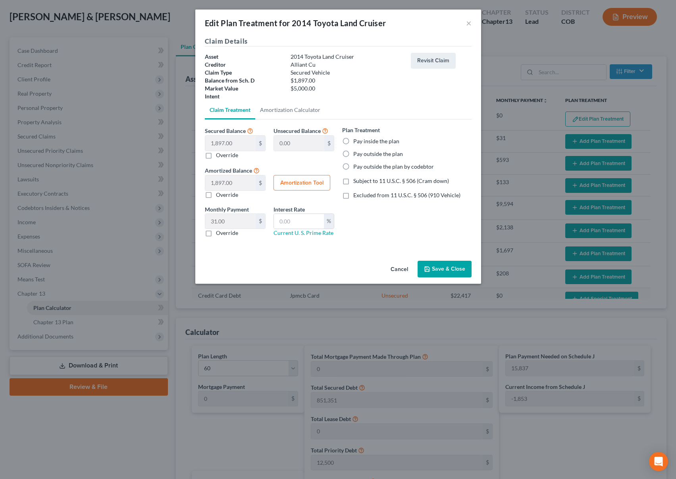
click at [353, 154] on label "Pay outside the plan" at bounding box center [378, 154] width 50 height 8
click at [356, 154] on input "Pay outside the plan" at bounding box center [358, 152] width 5 height 5
click at [447, 268] on button "Save & Close" at bounding box center [444, 269] width 54 height 17
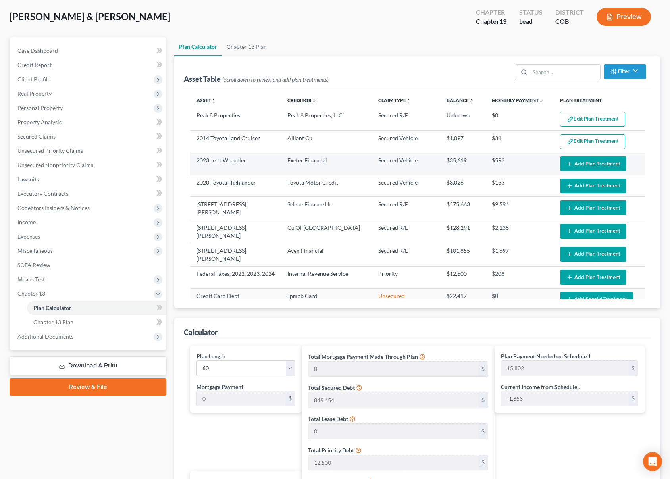
click at [603, 163] on button "Add Plan Treatment" at bounding box center [593, 163] width 66 height 15
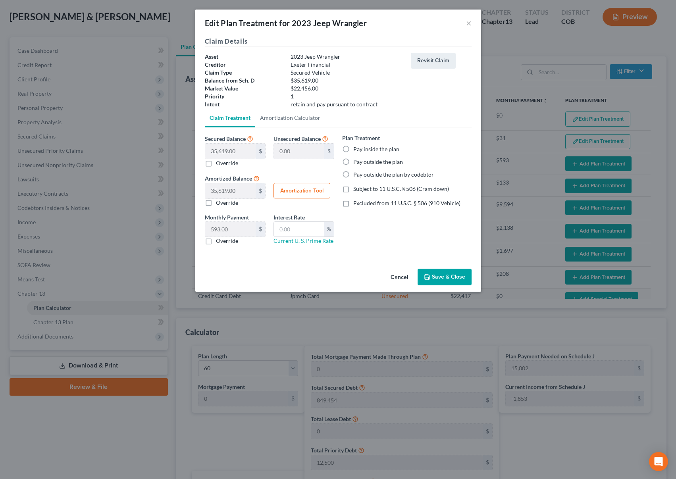
click at [389, 161] on label "Pay outside the plan" at bounding box center [378, 162] width 50 height 8
click at [361, 161] on input "Pay outside the plan" at bounding box center [358, 160] width 5 height 5
click at [444, 277] on button "Save & Close" at bounding box center [444, 277] width 54 height 17
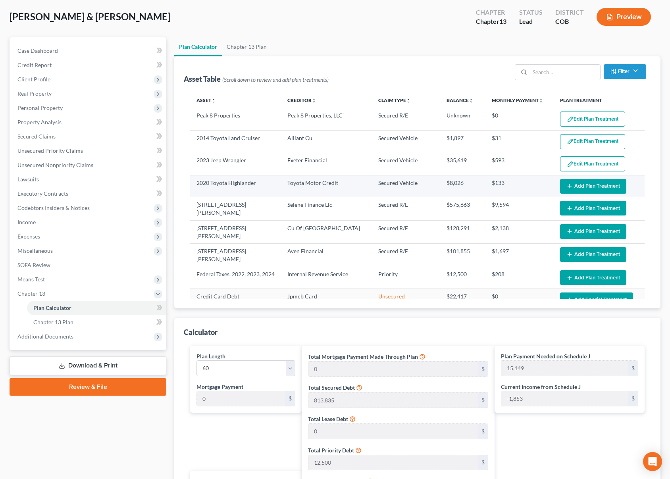
click at [592, 183] on button "Add Plan Treatment" at bounding box center [593, 186] width 66 height 15
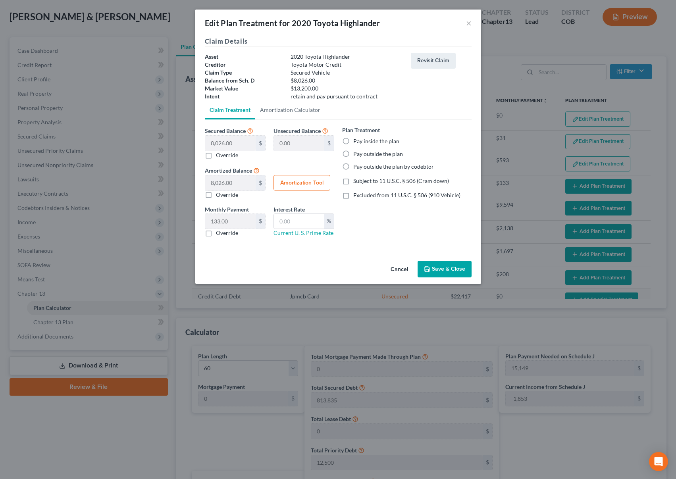
click at [378, 152] on label "Pay outside the plan" at bounding box center [378, 154] width 50 height 8
click at [361, 152] on input "Pay outside the plan" at bounding box center [358, 152] width 5 height 5
click at [440, 269] on button "Save & Close" at bounding box center [444, 269] width 54 height 17
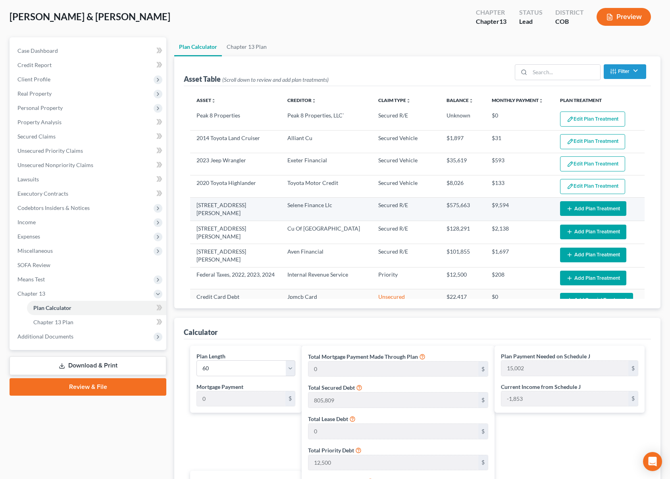
click at [595, 208] on button "Add Plan Treatment" at bounding box center [593, 208] width 66 height 15
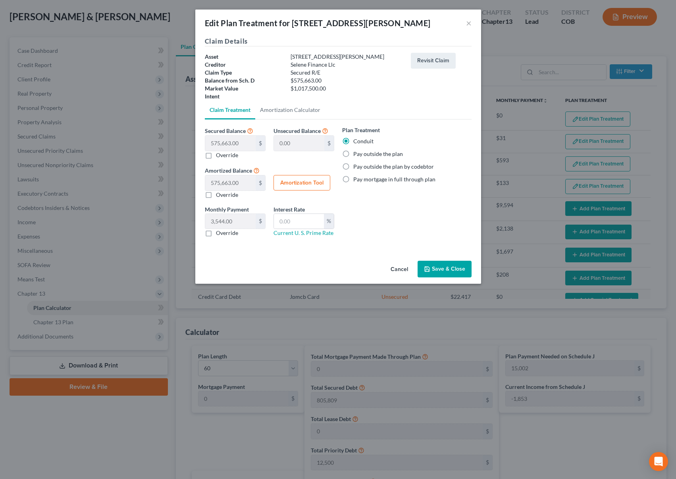
click at [377, 153] on label "Pay outside the plan" at bounding box center [378, 154] width 50 height 8
click at [361, 153] on input "Pay outside the plan" at bounding box center [358, 152] width 5 height 5
click at [454, 269] on button "Save & Close" at bounding box center [444, 269] width 54 height 17
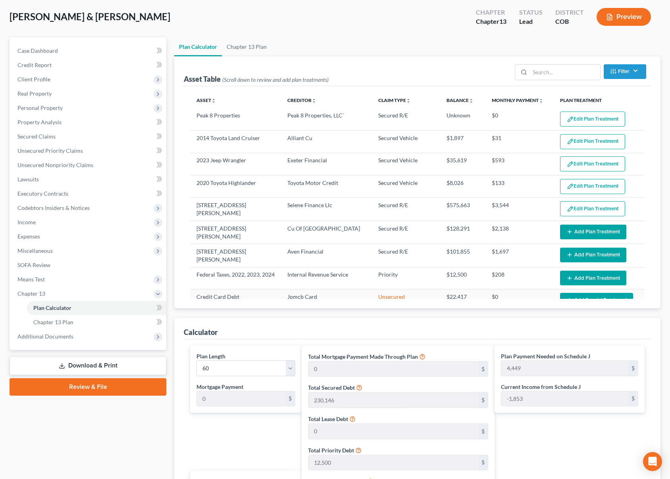
click at [582, 229] on button "Add Plan Treatment" at bounding box center [593, 232] width 66 height 15
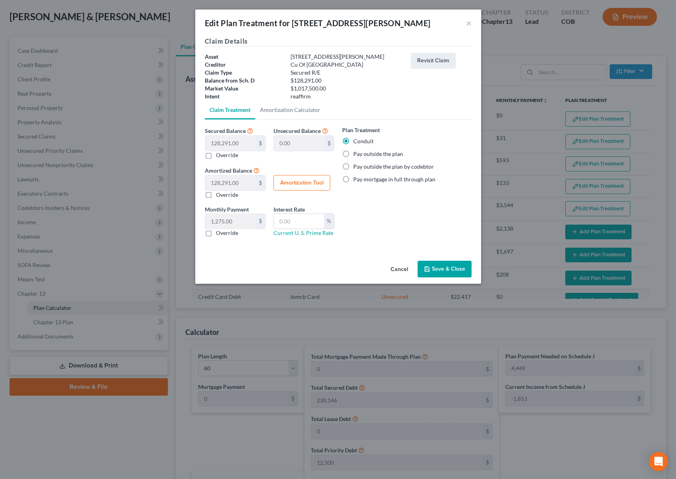
click at [377, 152] on label "Pay outside the plan" at bounding box center [378, 154] width 50 height 8
click at [361, 152] on input "Pay outside the plan" at bounding box center [358, 152] width 5 height 5
click at [448, 270] on button "Save & Close" at bounding box center [444, 269] width 54 height 17
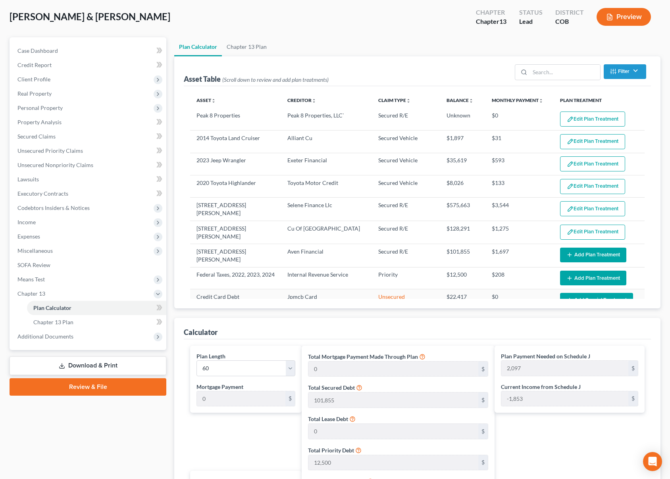
click at [594, 255] on button "Add Plan Treatment" at bounding box center [593, 255] width 66 height 15
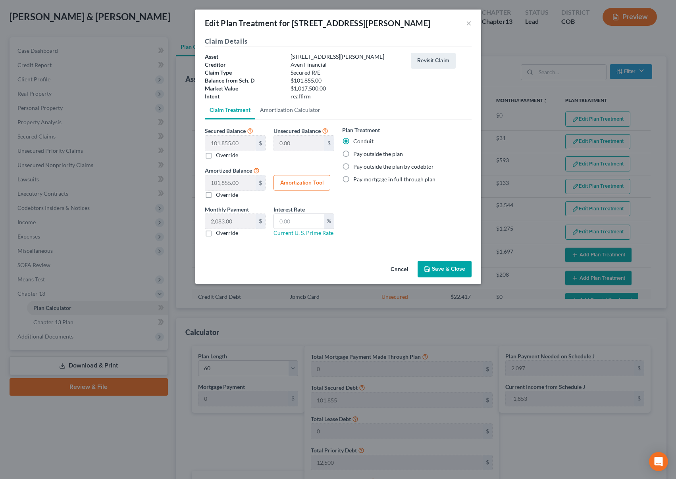
click at [382, 157] on label "Pay outside the plan" at bounding box center [378, 154] width 50 height 8
click at [361, 155] on input "Pay outside the plan" at bounding box center [358, 152] width 5 height 5
click at [441, 271] on button "Save & Close" at bounding box center [444, 269] width 54 height 17
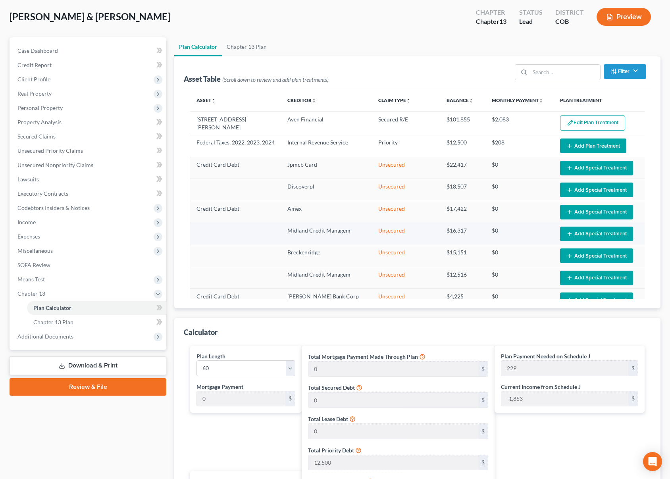
scroll to position [119, 0]
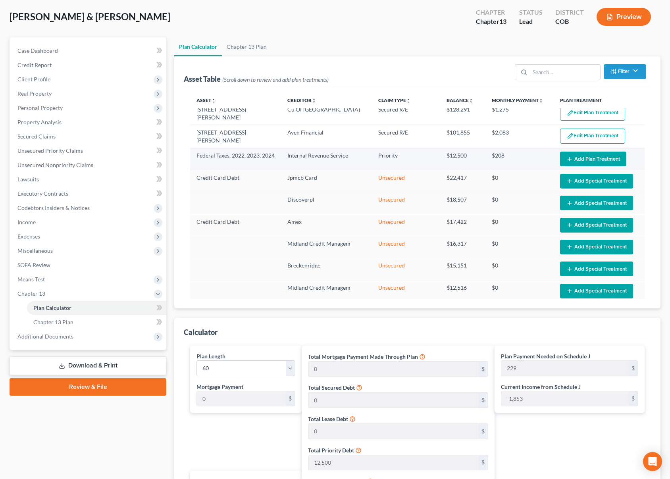
click at [571, 158] on button "Add Plan Treatment" at bounding box center [593, 159] width 66 height 15
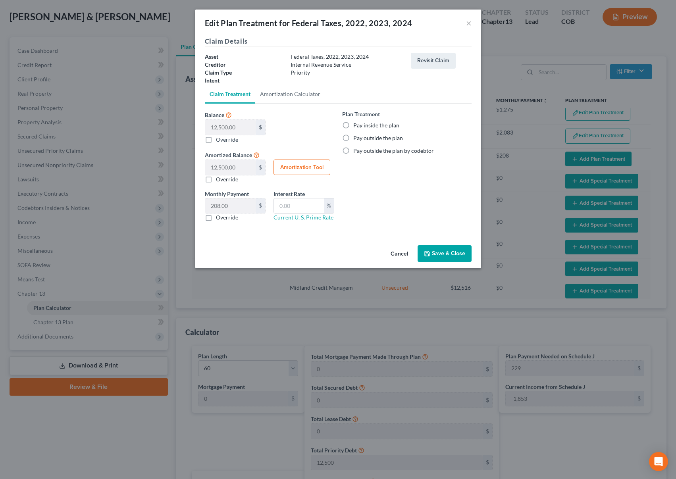
click at [353, 125] on label "Pay inside the plan" at bounding box center [376, 125] width 46 height 8
click at [356, 125] on input "Pay inside the plan" at bounding box center [358, 123] width 5 height 5
click at [444, 252] on button "Save & Close" at bounding box center [444, 253] width 54 height 17
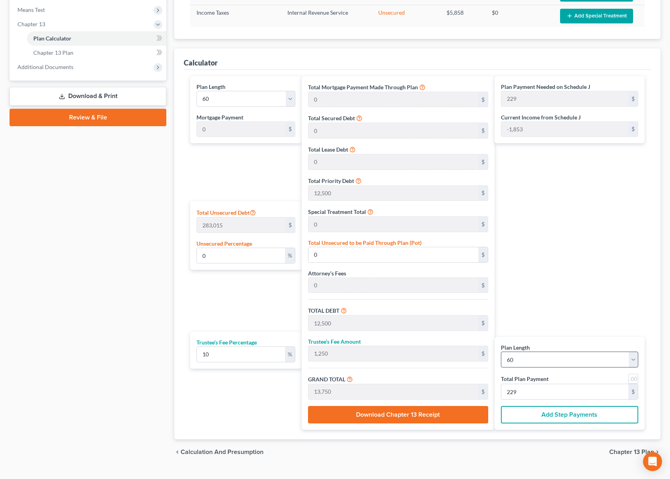
scroll to position [324, 0]
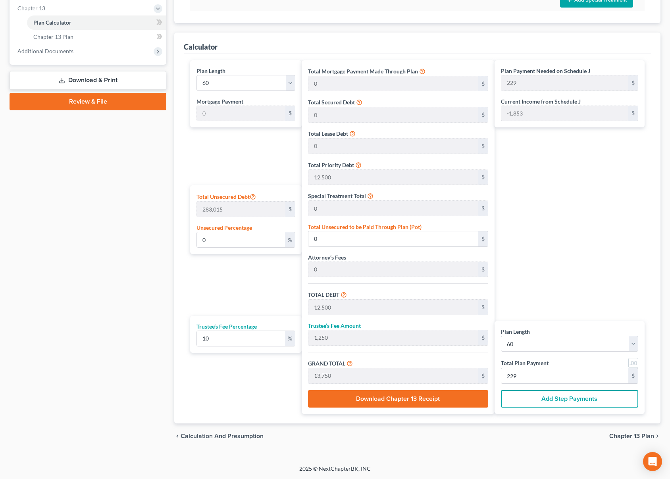
click at [627, 431] on div "chevron_left Calculation and Presumption Chapter 13 Plan chevron_right" at bounding box center [417, 435] width 486 height 25
click at [626, 436] on span "Chapter 13 Plan" at bounding box center [631, 436] width 45 height 6
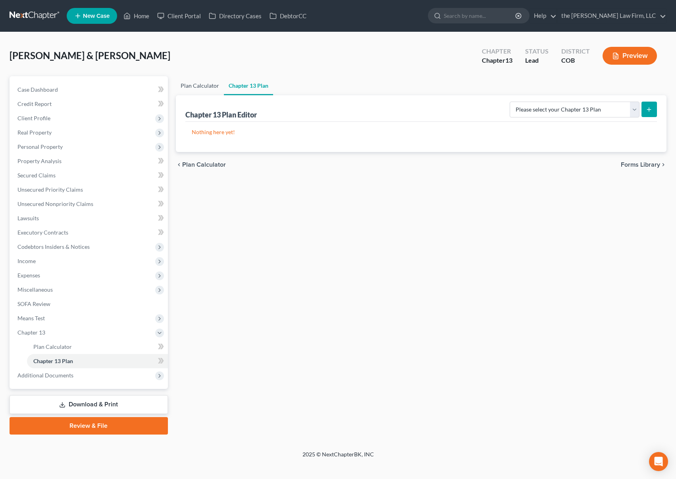
click at [204, 87] on link "Plan Calculator" at bounding box center [200, 85] width 48 height 19
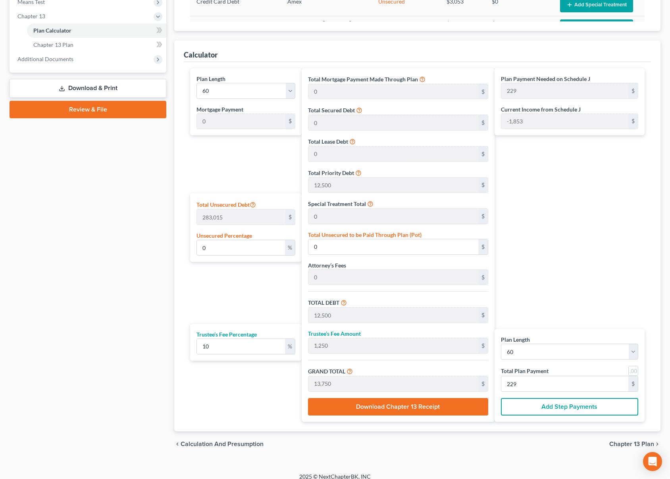
scroll to position [324, 0]
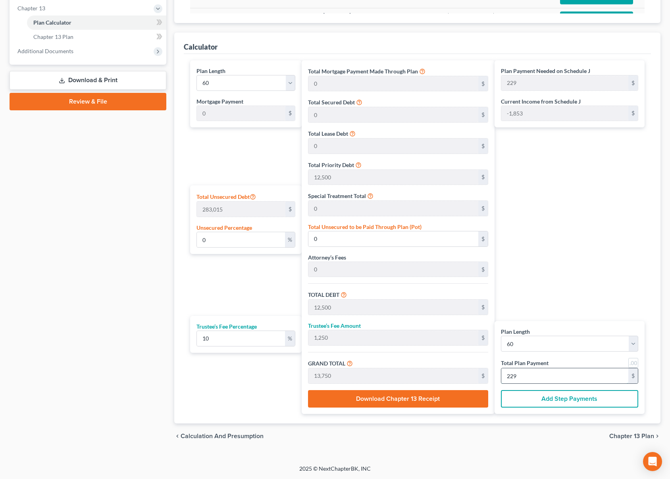
click at [555, 380] on input "229" at bounding box center [564, 375] width 127 height 15
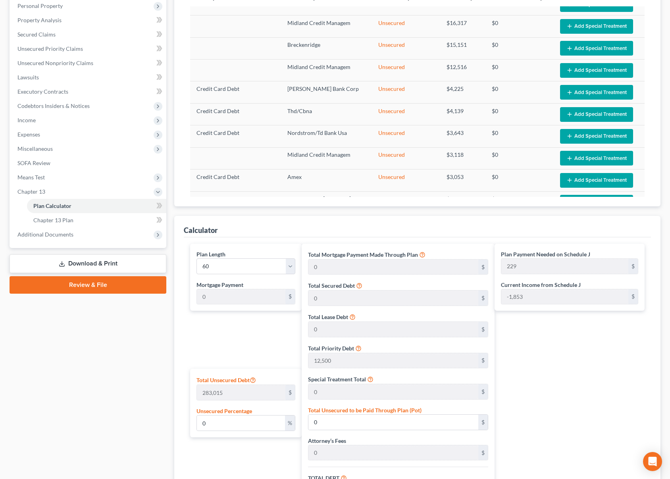
scroll to position [86, 0]
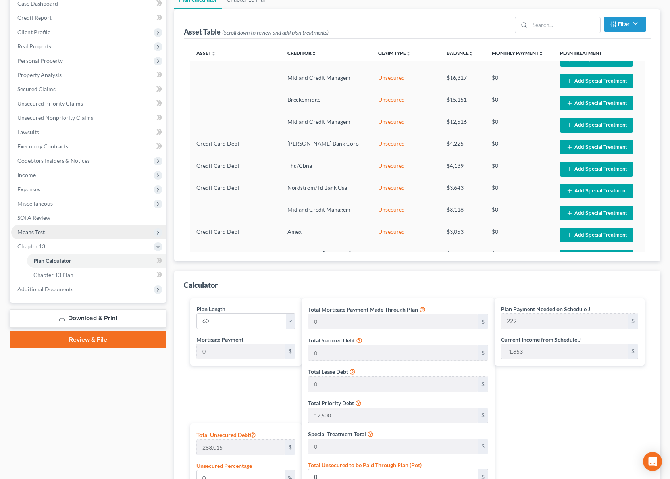
click at [90, 233] on span "Means Test" at bounding box center [88, 232] width 155 height 14
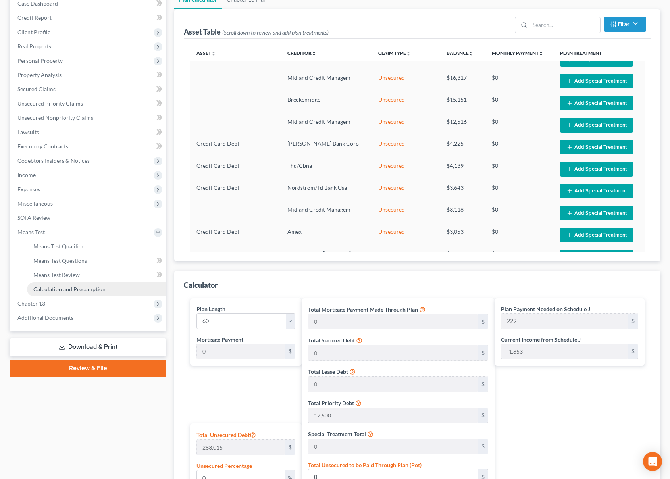
click at [83, 285] on link "Calculation and Presumption" at bounding box center [96, 289] width 139 height 14
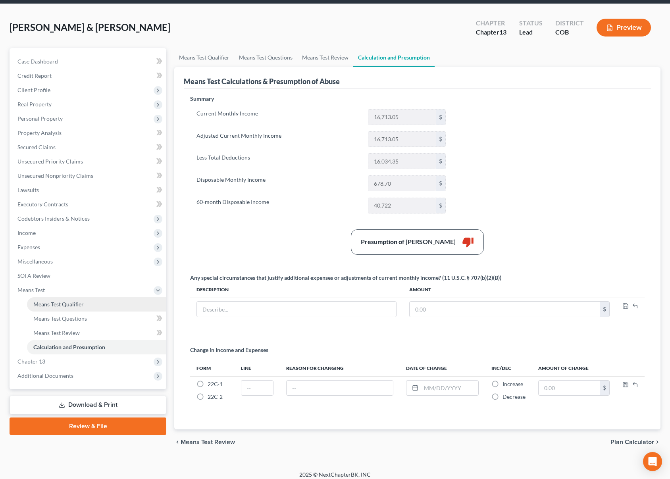
scroll to position [34, 0]
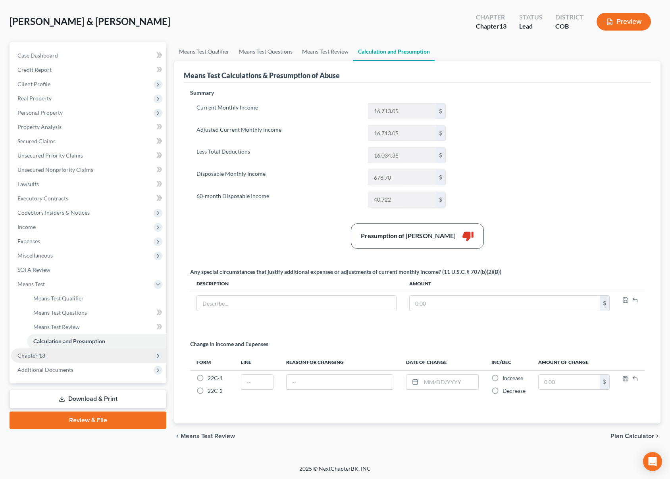
click at [69, 351] on span "Chapter 13" at bounding box center [88, 355] width 155 height 14
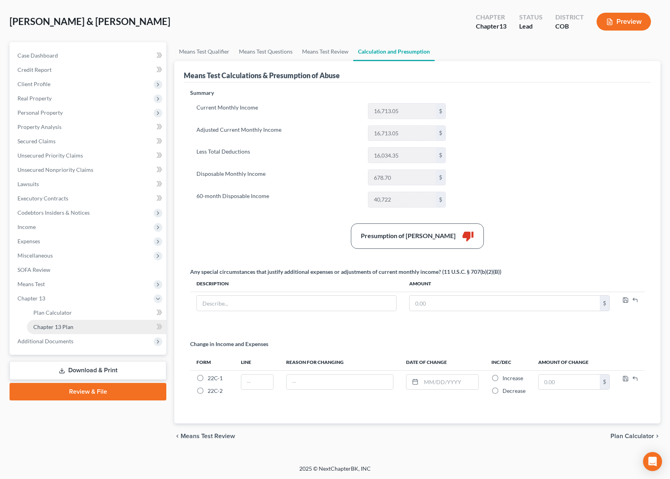
click at [83, 327] on link "Chapter 13 Plan" at bounding box center [96, 327] width 139 height 14
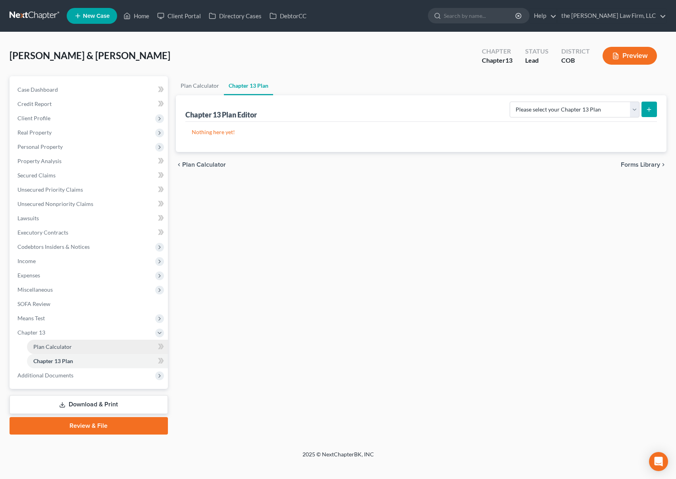
drag, startPoint x: 67, startPoint y: 346, endPoint x: 488, endPoint y: 325, distance: 421.9
click at [67, 346] on span "Plan Calculator" at bounding box center [52, 346] width 38 height 7
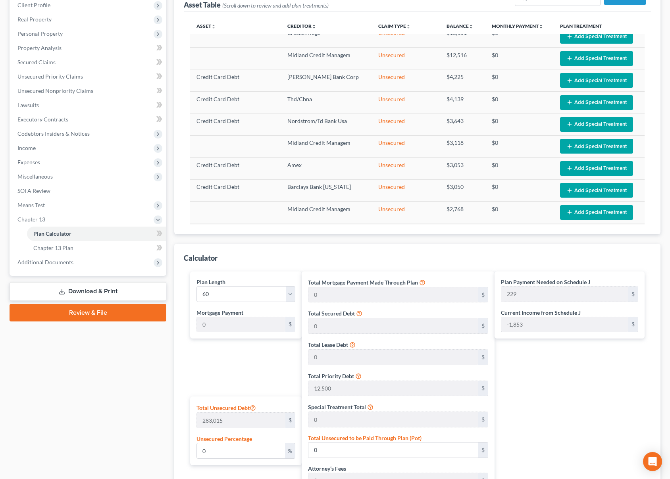
scroll to position [324, 0]
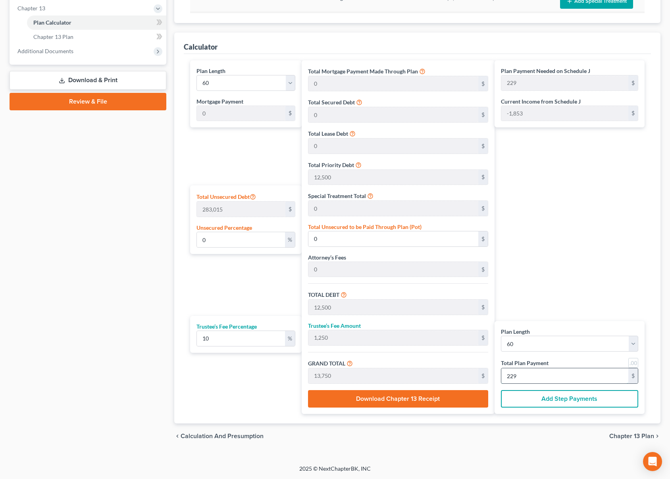
click at [590, 377] on input "229" at bounding box center [564, 375] width 127 height 15
click at [630, 434] on span "Chapter 13 Plan" at bounding box center [631, 436] width 45 height 6
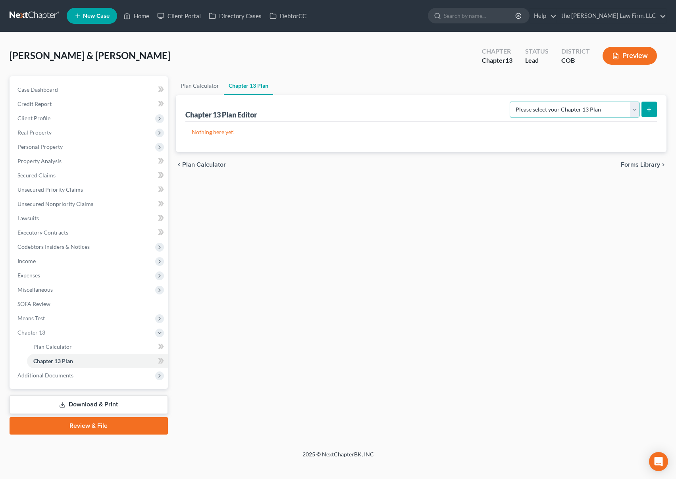
click at [633, 109] on select "Please select your Chapter 13 Plan District of [US_STATE] - Plan Revised [DATE]…" at bounding box center [574, 110] width 130 height 16
click at [509, 102] on select "Please select your Chapter 13 Plan District of [US_STATE] - Plan Revised [DATE]…" at bounding box center [574, 110] width 130 height 16
click at [650, 112] on icon "submit" at bounding box center [649, 109] width 6 height 6
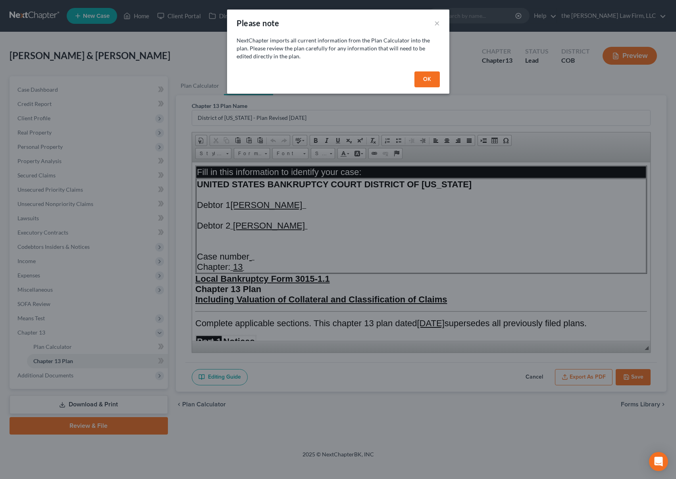
click at [426, 81] on button "OK" at bounding box center [426, 79] width 25 height 16
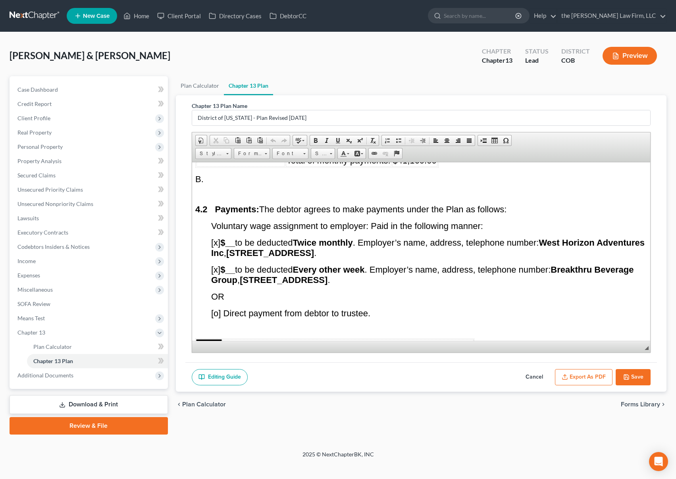
scroll to position [1944, 0]
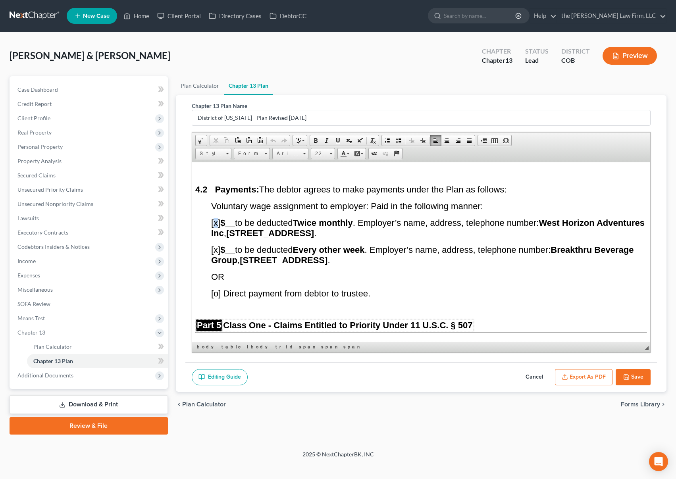
drag, startPoint x: 217, startPoint y: 233, endPoint x: 213, endPoint y: 233, distance: 4.0
click at [213, 233] on span "[x] $__ to be deducted Twice monthly . Employer’s name, address, telephone numb…" at bounding box center [427, 227] width 433 height 20
drag, startPoint x: 218, startPoint y: 263, endPoint x: 213, endPoint y: 259, distance: 6.2
click at [213, 259] on span "[x] $__ to be deducted Every other week . Employer’s name, address, telephone n…" at bounding box center [422, 254] width 422 height 20
drag, startPoint x: 217, startPoint y: 306, endPoint x: 213, endPoint y: 304, distance: 4.6
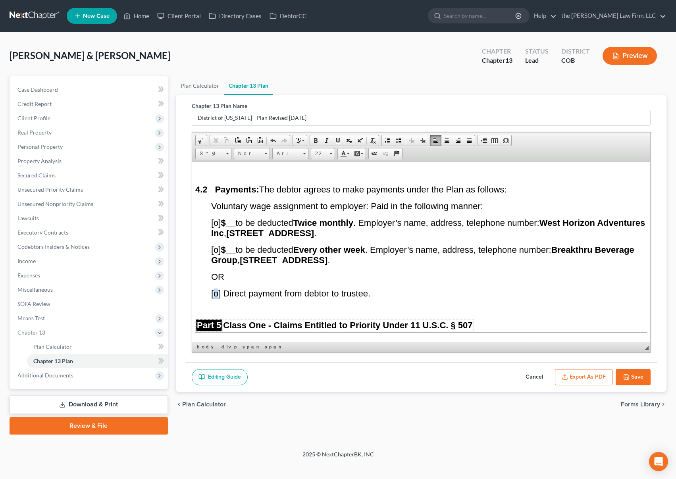
click at [213, 298] on span "[o] Direct payment from debtor to trustee." at bounding box center [290, 293] width 159 height 10
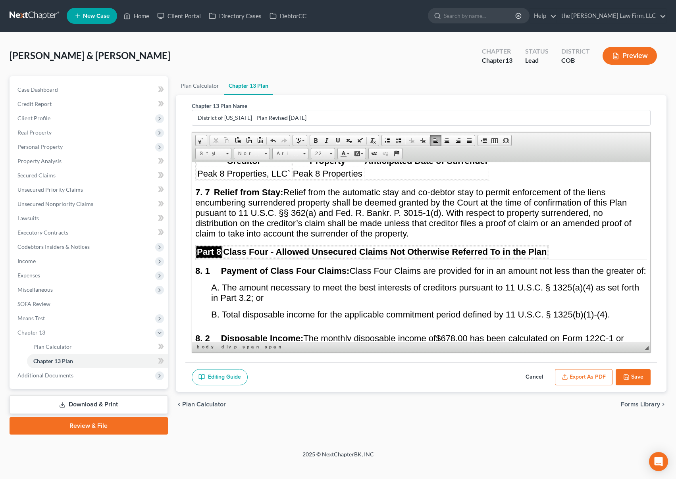
scroll to position [3293, 0]
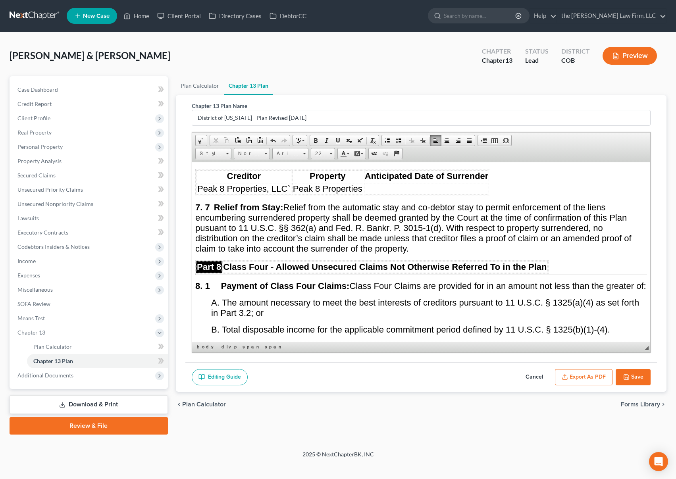
click at [371, 194] on td at bounding box center [425, 189] width 125 height 12
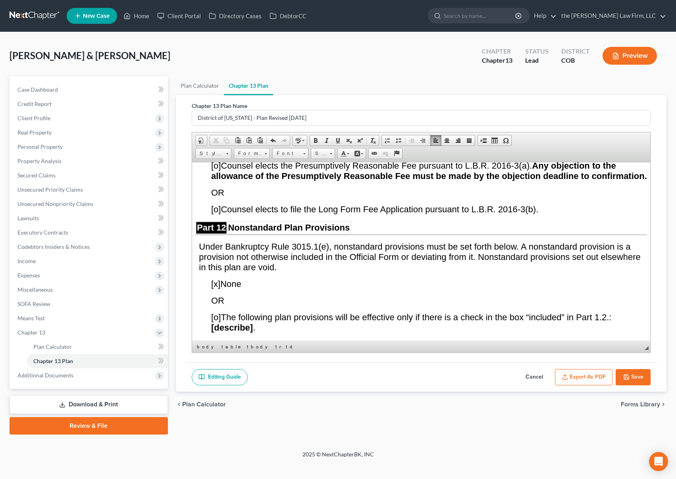
scroll to position [4444, 0]
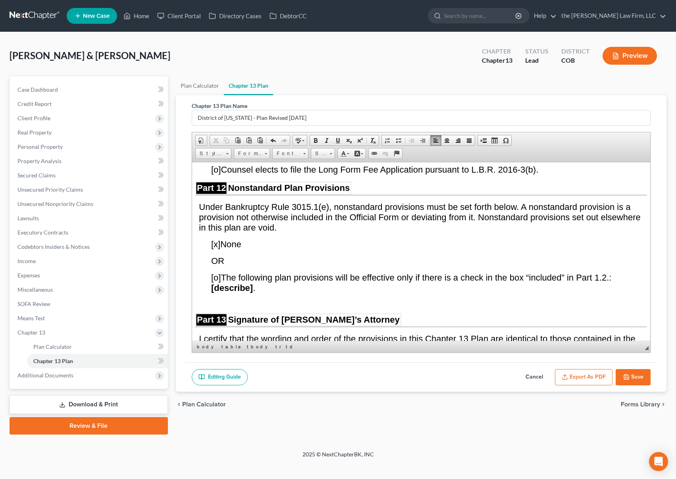
click at [215, 131] on span "[o]" at bounding box center [216, 126] width 10 height 10
click at [623, 375] on icon "button" at bounding box center [626, 377] width 6 height 6
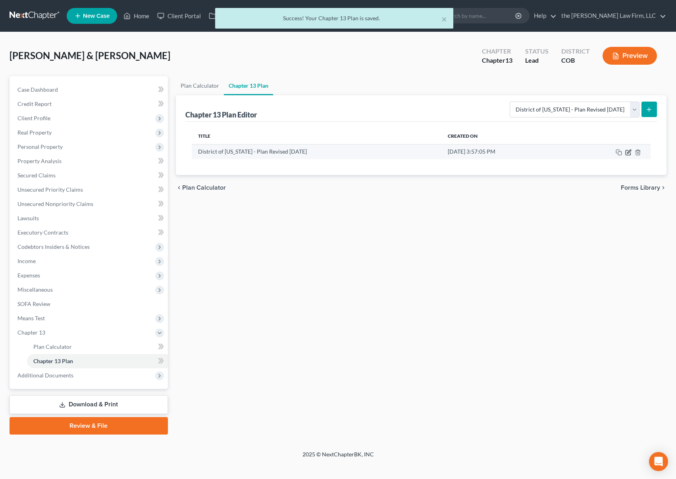
click at [626, 154] on icon "button" at bounding box center [628, 152] width 6 height 6
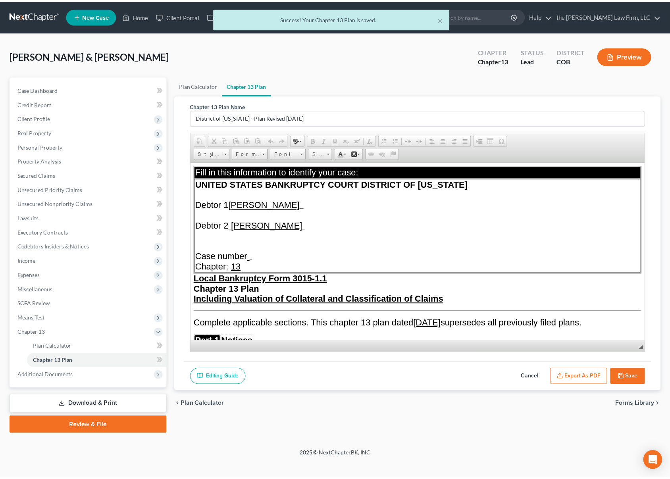
scroll to position [0, 0]
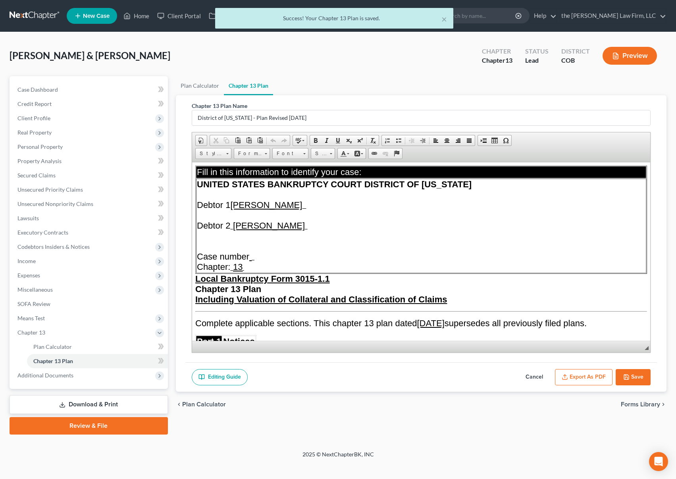
click at [586, 379] on button "Export as PDF" at bounding box center [584, 377] width 58 height 17
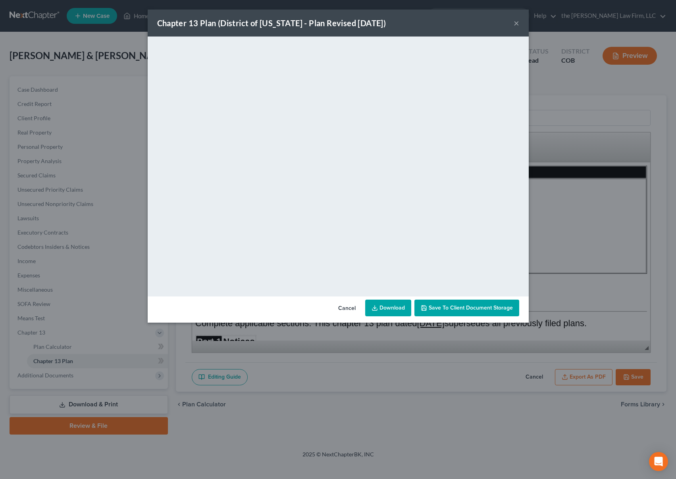
drag, startPoint x: 393, startPoint y: 306, endPoint x: 393, endPoint y: 295, distance: 10.7
click at [393, 306] on link "Download" at bounding box center [388, 308] width 46 height 17
click at [516, 25] on button "×" at bounding box center [516, 23] width 6 height 10
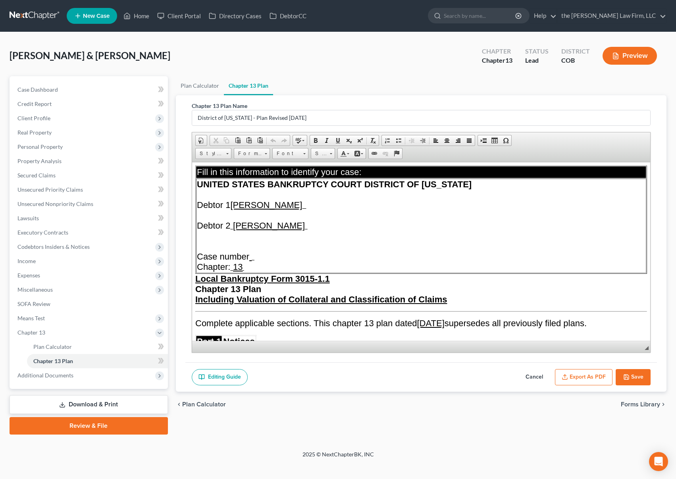
drag, startPoint x: 103, startPoint y: 425, endPoint x: 31, endPoint y: 130, distance: 304.2
click at [103, 425] on link "Review & File" at bounding box center [89, 425] width 158 height 17
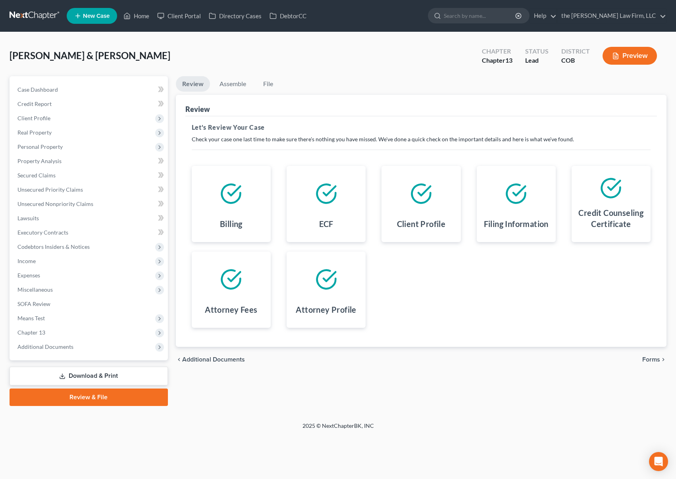
click at [93, 377] on link "Download & Print" at bounding box center [89, 376] width 158 height 19
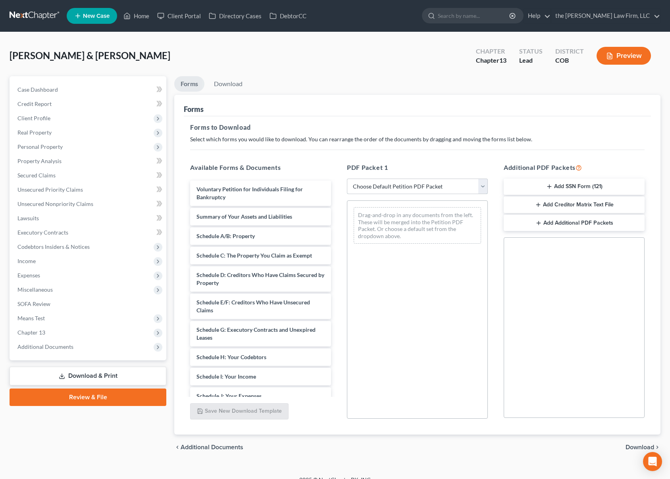
click at [467, 186] on select "Choose Default Petition PDF Packet Complete Bankruptcy Petition (all forms and …" at bounding box center [417, 187] width 141 height 16
click at [347, 179] on select "Choose Default Petition PDF Packet Complete Bankruptcy Petition (all forms and …" at bounding box center [417, 187] width 141 height 16
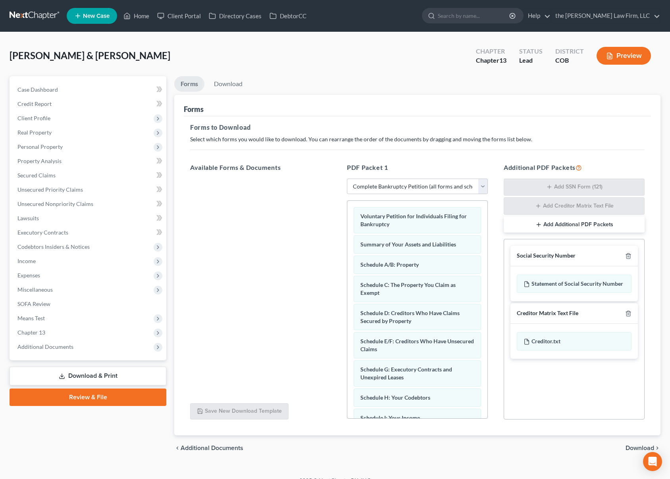
drag, startPoint x: 628, startPoint y: 447, endPoint x: 437, endPoint y: 365, distance: 208.1
click at [628, 447] on span "Download" at bounding box center [639, 448] width 29 height 6
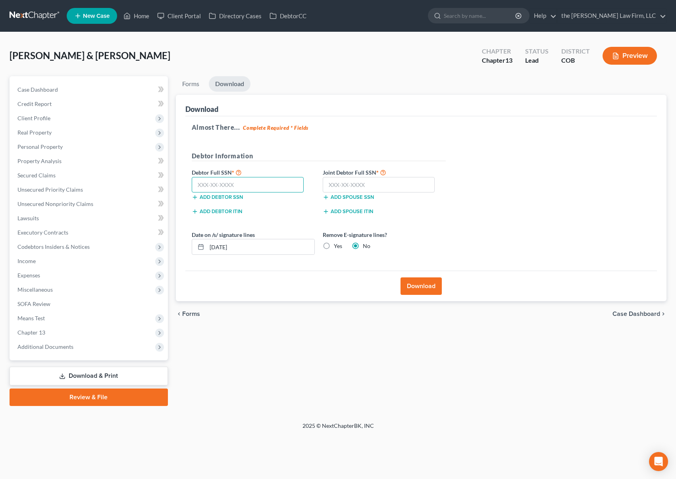
click at [253, 185] on input "text" at bounding box center [248, 185] width 112 height 16
click at [357, 183] on input "text" at bounding box center [379, 185] width 112 height 16
click at [421, 284] on button "Download" at bounding box center [420, 285] width 41 height 17
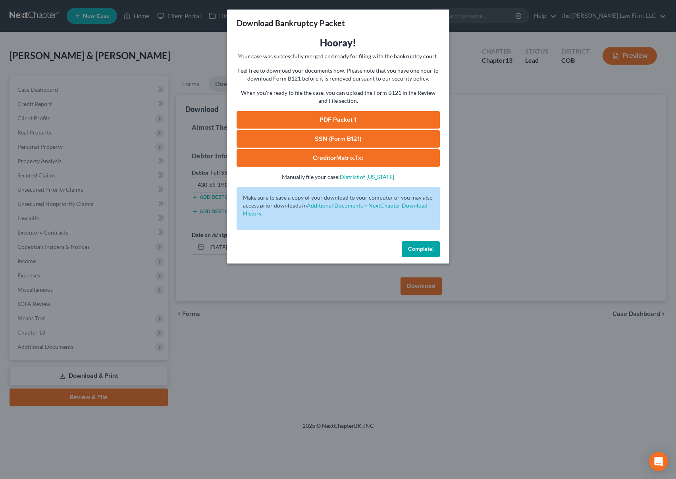
click at [340, 141] on link "SSN (Form B121)" at bounding box center [337, 138] width 203 height 17
click at [362, 119] on link "PDF Packet 1" at bounding box center [337, 119] width 203 height 17
click at [415, 247] on span "Complete!" at bounding box center [420, 249] width 25 height 7
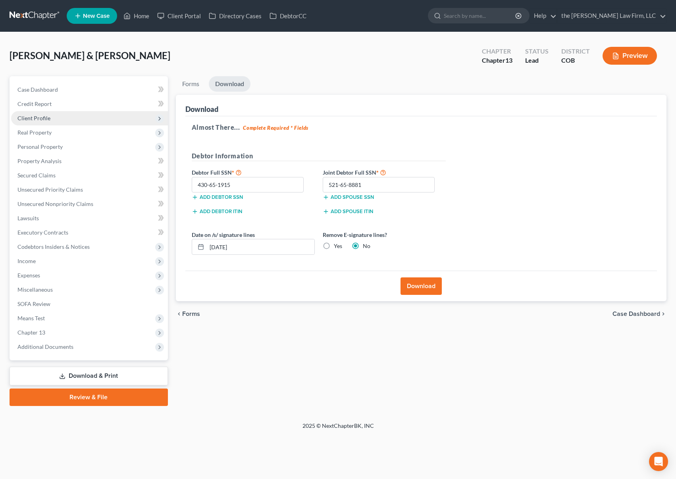
click at [63, 118] on span "Client Profile" at bounding box center [89, 118] width 157 height 14
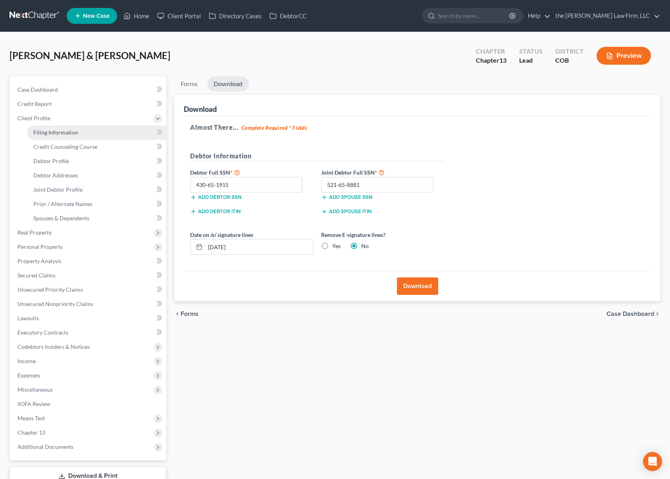
click at [84, 131] on link "Filing Information" at bounding box center [96, 132] width 139 height 14
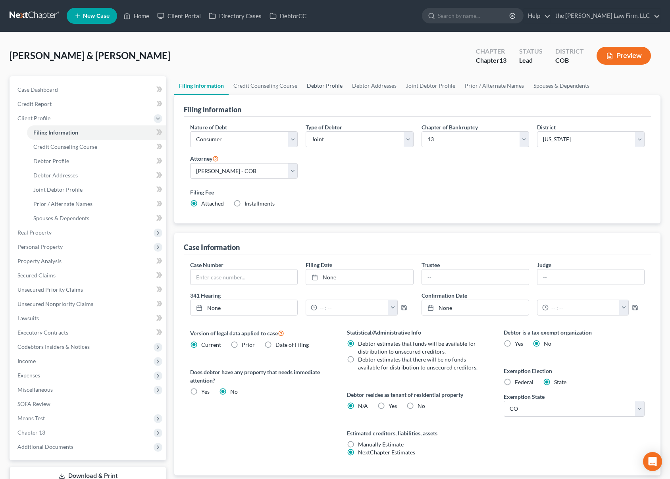
click at [334, 89] on link "Debtor Profile" at bounding box center [324, 85] width 45 height 19
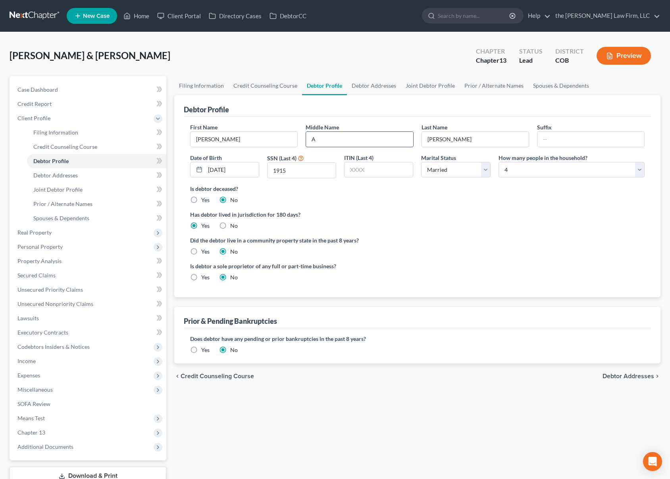
click at [357, 136] on input "A" at bounding box center [359, 139] width 107 height 15
click at [433, 86] on link "Joint Debtor Profile" at bounding box center [430, 85] width 59 height 19
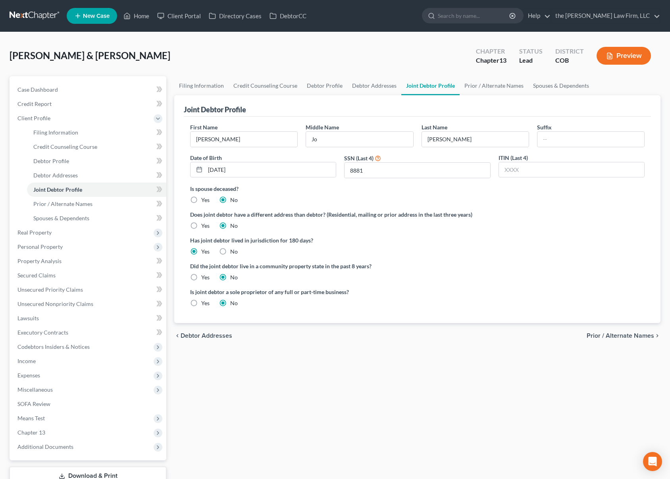
click at [38, 46] on div "[PERSON_NAME] & [PERSON_NAME] Upgraded Chapter Chapter 13 Status Lead District …" at bounding box center [335, 59] width 651 height 35
click at [131, 19] on icon at bounding box center [126, 16] width 7 height 10
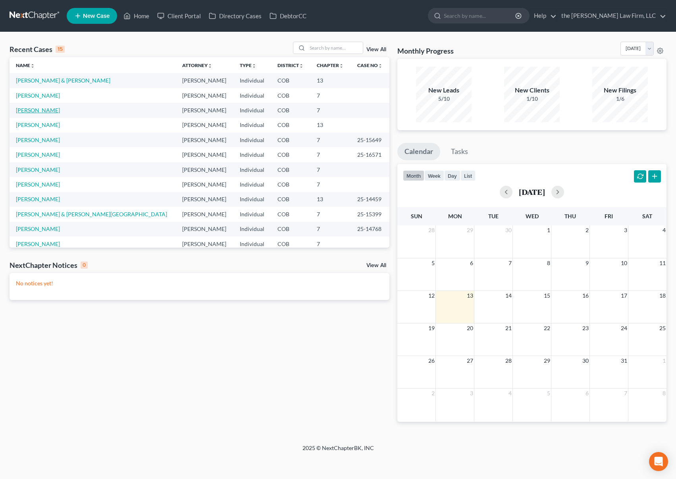
click at [37, 113] on link "[PERSON_NAME]" at bounding box center [38, 110] width 44 height 7
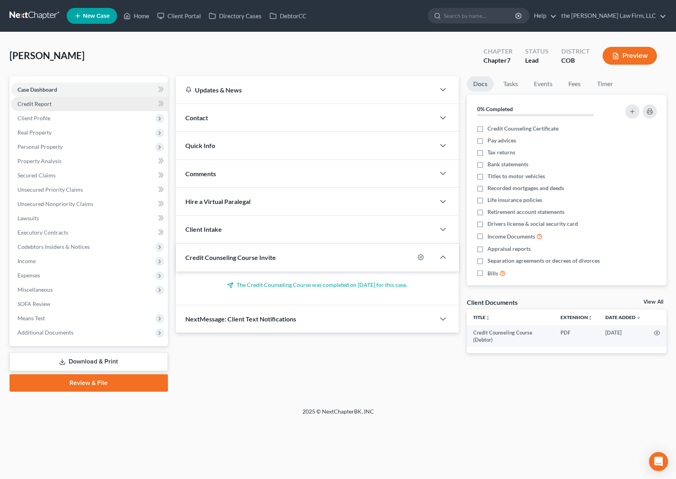
click at [52, 106] on link "Credit Report" at bounding box center [89, 104] width 157 height 14
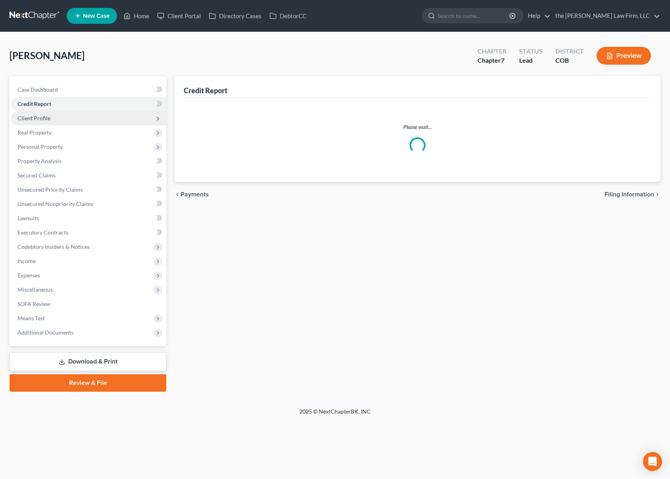
click at [56, 122] on span "Client Profile" at bounding box center [88, 118] width 155 height 14
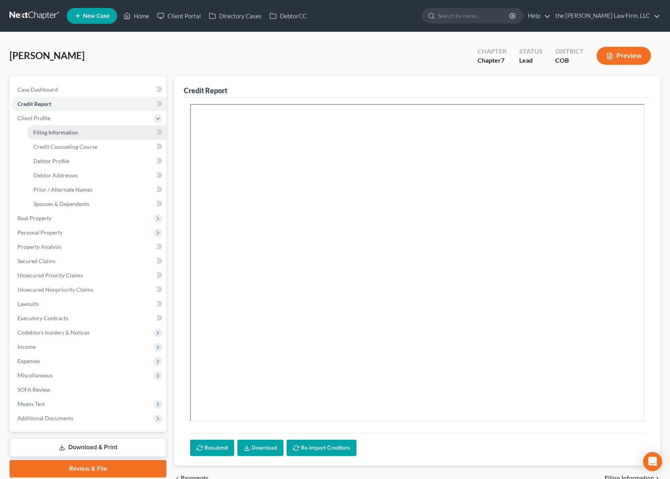
click at [87, 135] on link "Filing Information" at bounding box center [96, 132] width 139 height 14
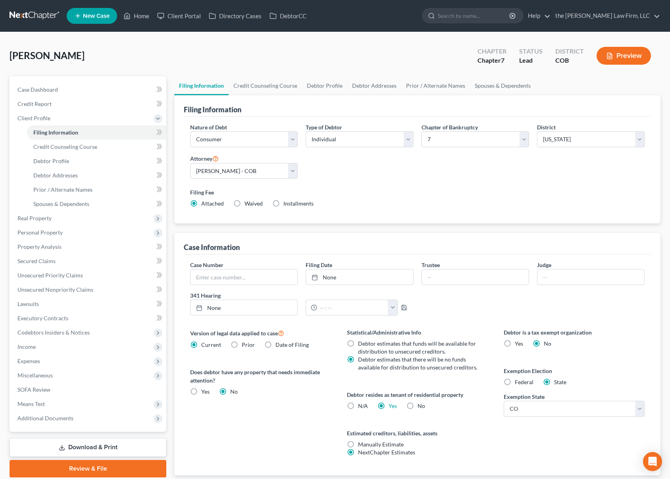
click at [463, 206] on div "Filing Fee Attached Waived Waived Installments Installments" at bounding box center [417, 197] width 454 height 19
click at [277, 83] on link "Credit Counseling Course" at bounding box center [265, 85] width 73 height 19
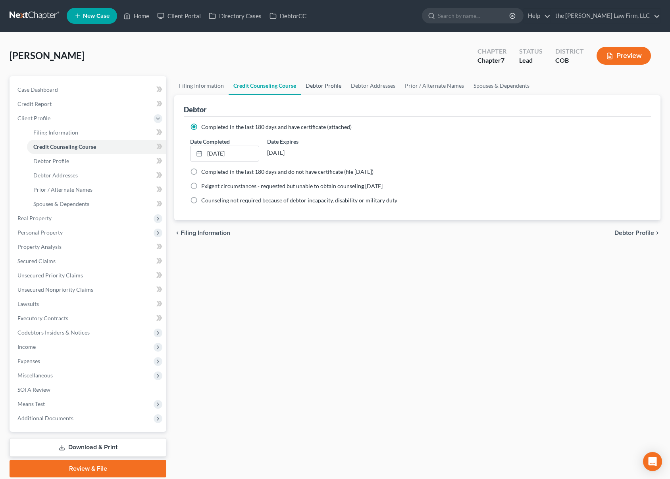
click at [330, 85] on link "Debtor Profile" at bounding box center [323, 85] width 45 height 19
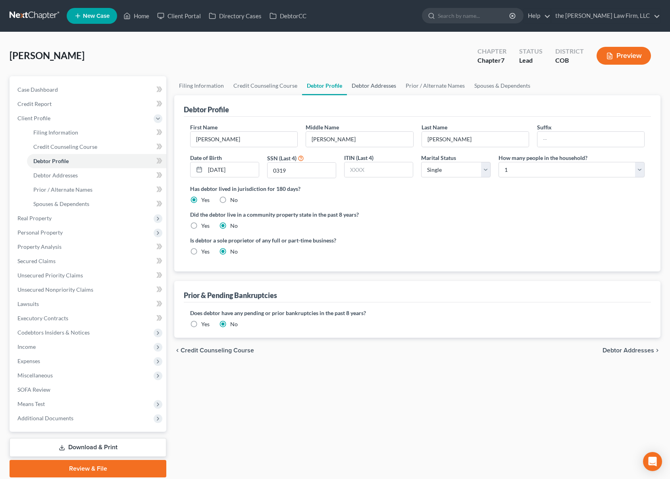
click at [373, 85] on link "Debtor Addresses" at bounding box center [374, 85] width 54 height 19
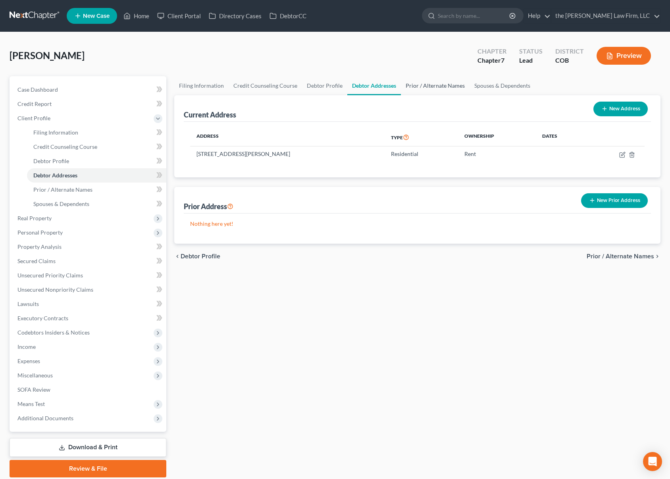
click at [427, 86] on link "Prior / Alternate Names" at bounding box center [435, 85] width 69 height 19
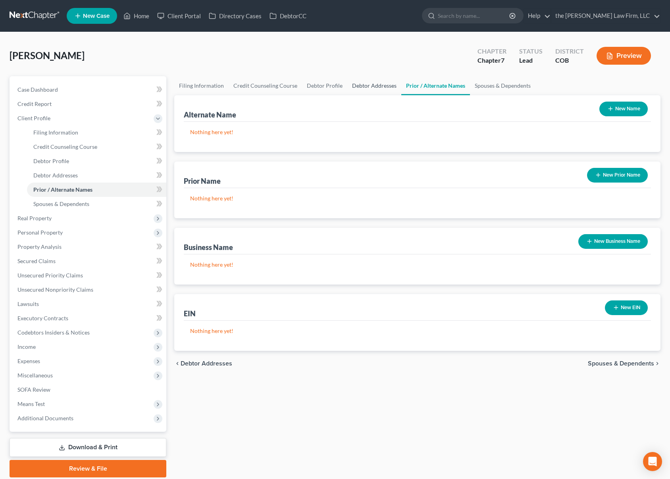
click at [363, 85] on link "Debtor Addresses" at bounding box center [374, 85] width 54 height 19
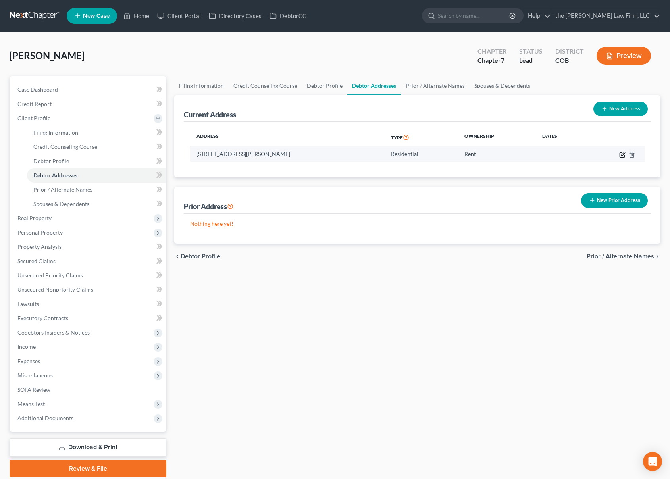
click at [623, 156] on icon "button" at bounding box center [622, 155] width 6 height 6
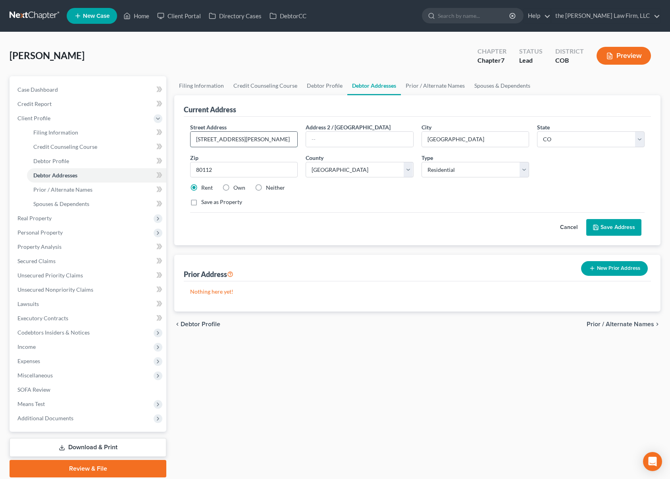
click at [216, 137] on input "[STREET_ADDRESS][PERSON_NAME]" at bounding box center [243, 139] width 107 height 15
click at [630, 227] on button "Save Address" at bounding box center [613, 227] width 55 height 17
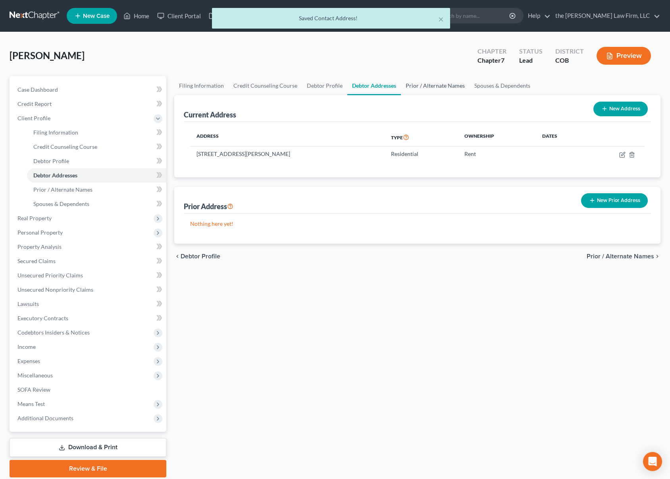
click at [424, 86] on link "Prior / Alternate Names" at bounding box center [435, 85] width 69 height 19
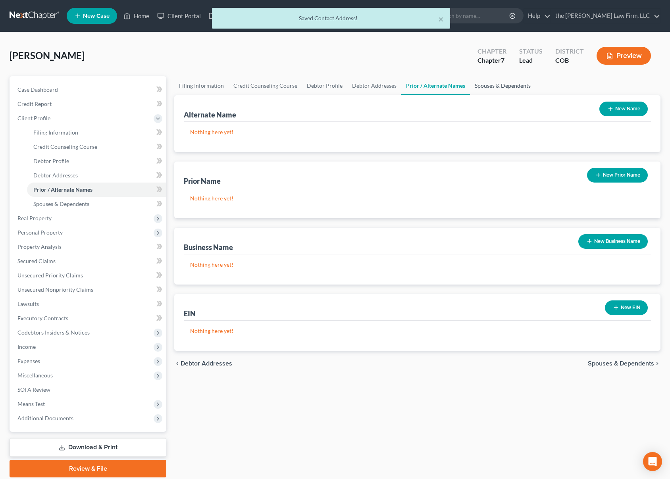
click at [482, 85] on link "Spouses & Dependents" at bounding box center [502, 85] width 65 height 19
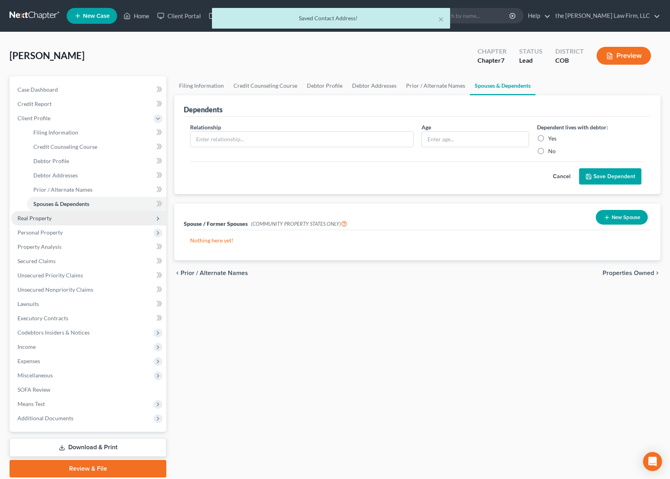
click at [73, 219] on span "Real Property" at bounding box center [88, 218] width 155 height 14
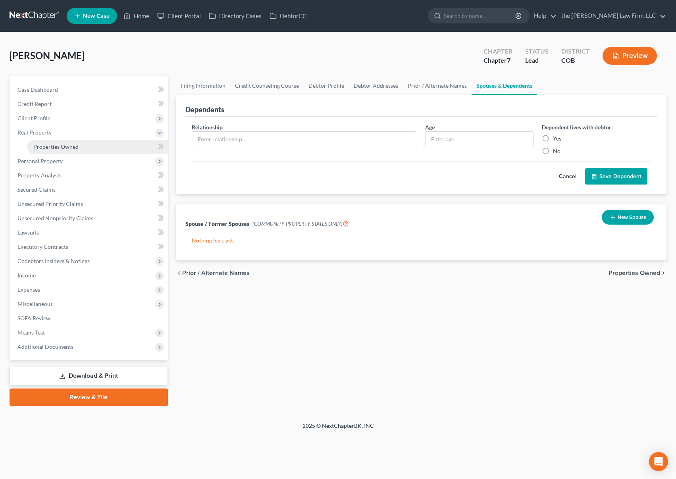
click at [65, 148] on span "Properties Owned" at bounding box center [55, 146] width 45 height 7
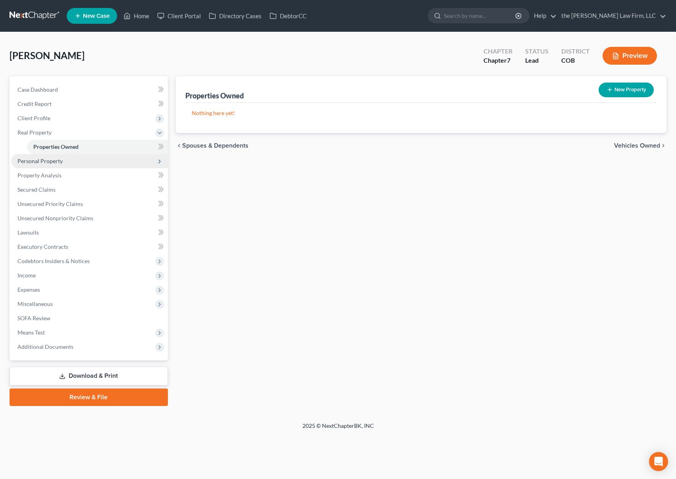
click at [65, 160] on span "Personal Property" at bounding box center [89, 161] width 157 height 14
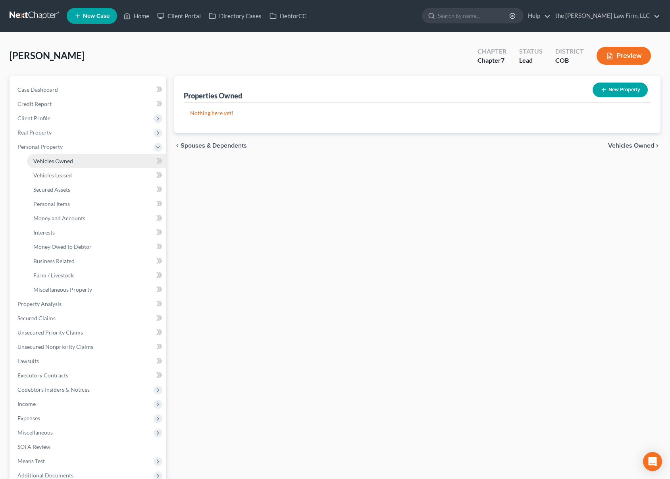
click at [66, 156] on link "Vehicles Owned" at bounding box center [96, 161] width 139 height 14
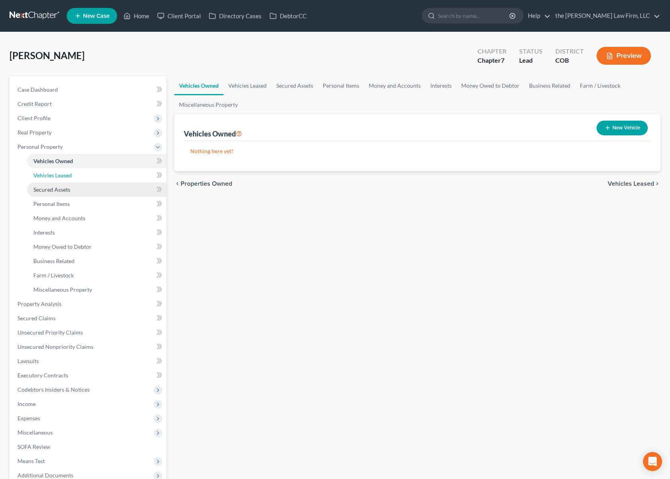
click at [69, 172] on span "Vehicles Leased" at bounding box center [52, 175] width 38 height 7
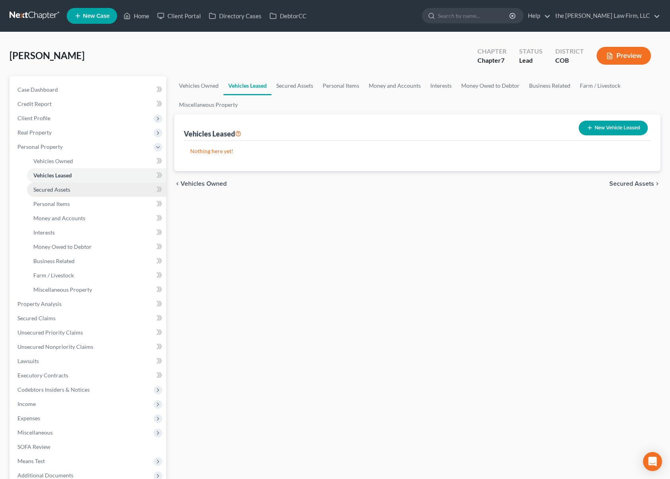
drag, startPoint x: 67, startPoint y: 188, endPoint x: 74, endPoint y: 208, distance: 20.5
click at [67, 189] on span "Secured Assets" at bounding box center [51, 189] width 37 height 7
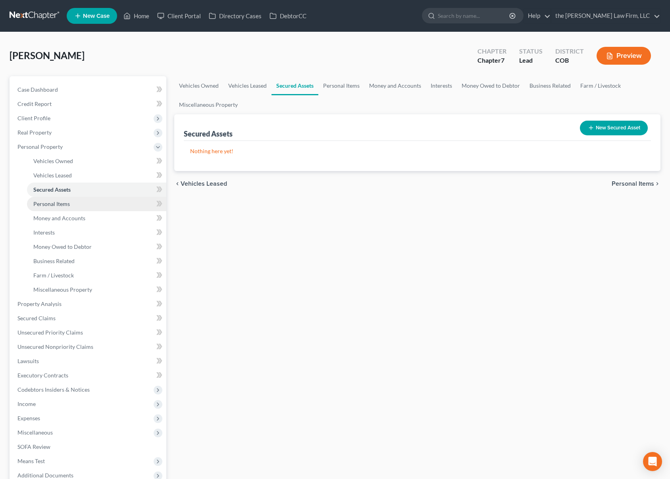
click at [74, 205] on link "Personal Items" at bounding box center [96, 204] width 139 height 14
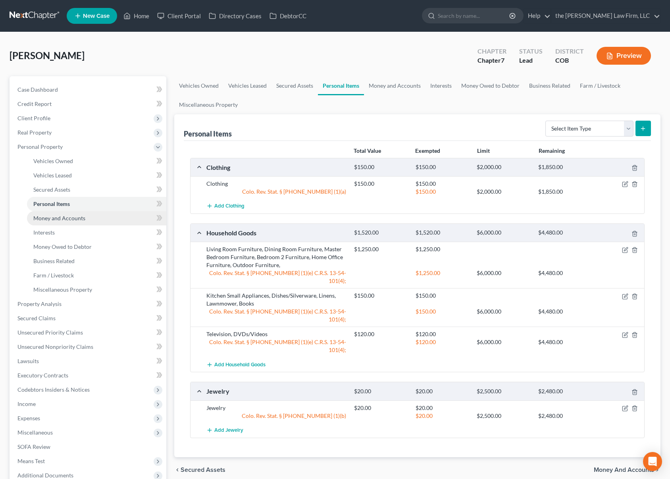
click at [63, 216] on span "Money and Accounts" at bounding box center [59, 218] width 52 height 7
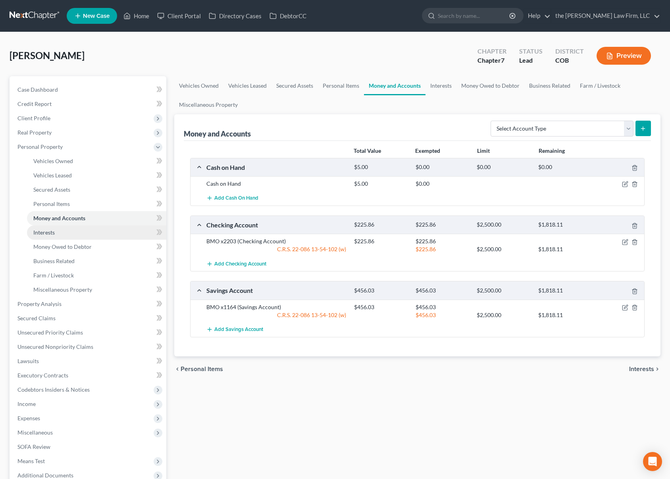
click at [62, 238] on link "Interests" at bounding box center [96, 232] width 139 height 14
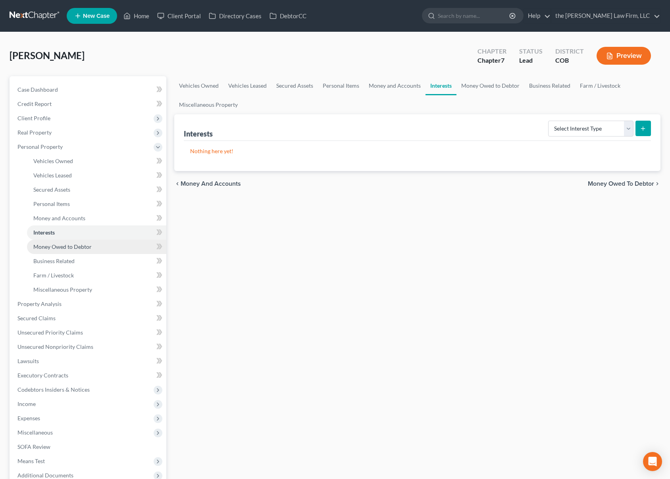
click at [62, 246] on span "Money Owed to Debtor" at bounding box center [62, 246] width 58 height 7
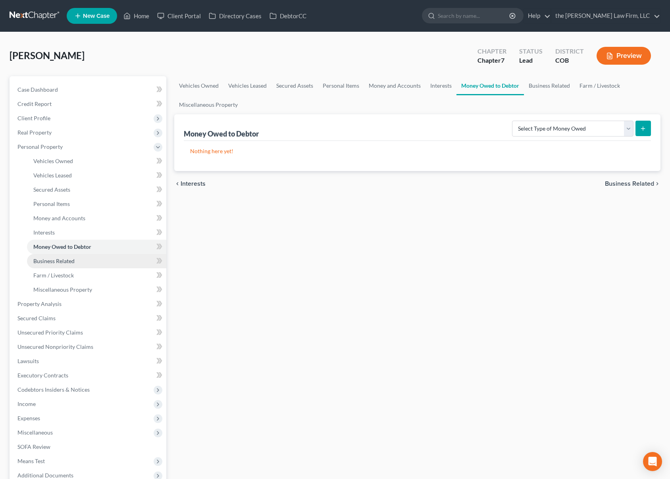
click at [62, 259] on span "Business Related" at bounding box center [53, 261] width 41 height 7
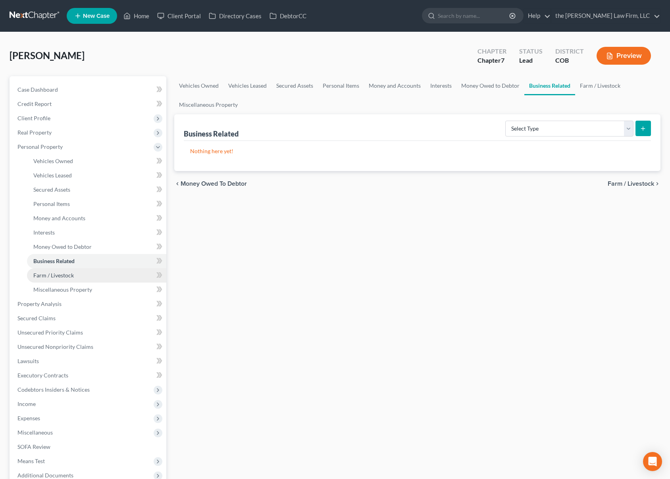
click at [61, 277] on span "Farm / Livestock" at bounding box center [53, 275] width 40 height 7
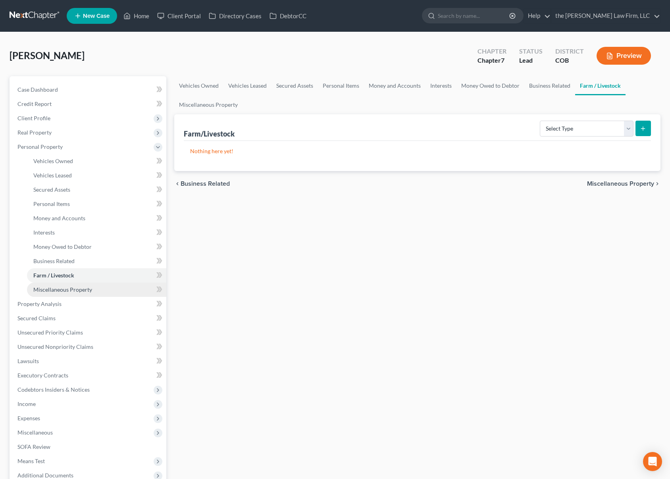
click at [63, 290] on span "Miscellaneous Property" at bounding box center [62, 289] width 59 height 7
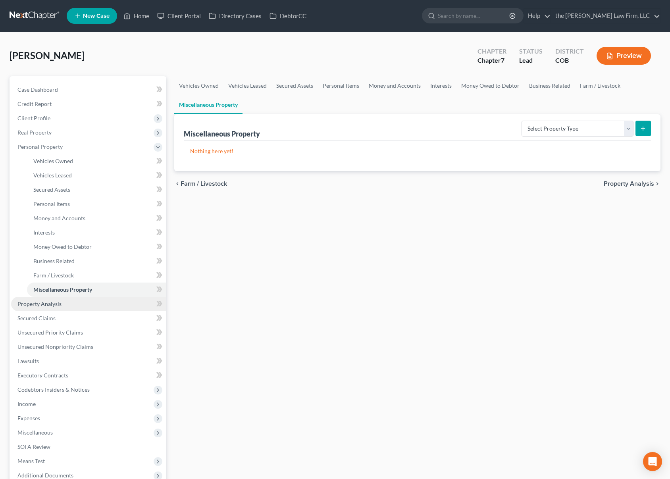
click at [58, 305] on span "Property Analysis" at bounding box center [39, 303] width 44 height 7
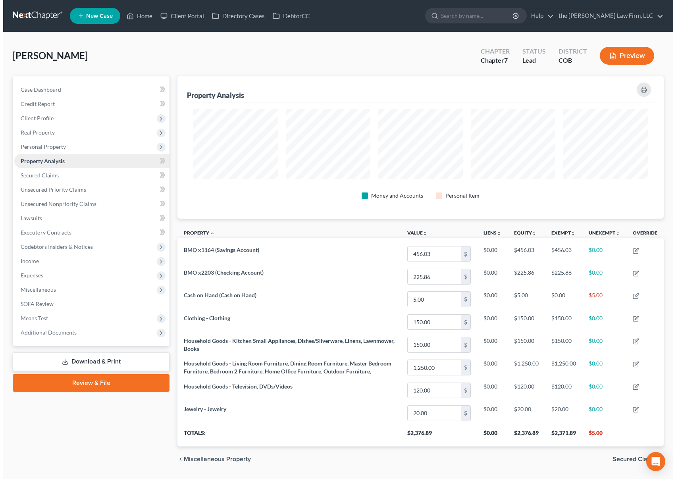
scroll to position [142, 486]
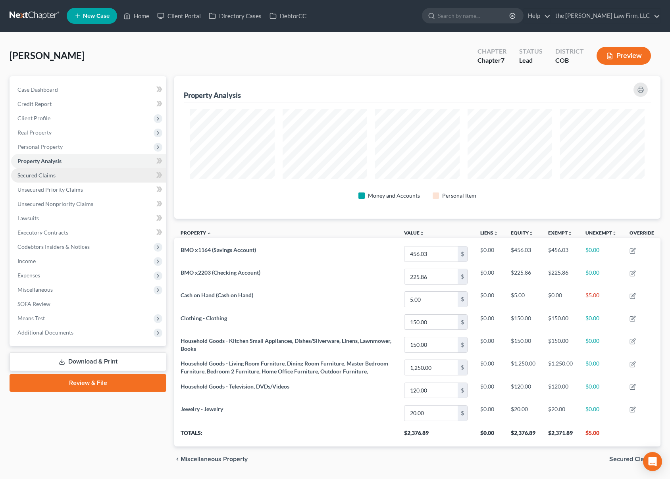
click at [60, 177] on link "Secured Claims" at bounding box center [88, 175] width 155 height 14
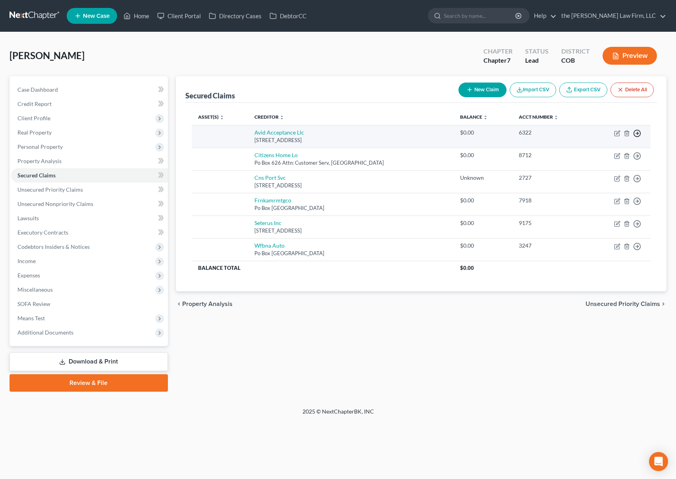
click at [636, 132] on icon "button" at bounding box center [637, 133] width 8 height 8
click at [613, 148] on link "Move to F" at bounding box center [600, 152] width 66 height 13
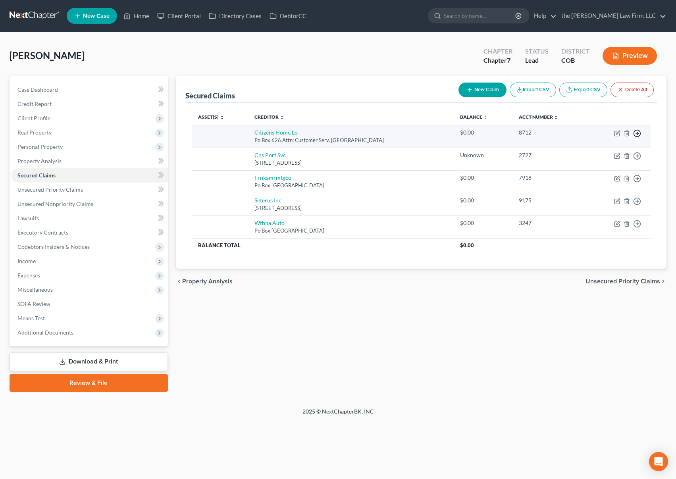
click at [640, 133] on icon "button" at bounding box center [637, 133] width 8 height 8
click at [619, 151] on link "Move to F" at bounding box center [600, 152] width 66 height 13
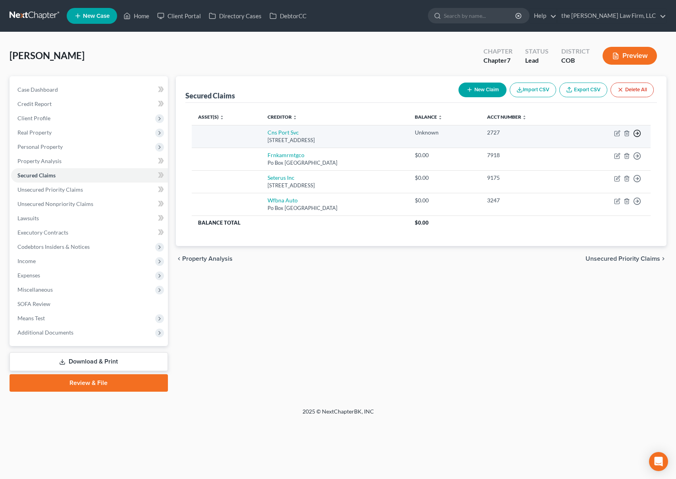
click at [638, 133] on polyline "button" at bounding box center [637, 133] width 1 height 3
click at [610, 151] on link "Move to F" at bounding box center [600, 152] width 66 height 13
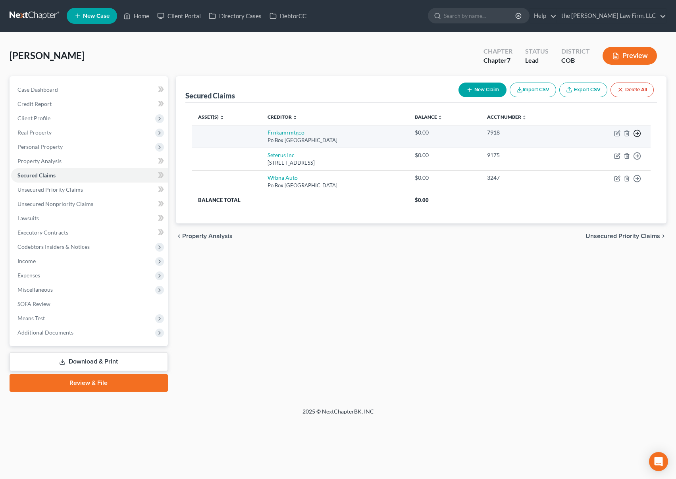
click at [640, 135] on circle "button" at bounding box center [637, 133] width 7 height 7
click at [625, 150] on link "Move to F" at bounding box center [600, 152] width 66 height 13
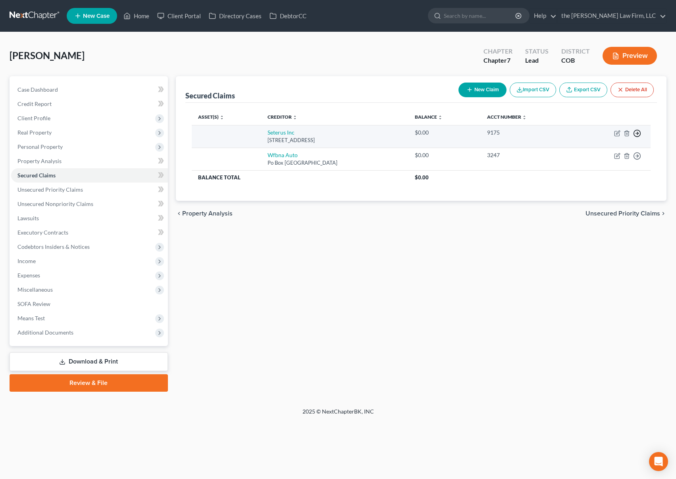
click at [638, 133] on line "button" at bounding box center [637, 133] width 3 height 0
click at [625, 148] on link "Move to F" at bounding box center [600, 152] width 66 height 13
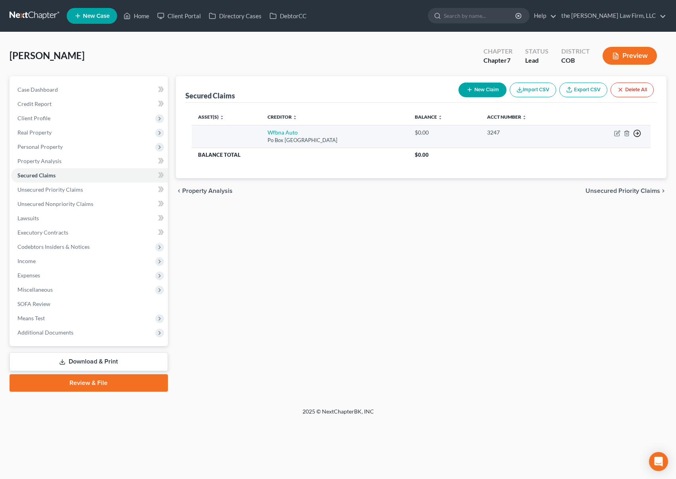
click at [638, 133] on line "button" at bounding box center [637, 133] width 3 height 0
click at [625, 150] on link "Move to F" at bounding box center [600, 152] width 66 height 13
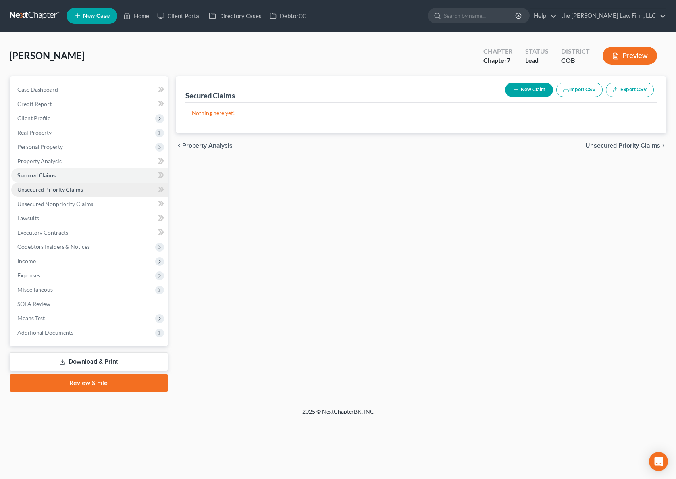
click at [70, 193] on link "Unsecured Priority Claims" at bounding box center [89, 190] width 157 height 14
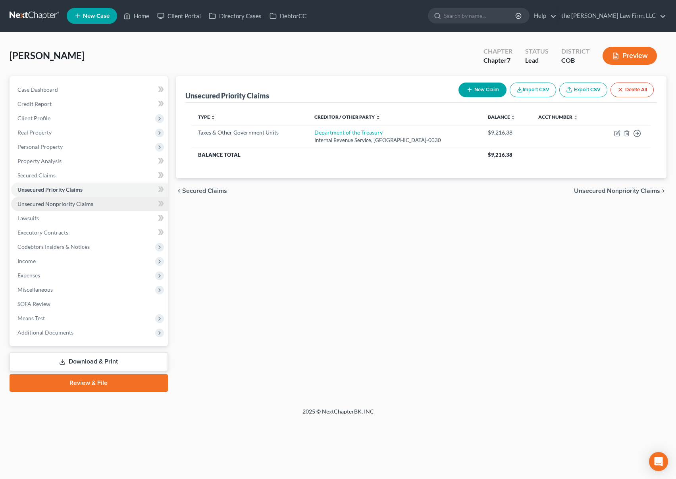
click at [72, 204] on span "Unsecured Nonpriority Claims" at bounding box center [55, 203] width 76 height 7
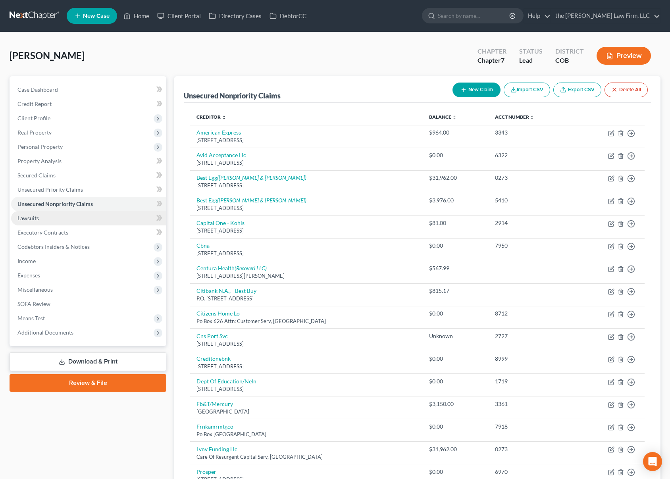
click at [63, 221] on link "Lawsuits" at bounding box center [88, 218] width 155 height 14
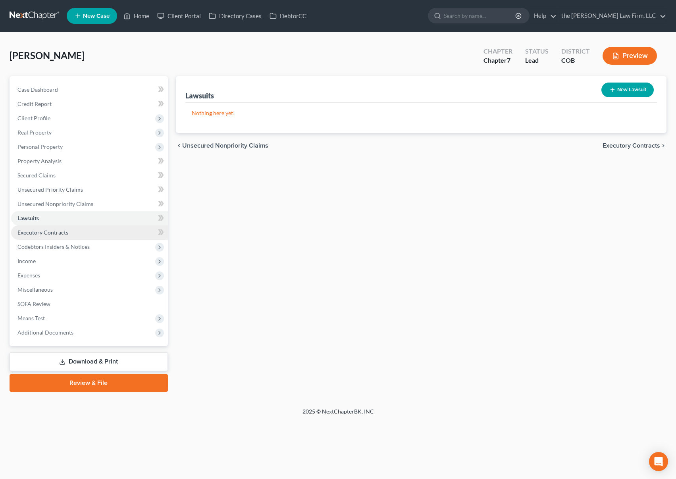
click at [76, 229] on link "Executory Contracts" at bounding box center [89, 232] width 157 height 14
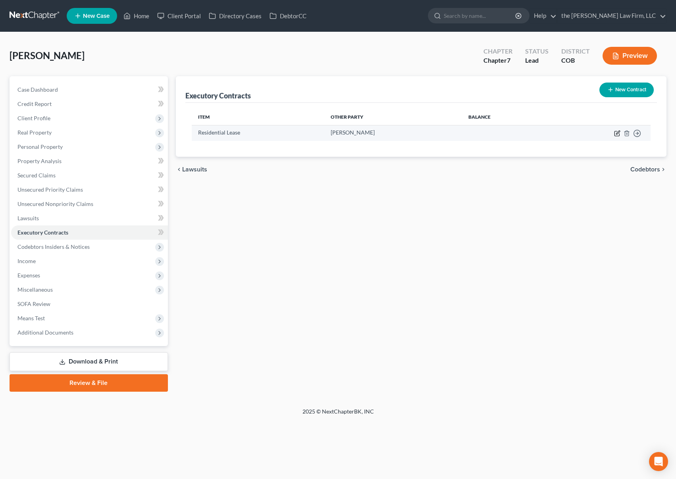
click at [617, 133] on icon "button" at bounding box center [617, 133] width 6 height 6
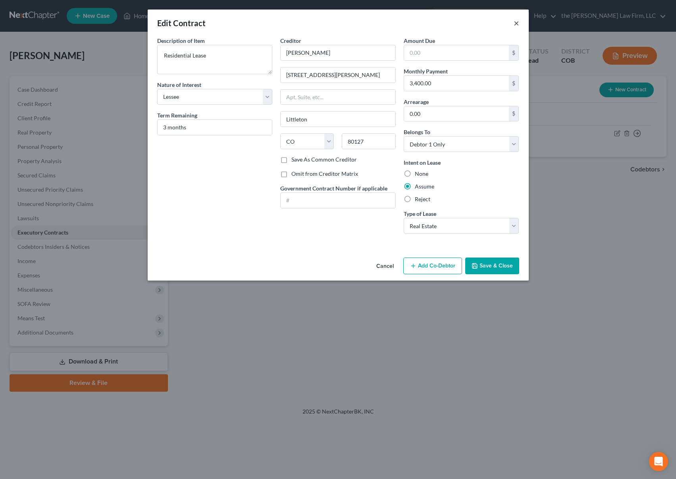
drag, startPoint x: 517, startPoint y: 21, endPoint x: 90, endPoint y: 219, distance: 471.0
click at [517, 21] on button "×" at bounding box center [516, 23] width 6 height 10
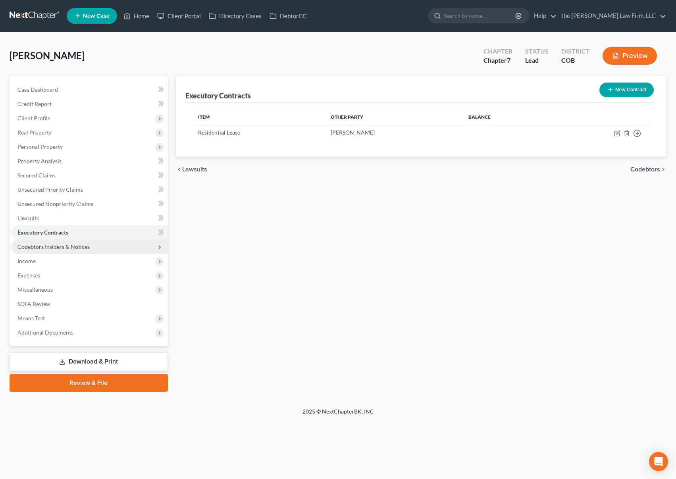
click at [79, 248] on span "Codebtors Insiders & Notices" at bounding box center [53, 246] width 72 height 7
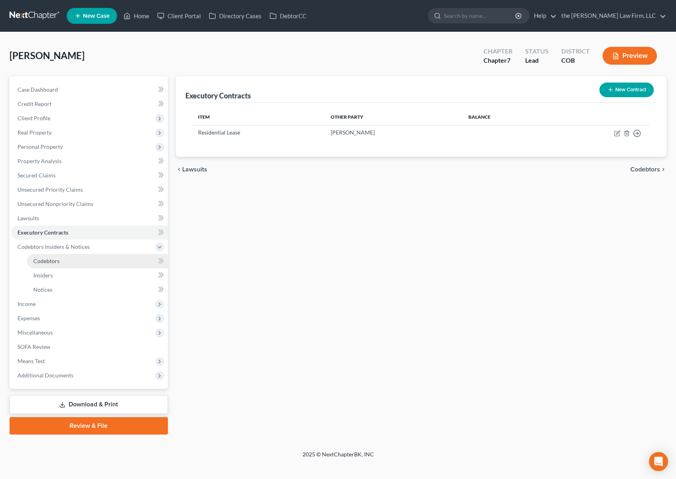
click at [71, 261] on link "Codebtors" at bounding box center [97, 261] width 141 height 14
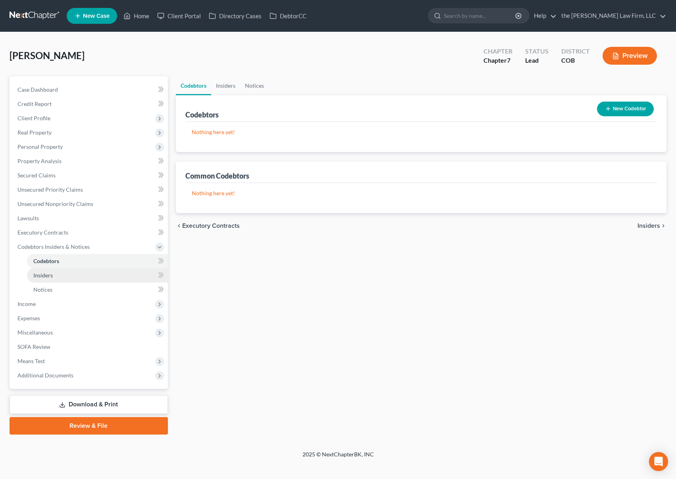
click at [63, 277] on link "Insiders" at bounding box center [97, 275] width 141 height 14
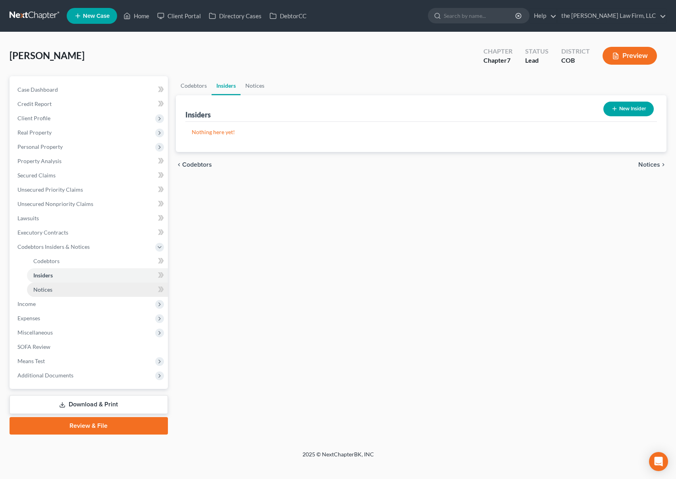
click at [62, 290] on link "Notices" at bounding box center [97, 289] width 141 height 14
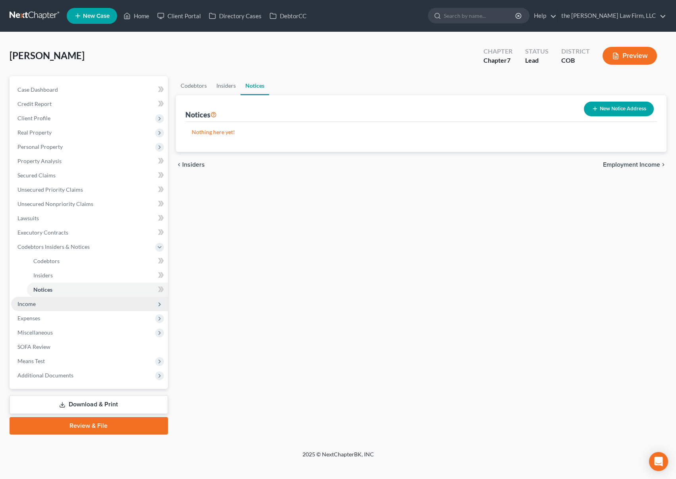
click at [51, 306] on span "Income" at bounding box center [89, 304] width 157 height 14
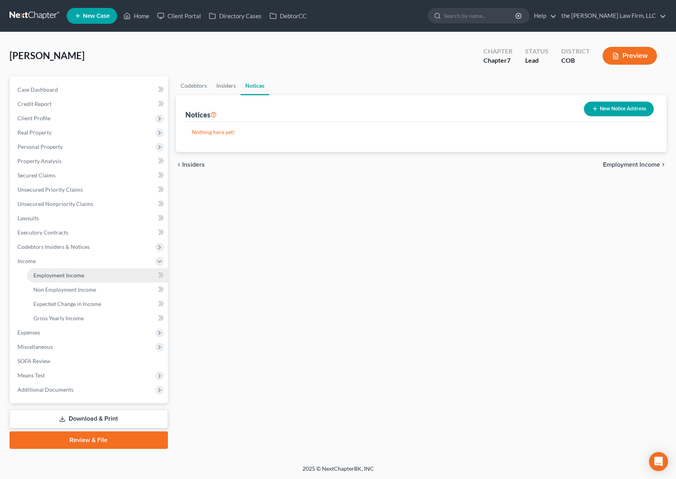
click at [82, 271] on link "Employment Income" at bounding box center [97, 275] width 141 height 14
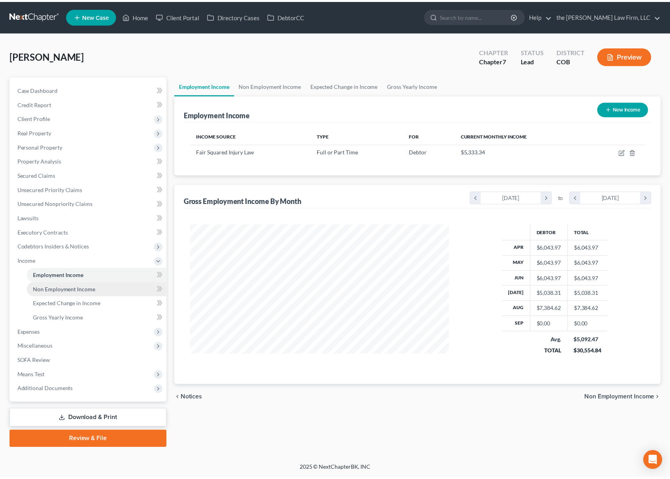
scroll to position [142, 277]
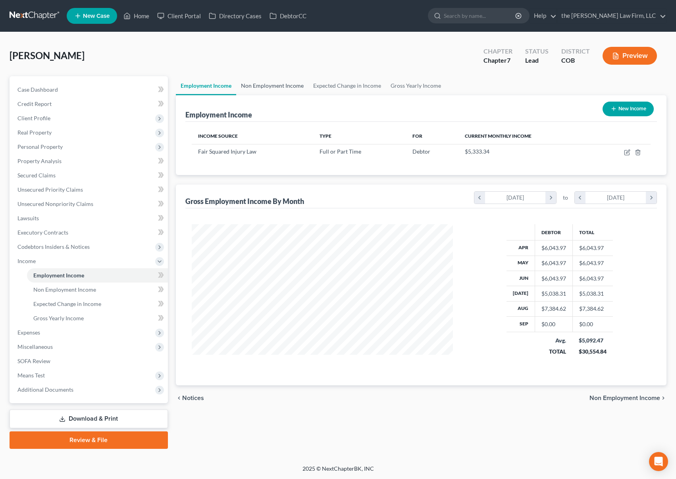
click at [267, 86] on link "Non Employment Income" at bounding box center [272, 85] width 72 height 19
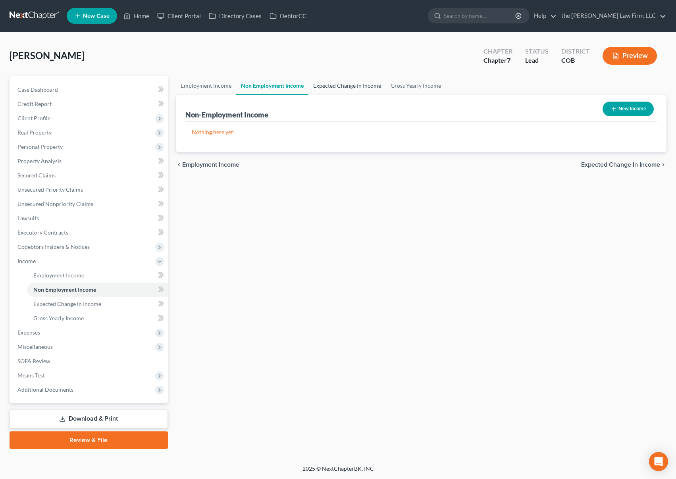
click at [328, 85] on link "Expected Change in Income" at bounding box center [346, 85] width 77 height 19
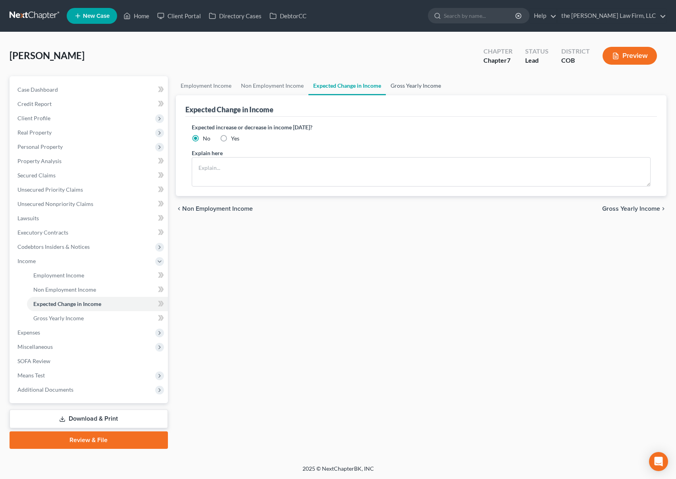
click at [405, 86] on link "Gross Yearly Income" at bounding box center [416, 85] width 60 height 19
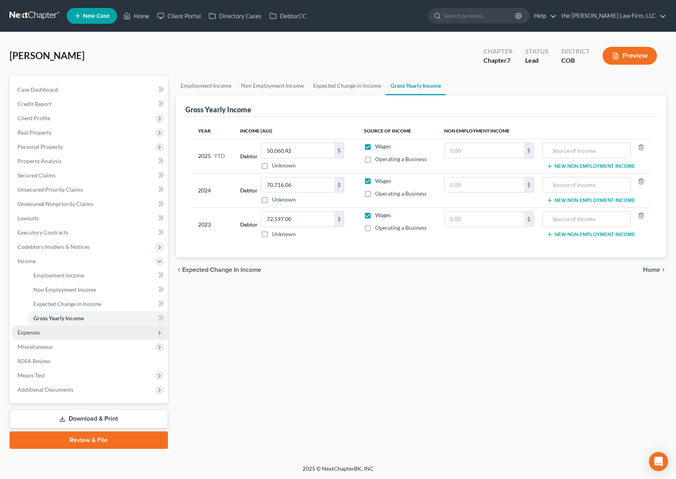
click at [69, 335] on span "Expenses" at bounding box center [89, 332] width 157 height 14
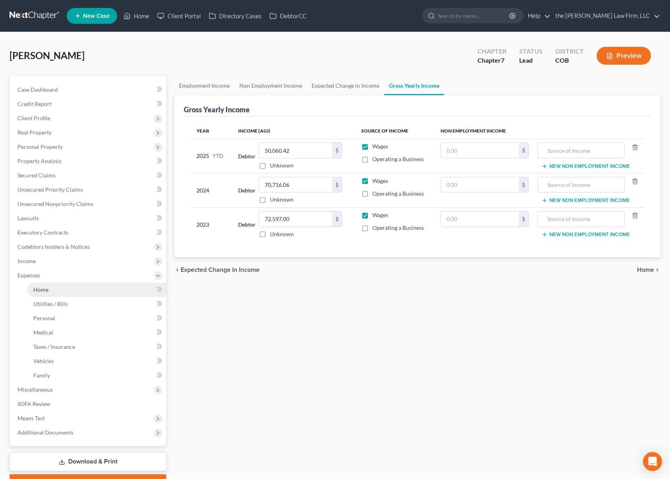
click at [68, 288] on link "Home" at bounding box center [96, 289] width 139 height 14
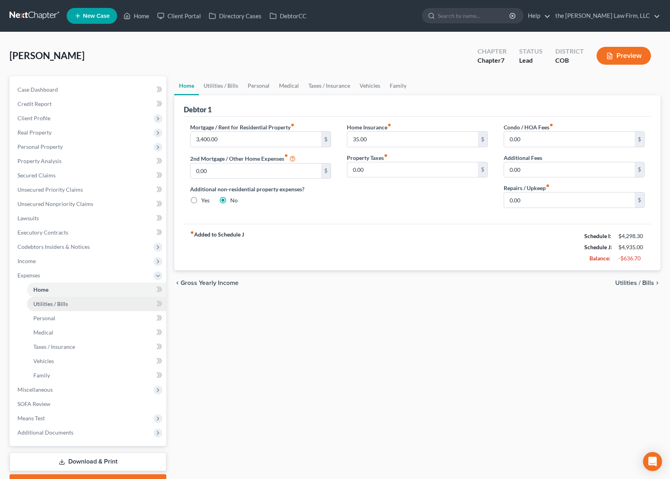
click at [94, 304] on link "Utilities / Bills" at bounding box center [96, 304] width 139 height 14
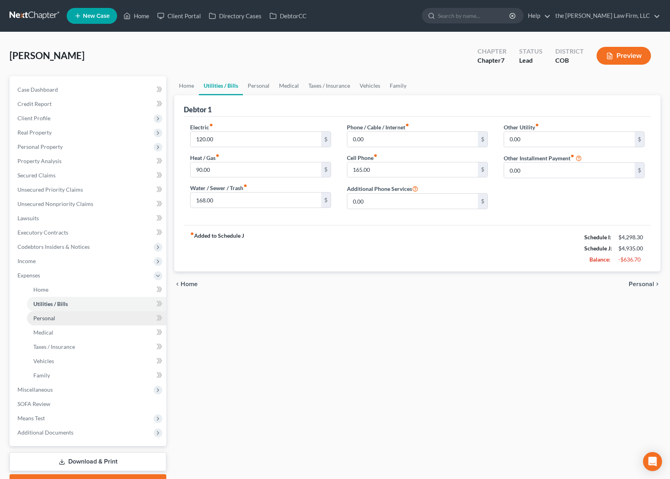
click at [82, 320] on link "Personal" at bounding box center [96, 318] width 139 height 14
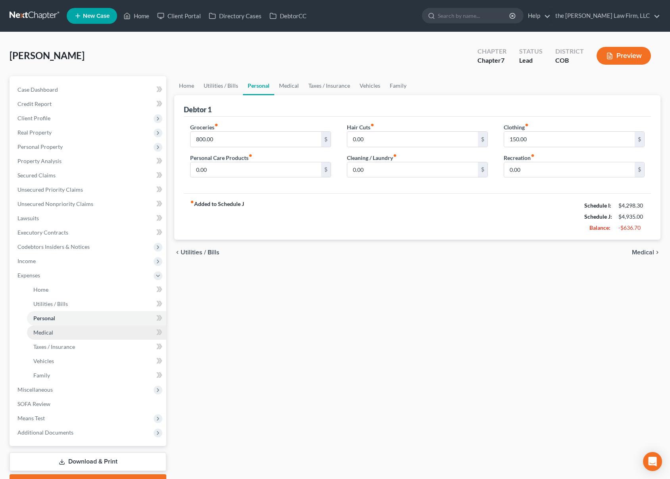
click at [78, 333] on link "Medical" at bounding box center [96, 332] width 139 height 14
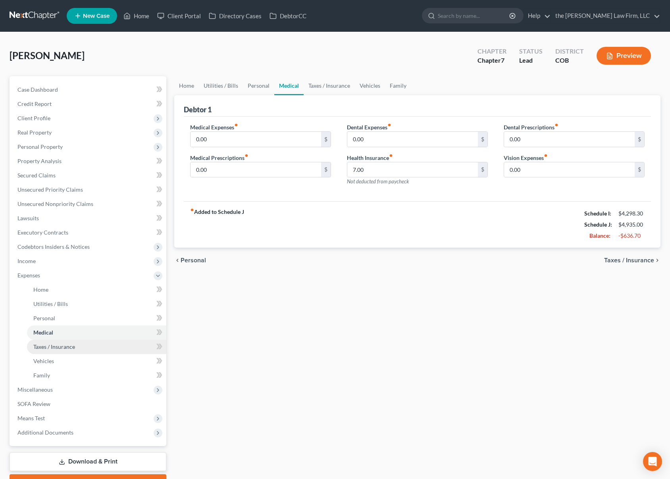
click at [78, 350] on link "Taxes / Insurance" at bounding box center [96, 347] width 139 height 14
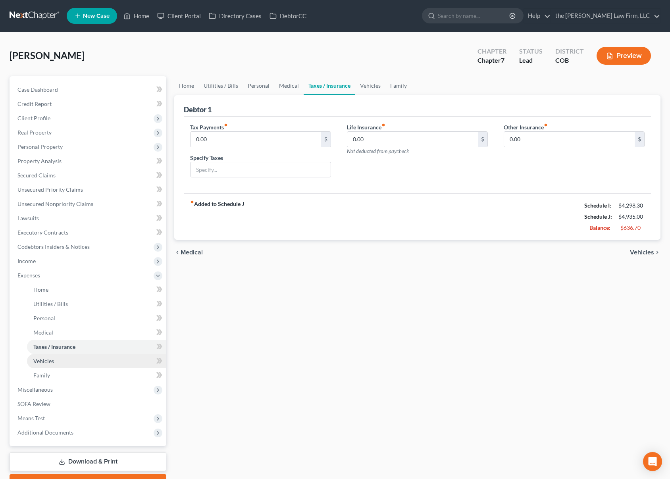
click at [76, 358] on link "Vehicles" at bounding box center [96, 361] width 139 height 14
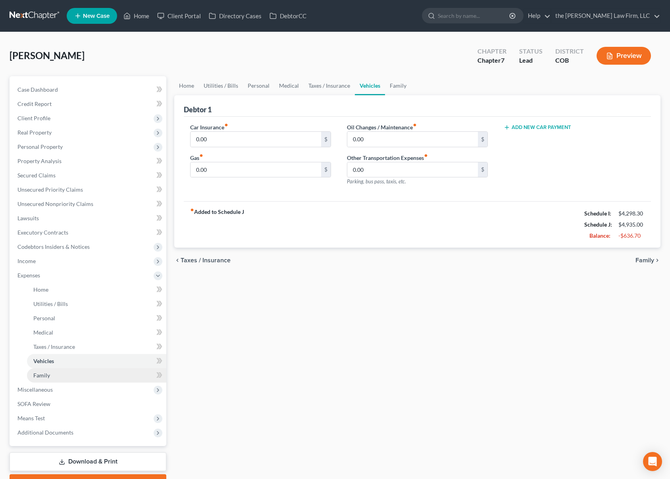
click at [73, 370] on link "Family" at bounding box center [96, 375] width 139 height 14
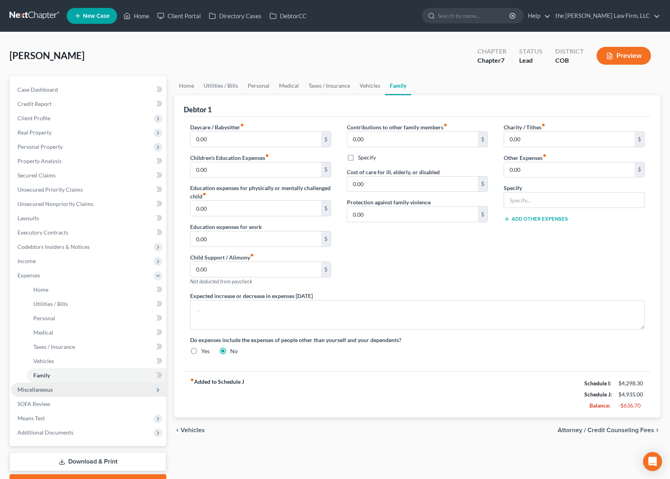
click at [73, 386] on span "Miscellaneous" at bounding box center [88, 389] width 155 height 14
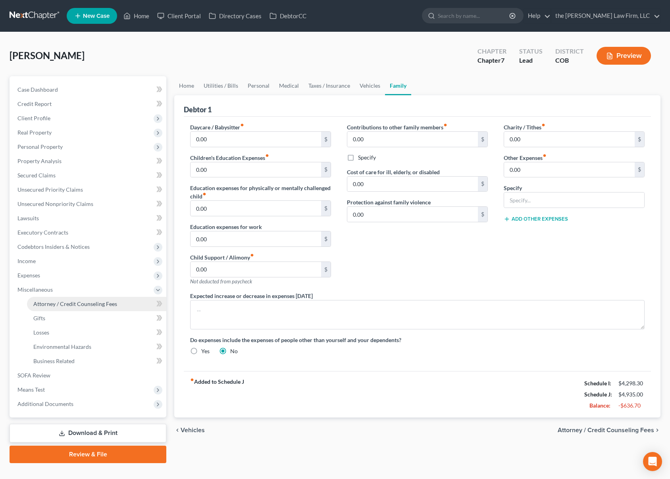
click at [81, 304] on span "Attorney / Credit Counseling Fees" at bounding box center [75, 303] width 84 height 7
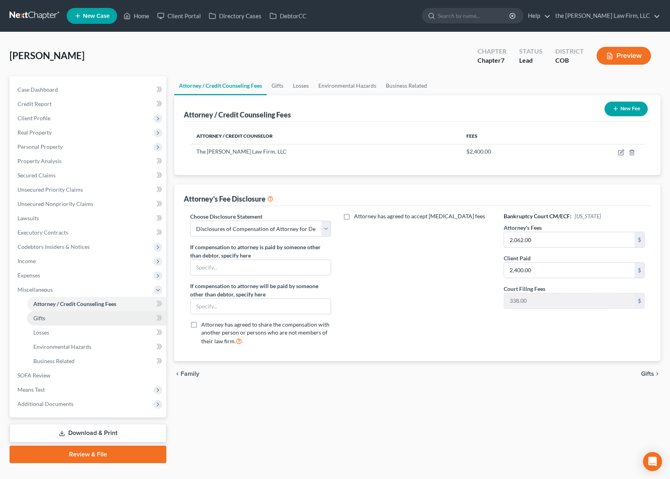
click at [76, 317] on link "Gifts" at bounding box center [96, 318] width 139 height 14
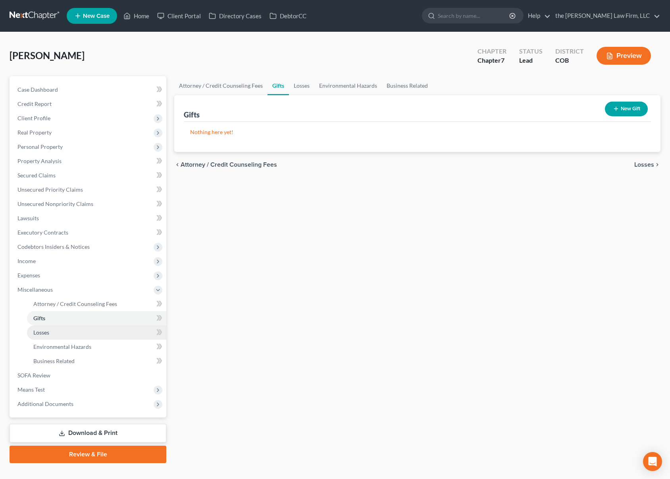
click at [69, 333] on link "Losses" at bounding box center [96, 332] width 139 height 14
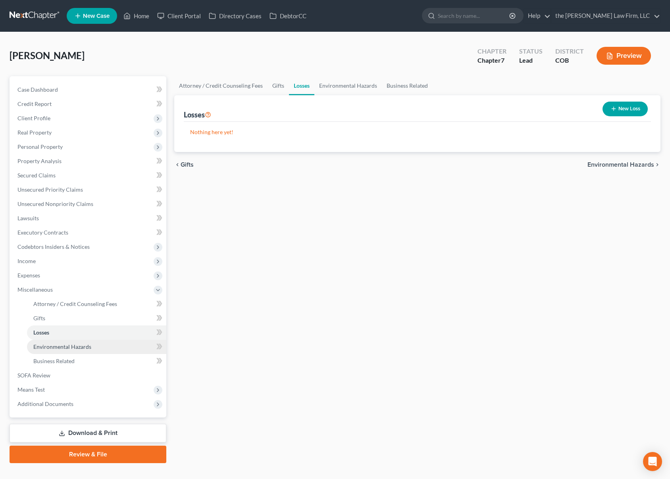
click at [68, 346] on span "Environmental Hazards" at bounding box center [62, 346] width 58 height 7
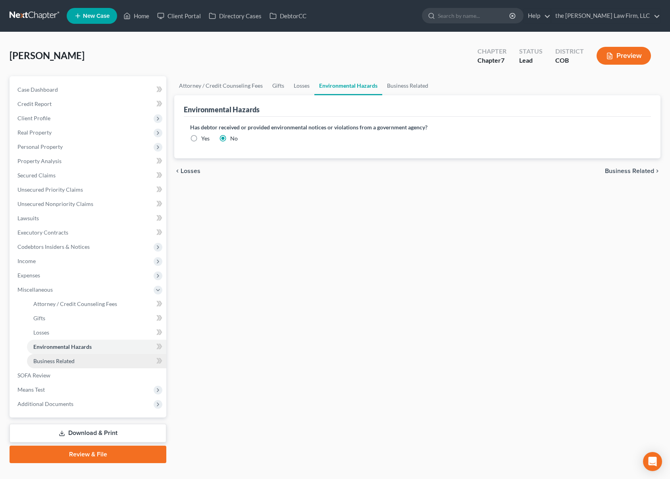
click at [65, 360] on span "Business Related" at bounding box center [53, 360] width 41 height 7
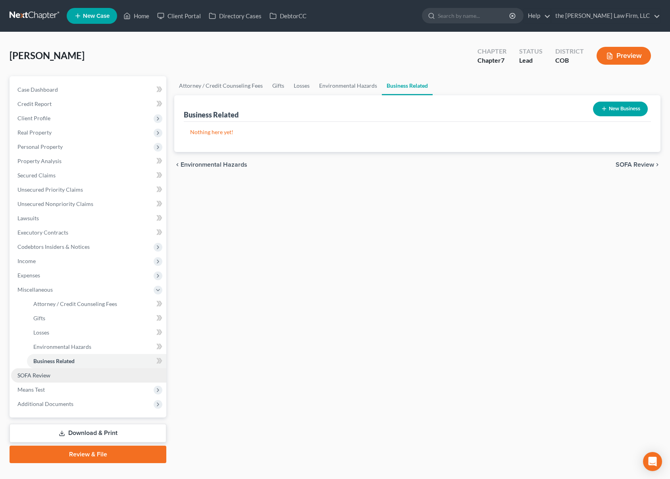
click at [61, 371] on link "SOFA Review" at bounding box center [88, 375] width 155 height 14
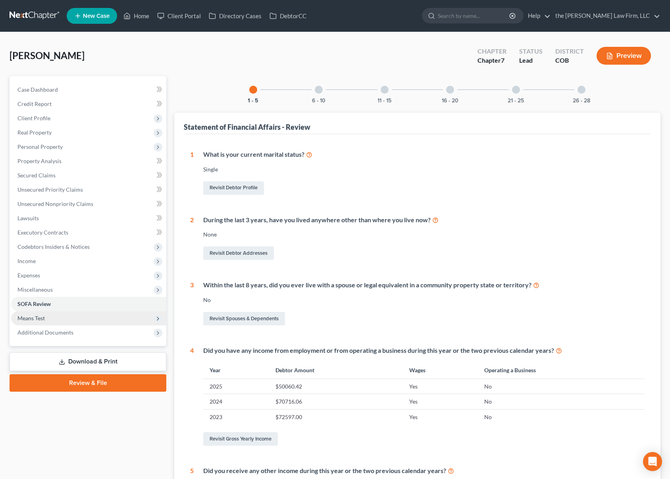
click at [94, 322] on span "Means Test" at bounding box center [88, 318] width 155 height 14
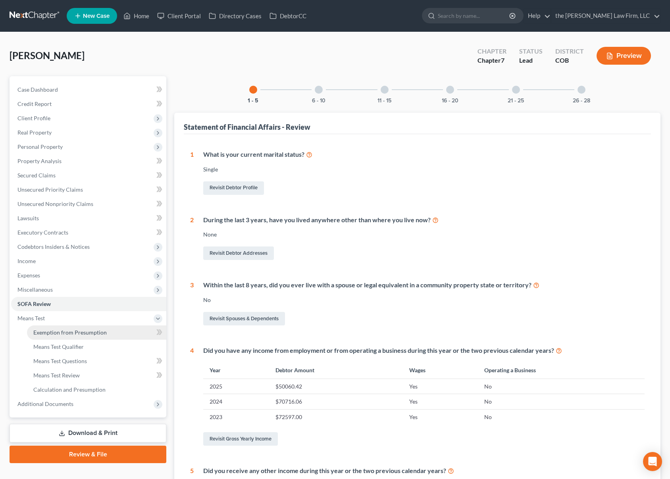
click at [90, 331] on span "Exemption from Presumption" at bounding box center [69, 332] width 73 height 7
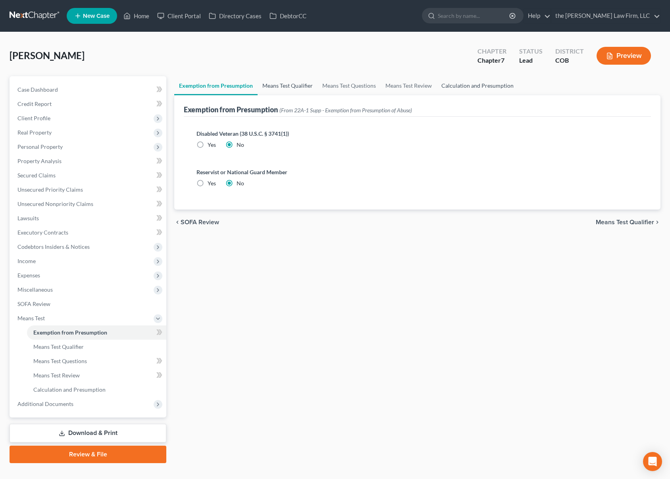
click at [295, 92] on link "Means Test Qualifier" at bounding box center [288, 85] width 60 height 19
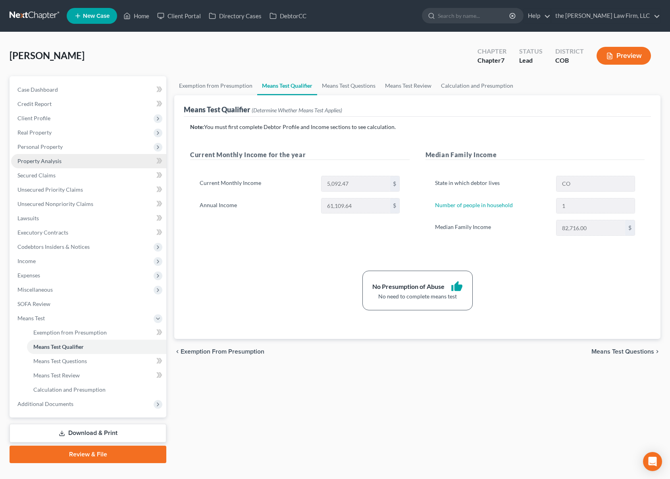
click at [92, 163] on link "Property Analysis" at bounding box center [88, 161] width 155 height 14
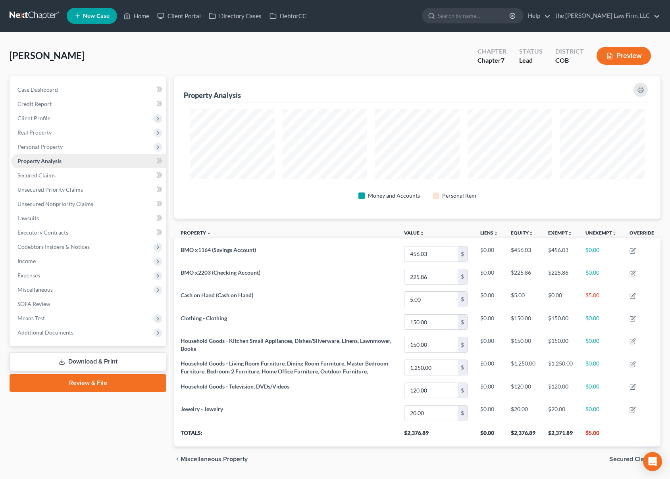
scroll to position [142, 486]
click at [92, 154] on link "Property Analysis" at bounding box center [88, 161] width 155 height 14
click at [92, 150] on span "Personal Property" at bounding box center [88, 147] width 155 height 14
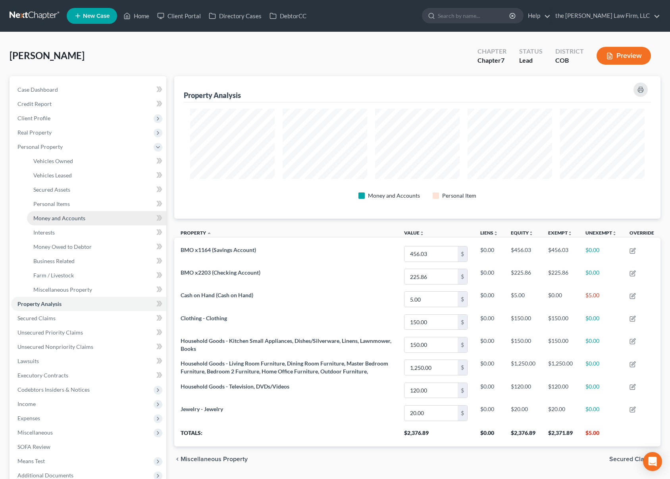
click at [86, 213] on link "Money and Accounts" at bounding box center [96, 218] width 139 height 14
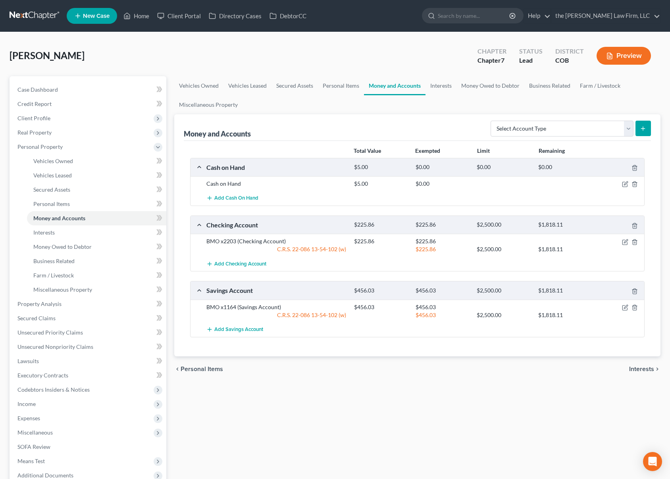
click at [436, 113] on ul "Vehicles Owned Vehicles Leased Secured Assets Personal Items Money and Accounts…" at bounding box center [417, 95] width 486 height 38
click at [624, 244] on icon "button" at bounding box center [625, 242] width 6 height 6
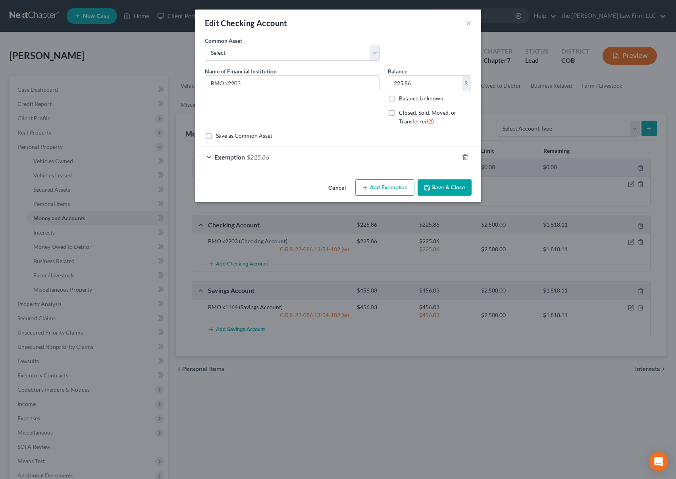
click at [275, 158] on div "Exemption $225.86" at bounding box center [326, 156] width 263 height 21
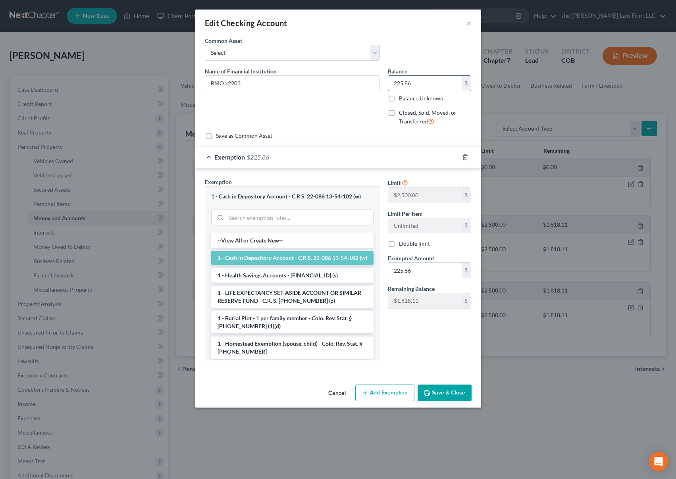
click at [453, 81] on input "225.86" at bounding box center [424, 83] width 73 height 15
click at [436, 275] on input "225.86" at bounding box center [424, 270] width 73 height 15
click at [444, 386] on button "Save & Close" at bounding box center [444, 392] width 54 height 17
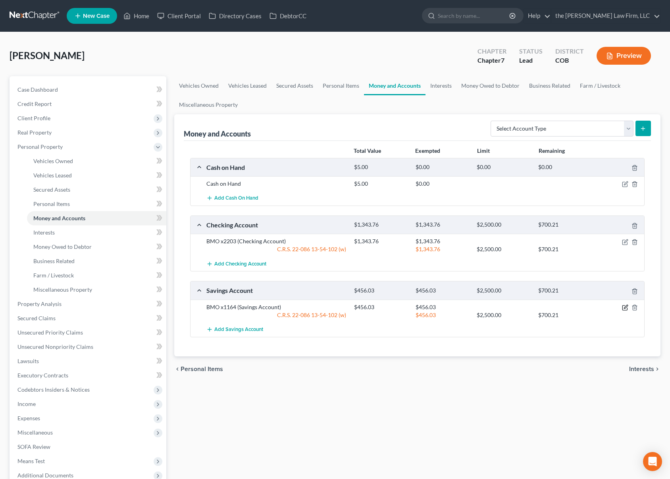
click at [625, 307] on icon "button" at bounding box center [625, 307] width 6 height 6
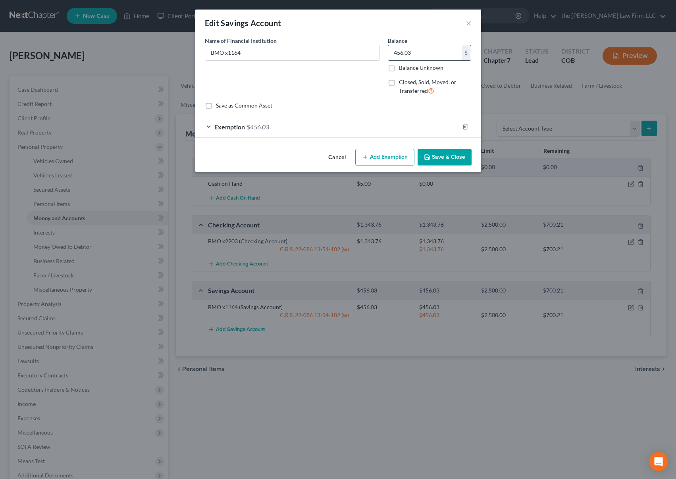
click at [432, 53] on input "456.03" at bounding box center [424, 52] width 73 height 15
click at [297, 130] on div "Exemption $456.03" at bounding box center [326, 126] width 263 height 21
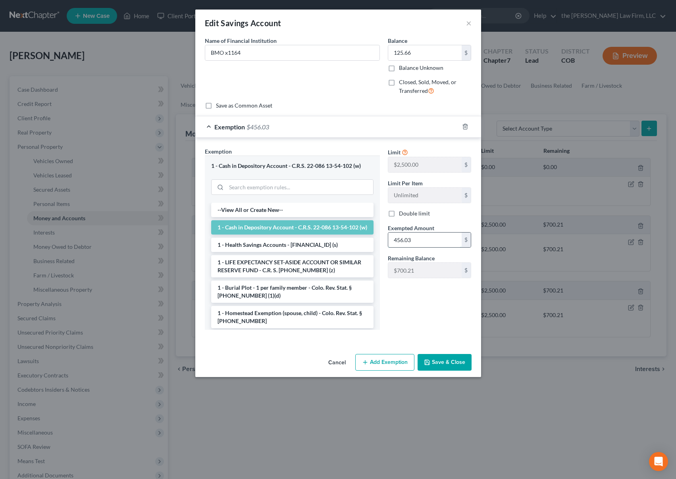
click at [429, 243] on input "456.03" at bounding box center [424, 240] width 73 height 15
click at [447, 362] on button "Save & Close" at bounding box center [444, 362] width 54 height 17
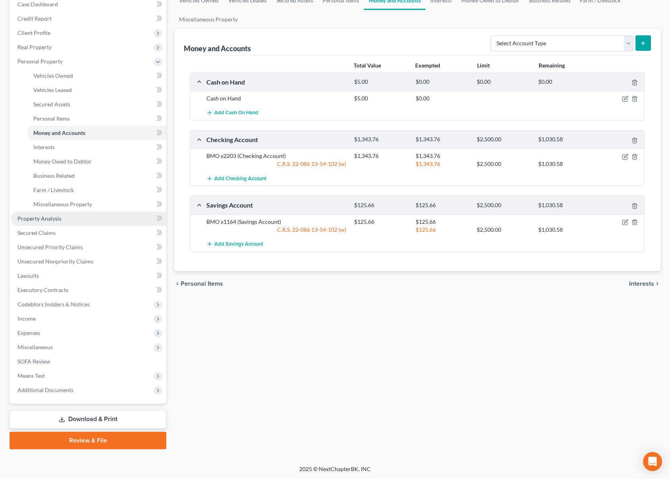
scroll to position [86, 0]
drag, startPoint x: 101, startPoint y: 418, endPoint x: 312, endPoint y: 411, distance: 211.6
click at [101, 418] on link "Download & Print" at bounding box center [88, 418] width 157 height 19
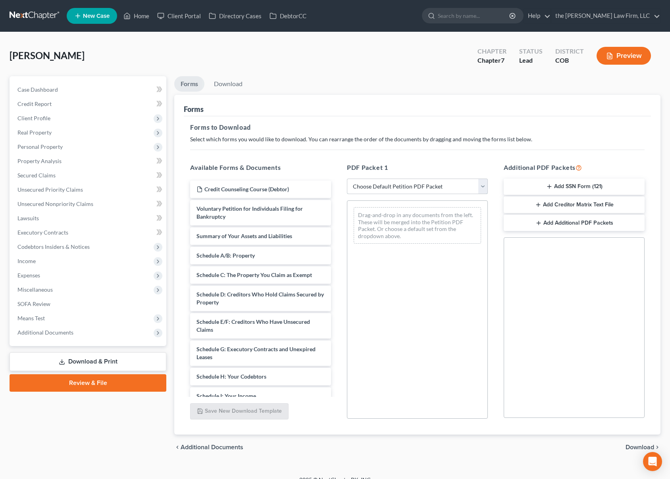
drag, startPoint x: 484, startPoint y: 184, endPoint x: 480, endPoint y: 193, distance: 10.0
click at [484, 184] on select "Choose Default Petition PDF Packet Complete Bankruptcy Petition (all forms and …" at bounding box center [417, 187] width 141 height 16
click at [347, 179] on select "Choose Default Petition PDF Packet Complete Bankruptcy Petition (all forms and …" at bounding box center [417, 187] width 141 height 16
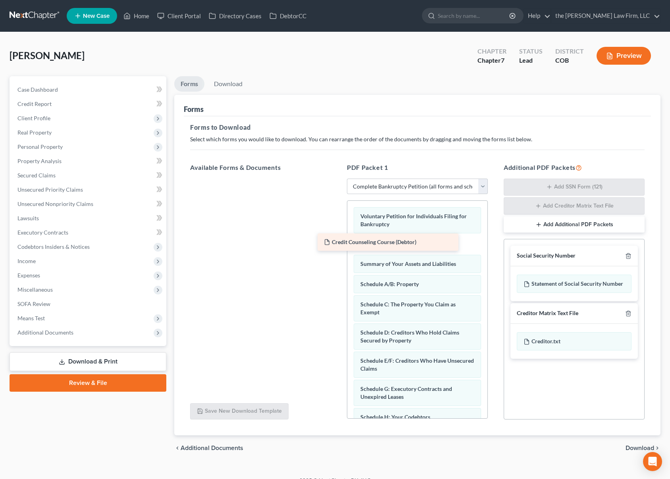
drag, startPoint x: 261, startPoint y: 189, endPoint x: 388, endPoint y: 242, distance: 137.9
click at [337, 179] on div "Credit Counseling Course (Debtor) Credit Counseling Course (Debtor)" at bounding box center [261, 179] width 154 height 0
click at [639, 448] on span "Download" at bounding box center [639, 448] width 29 height 6
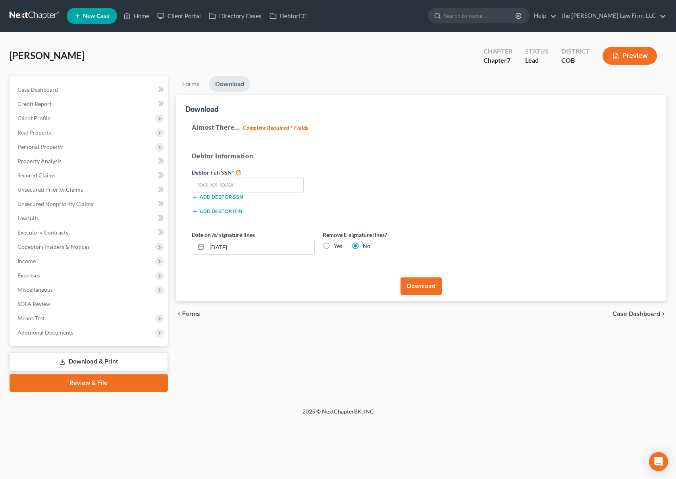
click at [284, 49] on div "[PERSON_NAME] Upgraded Chapter Chapter 7 Status Lead District COB Preview" at bounding box center [338, 59] width 657 height 35
click at [270, 186] on input "text" at bounding box center [248, 185] width 112 height 16
click at [418, 289] on button "Download" at bounding box center [420, 285] width 41 height 17
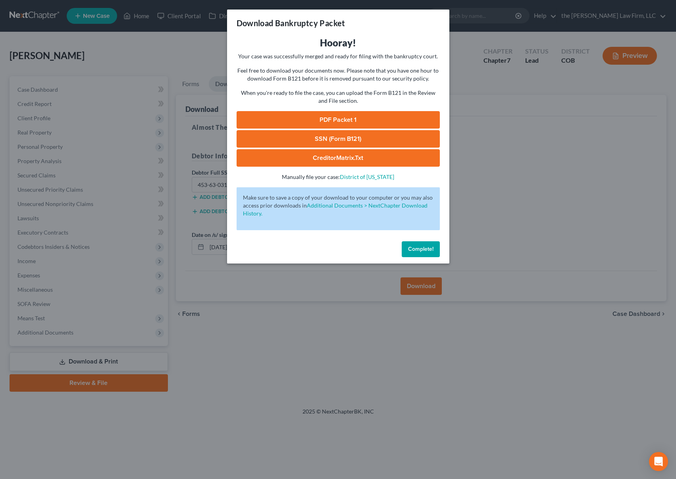
click at [390, 138] on link "SSN (Form B121)" at bounding box center [337, 138] width 203 height 17
click at [358, 118] on link "PDF Packet 1" at bounding box center [337, 119] width 203 height 17
drag, startPoint x: 361, startPoint y: 157, endPoint x: 340, endPoint y: 186, distance: 36.0
click at [361, 157] on link "CreditorMatrix.txt" at bounding box center [337, 157] width 203 height 17
drag, startPoint x: 0, startPoint y: 0, endPoint x: 64, endPoint y: 131, distance: 145.3
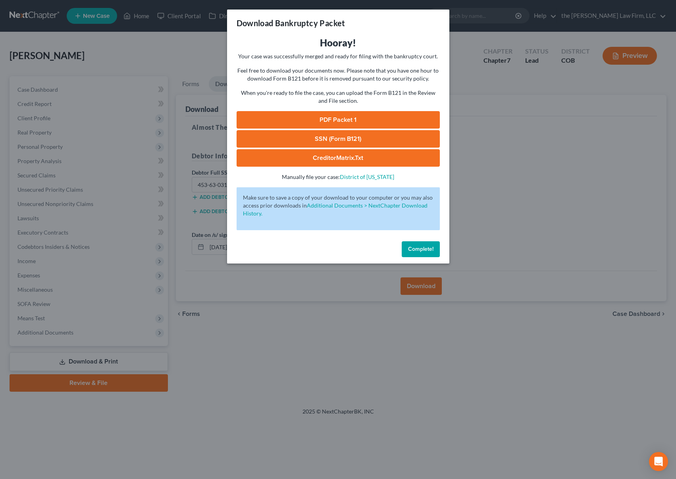
click at [419, 249] on span "Complete!" at bounding box center [420, 249] width 25 height 7
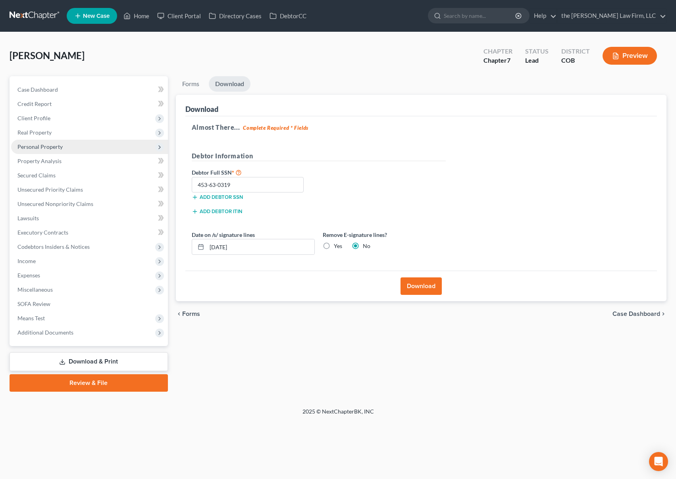
click at [59, 150] on span "Personal Property" at bounding box center [39, 146] width 45 height 7
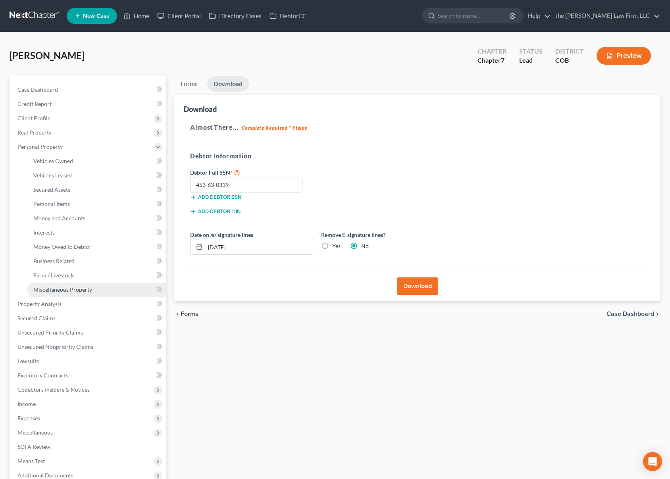
click at [103, 286] on link "Miscellaneous Property" at bounding box center [96, 289] width 139 height 14
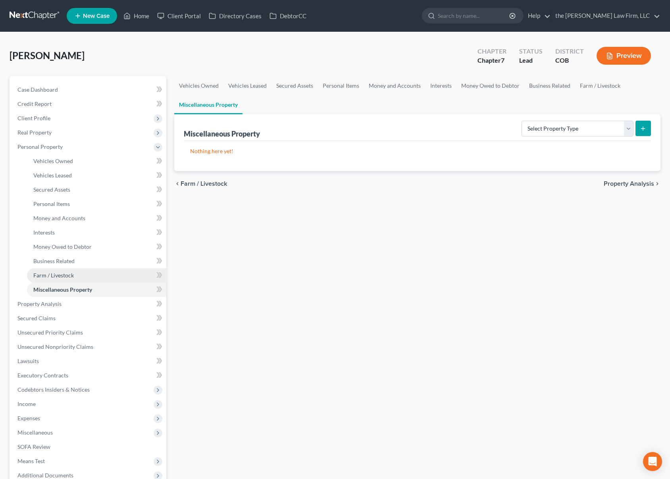
click at [97, 275] on link "Farm / Livestock" at bounding box center [96, 275] width 139 height 14
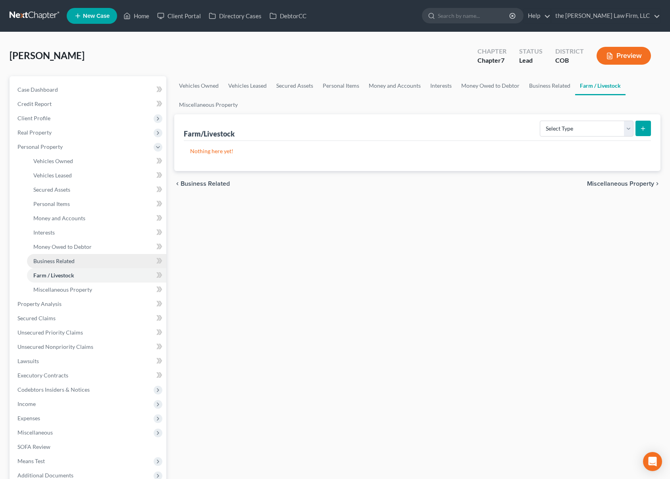
click at [92, 262] on link "Business Related" at bounding box center [96, 261] width 139 height 14
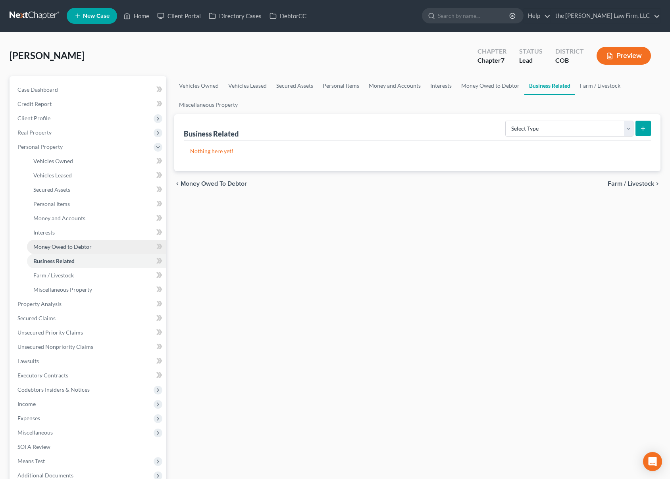
click at [93, 250] on link "Money Owed to Debtor" at bounding box center [96, 247] width 139 height 14
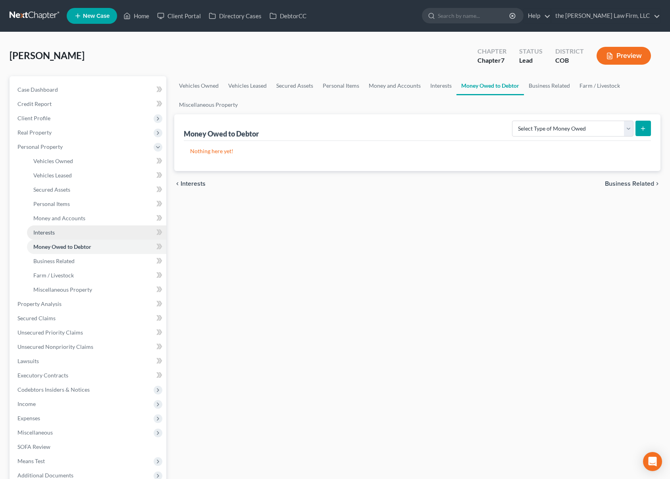
click at [91, 228] on link "Interests" at bounding box center [96, 232] width 139 height 14
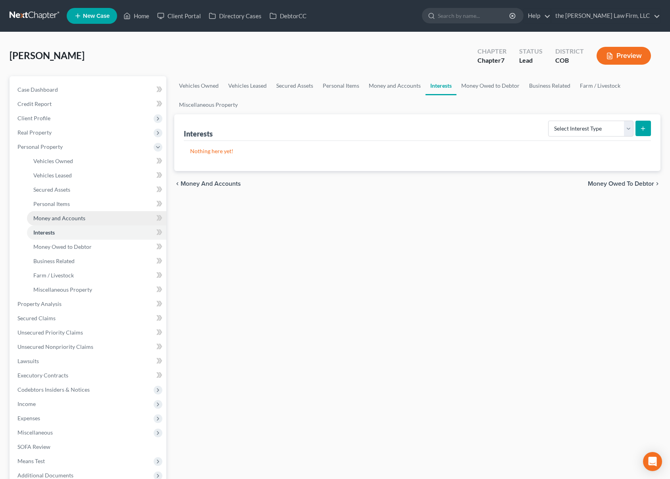
click at [92, 217] on link "Money and Accounts" at bounding box center [96, 218] width 139 height 14
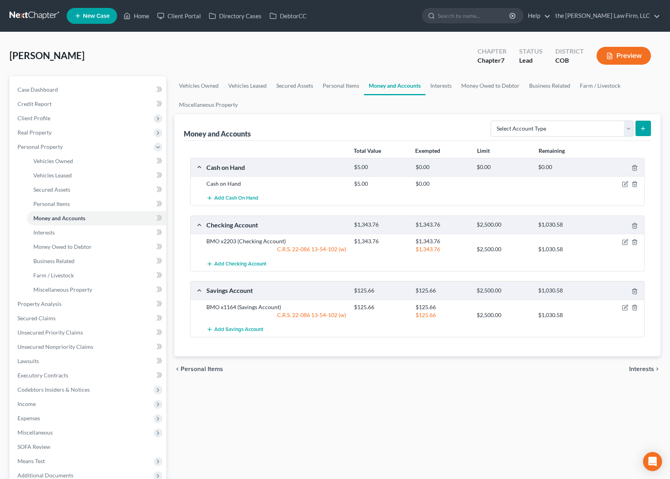
click at [267, 53] on div "[PERSON_NAME] Upgraded Chapter Chapter 7 Status Lead District COB Preview" at bounding box center [335, 59] width 651 height 35
click at [597, 85] on link "Farm / Livestock" at bounding box center [600, 85] width 50 height 19
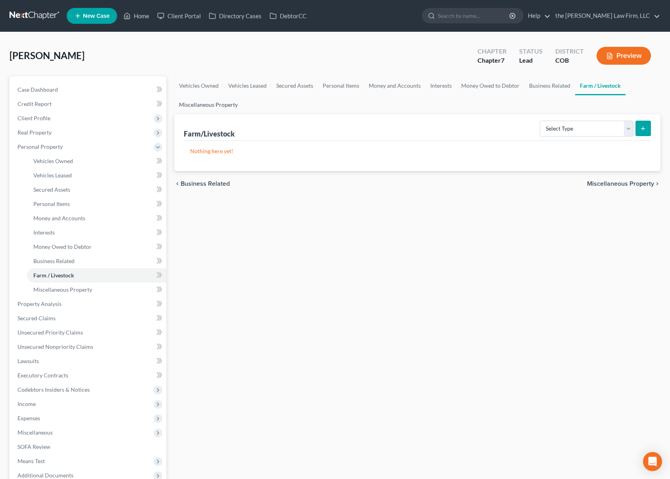
click at [202, 101] on link "Miscellaneous Property" at bounding box center [208, 104] width 68 height 19
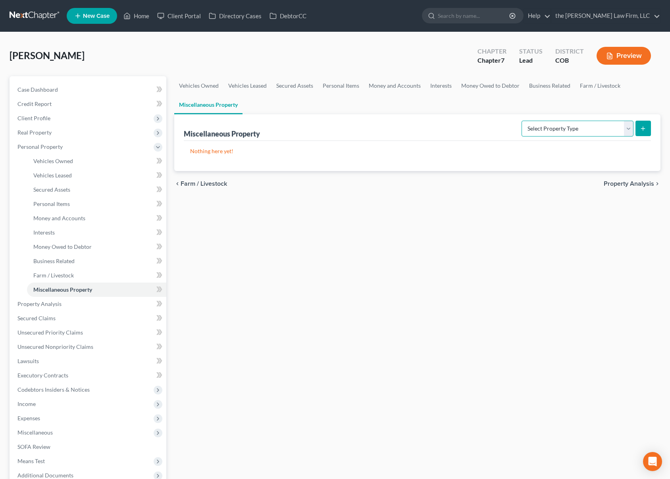
click at [629, 126] on select "Select Property Type Assigned for Creditor Benefit Within 1 Year Holding for An…" at bounding box center [577, 129] width 112 height 16
drag, startPoint x: 492, startPoint y: 83, endPoint x: 440, endPoint y: 97, distance: 53.8
click at [492, 83] on link "Money Owed to Debtor" at bounding box center [490, 85] width 68 height 19
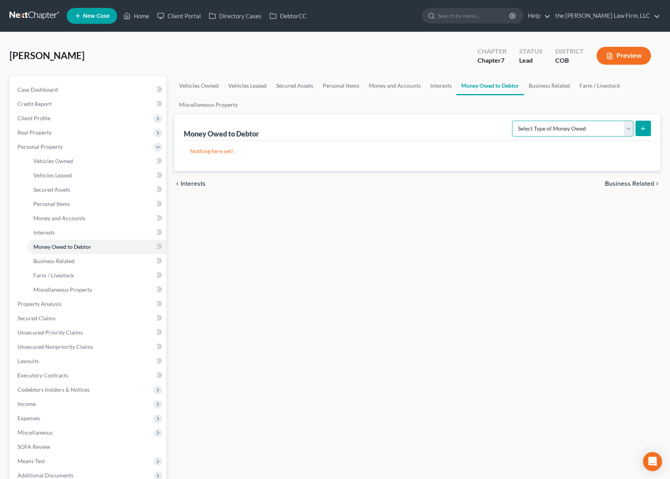
click at [595, 128] on select "Select Type of Money Owed Accounts Receivable Alimony Child Support Claims Agai…" at bounding box center [572, 129] width 121 height 16
select select "claims_against_third_parties"
click at [513, 121] on select "Select Type of Money Owed Accounts Receivable Alimony Child Support Claims Agai…" at bounding box center [572, 129] width 121 height 16
click at [642, 129] on icon "submit" at bounding box center [643, 128] width 6 height 6
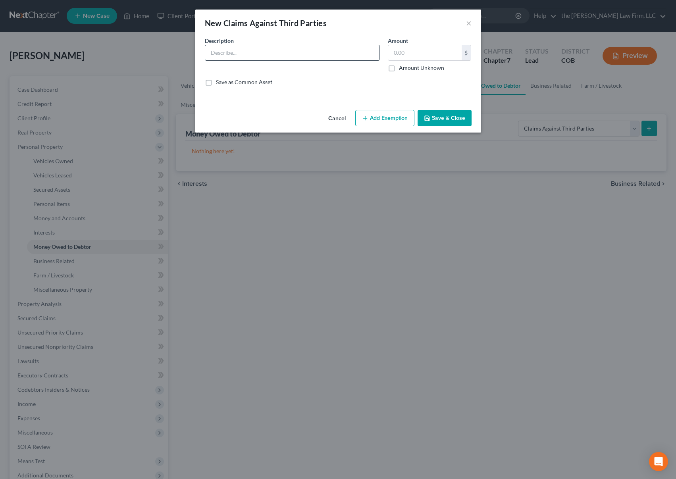
click at [331, 56] on input "text" at bounding box center [292, 52] width 174 height 15
type input "Automobile Accident 9-13-2025"
click at [399, 69] on label "Amount Unknown" at bounding box center [421, 68] width 45 height 8
click at [402, 69] on input "Amount Unknown" at bounding box center [404, 66] width 5 height 5
checkbox input "true"
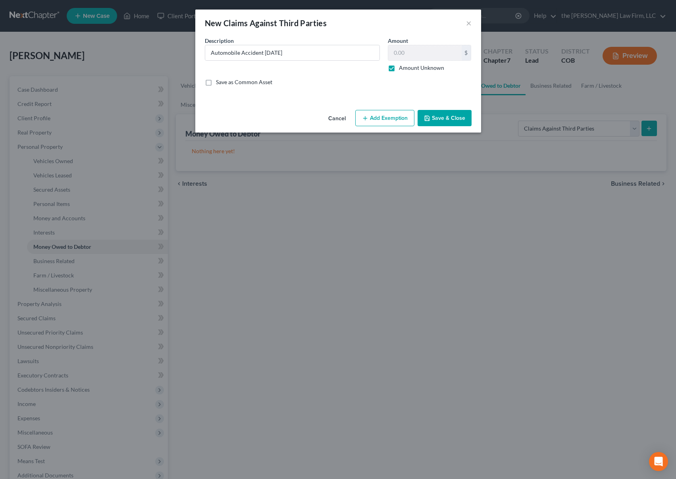
type input "0.00"
click at [382, 124] on button "Add Exemption" at bounding box center [384, 118] width 59 height 17
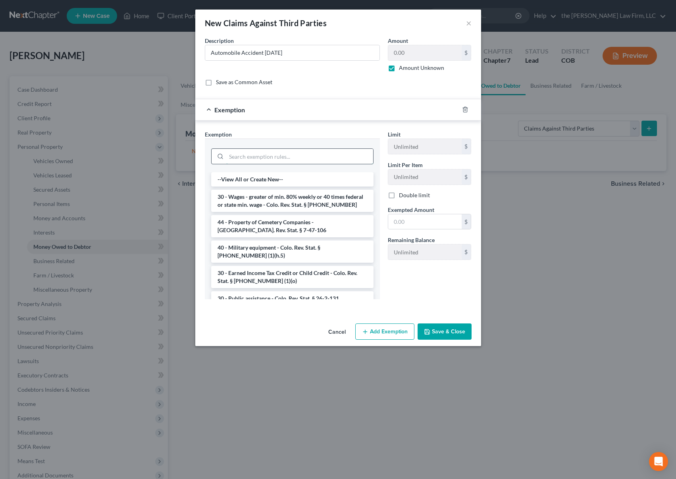
click at [310, 158] on input "search" at bounding box center [299, 156] width 147 height 15
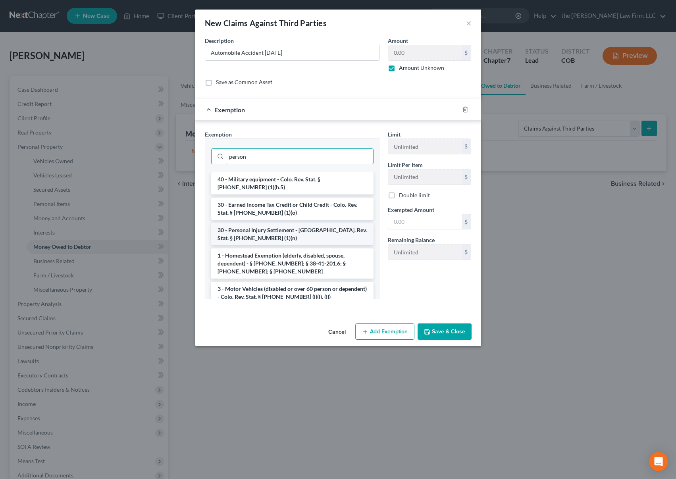
type input "person"
click at [311, 234] on li "30 - Personal Injury Settlement - [GEOGRAPHIC_DATA]. Rev. Stat. § [PHONE_NUMBER…" at bounding box center [292, 234] width 162 height 22
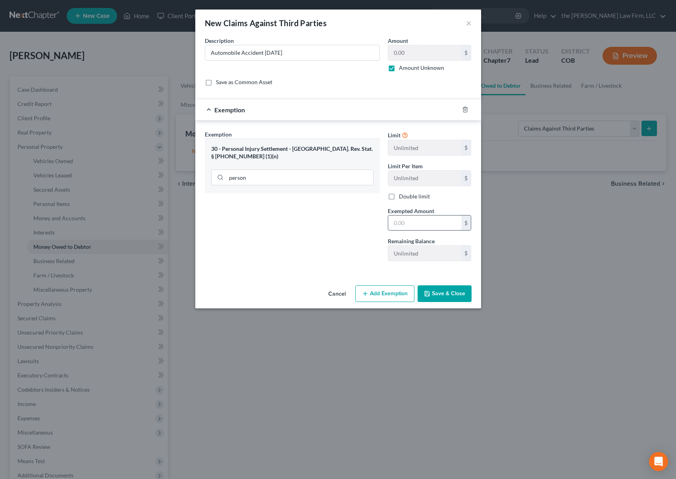
click at [417, 225] on input "text" at bounding box center [424, 222] width 73 height 15
click at [430, 292] on icon "button" at bounding box center [427, 293] width 6 height 6
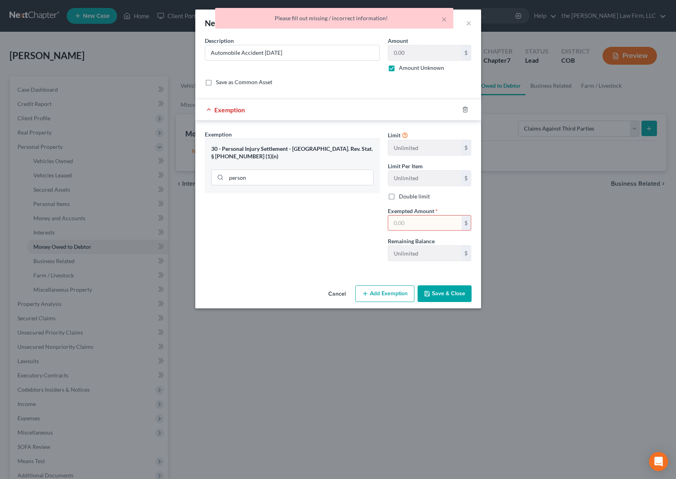
click at [439, 225] on input "text" at bounding box center [424, 222] width 73 height 15
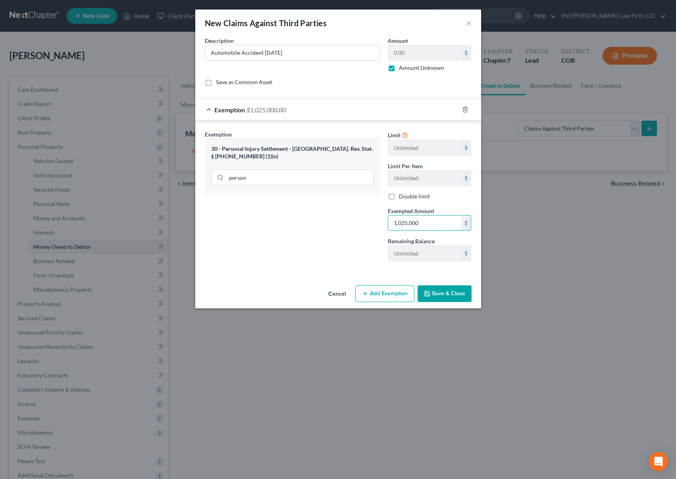
type input "1,025,000"
click at [442, 300] on button "Save & Close" at bounding box center [444, 293] width 54 height 17
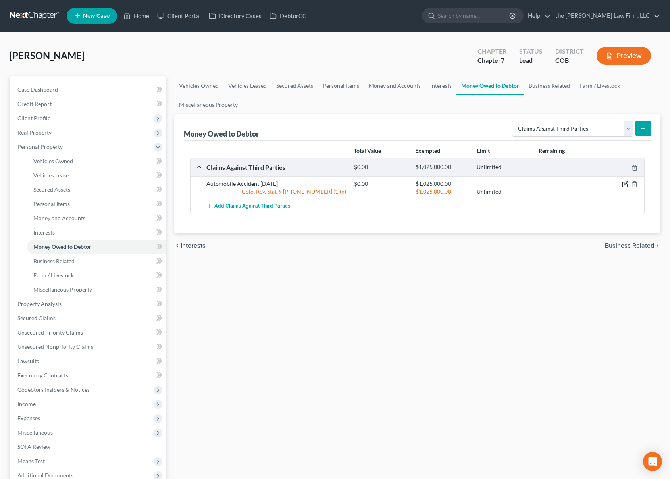
click at [625, 182] on icon "button" at bounding box center [625, 184] width 6 height 6
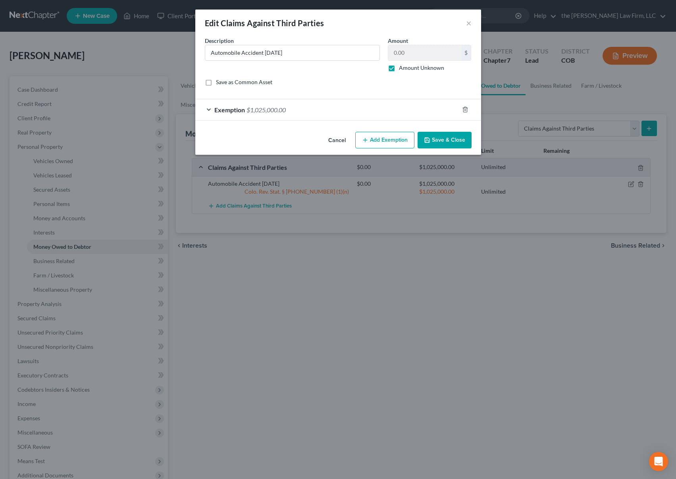
click at [291, 109] on div "Exemption $1,025,000.00" at bounding box center [326, 109] width 263 height 21
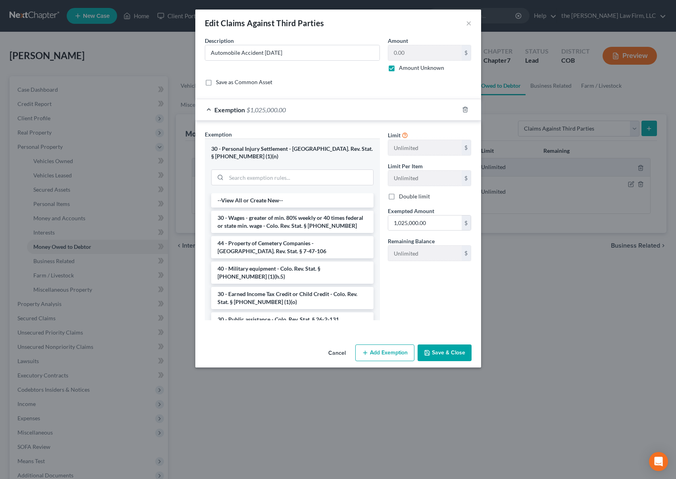
click at [434, 353] on button "Save & Close" at bounding box center [444, 352] width 54 height 17
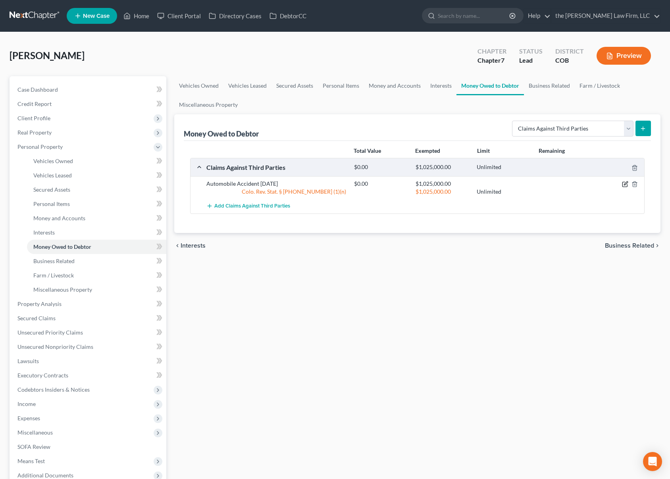
click at [625, 186] on icon "button" at bounding box center [625, 184] width 6 height 6
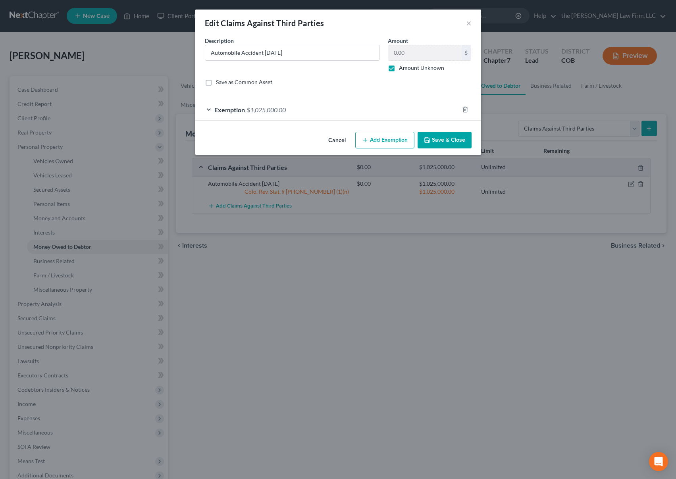
click at [440, 139] on button "Save & Close" at bounding box center [444, 140] width 54 height 17
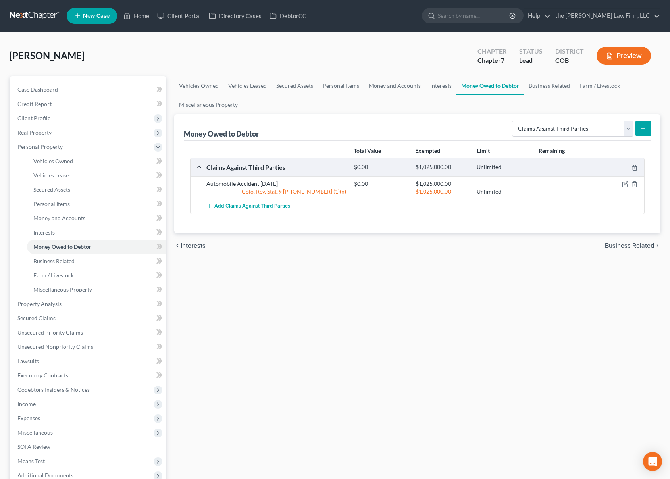
click at [538, 209] on div "Add Claims Against Third Parties" at bounding box center [423, 206] width 442 height 15
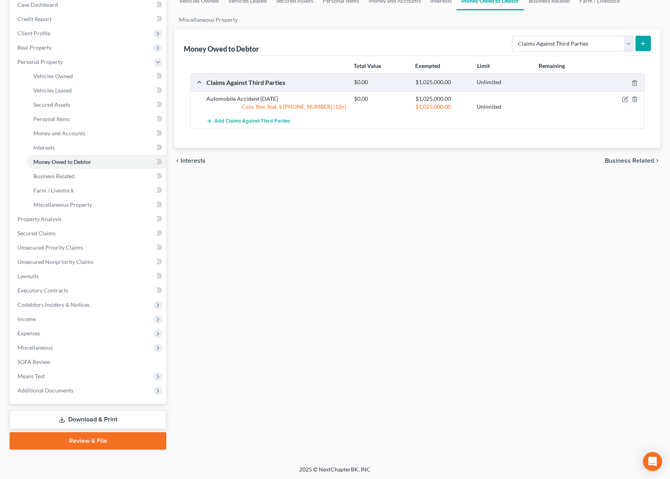
scroll to position [86, 0]
drag, startPoint x: 92, startPoint y: 419, endPoint x: 459, endPoint y: 332, distance: 377.2
click at [92, 419] on link "Download & Print" at bounding box center [88, 418] width 157 height 19
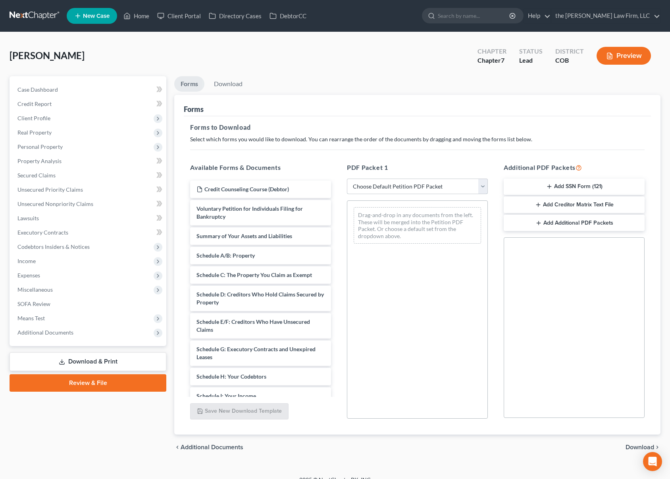
click at [482, 185] on select "Choose Default Petition PDF Packet Complete Bankruptcy Petition (all forms and …" at bounding box center [417, 187] width 141 height 16
select select "0"
click at [347, 179] on select "Choose Default Petition PDF Packet Complete Bankruptcy Petition (all forms and …" at bounding box center [417, 187] width 141 height 16
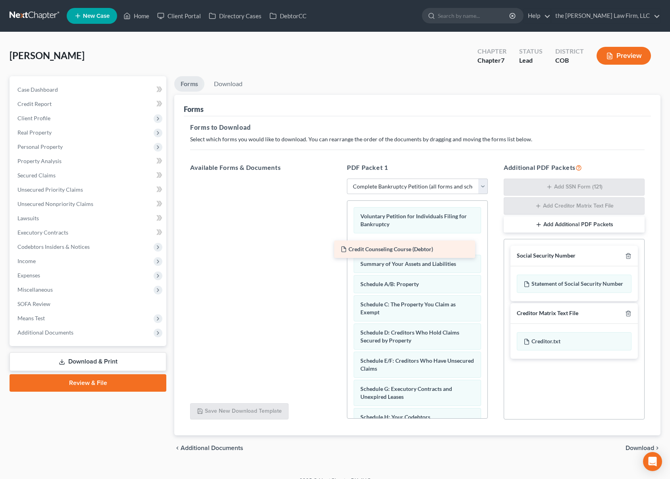
drag, startPoint x: 263, startPoint y: 188, endPoint x: 407, endPoint y: 248, distance: 156.0
click at [337, 179] on div "Credit Counseling Course (Debtor) Credit Counseling Course (Debtor)" at bounding box center [261, 179] width 154 height 0
click at [637, 451] on span "Download" at bounding box center [639, 448] width 29 height 6
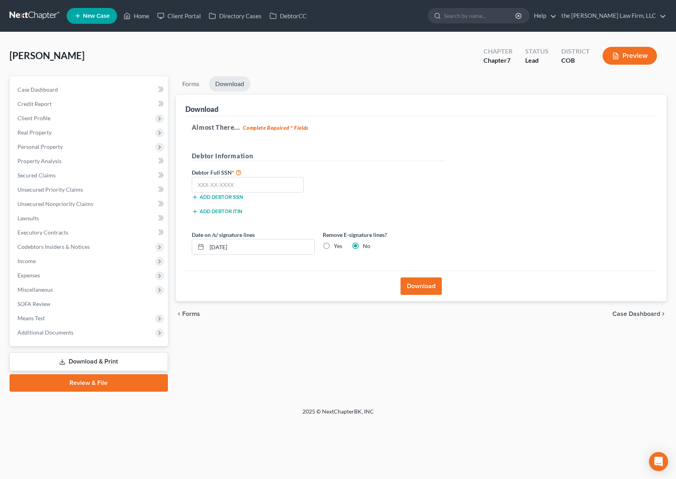
click at [429, 282] on button "Download" at bounding box center [420, 285] width 41 height 17
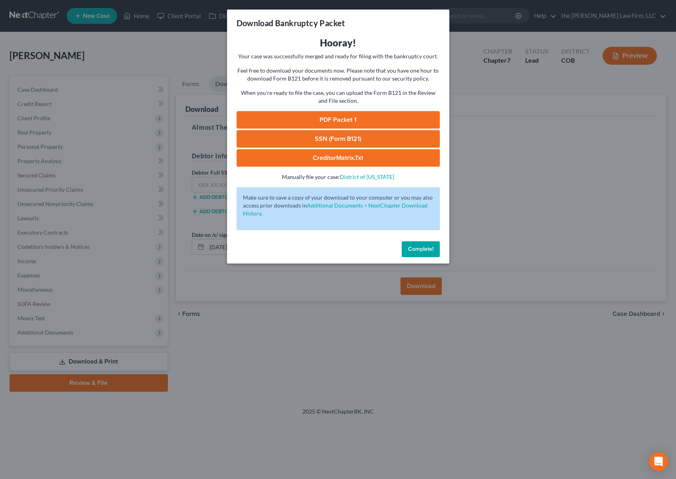
click at [348, 119] on link "PDF Packet 1" at bounding box center [337, 119] width 203 height 17
click at [410, 246] on span "Complete!" at bounding box center [420, 249] width 25 height 7
